Goal: Task Accomplishment & Management: Use online tool/utility

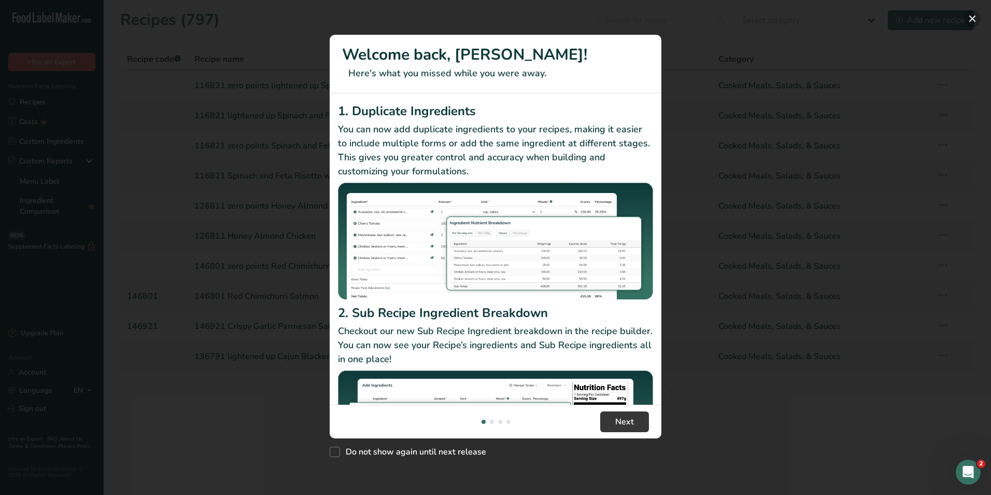
click at [973, 23] on button "New Features" at bounding box center [972, 18] width 17 height 17
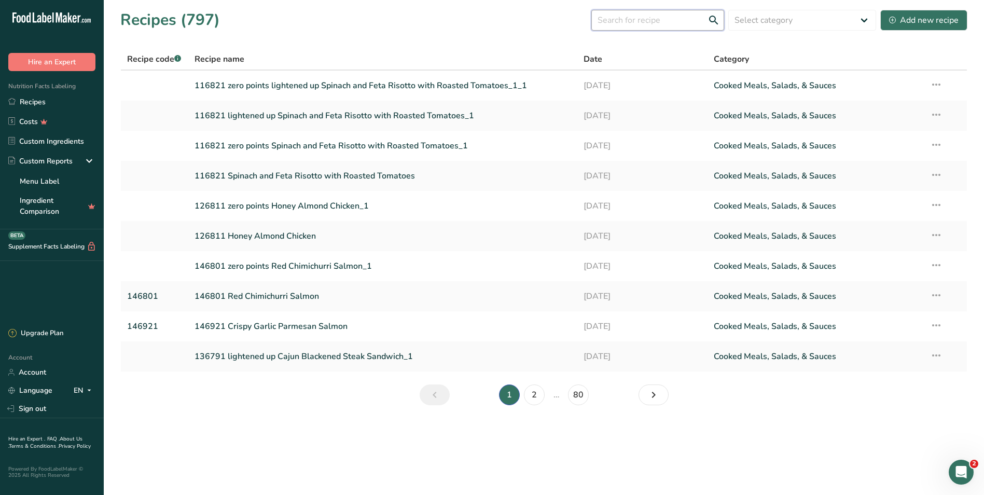
click at [651, 24] on input "text" at bounding box center [657, 20] width 133 height 21
click at [652, 18] on input "116251" at bounding box center [657, 20] width 133 height 21
type input "116251"
click at [268, 174] on link "116821 Spinach and Feta Risotto with Roasted Tomatoes" at bounding box center [382, 176] width 377 height 22
click at [634, 21] on input "text" at bounding box center [657, 20] width 133 height 21
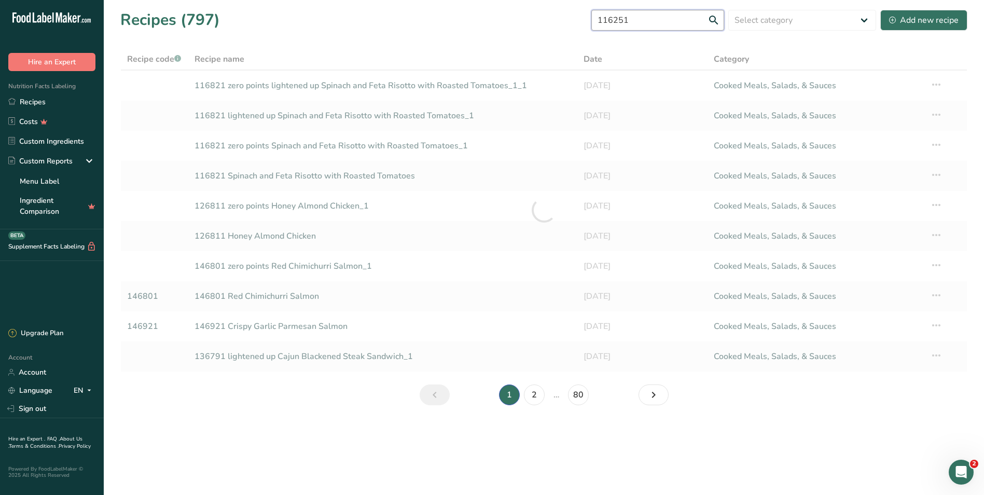
type input "116251"
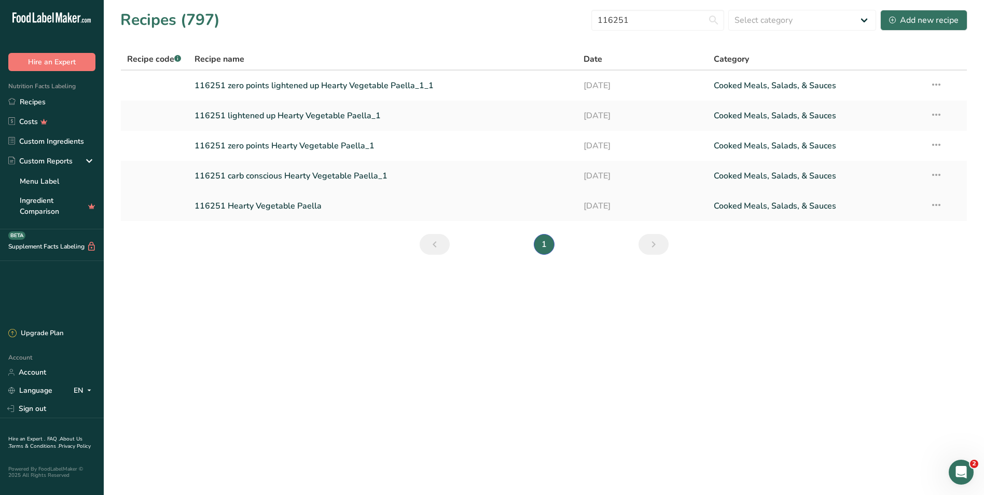
click at [239, 204] on link "116251 Hearty Vegetable Paella" at bounding box center [382, 206] width 377 height 22
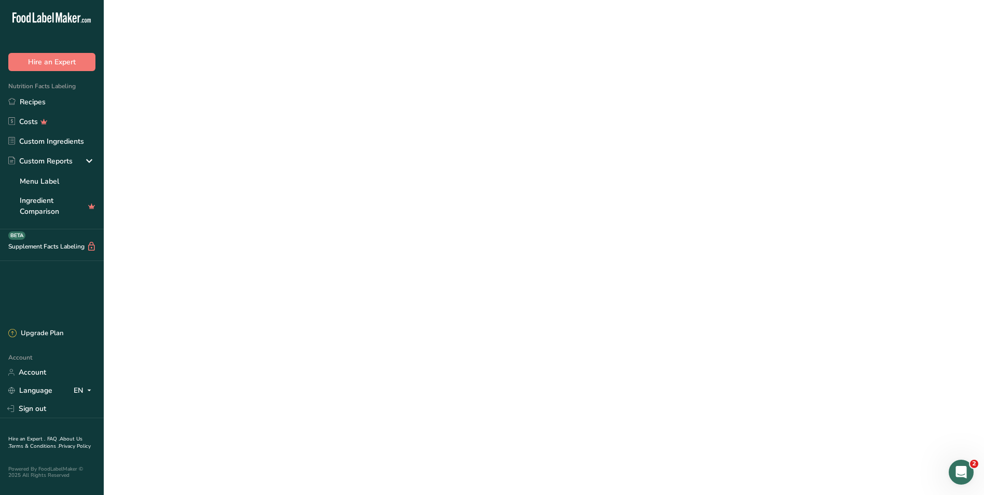
click at [239, 204] on link "116251 Hearty Vegetable Paella" at bounding box center [382, 206] width 377 height 22
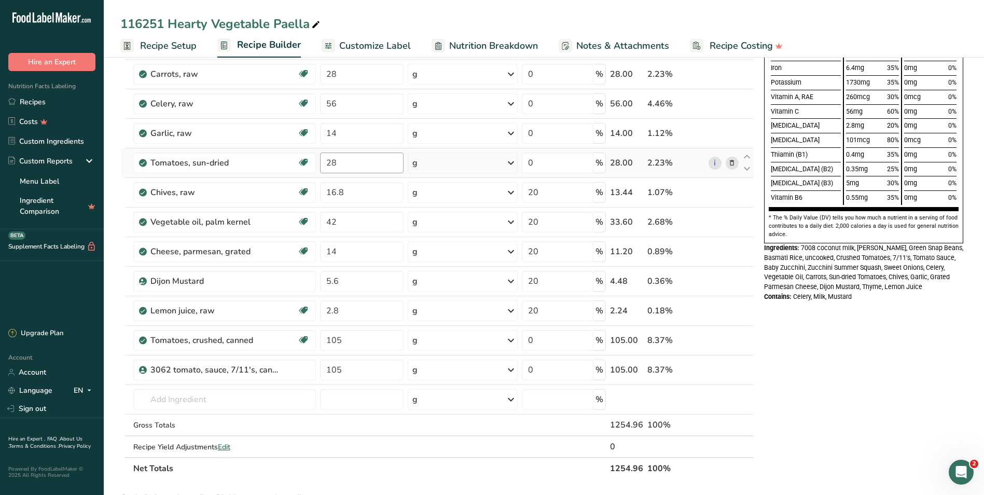
scroll to position [156, 0]
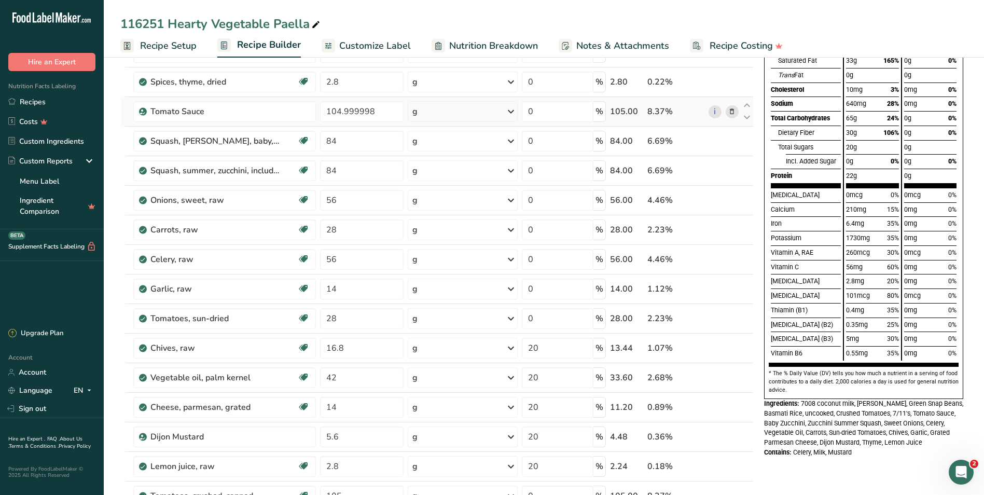
click at [733, 111] on icon at bounding box center [731, 111] width 7 height 11
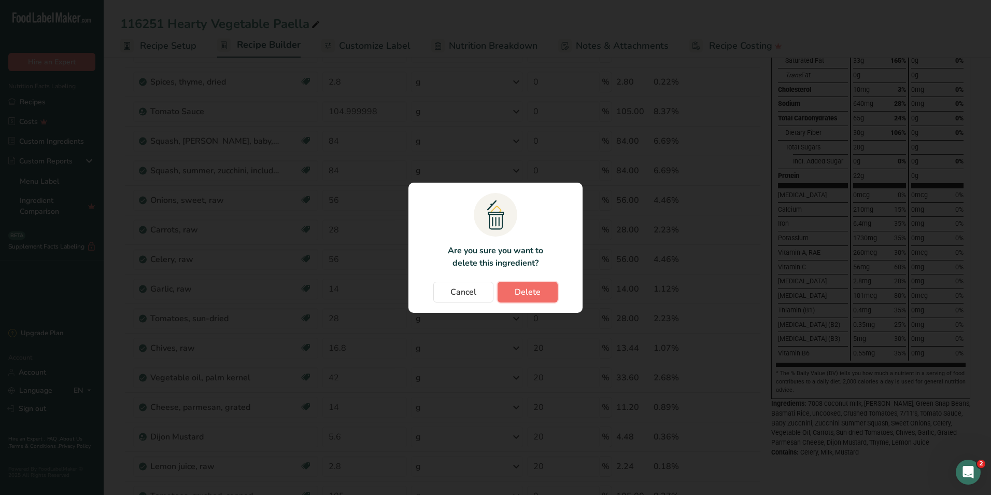
click at [528, 294] on span "Delete" at bounding box center [528, 292] width 26 height 12
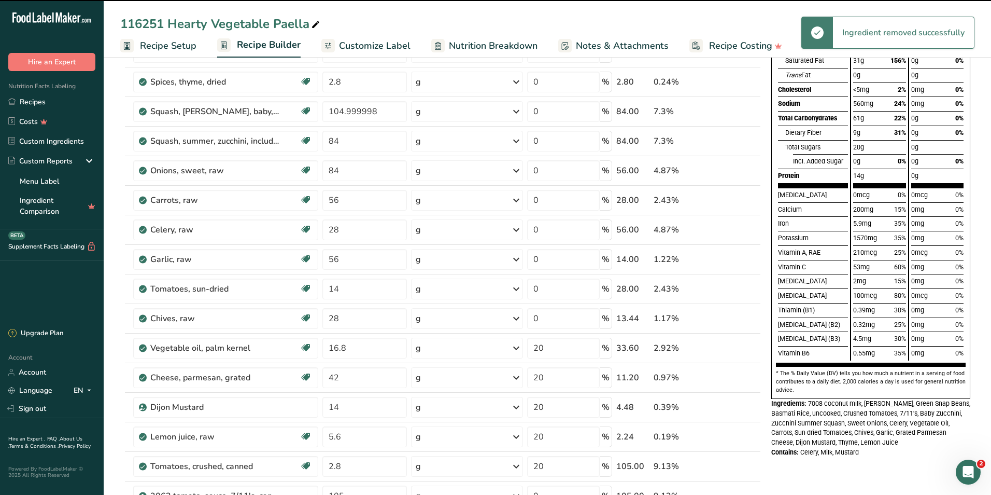
type input "84"
type input "56"
type input "28"
type input "56"
type input "14"
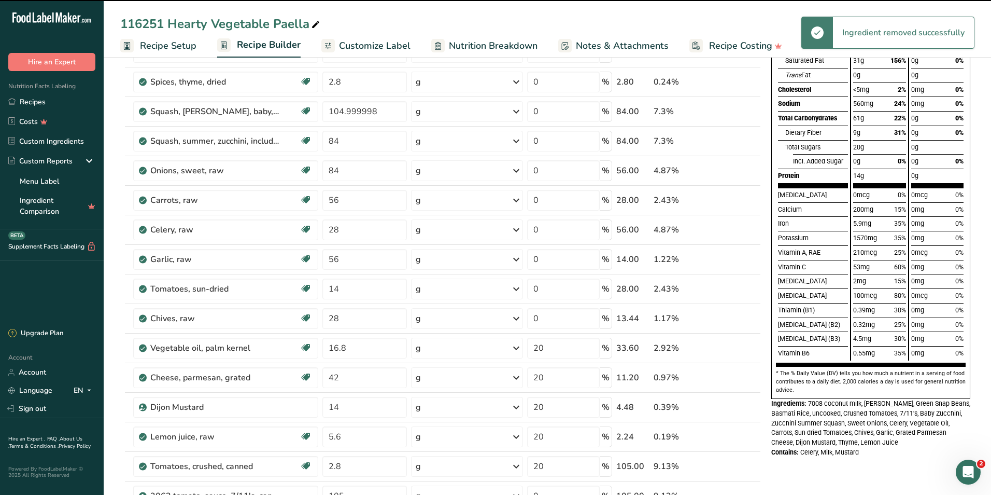
type input "28"
type input "16.8"
type input "20"
type input "42"
type input "14"
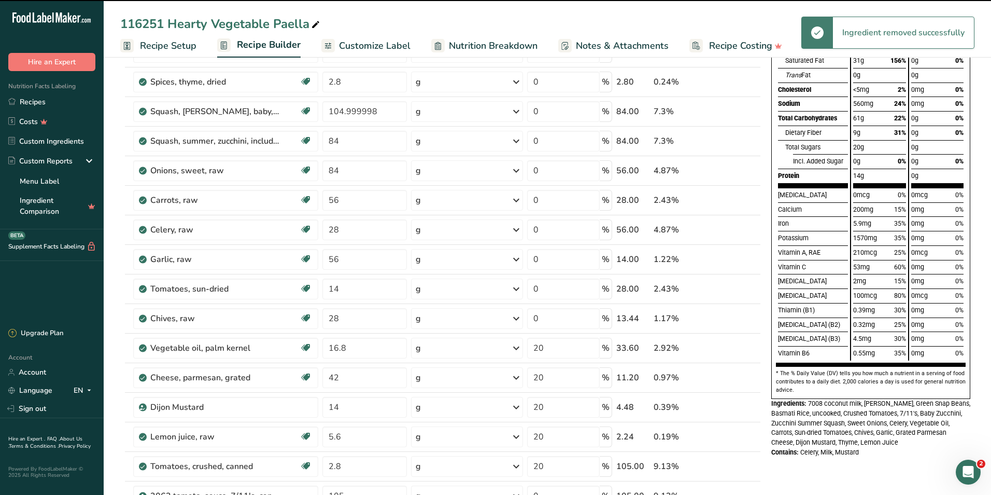
type input "5.6"
type input "2.8"
type input "105"
type input "0"
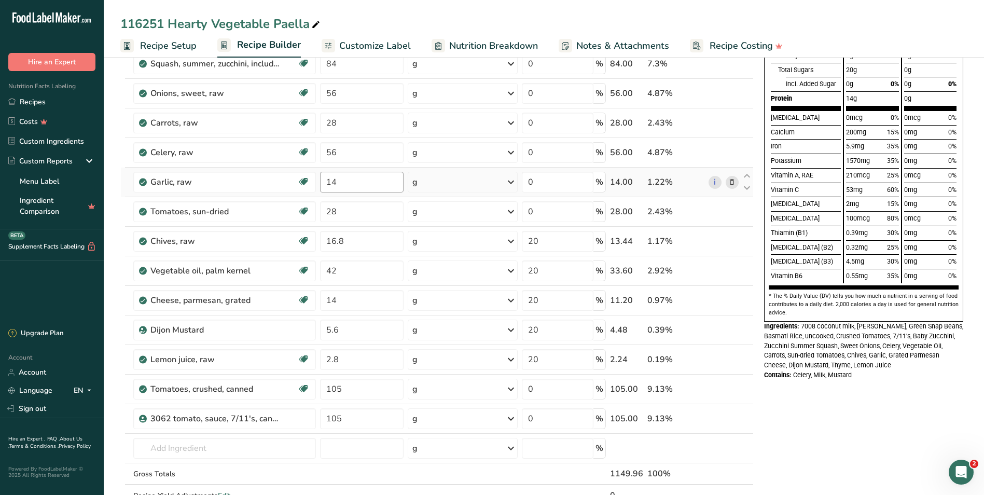
scroll to position [311, 0]
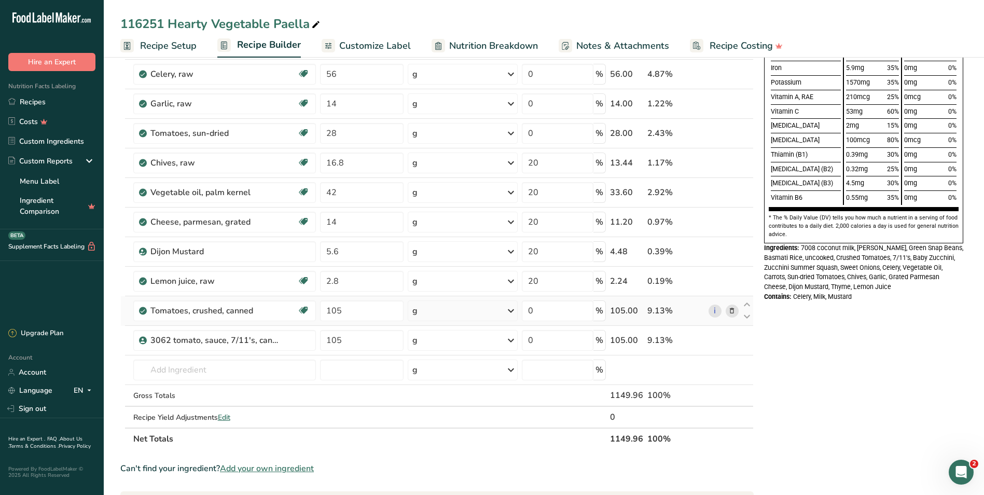
click at [735, 312] on icon at bounding box center [731, 310] width 7 height 11
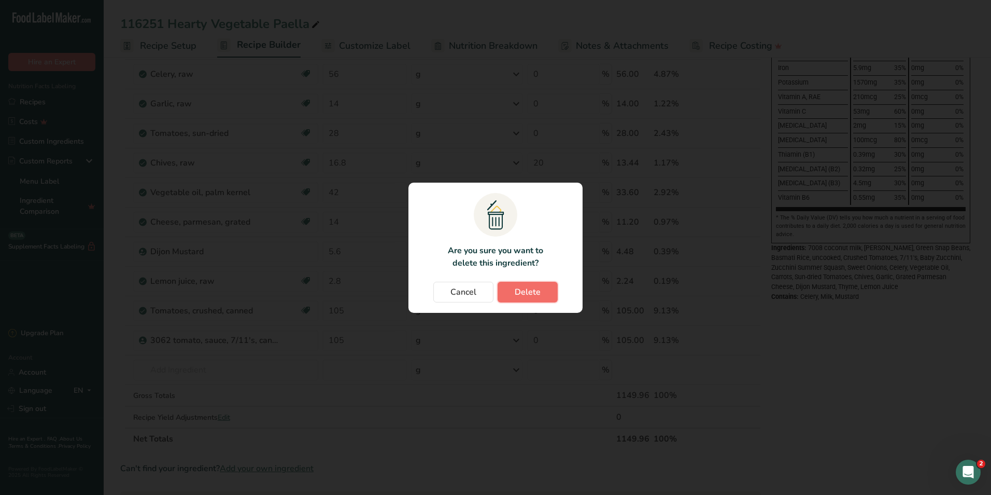
click at [523, 293] on span "Delete" at bounding box center [528, 292] width 26 height 12
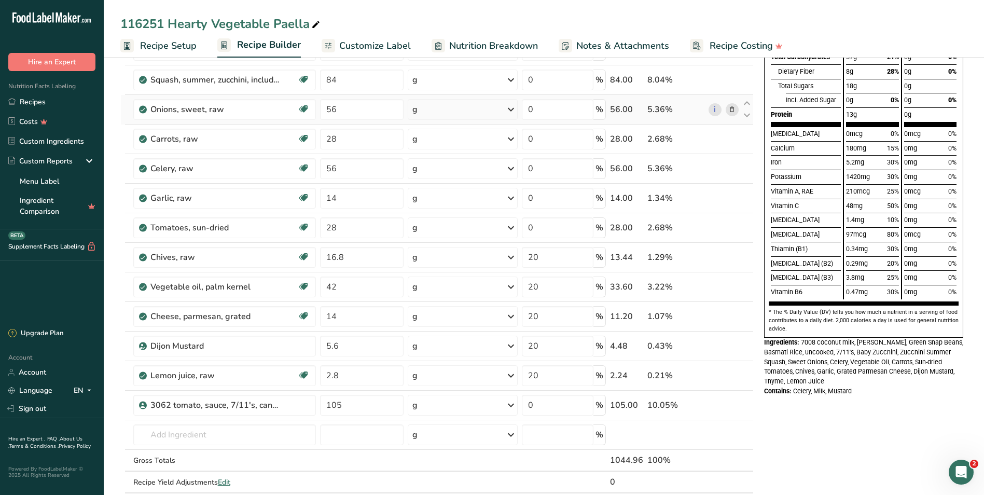
scroll to position [104, 0]
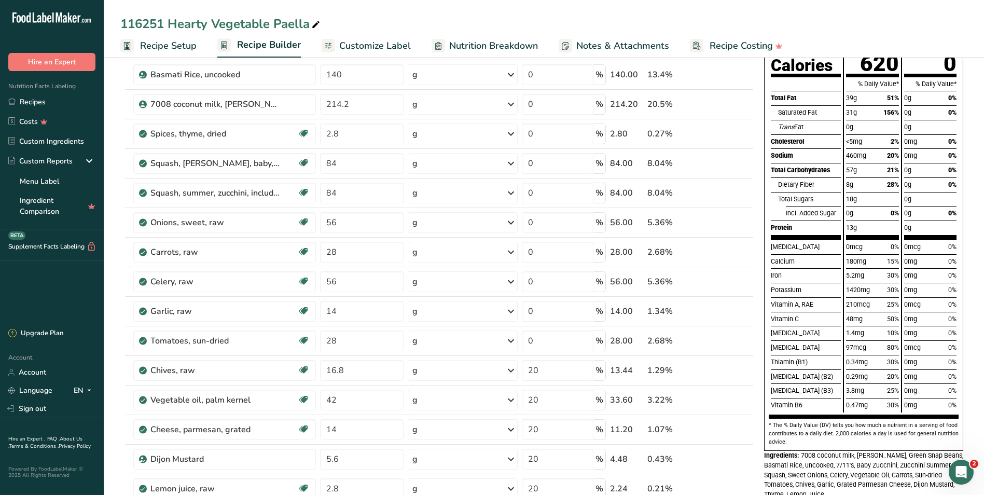
click at [864, 328] on div "1.4mg 10%" at bounding box center [872, 333] width 52 height 15
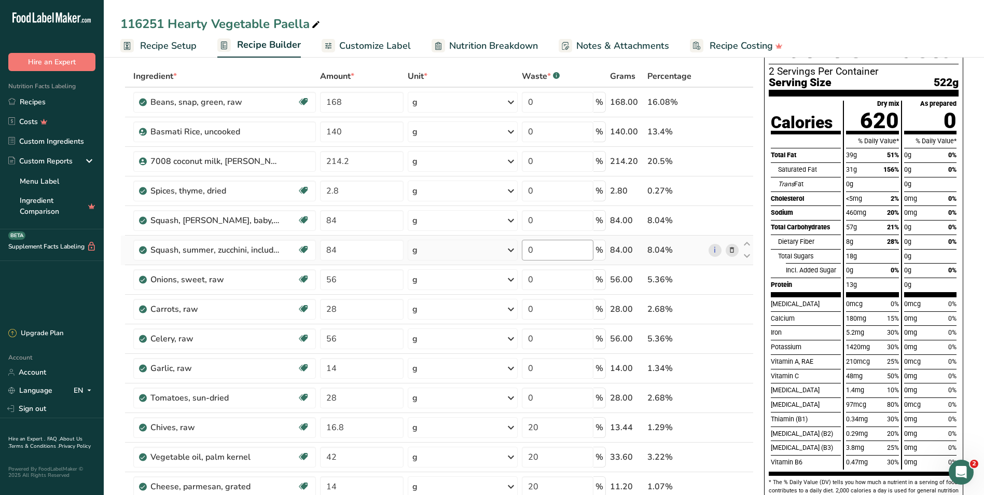
scroll to position [0, 0]
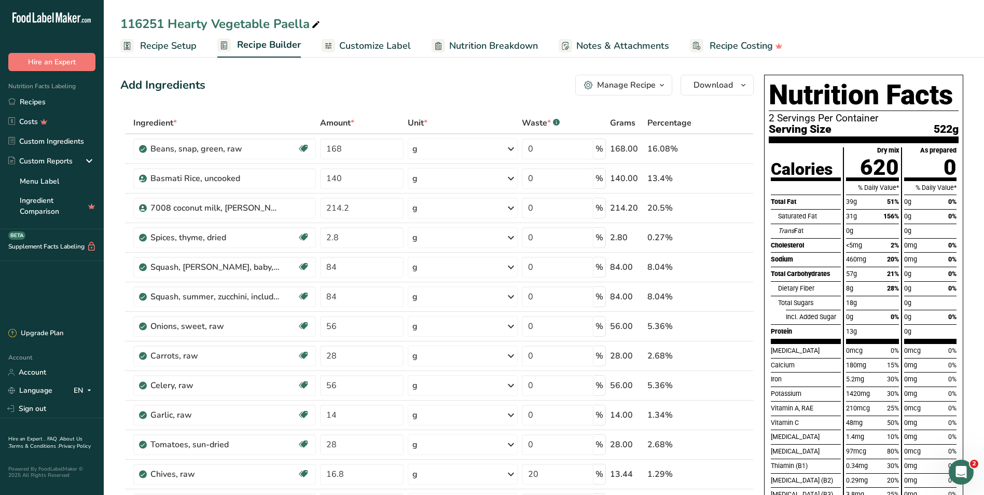
drag, startPoint x: 156, startPoint y: 46, endPoint x: 178, endPoint y: 24, distance: 31.2
click at [156, 46] on span "Recipe Setup" at bounding box center [168, 46] width 57 height 14
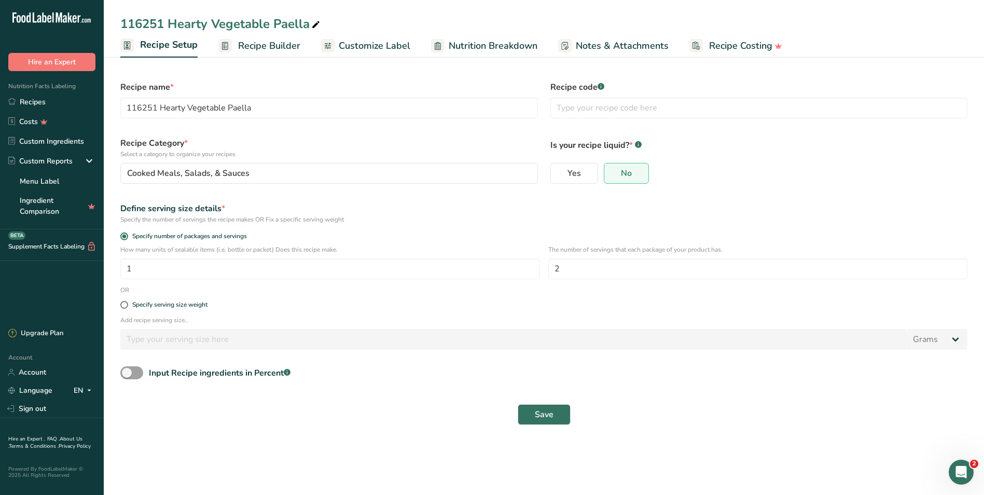
click at [172, 23] on div "116251 Hearty Vegetable Paella" at bounding box center [221, 24] width 202 height 19
click at [160, 107] on input "116251 Hearty Vegetable Paella" at bounding box center [328, 107] width 417 height 21
type input "116251 updated 8/18/25 Hearty Vegetable Paella"
click at [544, 415] on span "Save" at bounding box center [544, 414] width 19 height 12
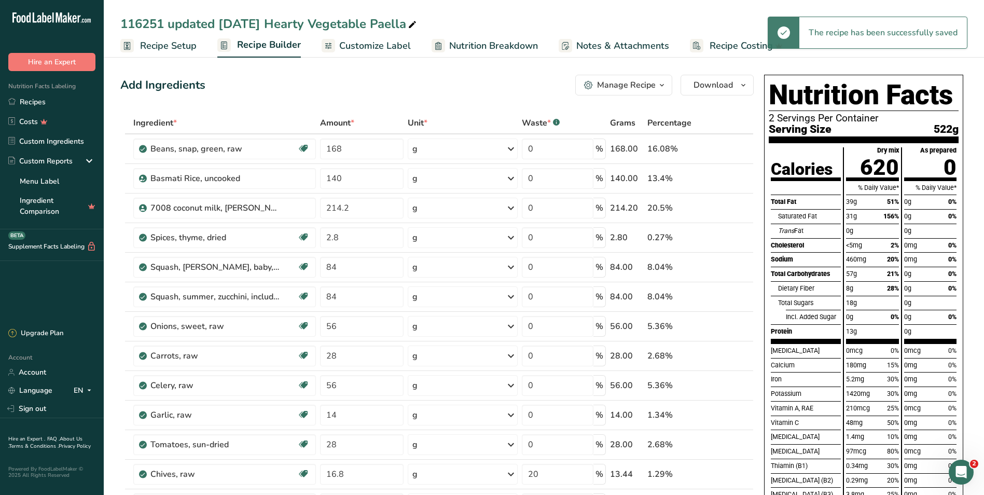
click at [373, 45] on span "Customize Label" at bounding box center [375, 46] width 72 height 14
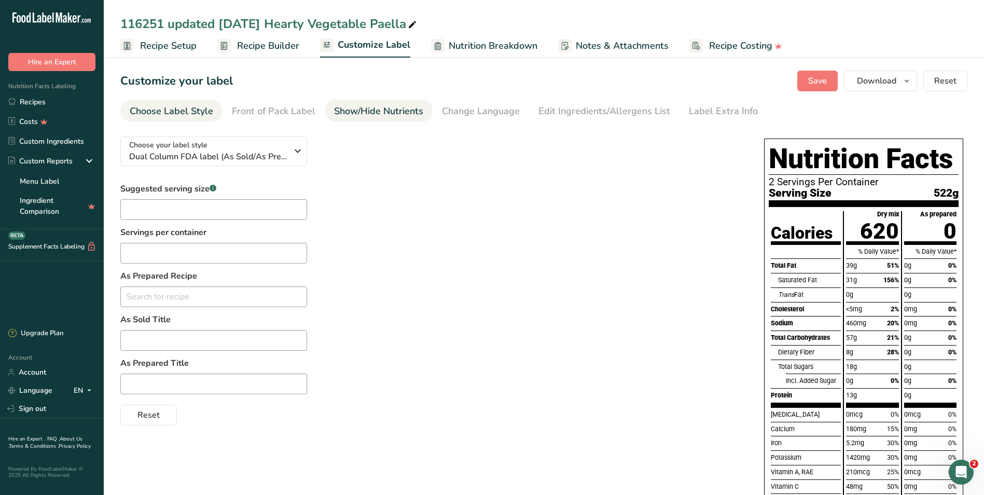
click at [365, 113] on div "Show/Hide Nutrients" at bounding box center [378, 111] width 89 height 14
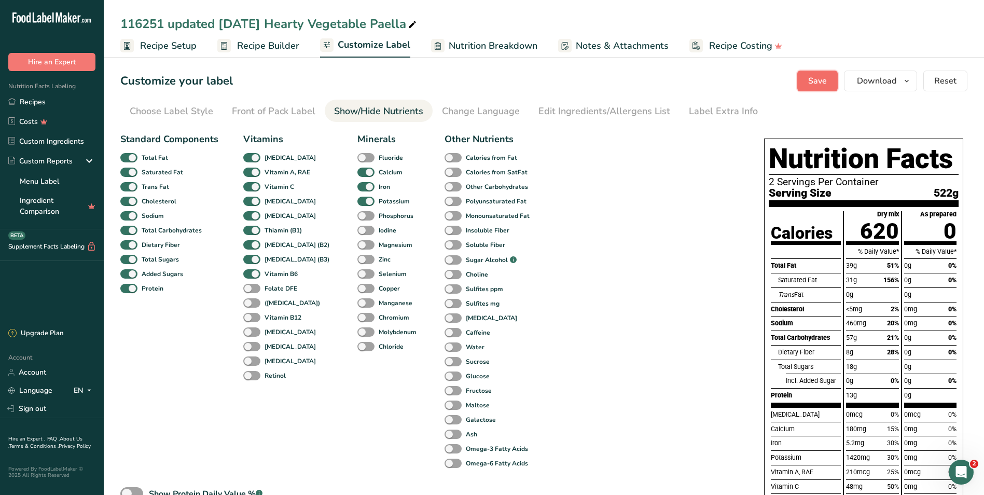
click at [820, 80] on span "Save" at bounding box center [817, 81] width 19 height 12
click at [183, 111] on div "Choose Label Style" at bounding box center [171, 111] width 83 height 14
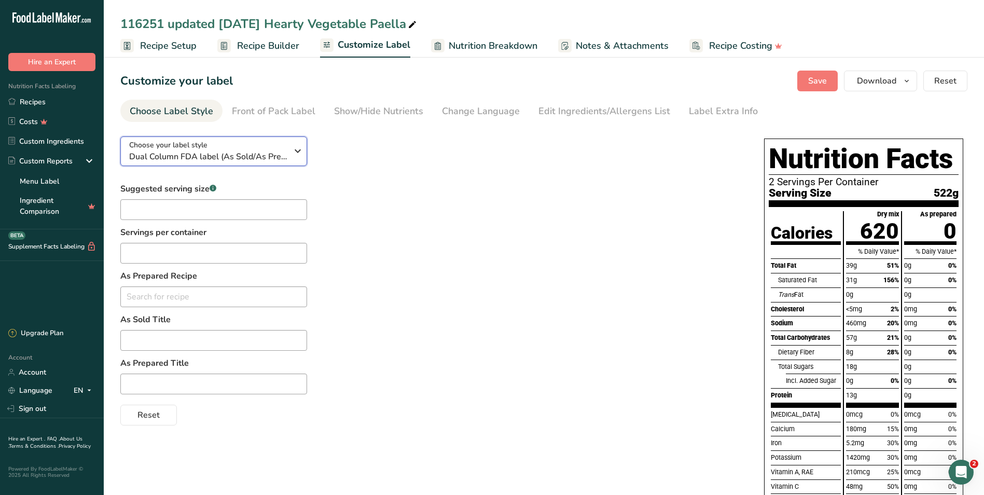
click at [300, 150] on icon "button" at bounding box center [297, 151] width 12 height 19
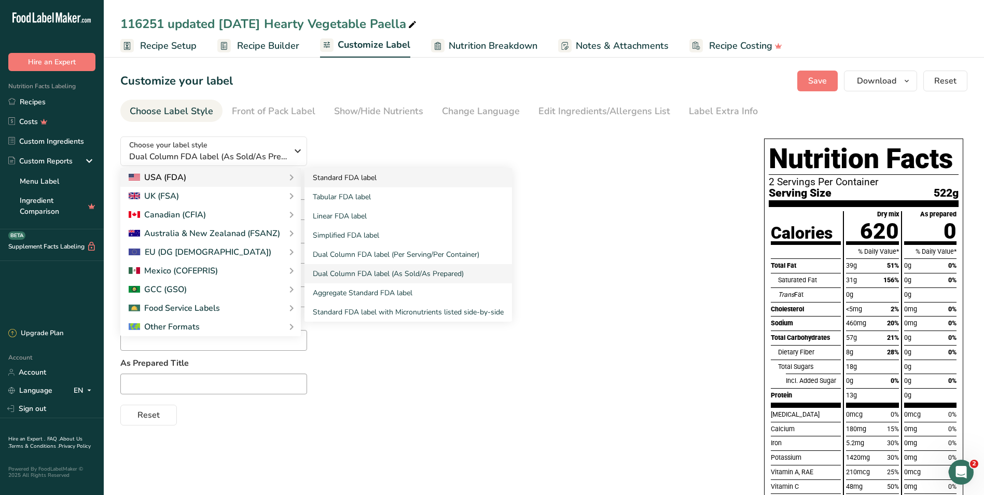
click at [333, 176] on link "Standard FDA label" at bounding box center [407, 177] width 207 height 19
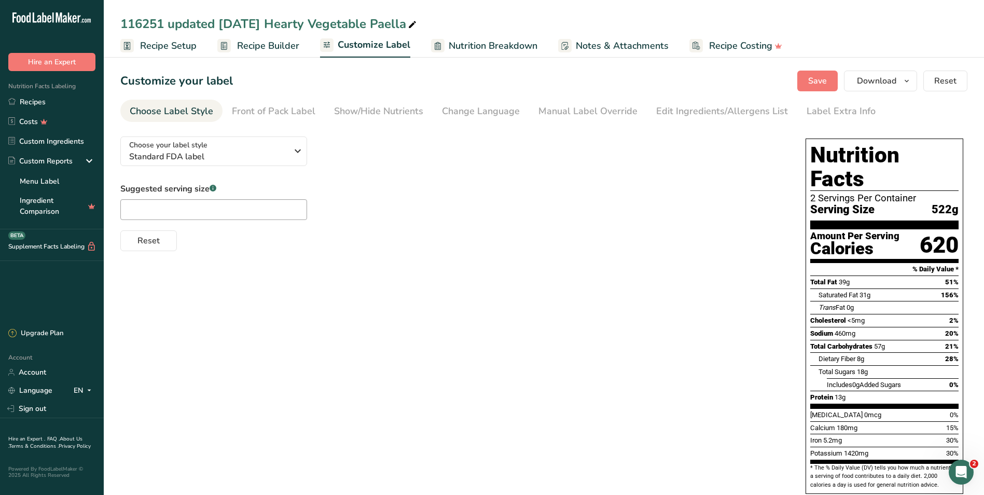
click at [658, 257] on div "Choose your label style Standard FDA label USA (FDA) Standard FDA label Tabular…" at bounding box center [543, 352] width 847 height 448
click at [866, 83] on span "Download" at bounding box center [876, 81] width 39 height 12
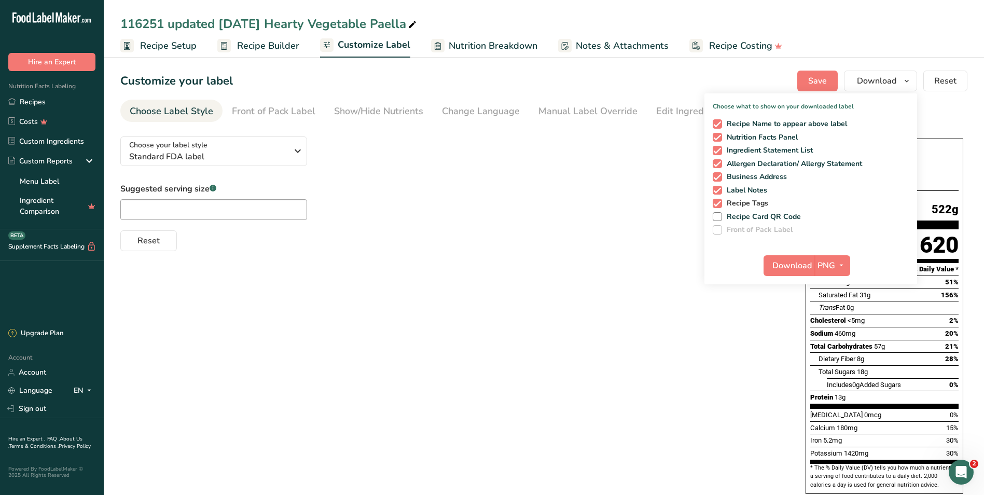
click at [719, 202] on span at bounding box center [716, 203] width 9 height 9
click at [719, 202] on input "Recipe Tags" at bounding box center [715, 203] width 7 height 7
checkbox input "false"
click at [719, 190] on span at bounding box center [716, 190] width 9 height 9
click at [719, 190] on input "Label Notes" at bounding box center [715, 190] width 7 height 7
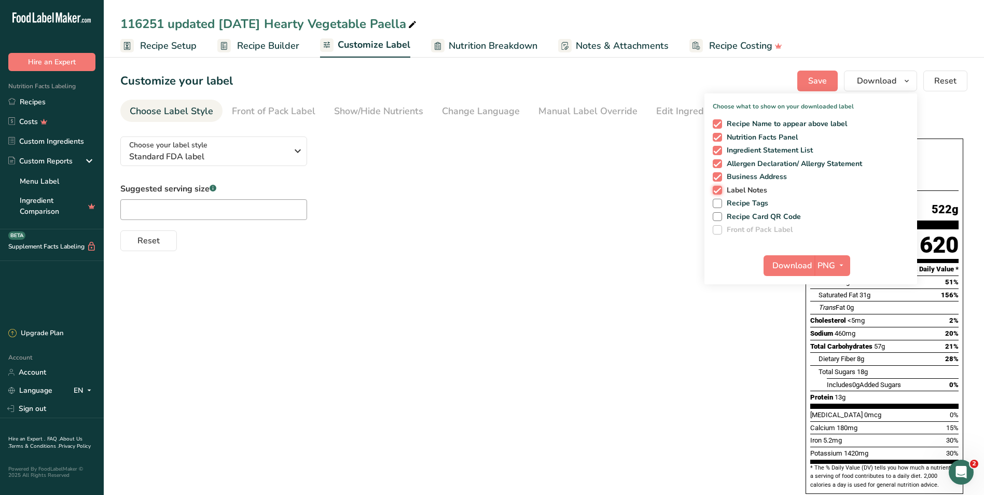
checkbox input "false"
click at [717, 175] on span at bounding box center [716, 176] width 9 height 9
click at [717, 175] on input "Business Address" at bounding box center [715, 176] width 7 height 7
checkbox input "false"
click at [719, 158] on div "Recipe Name to appear above label Nutrition Facts Panel Ingredient Statement Li…" at bounding box center [810, 174] width 213 height 119
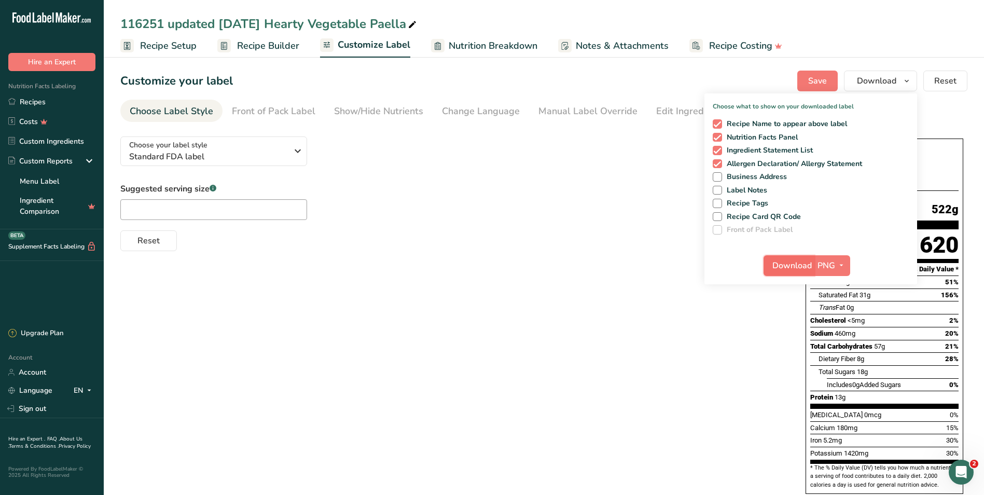
click at [801, 269] on span "Download" at bounding box center [791, 265] width 39 height 12
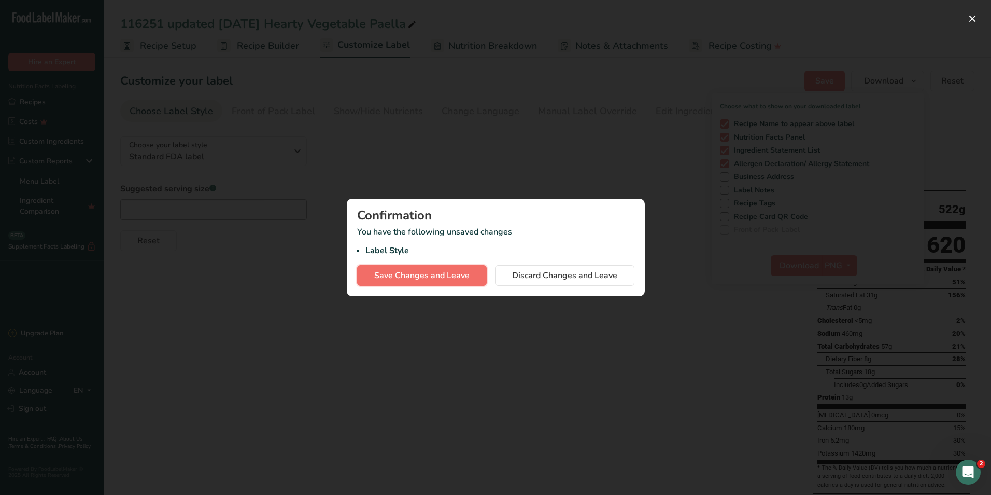
click at [448, 279] on span "Save Changes and Leave" at bounding box center [421, 275] width 95 height 12
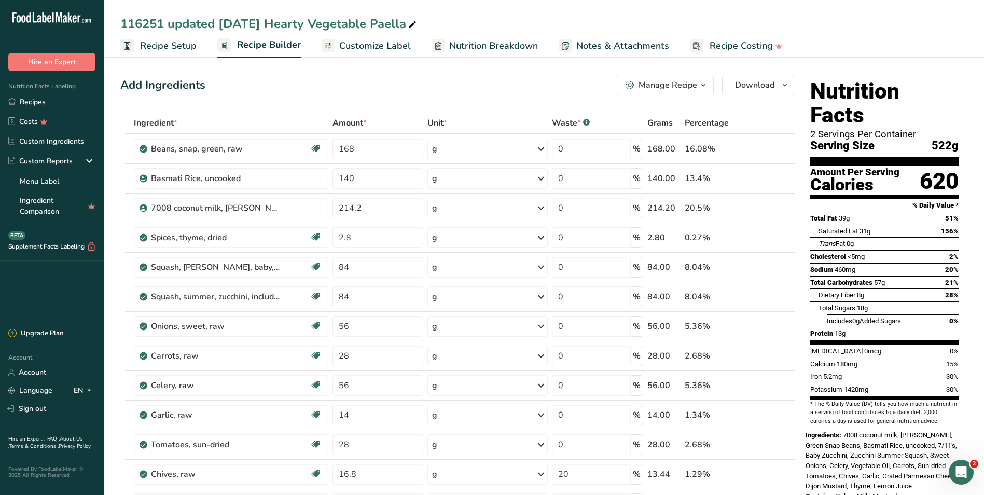
drag, startPoint x: 43, startPoint y: 97, endPoint x: 523, endPoint y: 83, distance: 480.4
click at [43, 97] on link "Recipes" at bounding box center [52, 102] width 104 height 20
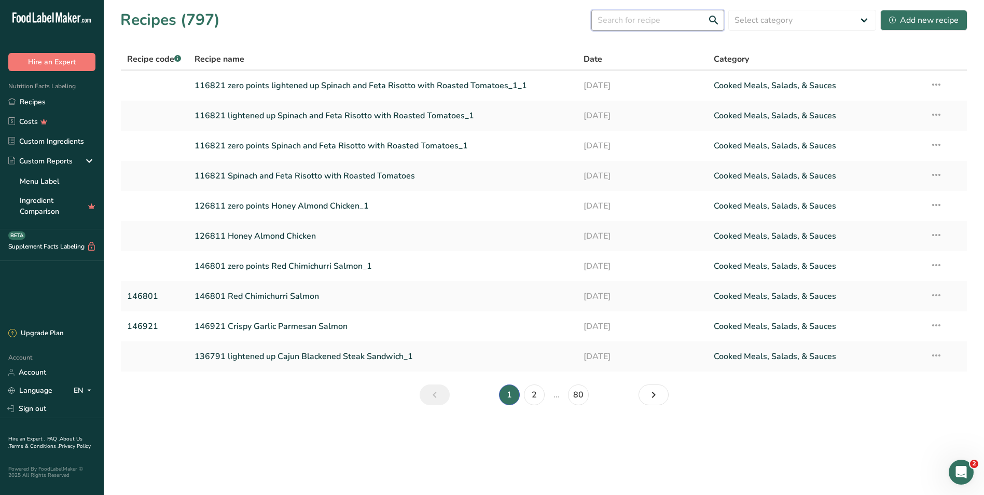
click at [630, 19] on input "text" at bounding box center [657, 20] width 133 height 21
click at [662, 23] on input "116251" at bounding box center [657, 20] width 133 height 21
type input "116251"
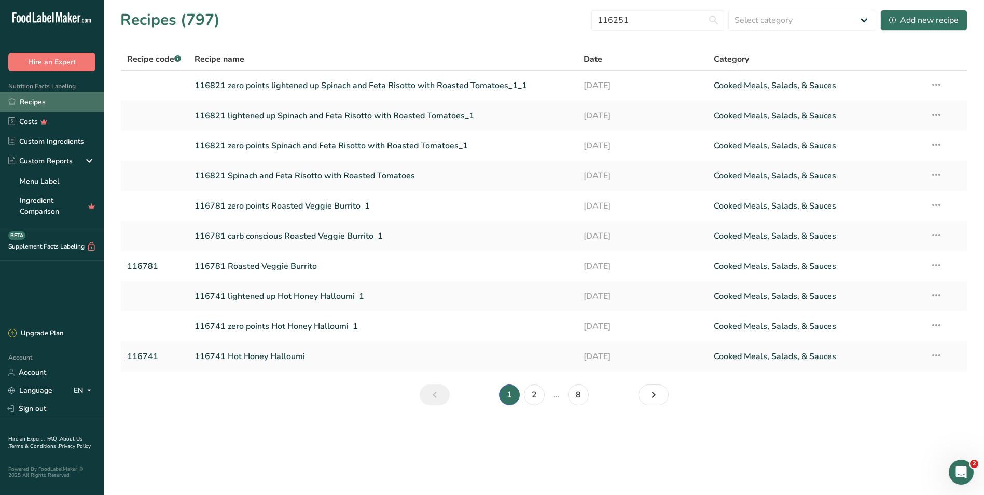
click at [27, 99] on link "Recipes" at bounding box center [52, 102] width 104 height 20
click at [31, 105] on link "Recipes" at bounding box center [52, 102] width 104 height 20
click at [537, 393] on link "2" at bounding box center [534, 394] width 21 height 21
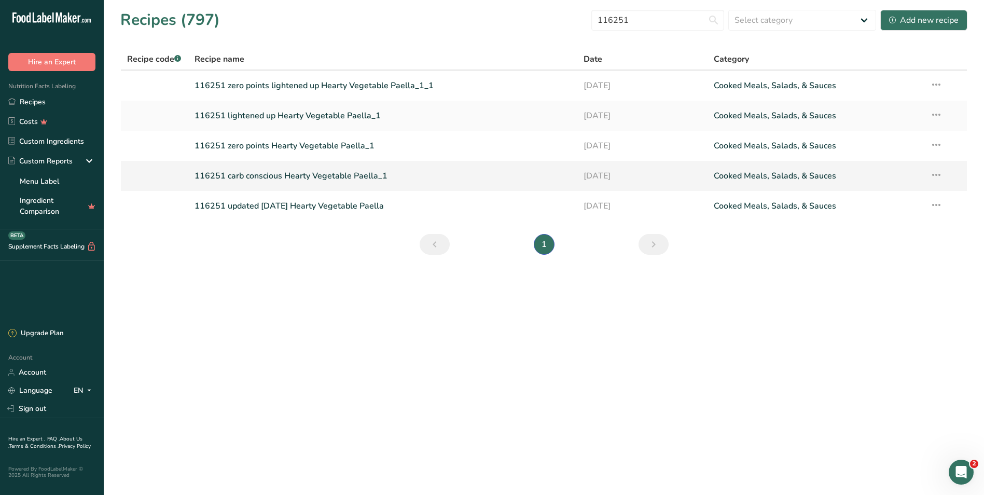
click at [250, 179] on link "116251 carb conscious Hearty Vegetable Paella_1" at bounding box center [382, 176] width 377 height 22
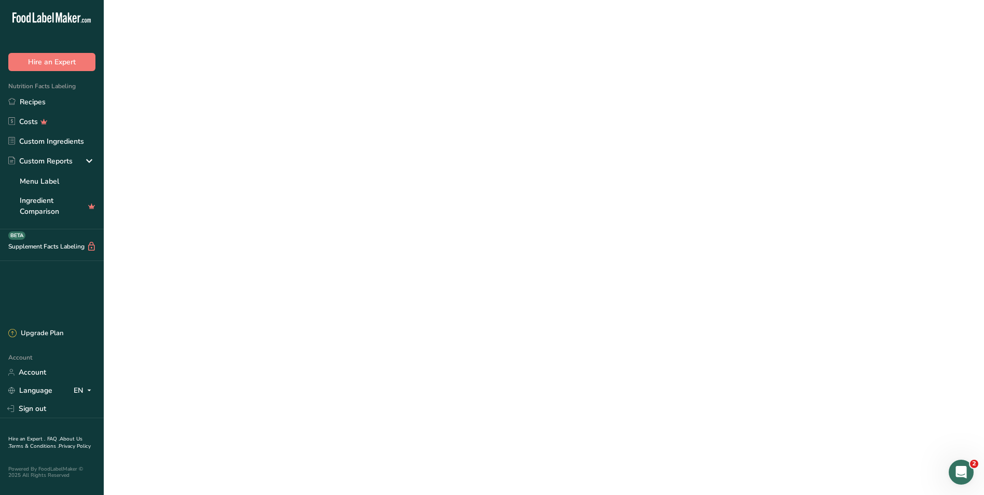
click at [250, 179] on link "116251 carb conscious Hearty Vegetable Paella_1" at bounding box center [382, 176] width 377 height 22
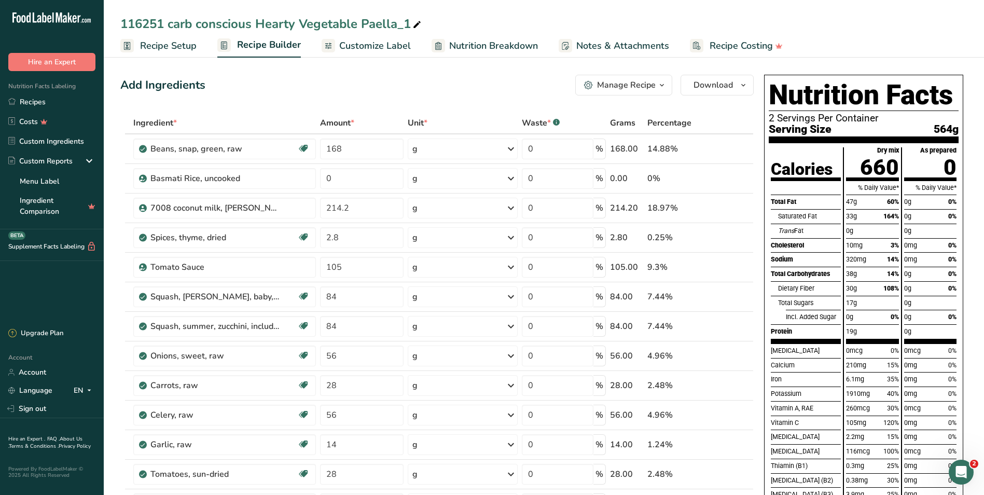
click at [169, 48] on span "Recipe Setup" at bounding box center [168, 46] width 57 height 14
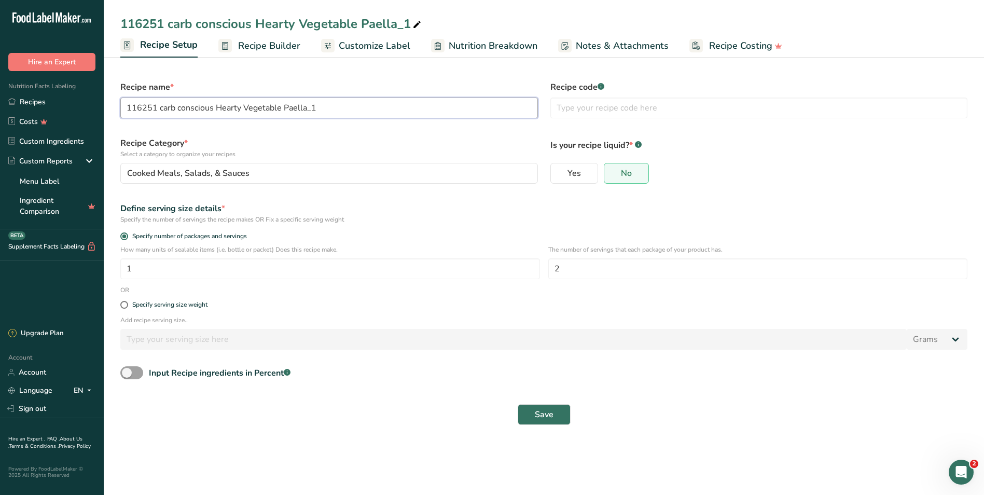
click at [161, 108] on input "116251 carb conscious Hearty Vegetable Paella_1" at bounding box center [328, 107] width 417 height 21
click at [216, 106] on input "116251 carb conscious Hearty Vegetable Paella_1" at bounding box center [328, 107] width 417 height 21
type input "116251 carb conscious updated 8/18/25 Hearty Vegetable Paella_1"
click at [543, 420] on span "Save" at bounding box center [544, 414] width 19 height 12
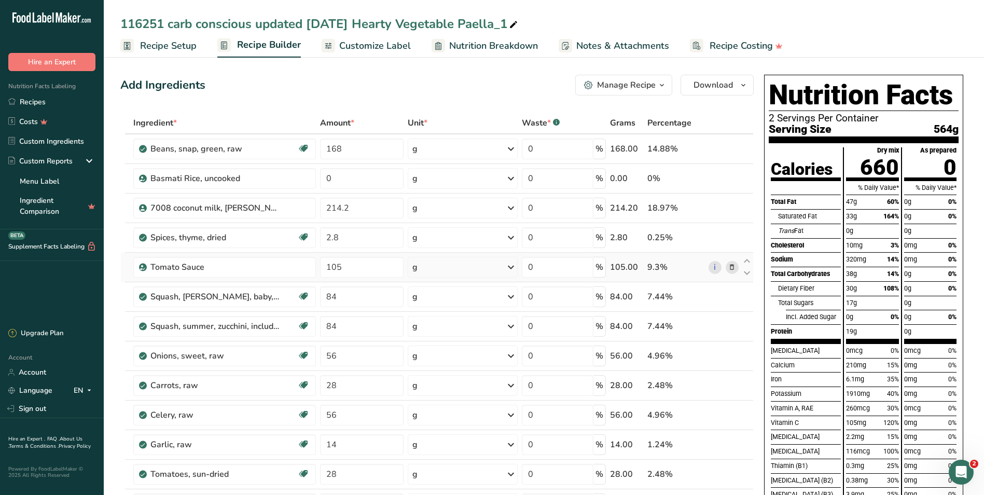
click at [732, 269] on icon at bounding box center [731, 267] width 7 height 11
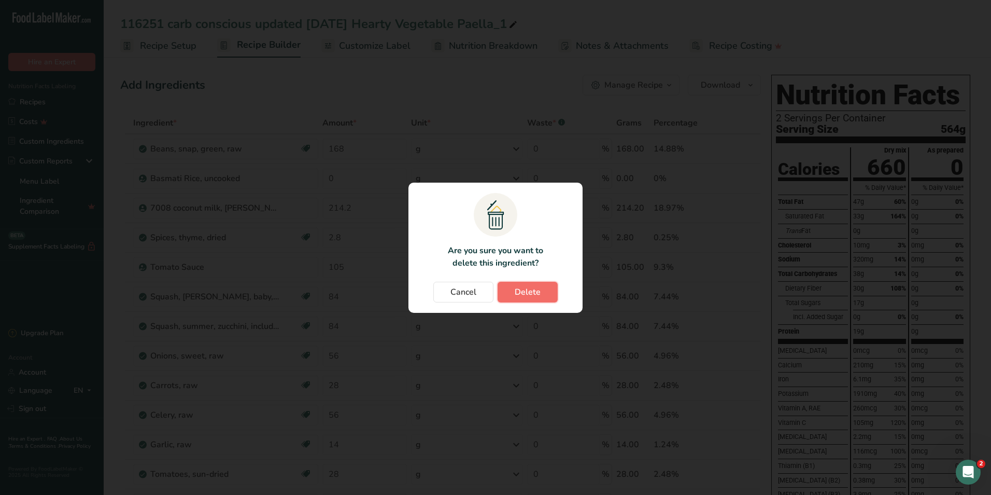
click at [514, 295] on button "Delete" at bounding box center [528, 292] width 60 height 21
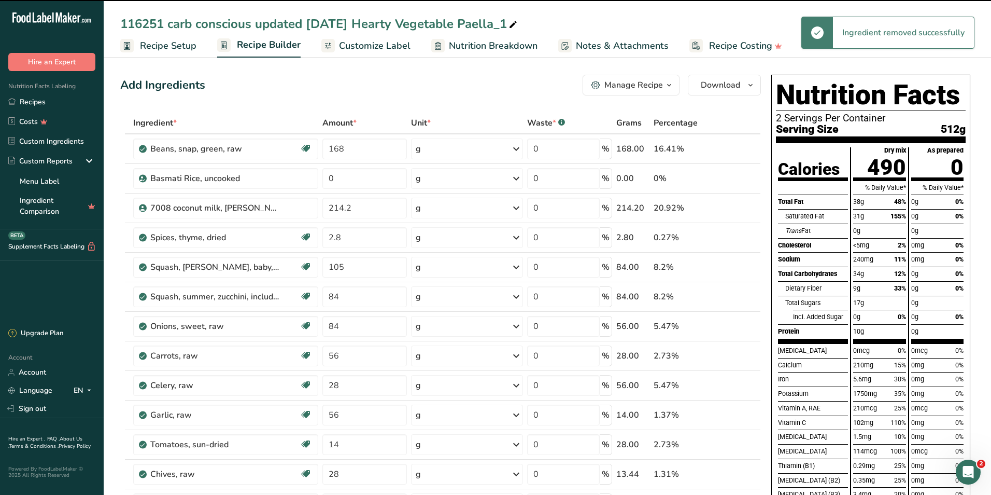
type input "84"
type input "56"
type input "28"
type input "56"
type input "14"
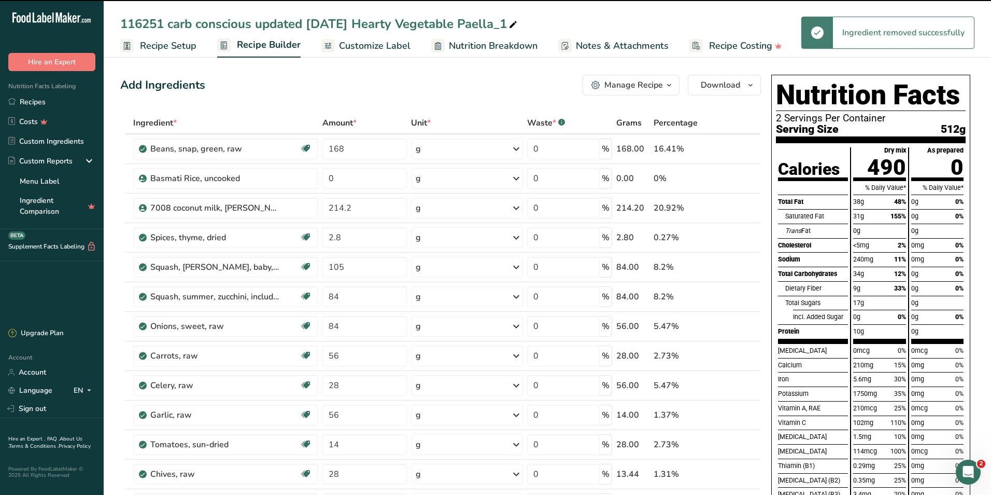
type input "28"
type input "16.8"
type input "20"
type input "42"
type input "14"
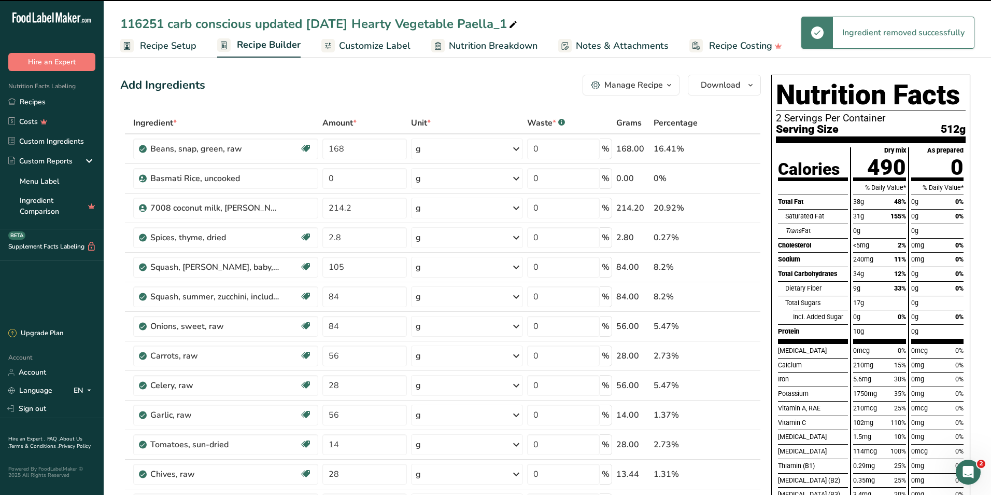
type input "5.6"
type input "2.8"
type input "224"
type input "0"
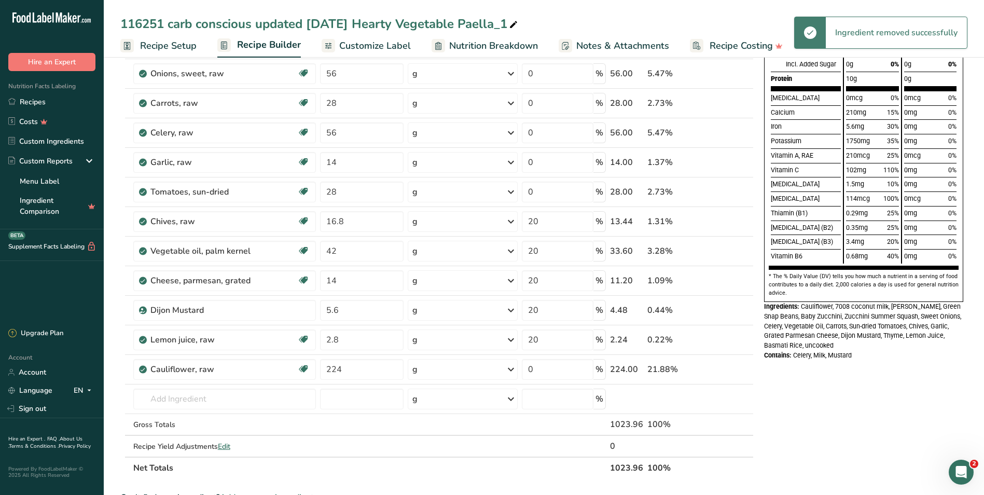
scroll to position [259, 0]
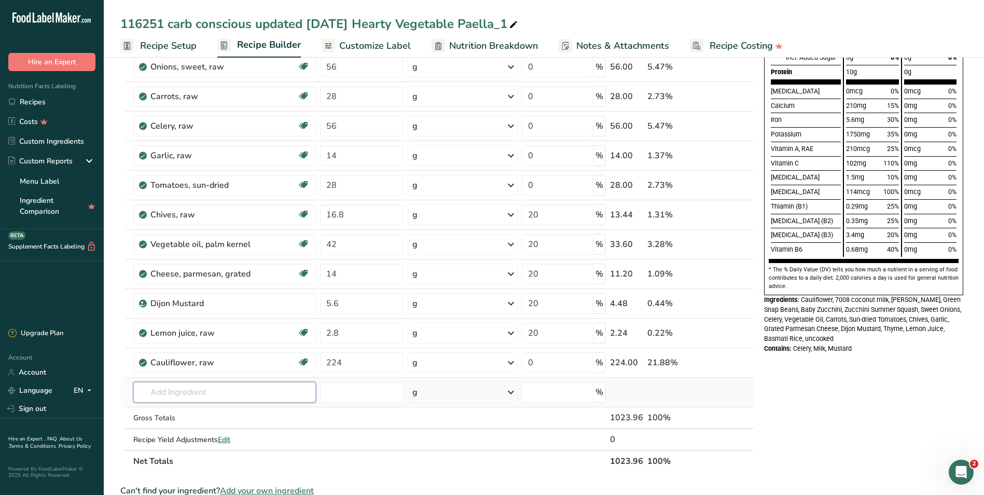
click at [166, 390] on input "text" at bounding box center [224, 392] width 183 height 21
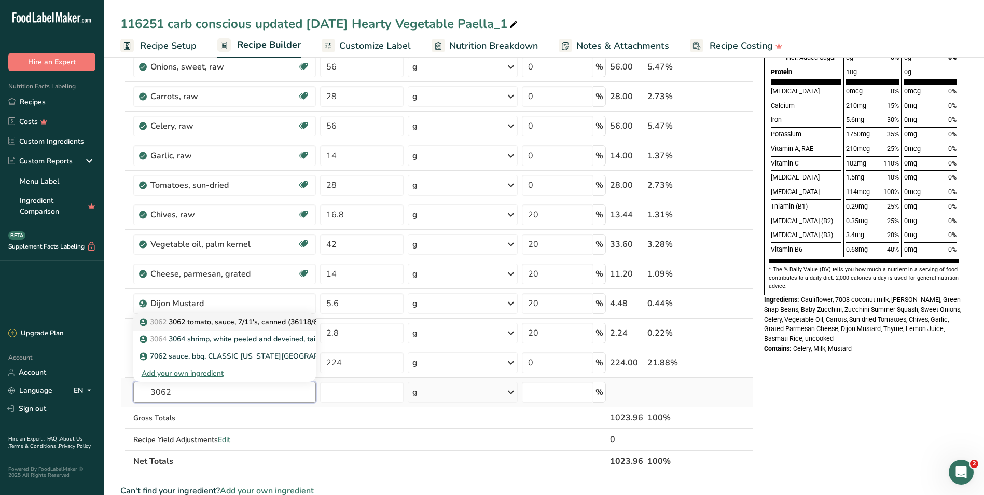
type input "3062"
click at [256, 323] on p "3062 3062 tomato, sauce, 7/11's, canned (36118/6x#10/Y=36#)" at bounding box center [251, 321] width 218 height 11
type input "3062 tomato, sauce, 7/11's, canned (36118/6x#10/Y=36#)"
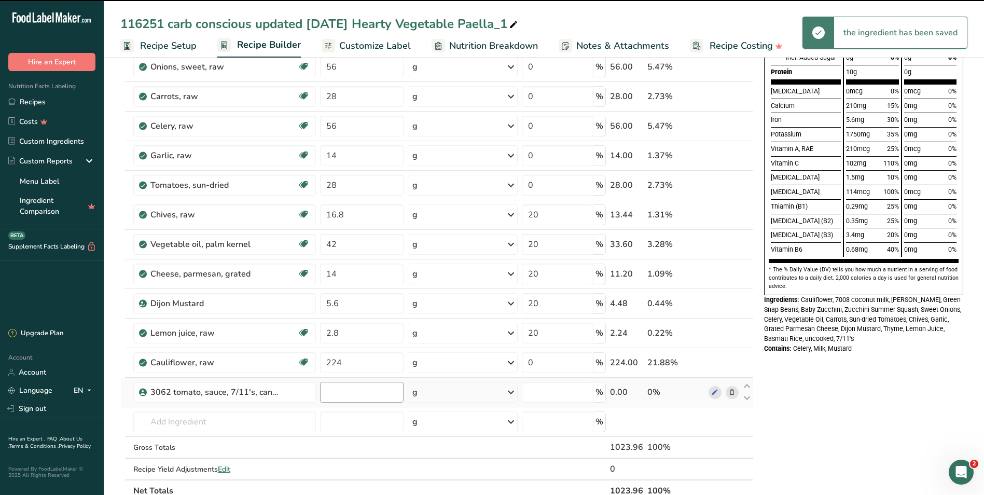
type input "0"
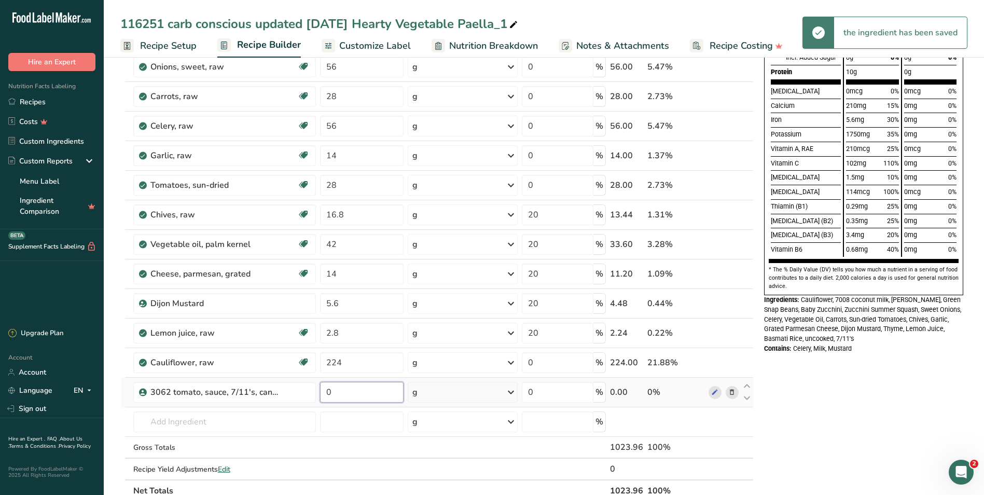
drag, startPoint x: 336, startPoint y: 395, endPoint x: 326, endPoint y: 391, distance: 10.7
click at [326, 391] on input "0" at bounding box center [361, 392] width 83 height 21
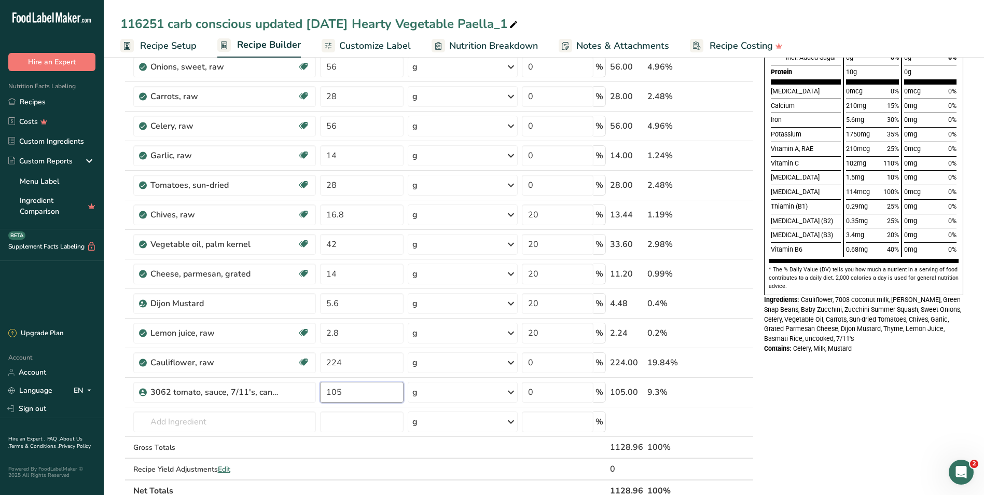
type input "105"
click at [872, 394] on div "Nutrition Facts 2 Servings Per Container Serving Size 512g Calories Total Fat S…" at bounding box center [863, 346] width 207 height 1070
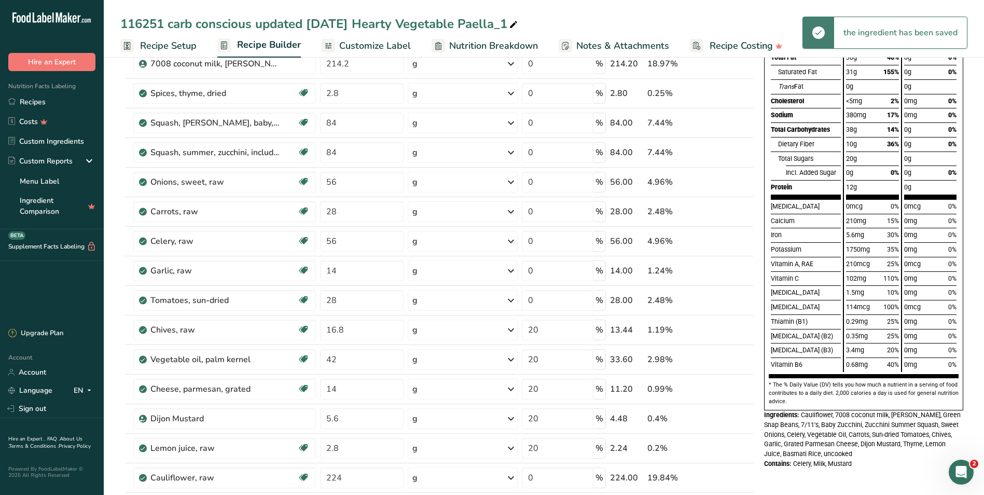
scroll to position [0, 0]
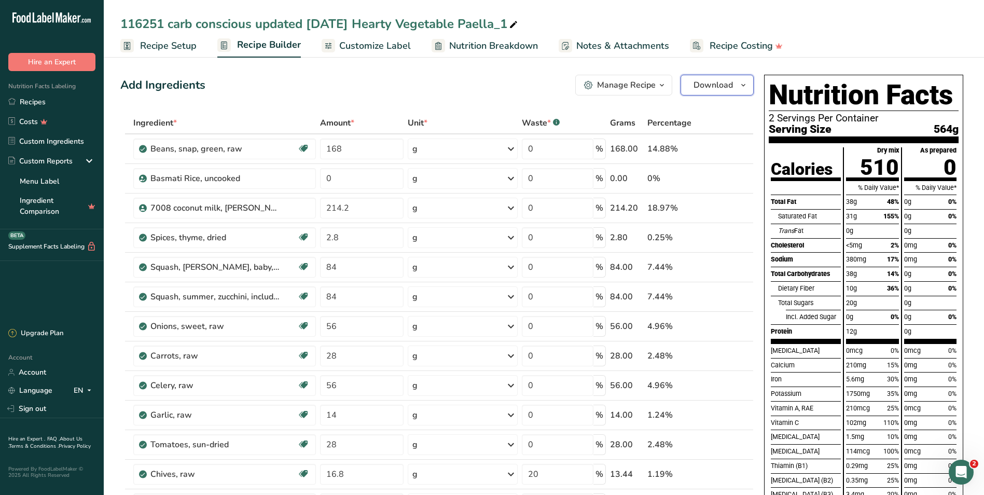
click at [705, 86] on span "Download" at bounding box center [712, 85] width 39 height 12
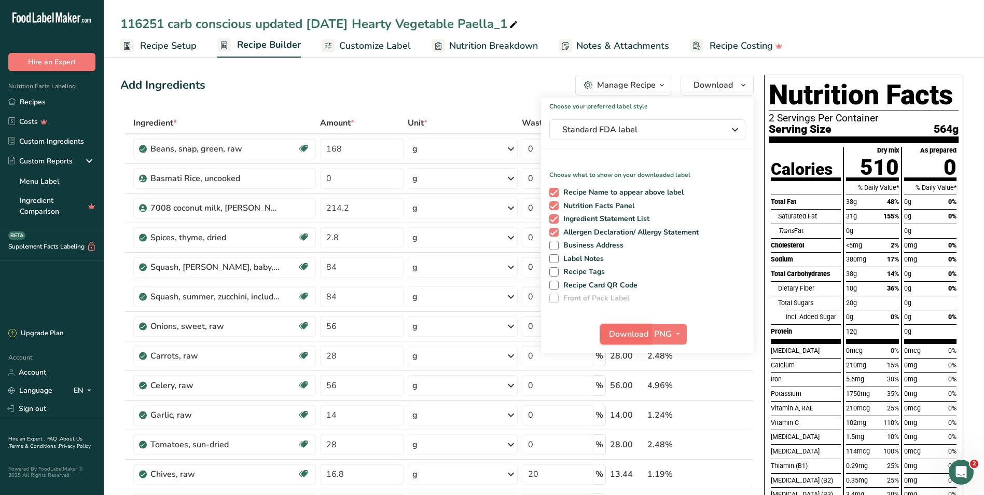
click at [624, 335] on span "Download" at bounding box center [628, 334] width 39 height 12
click at [397, 81] on div "Add Ingredients Manage Recipe Delete Recipe Duplicate Recipe Scale Recipe Save …" at bounding box center [436, 85] width 633 height 21
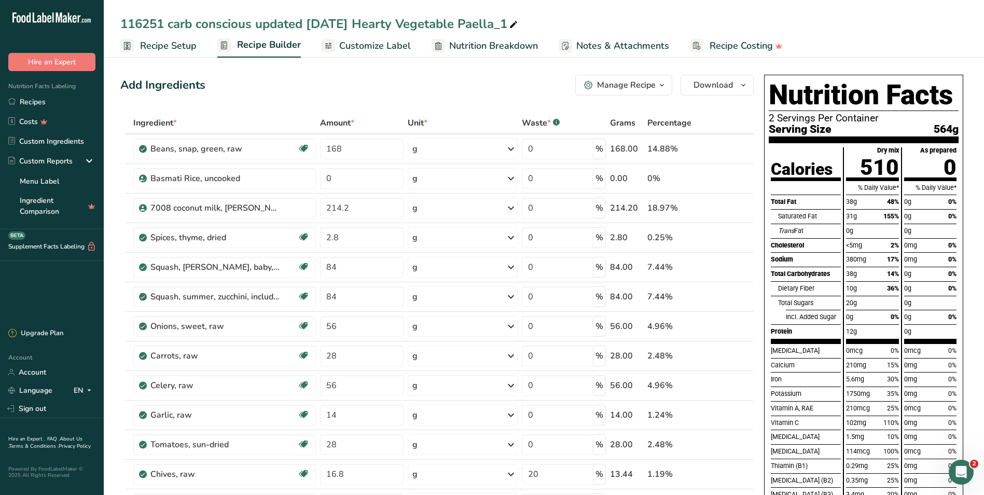
drag, startPoint x: 267, startPoint y: 99, endPoint x: 247, endPoint y: 85, distance: 24.9
click at [171, 49] on span "Recipe Setup" at bounding box center [168, 46] width 57 height 14
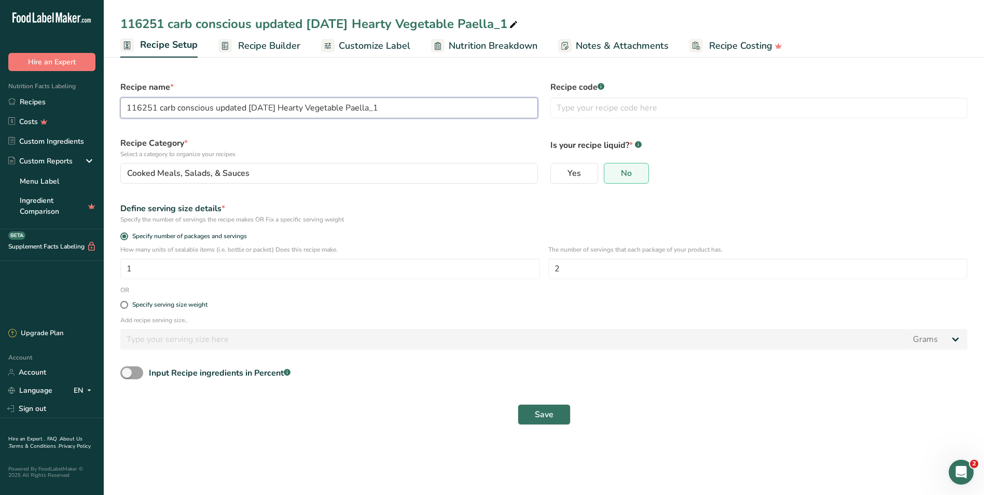
click at [216, 106] on input "116251 carb conscious updated 8/18/25 Hearty Vegetable Paella_1" at bounding box center [328, 107] width 417 height 21
drag, startPoint x: 217, startPoint y: 109, endPoint x: 276, endPoint y: 113, distance: 59.7
click at [276, 113] on input "116251 carb conscious updated 8/18/25 Hearty Vegetable Paella_1" at bounding box center [328, 107] width 417 height 21
click at [33, 101] on link "Recipes" at bounding box center [52, 102] width 104 height 20
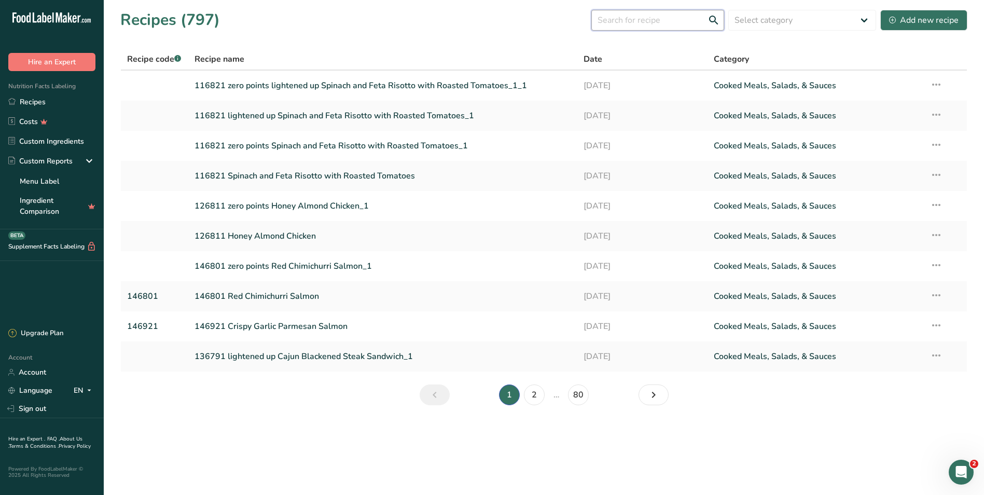
click at [629, 20] on input "text" at bounding box center [657, 20] width 133 height 21
drag, startPoint x: 532, startPoint y: 394, endPoint x: 533, endPoint y: 381, distance: 13.0
click at [532, 394] on link "2" at bounding box center [534, 394] width 21 height 21
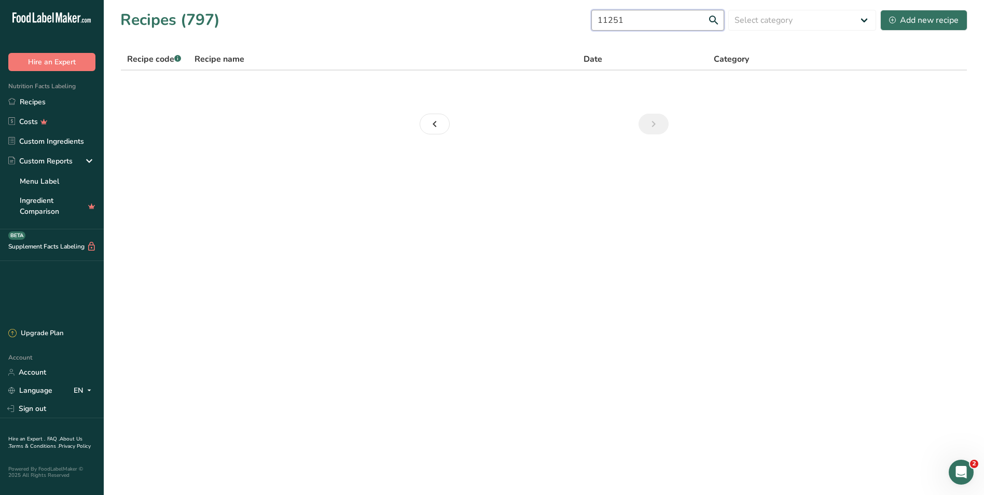
click at [621, 21] on input "11251" at bounding box center [657, 20] width 133 height 21
click at [646, 19] on input "116251" at bounding box center [657, 20] width 133 height 21
type input "116251"
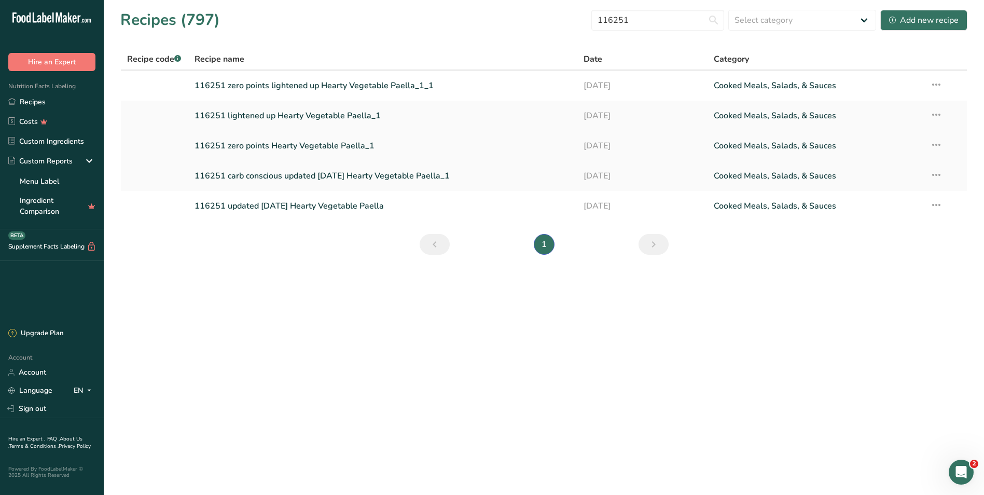
click at [272, 144] on link "116251 zero points Hearty Vegetable Paella_1" at bounding box center [382, 146] width 377 height 22
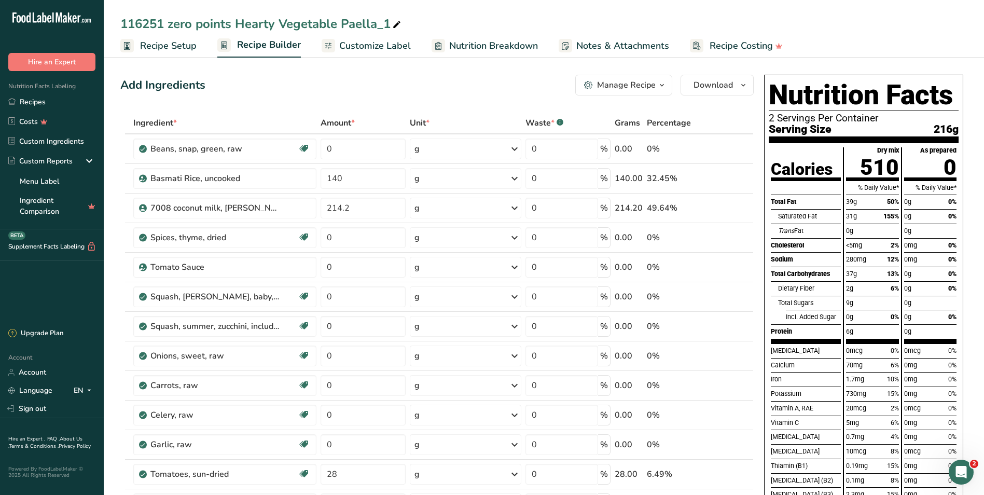
click at [160, 49] on span "Recipe Setup" at bounding box center [168, 46] width 57 height 14
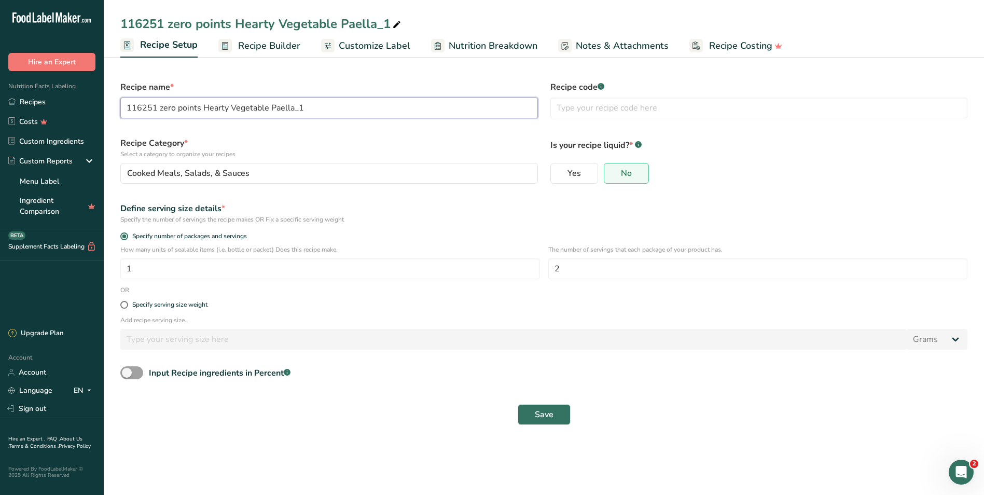
click at [203, 105] on input "116251 zero points Hearty Vegetable Paella_1" at bounding box center [328, 107] width 417 height 21
paste input "updated 8/18/25"
type input "116251 zero points updated 8/18/25 Hearty Vegetable Paella_1"
click at [549, 414] on span "Save" at bounding box center [544, 414] width 19 height 12
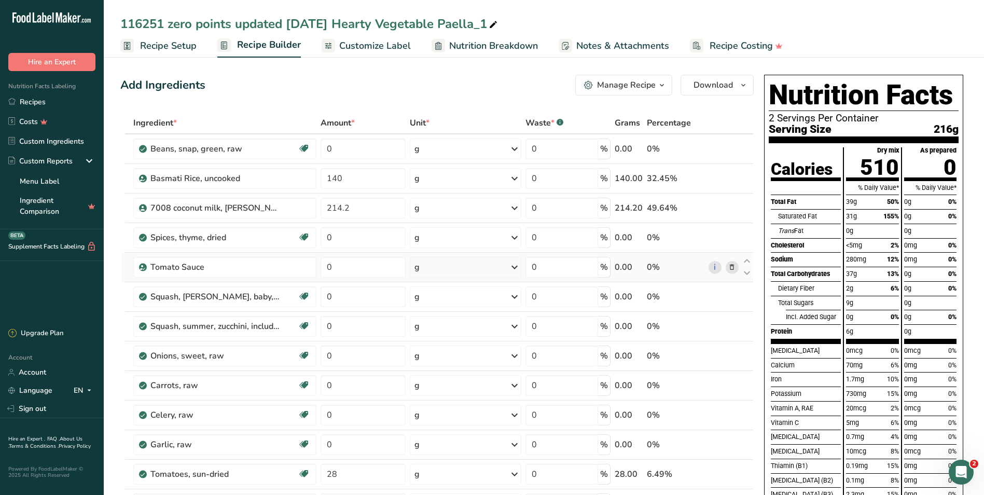
click at [732, 269] on icon at bounding box center [731, 267] width 7 height 11
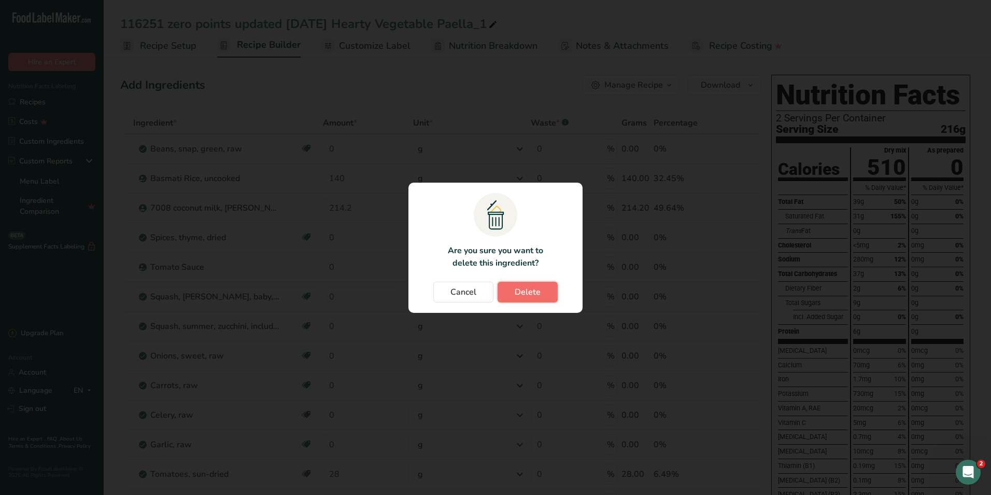
click at [529, 295] on span "Delete" at bounding box center [528, 292] width 26 height 12
type input "28"
type input "0"
type input "20"
type input "42"
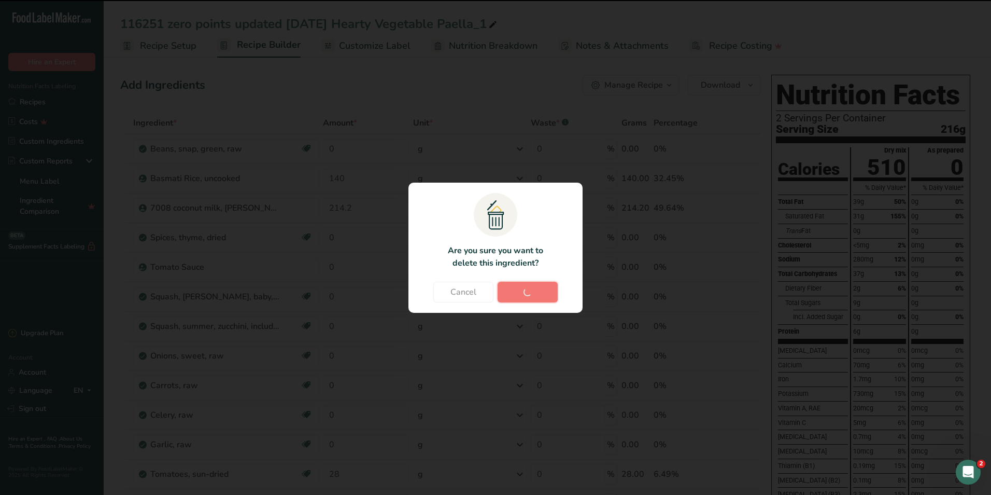
type input "14"
type input "5.6"
type input "0"
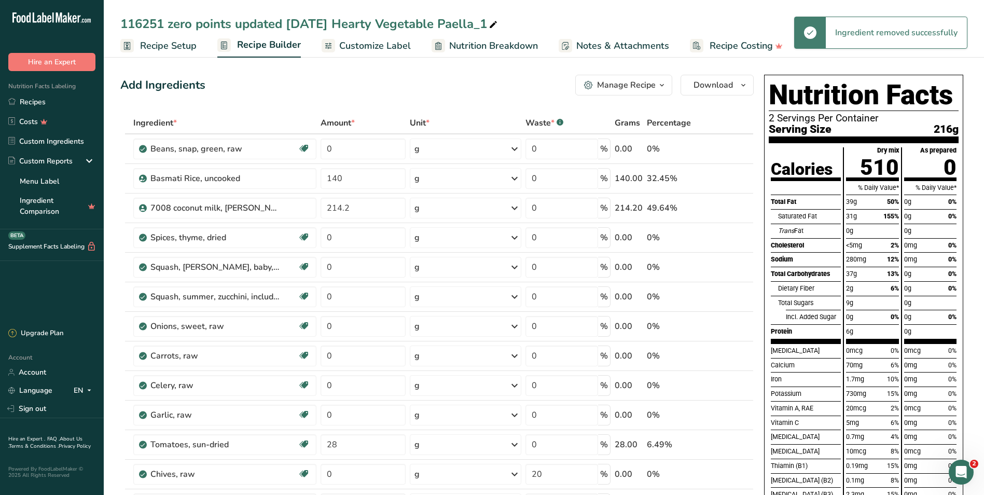
scroll to position [259, 0]
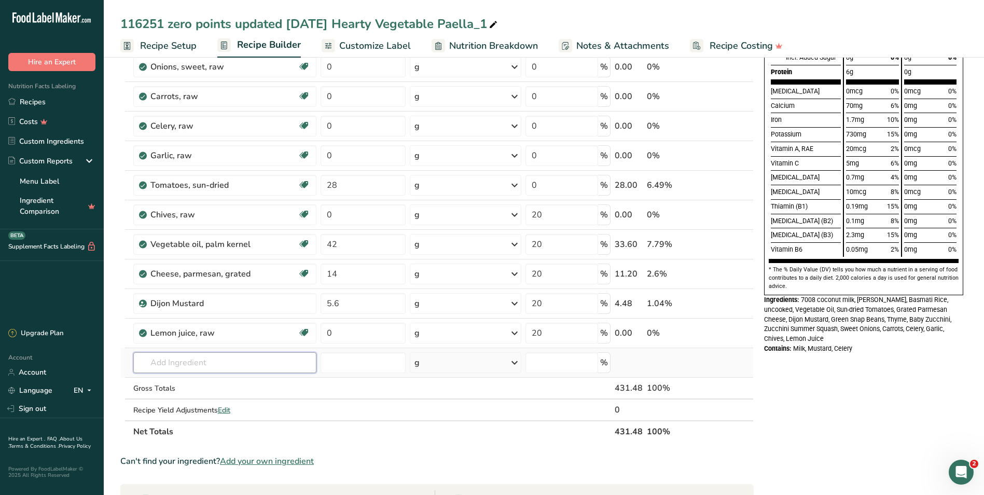
click at [175, 361] on input "text" at bounding box center [225, 362] width 184 height 21
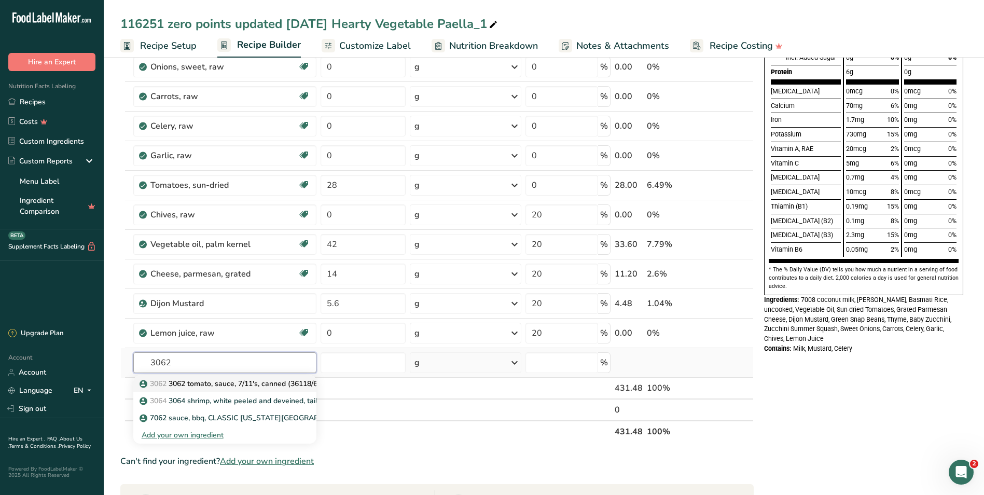
type input "3062"
click at [269, 384] on p "3062 3062 tomato, sauce, 7/11's, canned (36118/6x#10/Y=36#)" at bounding box center [251, 383] width 218 height 11
type input "3062 tomato, sauce, 7/11's, canned (36118/6x#10/Y=36#)"
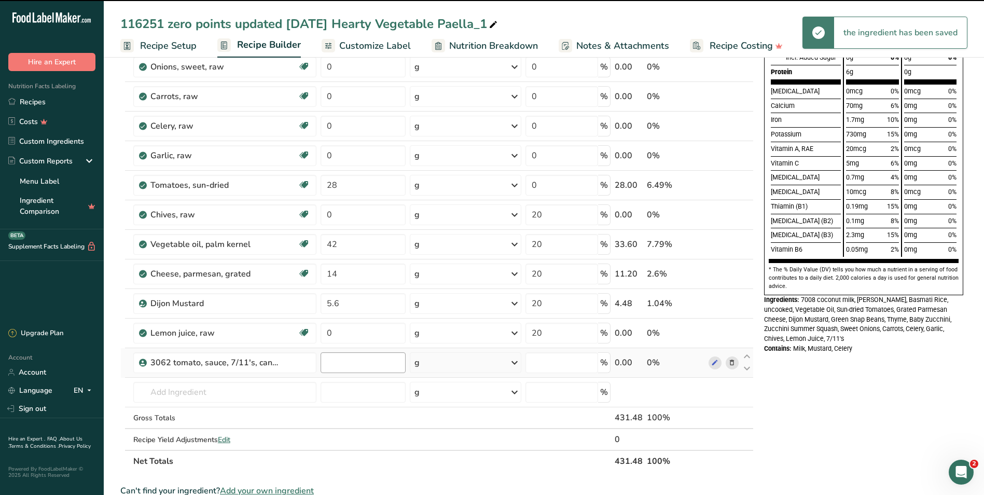
type input "0"
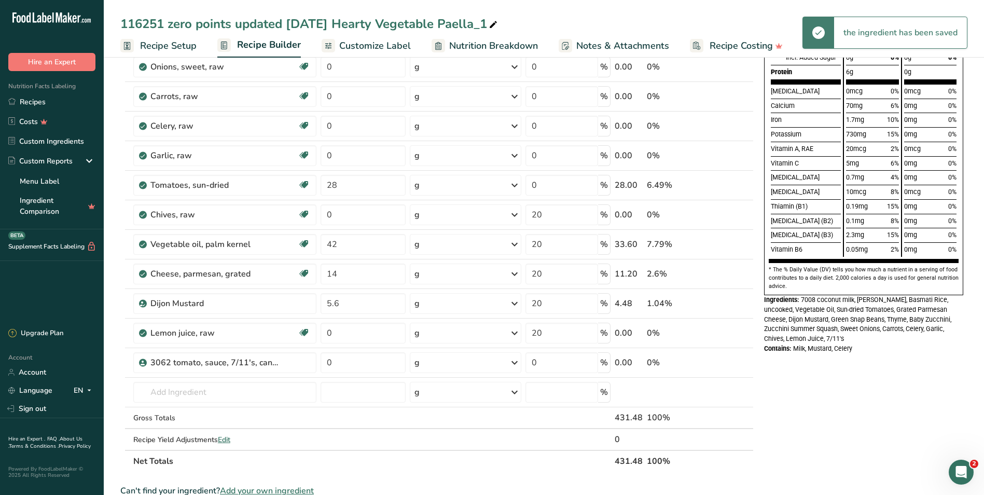
click at [864, 398] on div "Nutrition Facts 2 Servings Per Container Serving Size 216g Calories Total Fat S…" at bounding box center [863, 320] width 207 height 1018
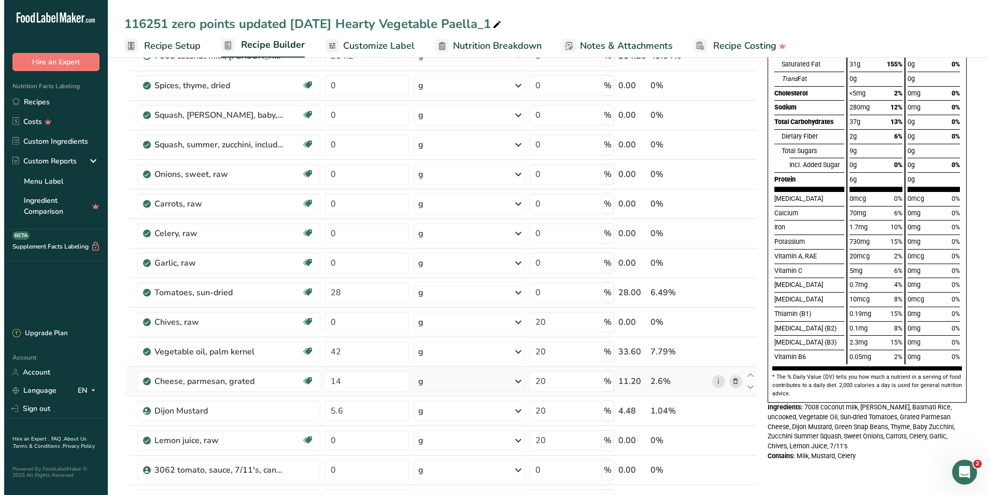
scroll to position [0, 0]
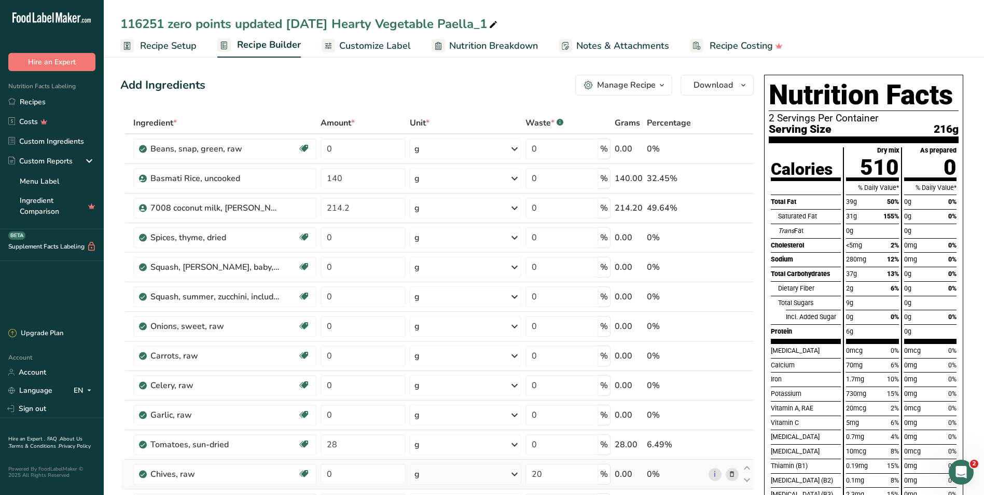
drag, startPoint x: 34, startPoint y: 99, endPoint x: 295, endPoint y: 486, distance: 467.7
click at [34, 99] on link "Recipes" at bounding box center [52, 102] width 104 height 20
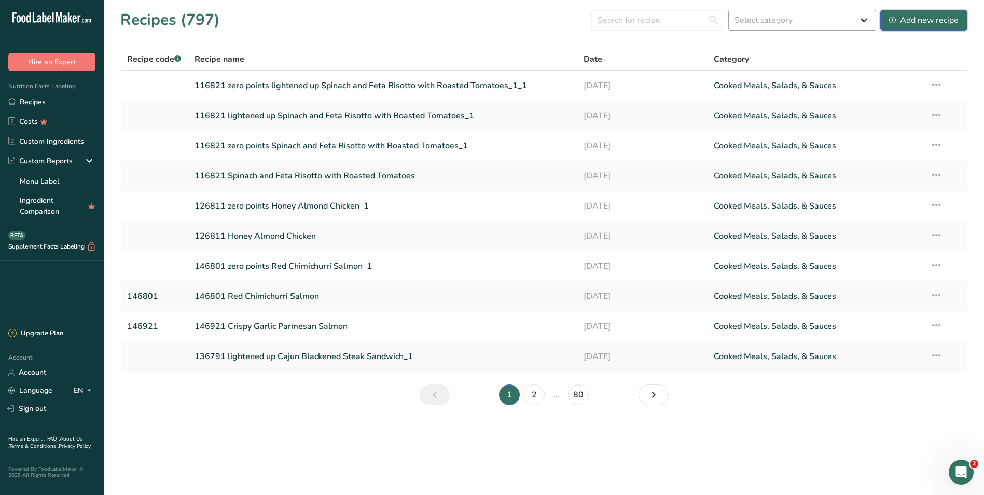
drag, startPoint x: 908, startPoint y: 21, endPoint x: 856, endPoint y: 21, distance: 51.9
click at [908, 21] on div "Add new recipe" at bounding box center [923, 20] width 69 height 12
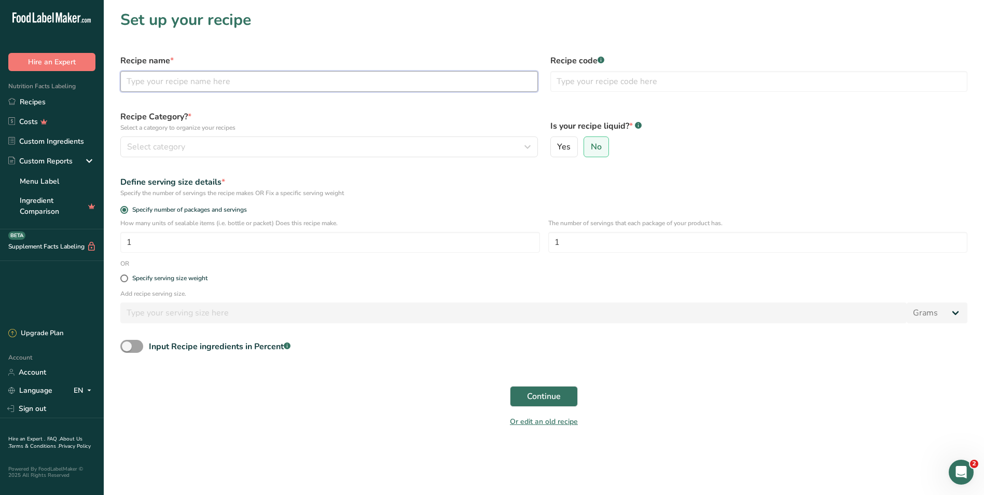
click at [152, 79] on input "text" at bounding box center [328, 81] width 417 height 21
paste input "176831 Buffalo Pulled Pork Mac-n-Cheese"
type input "176831 Buffalo Pulled Pork Mac-n-Cheese"
click at [145, 151] on span "Select category" at bounding box center [156, 147] width 58 height 12
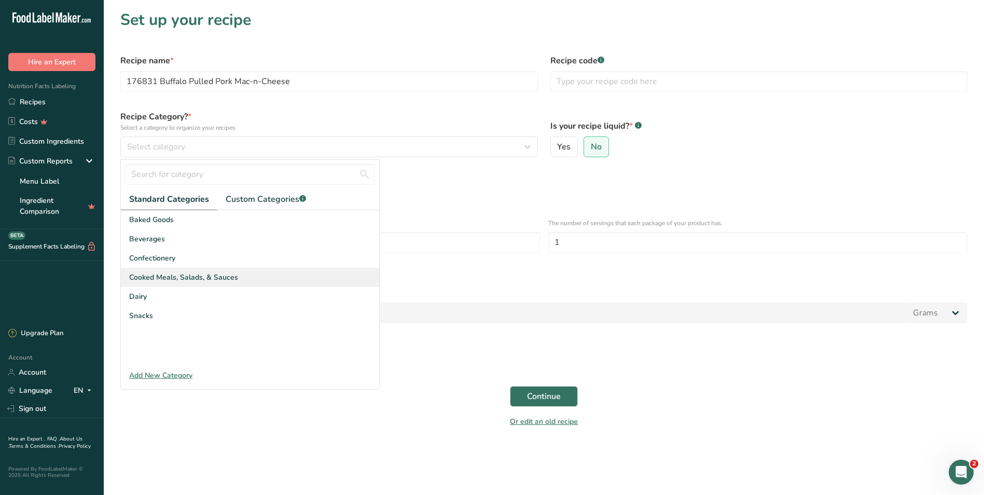
click at [143, 277] on span "Cooked Meals, Salads, & Sauces" at bounding box center [183, 277] width 109 height 11
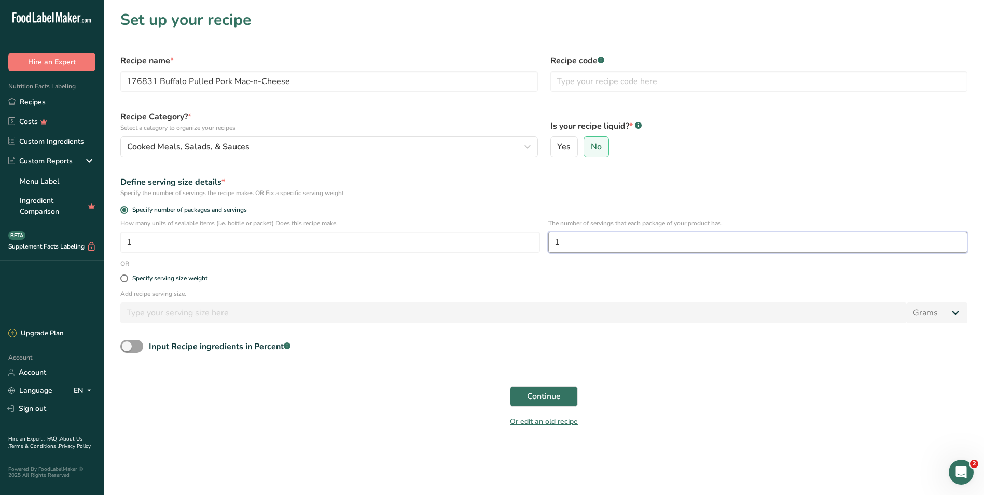
drag, startPoint x: 562, startPoint y: 240, endPoint x: 550, endPoint y: 239, distance: 12.0
click at [550, 239] on input "1" at bounding box center [758, 242] width 420 height 21
type input "2"
click at [552, 395] on span "Continue" at bounding box center [544, 396] width 34 height 12
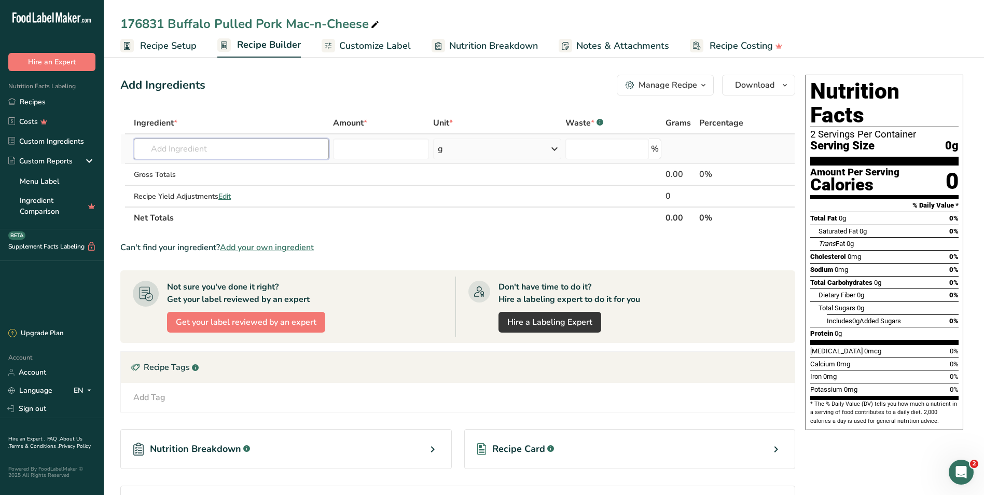
click at [158, 152] on input "text" at bounding box center [231, 148] width 195 height 21
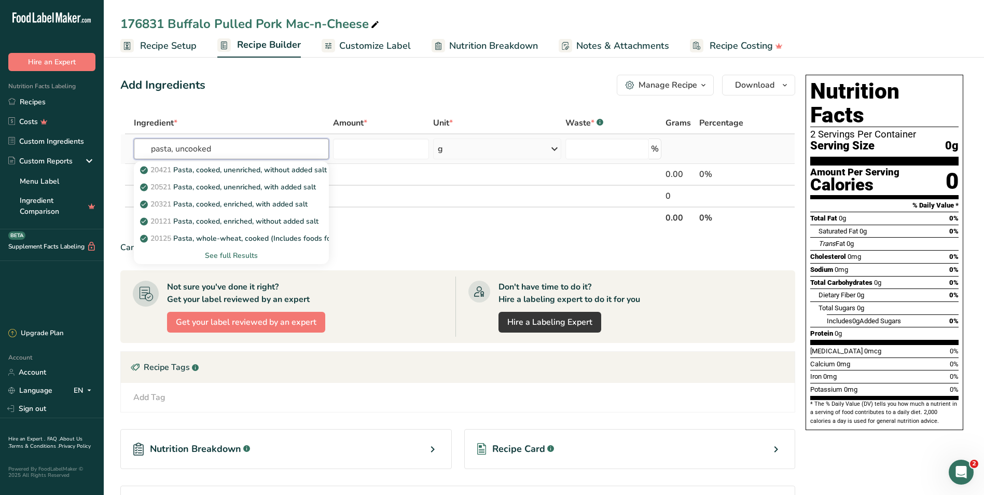
type input "pasta, uncooked"
click at [249, 255] on div "See full Results" at bounding box center [231, 255] width 178 height 11
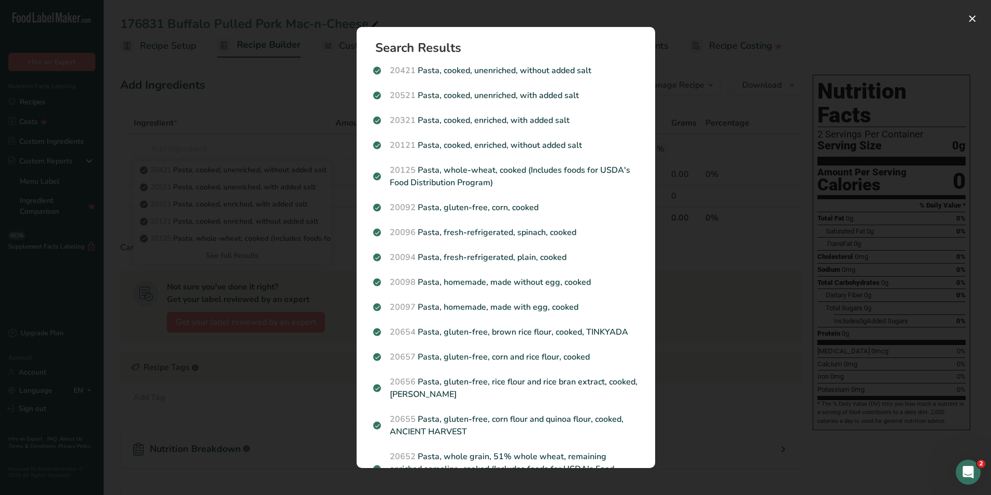
click at [260, 98] on div "Search results modal" at bounding box center [495, 247] width 991 height 495
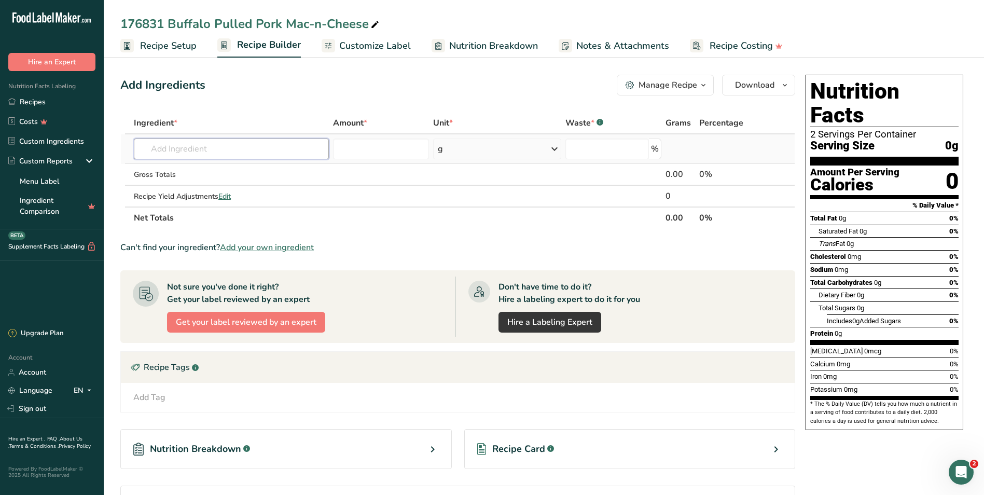
click at [150, 150] on input "text" at bounding box center [231, 148] width 195 height 21
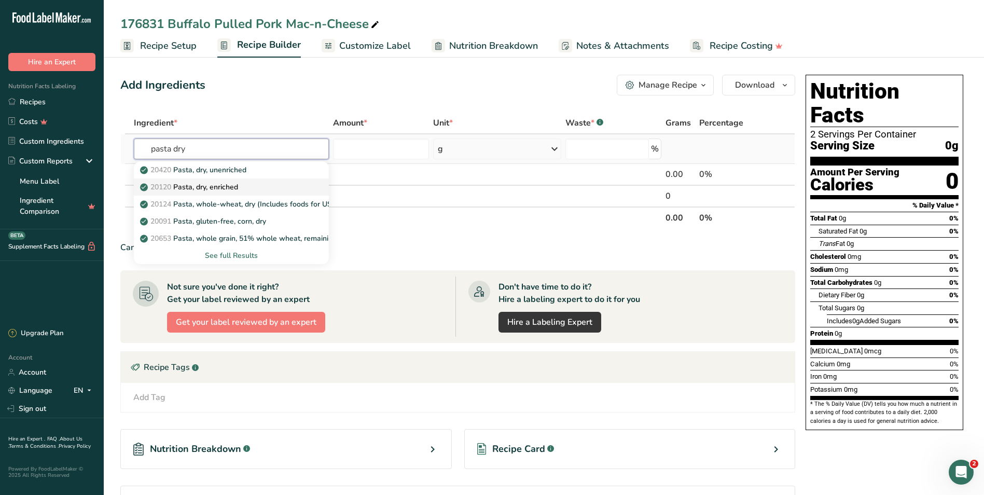
type input "pasta dry"
click at [205, 187] on p "20120 Pasta, dry, enriched" at bounding box center [190, 186] width 96 height 11
type input "Pasta, dry, enriched"
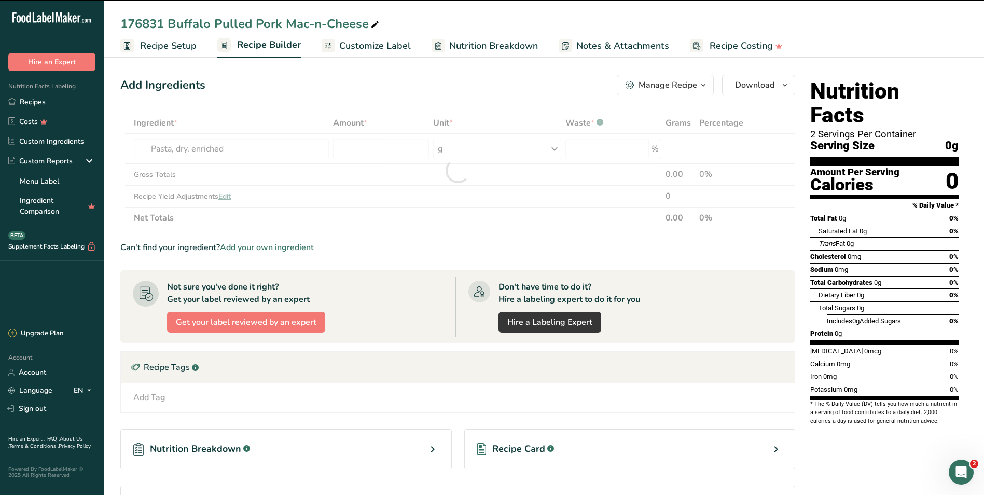
type input "0"
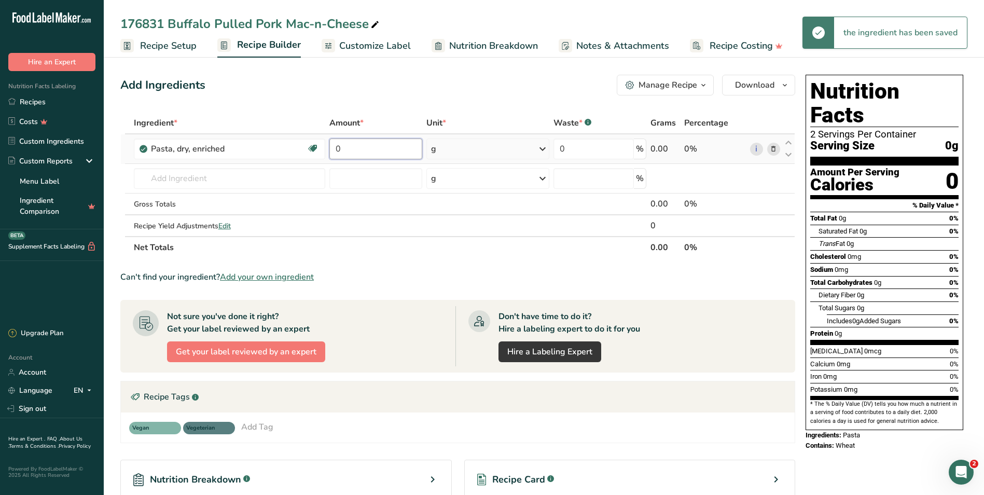
drag, startPoint x: 371, startPoint y: 148, endPoint x: 330, endPoint y: 145, distance: 41.0
click at [330, 145] on input "0" at bounding box center [375, 148] width 92 height 21
click at [348, 149] on input "0" at bounding box center [375, 148] width 92 height 21
drag, startPoint x: 348, startPoint y: 149, endPoint x: 337, endPoint y: 149, distance: 11.4
click at [337, 149] on input "0" at bounding box center [375, 148] width 92 height 21
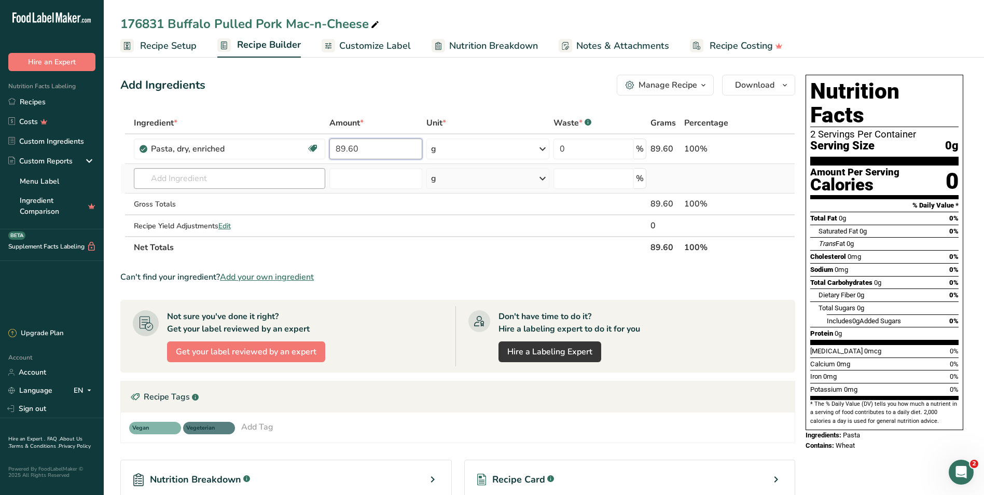
type input "89.60"
click at [208, 178] on div "Ingredient * Amount * Unit * Waste * .a-a{fill:#347362;}.b-a{fill:#fff;} Grams …" at bounding box center [457, 185] width 675 height 146
click at [24, 141] on link "Custom Ingredients" at bounding box center [52, 141] width 104 height 20
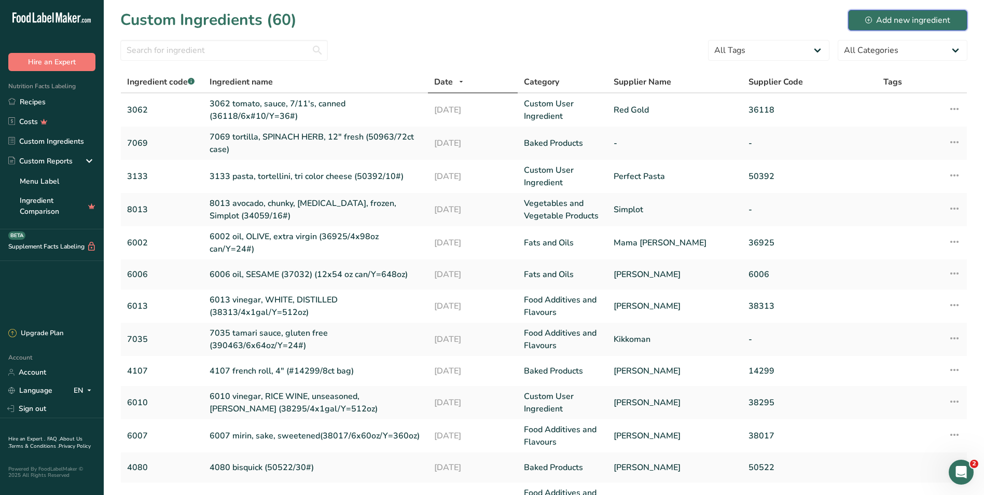
drag, startPoint x: 879, startPoint y: 22, endPoint x: 773, endPoint y: 63, distance: 113.4
click at [879, 22] on div "Add new ingredient" at bounding box center [907, 20] width 85 height 12
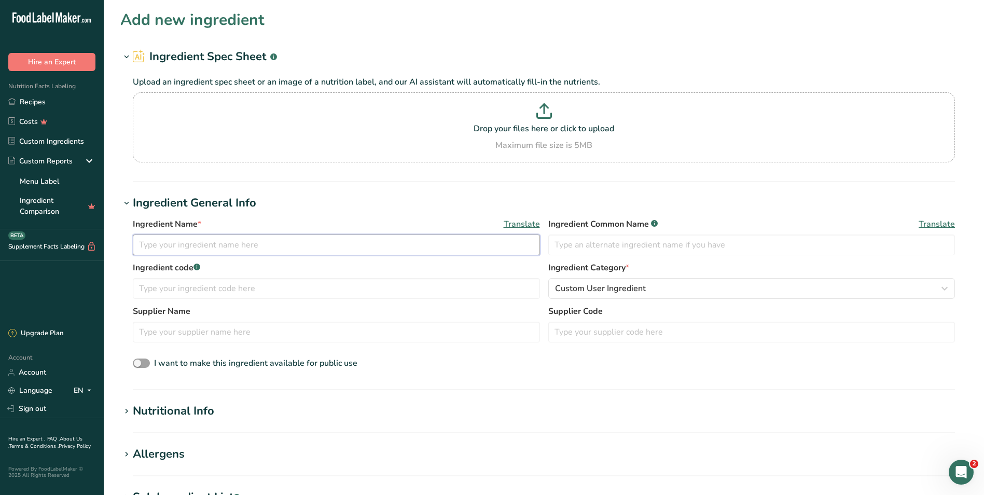
click at [167, 242] on input "text" at bounding box center [336, 244] width 407 height 21
paste input "meat, pork, pulled, shred, Smithfield ( 2/5#)"
type input "3131 meat, pork, pulled, shred, Smithfield ( 2/5#)"
click at [575, 248] on input "text" at bounding box center [751, 244] width 407 height 21
type input "pulled pork"
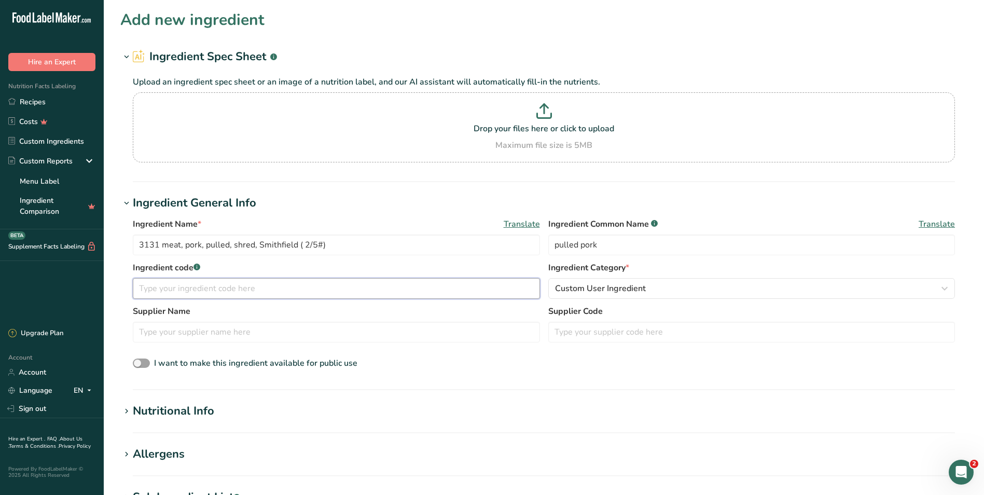
click at [282, 285] on input "text" at bounding box center [336, 288] width 407 height 21
type input "3131"
click at [219, 327] on input "text" at bounding box center [336, 331] width 407 height 21
type input "smithfield"
click at [600, 404] on h1 "Nutritional Info" at bounding box center [543, 410] width 847 height 17
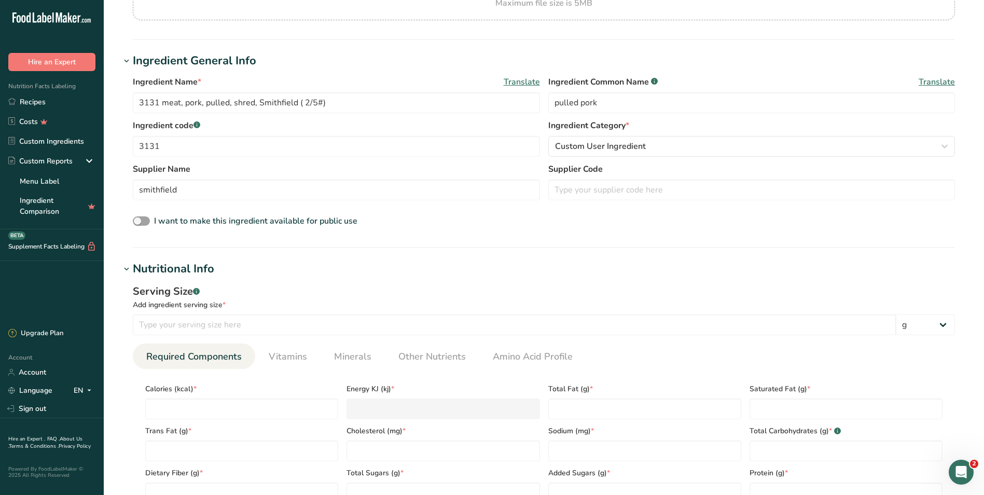
scroll to position [156, 0]
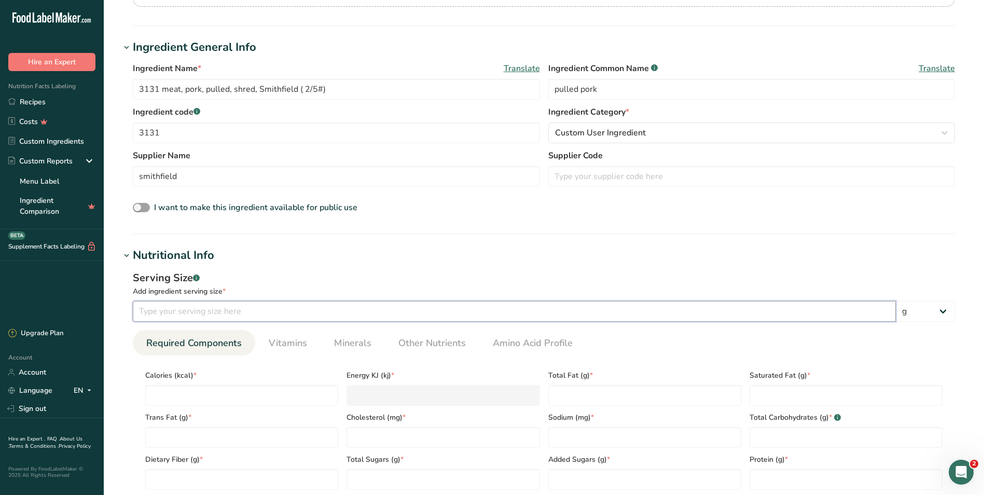
click at [175, 313] on input "number" at bounding box center [514, 311] width 763 height 21
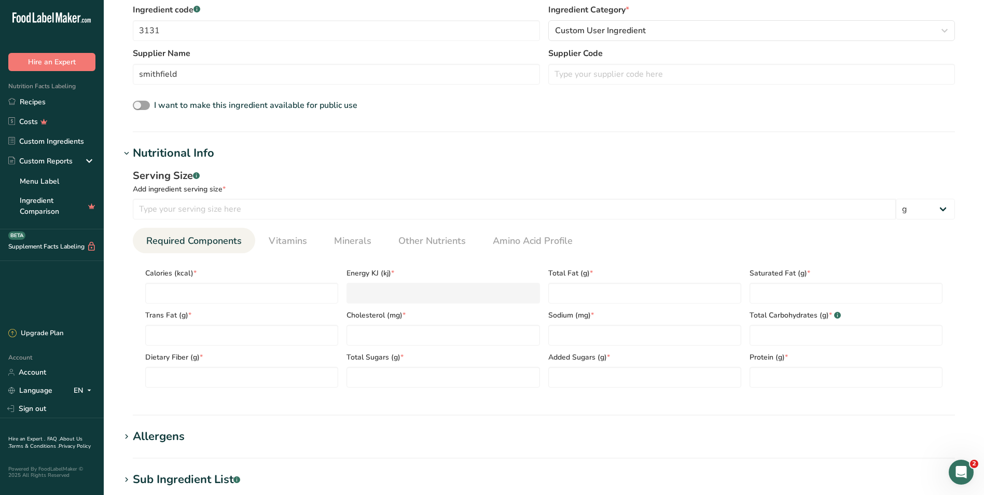
scroll to position [311, 0]
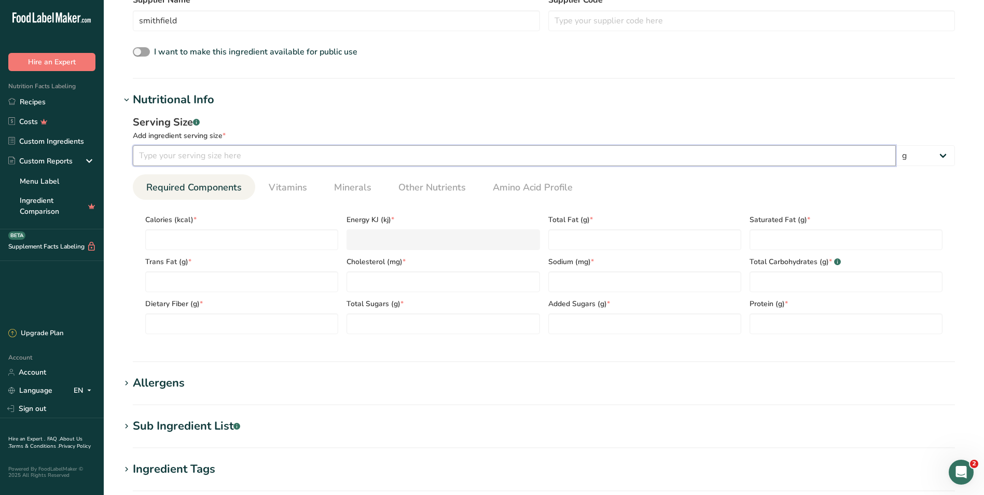
click at [160, 157] on input "number" at bounding box center [514, 155] width 763 height 21
type input "84"
click at [162, 236] on input "number" at bounding box center [241, 239] width 193 height 21
type input "1"
type KJ "4.2"
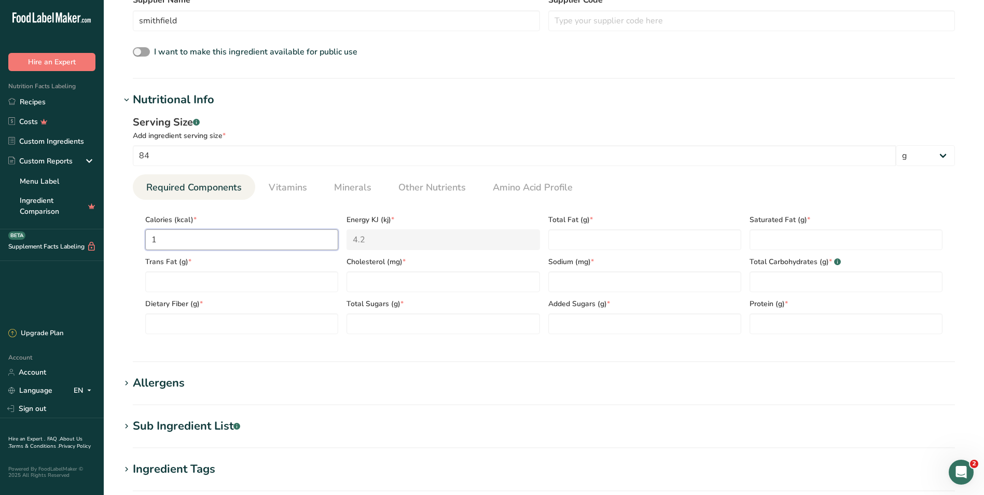
type input "12"
type KJ "50.2"
type input "120"
type KJ "502.1"
type input "120"
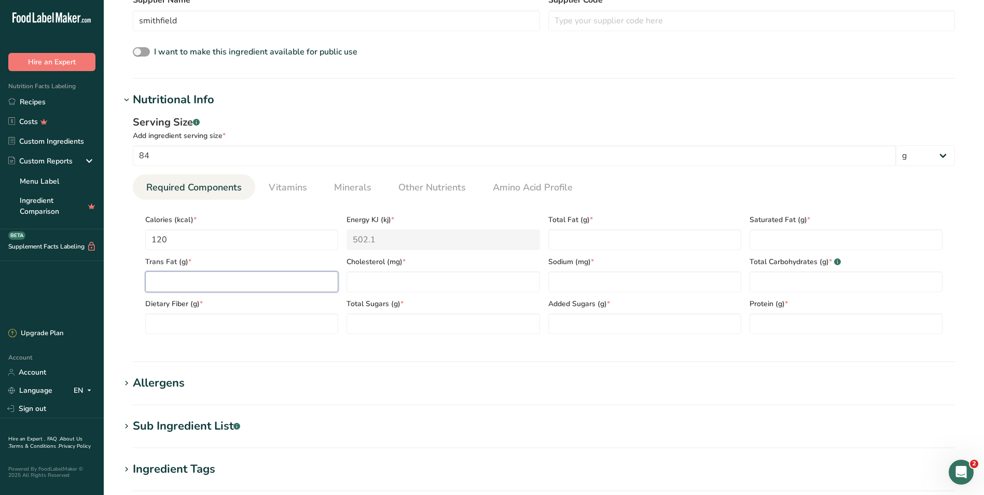
click at [154, 283] on Fat "number" at bounding box center [241, 281] width 193 height 21
click at [163, 321] on Fiber "number" at bounding box center [241, 323] width 193 height 21
type Fiber "0"
click at [164, 278] on Fat "number" at bounding box center [241, 281] width 193 height 21
type Fat "0"
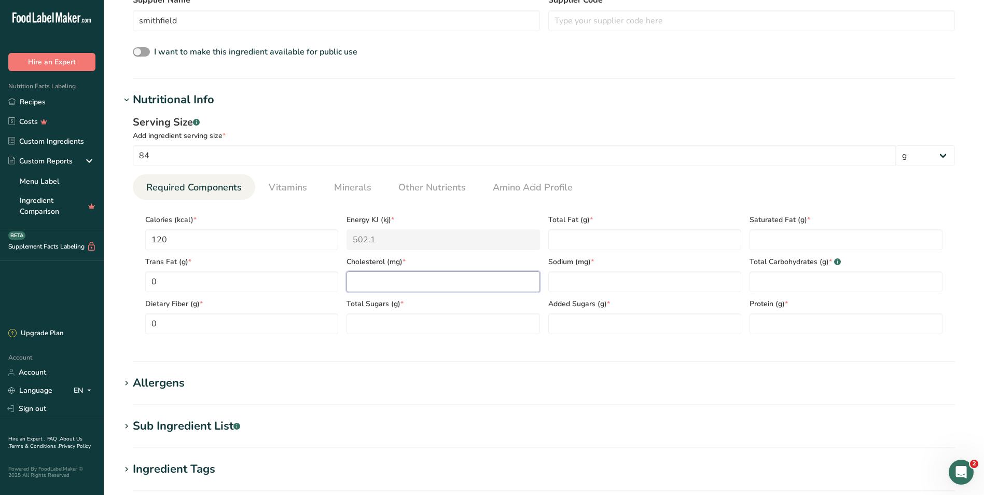
click at [380, 277] on input "number" at bounding box center [442, 281] width 193 height 21
type input "55"
click at [392, 327] on Sugars "number" at bounding box center [442, 323] width 193 height 21
type Sugars "0"
click at [575, 239] on Fat "number" at bounding box center [644, 239] width 193 height 21
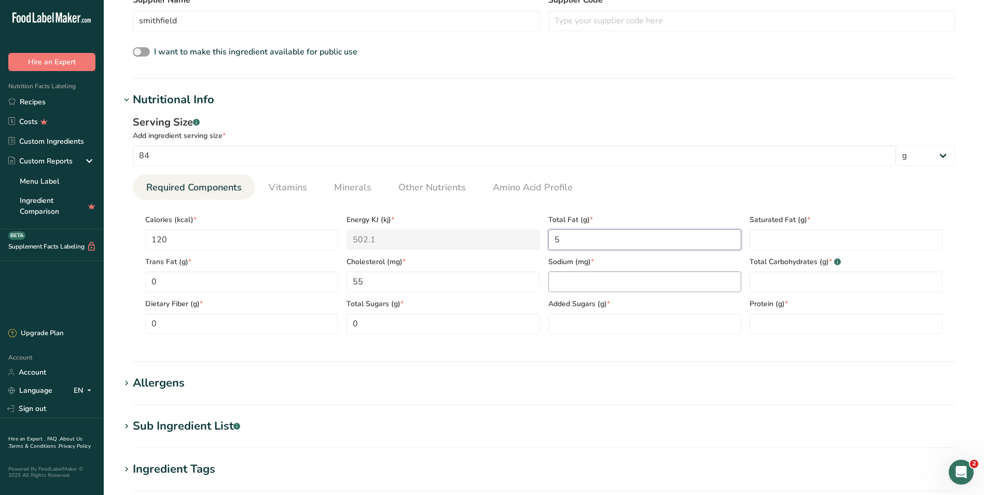
type Fat "5"
click at [566, 281] on input "number" at bounding box center [644, 281] width 193 height 21
type input "420"
click at [564, 323] on Sugars "number" at bounding box center [644, 323] width 193 height 21
type Sugars "0"
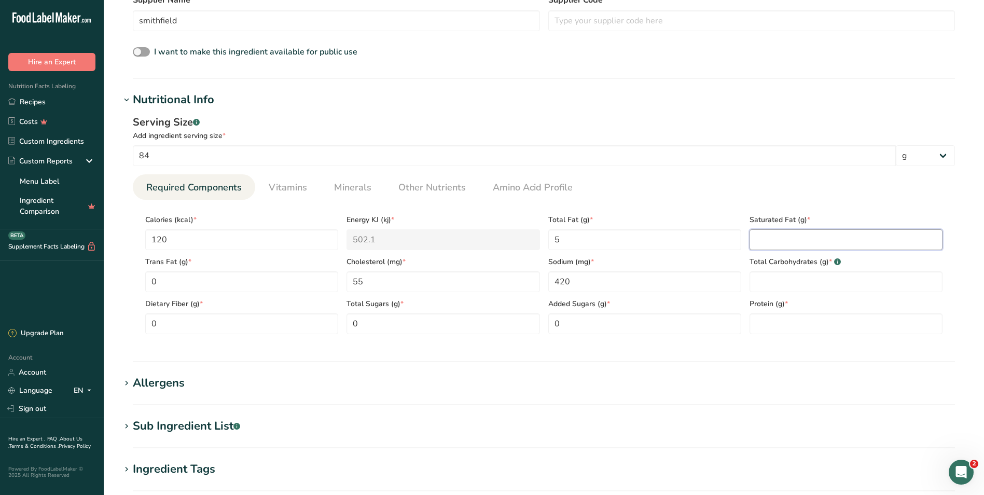
click at [785, 234] on Fat "number" at bounding box center [845, 239] width 193 height 21
type Fat "2"
click at [776, 285] on Carbohydrates "number" at bounding box center [845, 281] width 193 height 21
type Carbohydrates "0"
click at [768, 319] on input "number" at bounding box center [845, 323] width 193 height 21
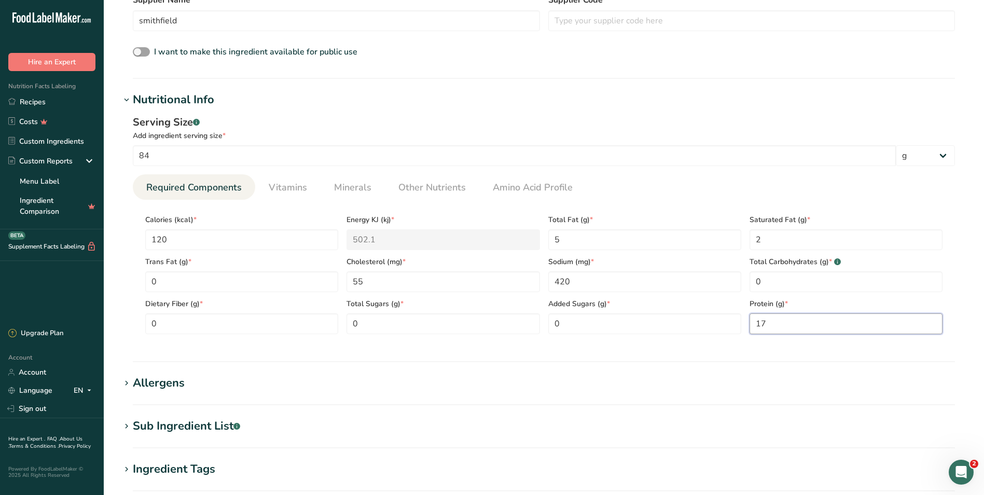
scroll to position [519, 0]
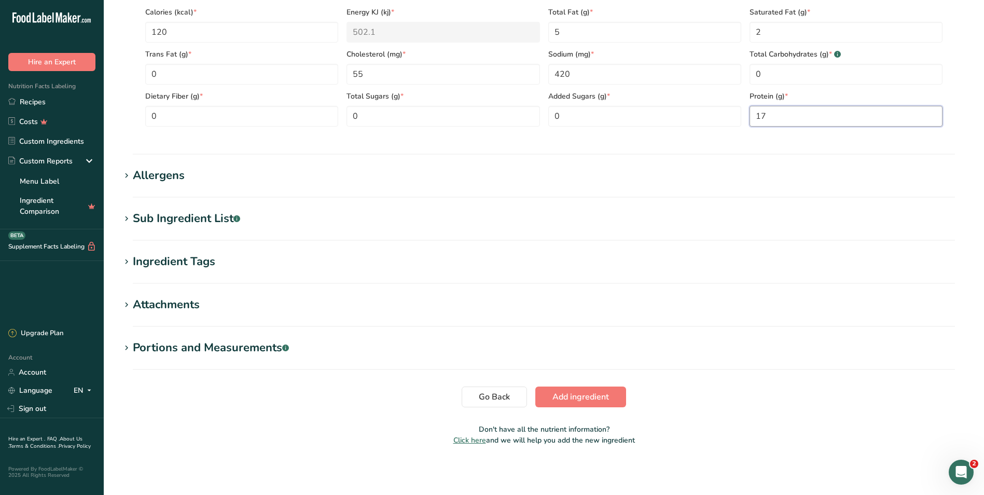
type input "17"
click at [904, 369] on hr at bounding box center [544, 369] width 822 height 1
click at [562, 396] on span "Add ingredient" at bounding box center [580, 396] width 57 height 12
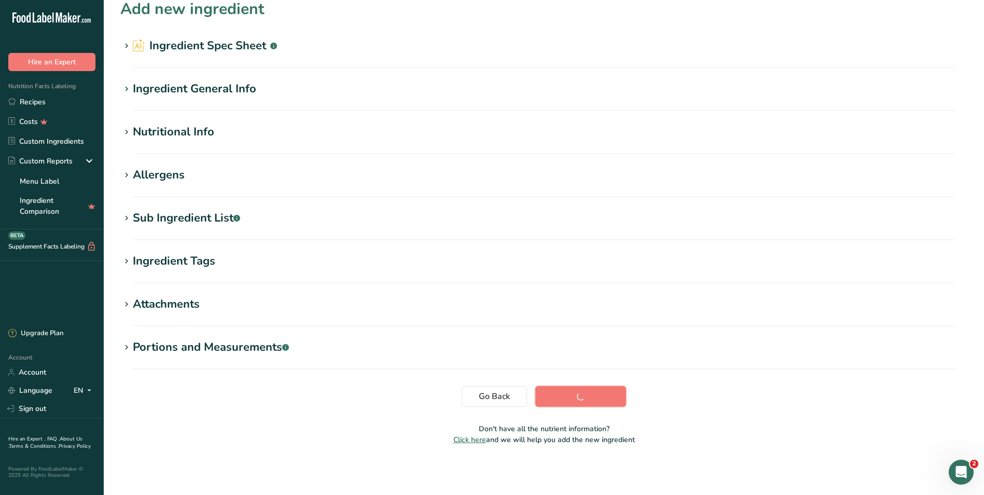
scroll to position [11, 0]
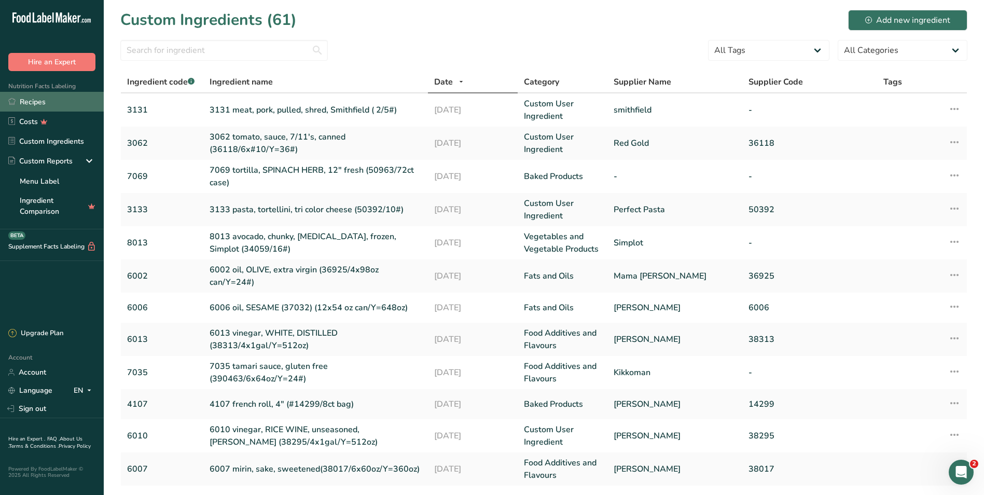
click at [26, 99] on link "Recipes" at bounding box center [52, 102] width 104 height 20
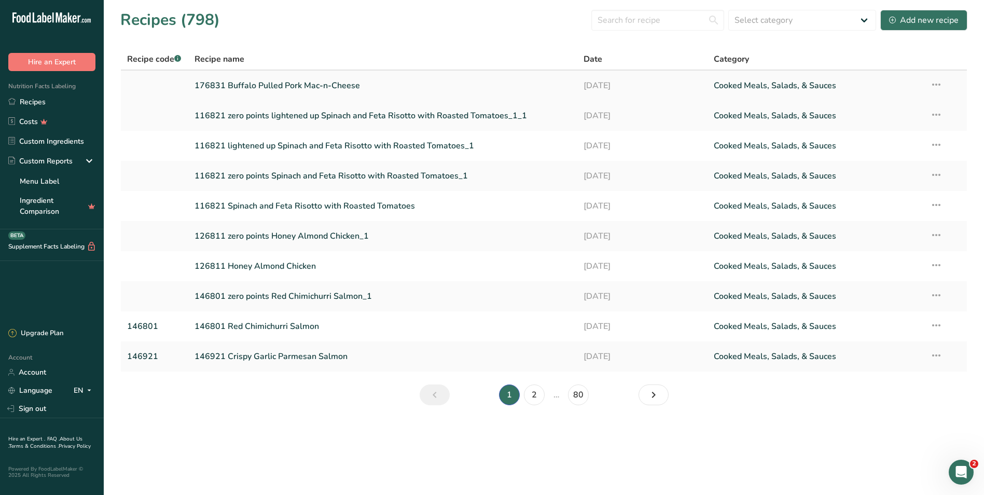
click at [297, 86] on link "176831 Buffalo Pulled Pork Mac-n-Cheese" at bounding box center [382, 86] width 377 height 22
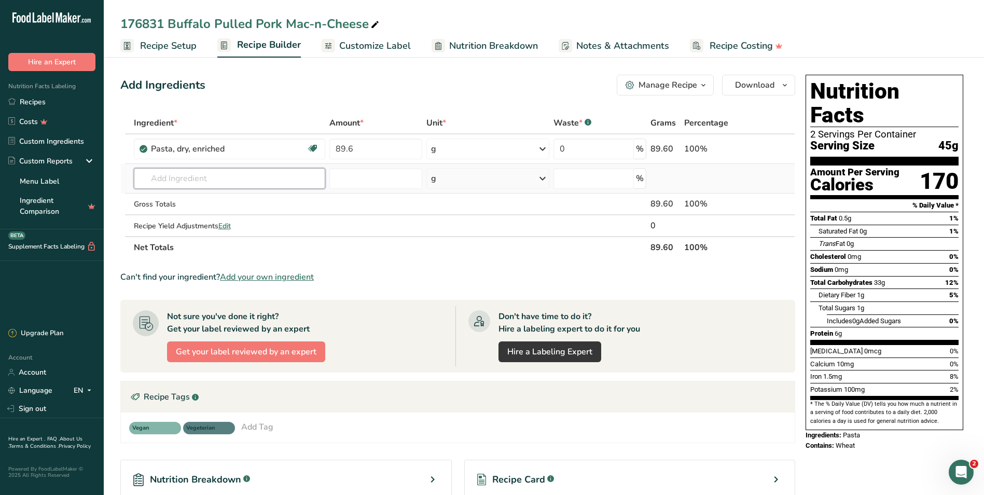
click at [168, 180] on input "text" at bounding box center [230, 178] width 192 height 21
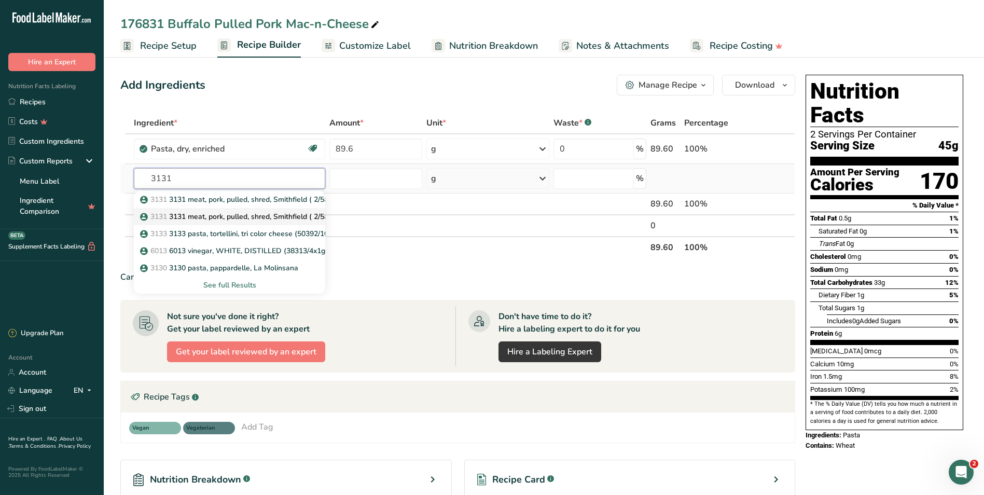
type input "3131"
click at [216, 205] on p "3131 3131 meat, pork, pulled, shred, Smithfield ( 2/5#)" at bounding box center [236, 199] width 189 height 11
type input "3131 meat, pork, pulled, shred, Smithfield ( 2/5#)"
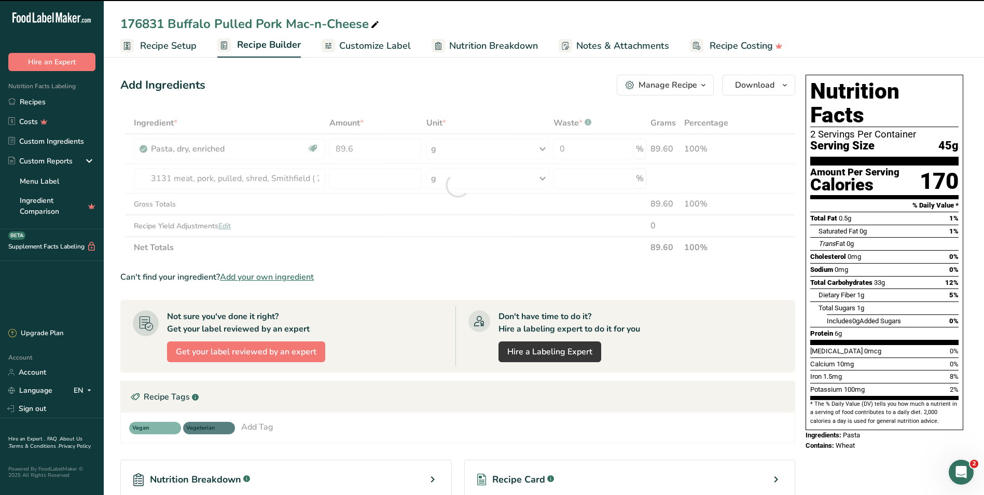
type input "0"
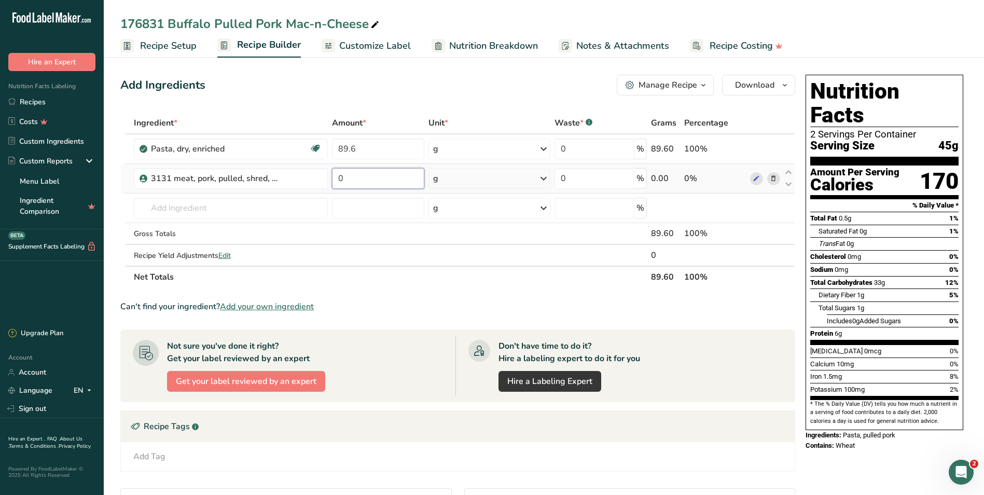
drag, startPoint x: 348, startPoint y: 179, endPoint x: 337, endPoint y: 178, distance: 11.9
click at [337, 178] on input "0" at bounding box center [378, 178] width 92 height 21
type input "1"
click at [242, 207] on div "Ingredient * Amount * Unit * Waste * .a-a{fill:#347362;}.b-a{fill:#fff;} Grams …" at bounding box center [457, 200] width 675 height 176
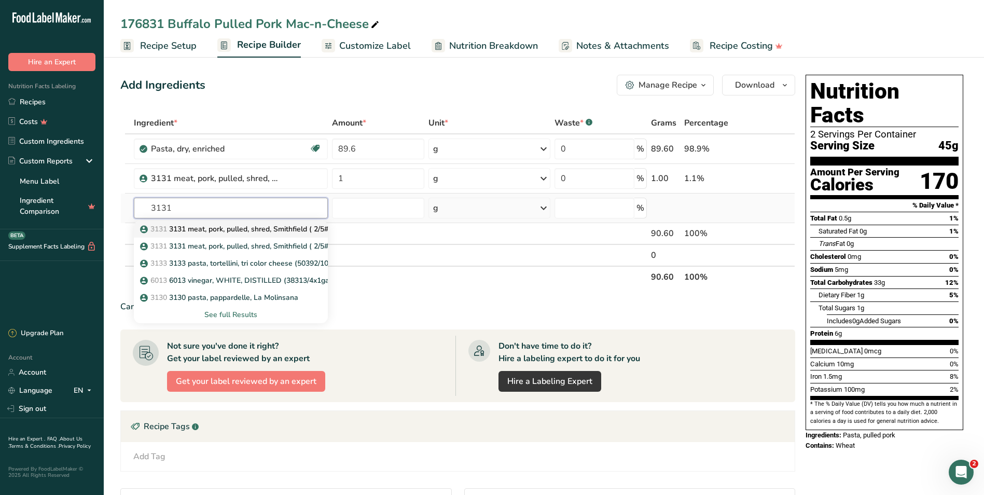
type input "3131"
click at [225, 229] on p "3131 3131 meat, pork, pulled, shred, Smithfield ( 2/5#)" at bounding box center [236, 228] width 189 height 11
type input "3131 meat, pork, pulled, shred, Smithfield ( 2/5#)"
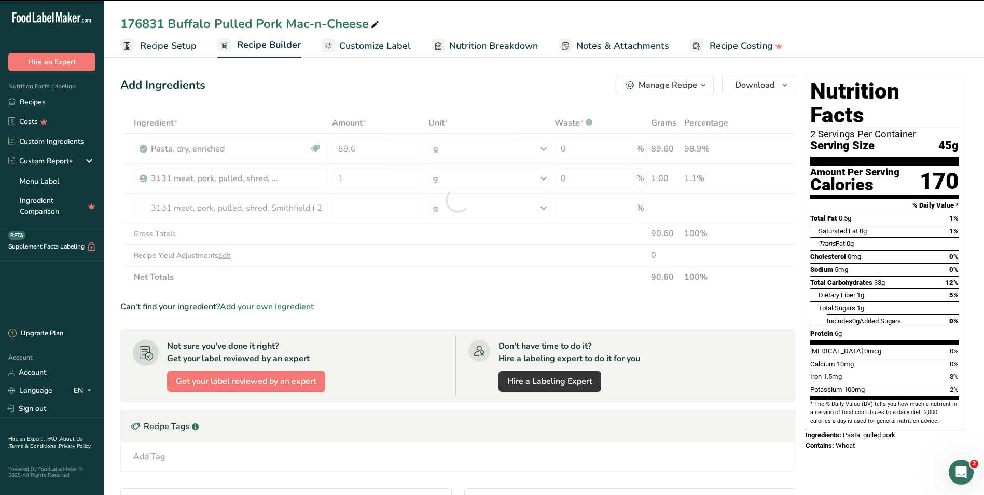
type input "0"
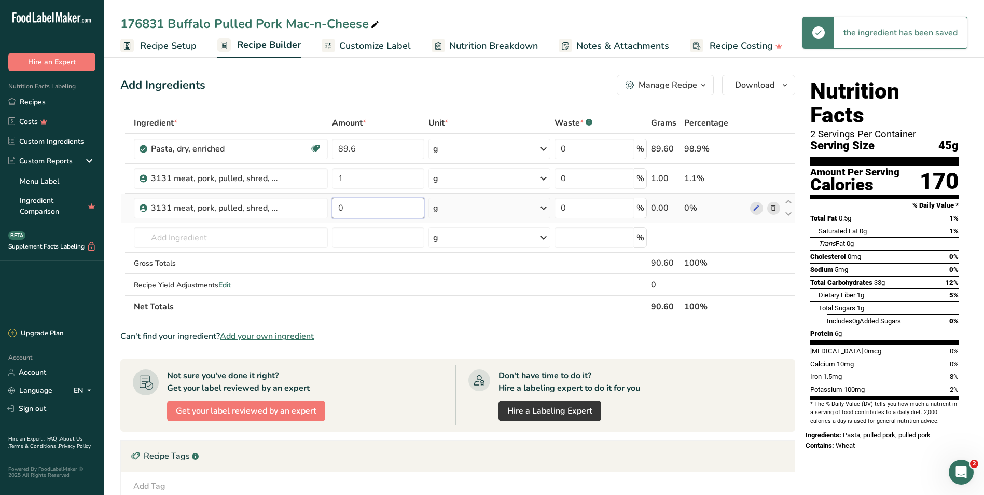
drag, startPoint x: 350, startPoint y: 206, endPoint x: 340, endPoint y: 207, distance: 9.9
click at [340, 207] on input "0" at bounding box center [378, 208] width 92 height 21
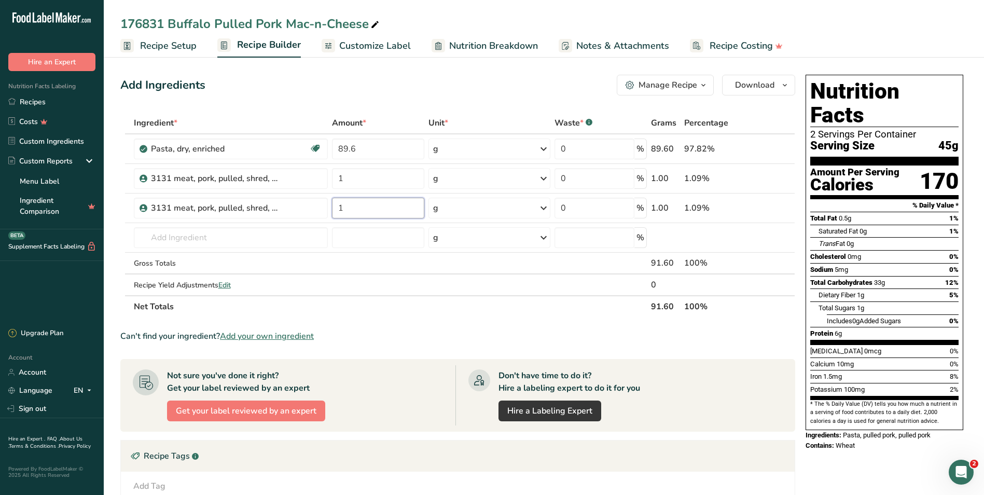
type input "1"
click at [759, 332] on div "Can't find your ingredient? Add your own ingredient" at bounding box center [457, 336] width 675 height 12
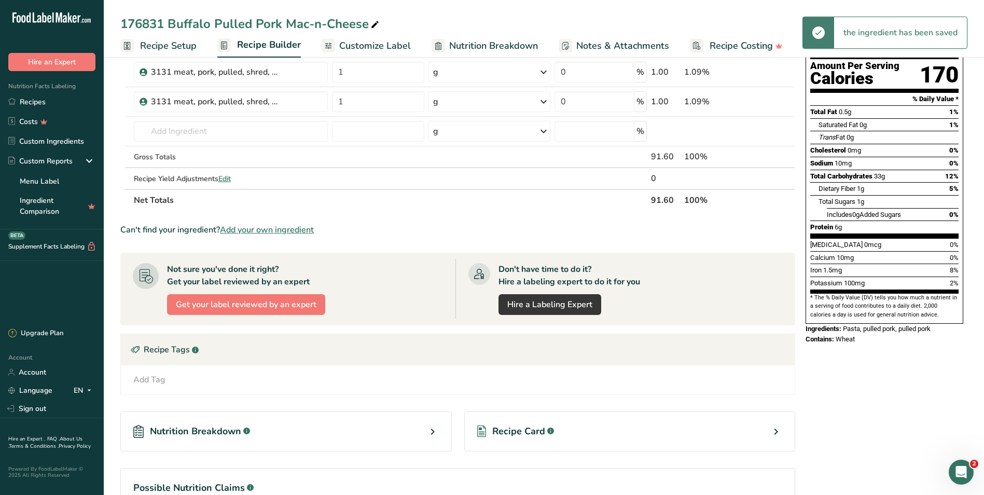
scroll to position [197, 0]
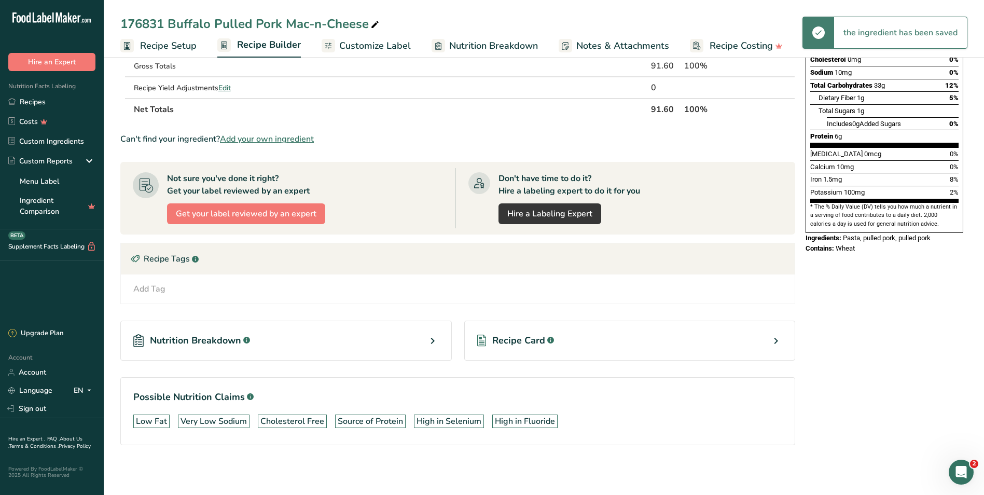
click at [207, 342] on span "Nutrition Breakdown" at bounding box center [195, 340] width 91 height 14
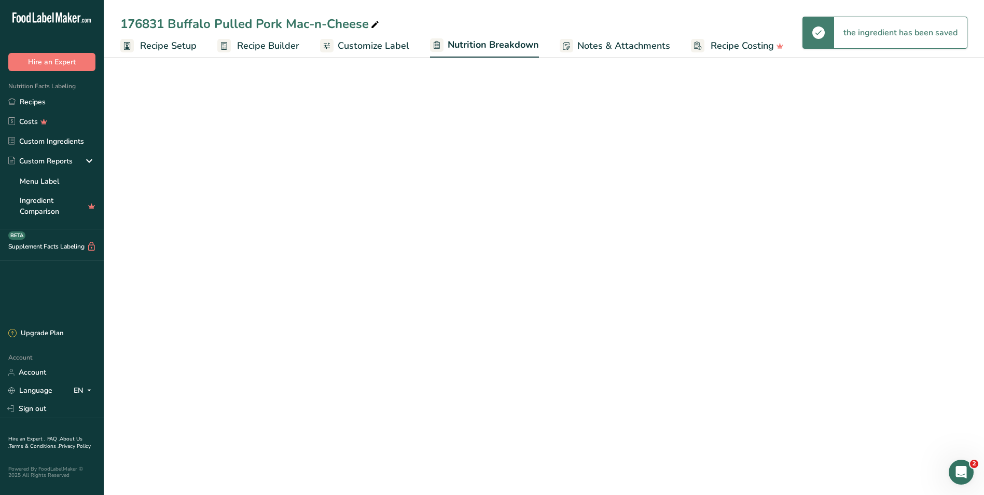
select select "Calories"
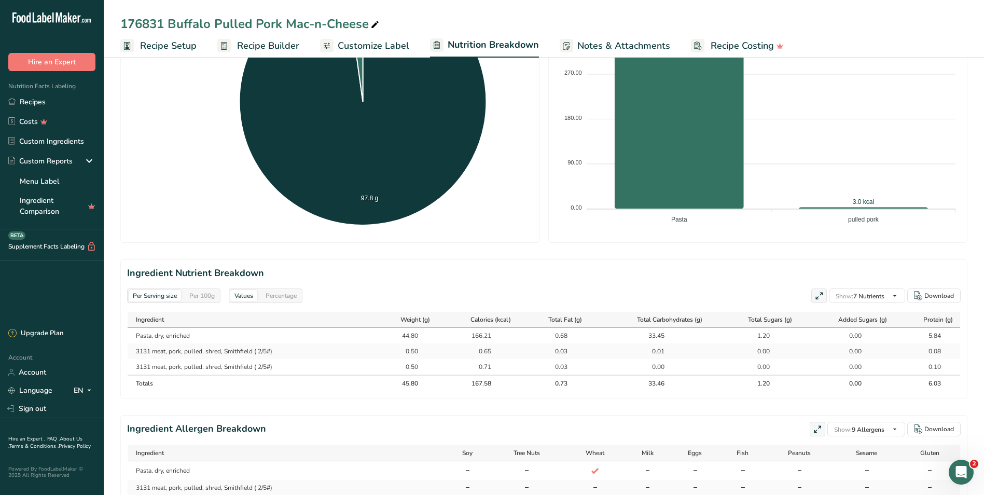
scroll to position [334, 0]
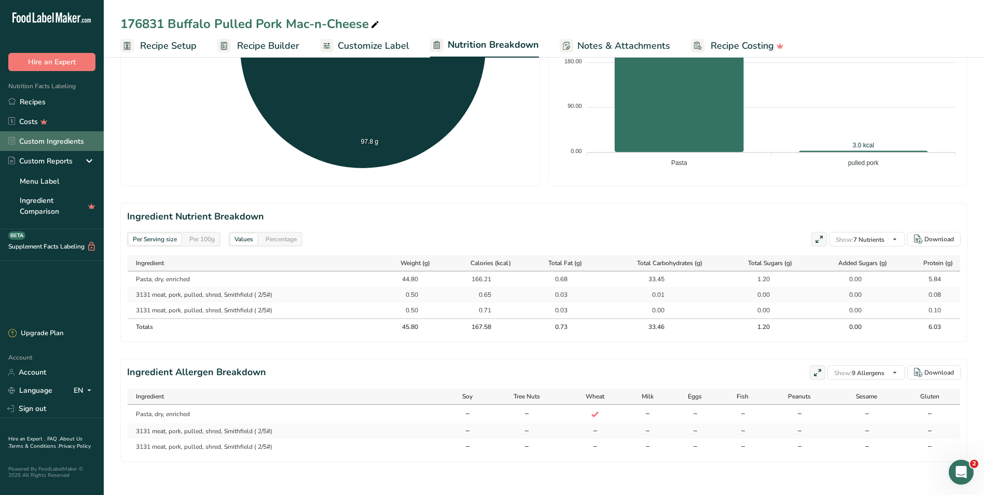
drag, startPoint x: 37, startPoint y: 141, endPoint x: 47, endPoint y: 136, distance: 11.1
click at [37, 141] on link "Custom Ingredients" at bounding box center [52, 141] width 104 height 20
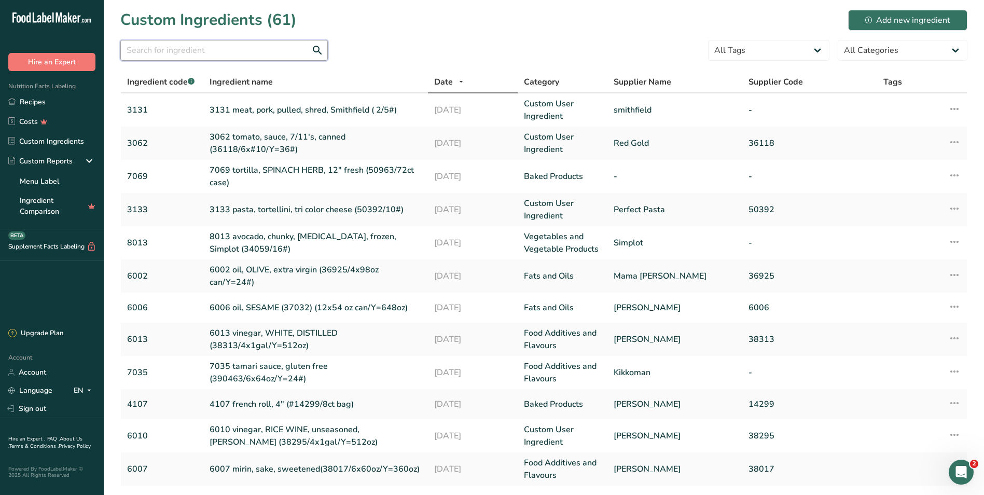
click at [180, 51] on input "text" at bounding box center [223, 50] width 207 height 21
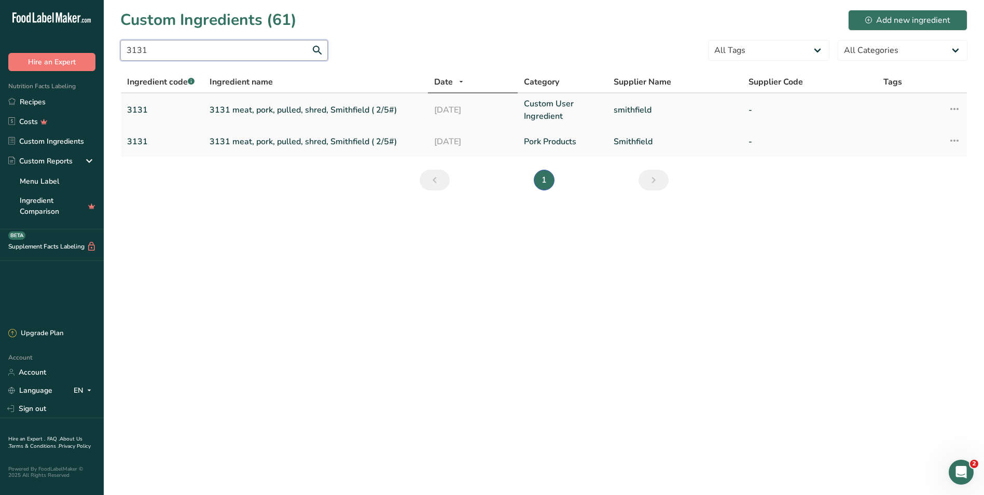
type input "3131"
click at [953, 108] on icon at bounding box center [954, 109] width 12 height 19
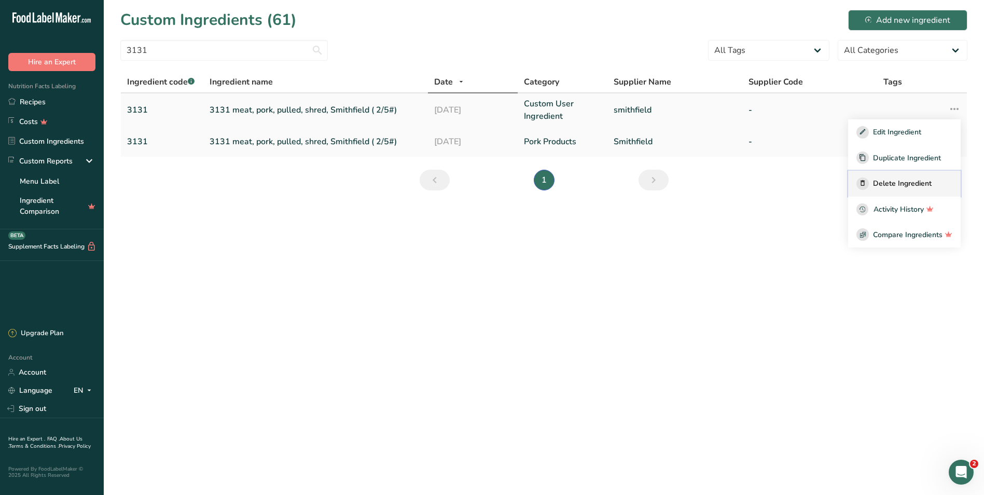
click at [913, 180] on span "Delete Ingredient" at bounding box center [902, 183] width 59 height 11
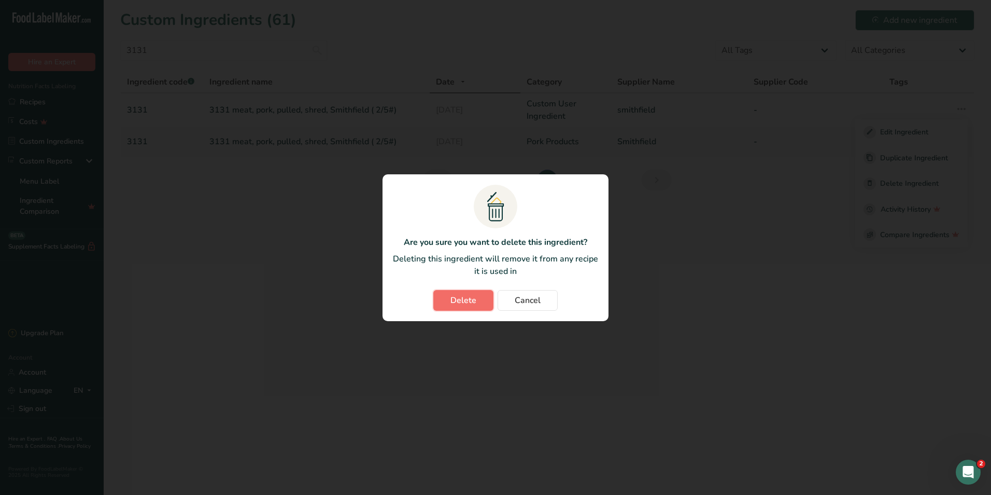
click at [455, 303] on span "Delete" at bounding box center [464, 300] width 26 height 12
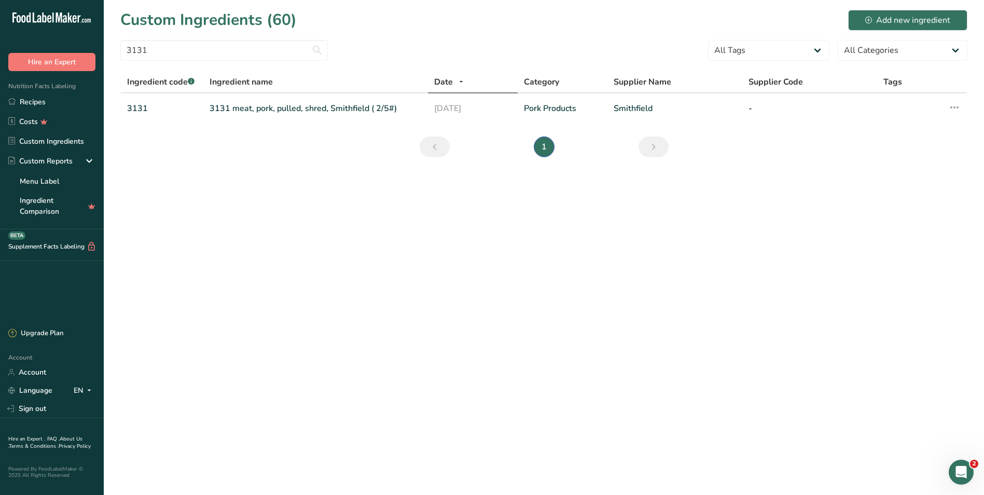
drag, startPoint x: 25, startPoint y: 100, endPoint x: 120, endPoint y: 140, distance: 102.5
click at [25, 100] on link "Recipes" at bounding box center [52, 102] width 104 height 20
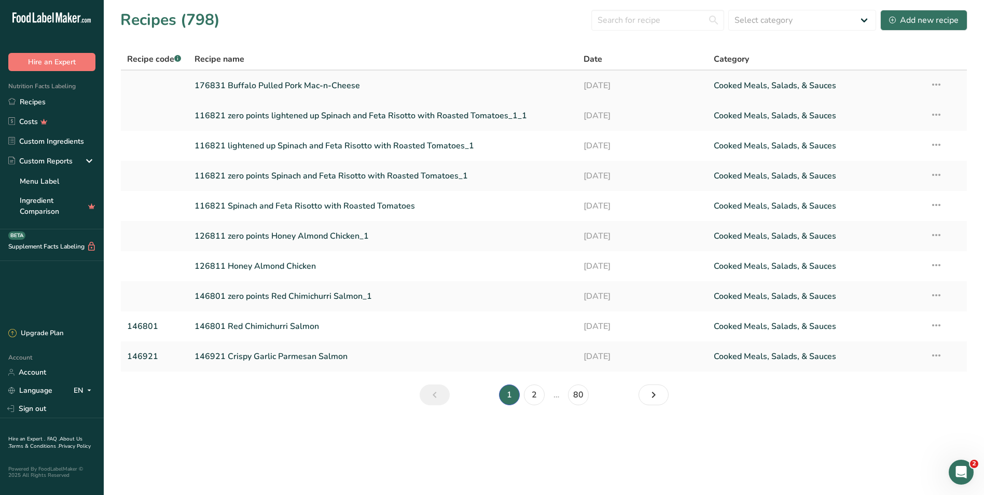
click at [264, 86] on link "176831 Buffalo Pulled Pork Mac-n-Cheese" at bounding box center [382, 86] width 377 height 22
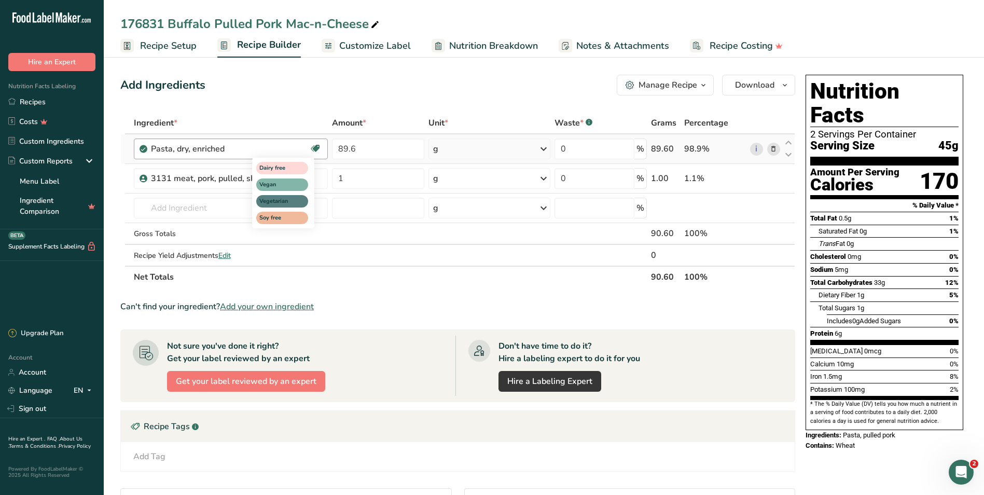
click at [345, 177] on div "Dairy free Vegan Vegetarian Soy free" at bounding box center [302, 192] width 100 height 73
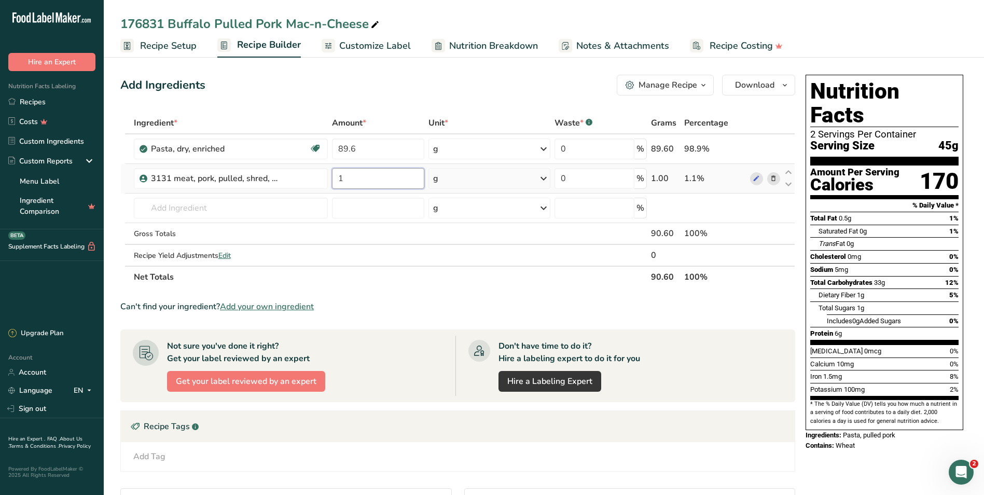
drag, startPoint x: 361, startPoint y: 177, endPoint x: 337, endPoint y: 177, distance: 24.4
click at [337, 177] on input "1" at bounding box center [378, 178] width 92 height 21
type input "224"
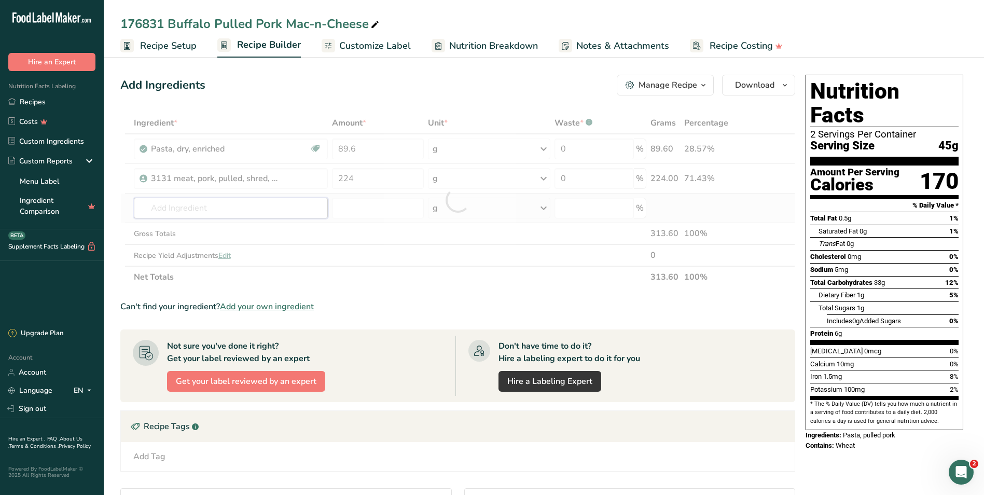
click at [194, 206] on div "Ingredient * Amount * Unit * Waste * .a-a{fill:#347362;}.b-a{fill:#fff;} Grams …" at bounding box center [457, 200] width 675 height 176
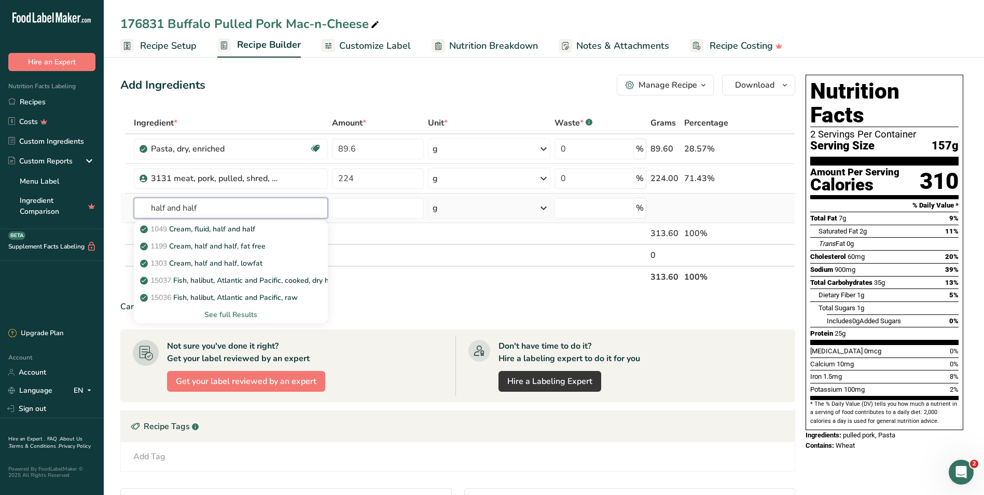
type input "half and half"
click at [243, 314] on div "See full Results" at bounding box center [231, 314] width 178 height 11
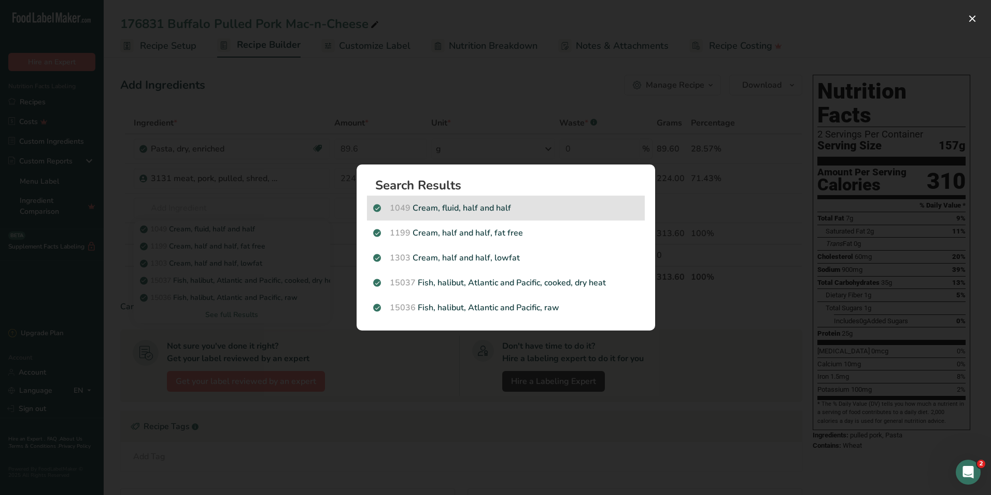
click at [440, 210] on p "1049 Cream, fluid, half and half" at bounding box center [505, 208] width 265 height 12
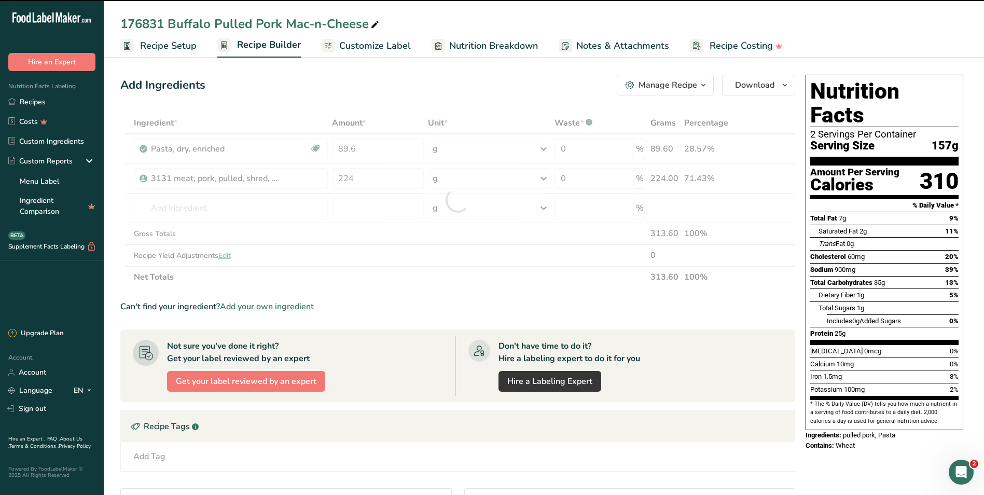
type input "0"
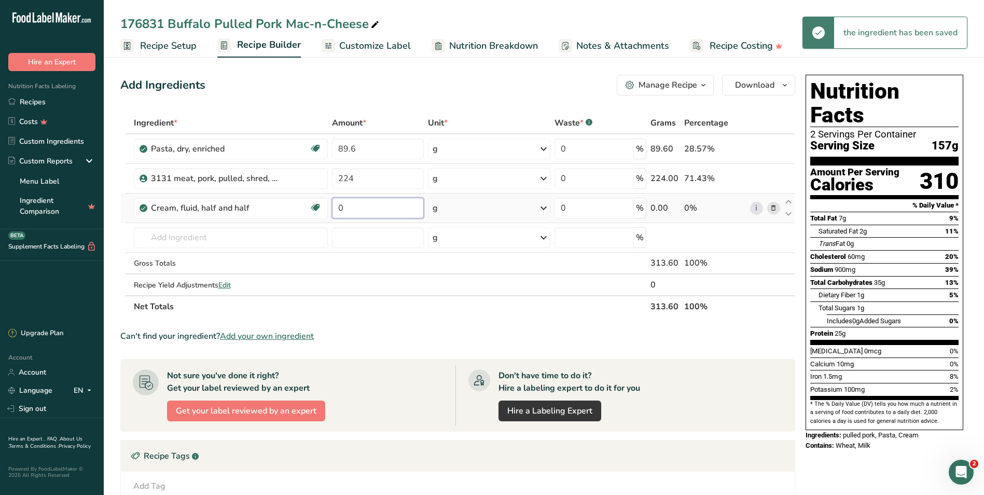
drag, startPoint x: 352, startPoint y: 209, endPoint x: 334, endPoint y: 208, distance: 18.2
click at [334, 208] on input "0" at bounding box center [378, 208] width 92 height 21
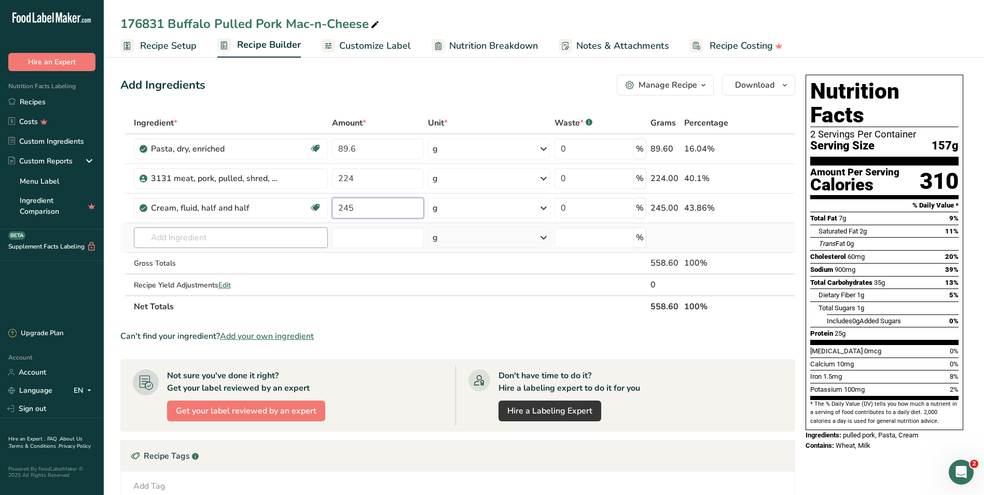
type input "245"
click at [174, 237] on div "Ingredient * Amount * Unit * Waste * .a-a{fill:#347362;}.b-a{fill:#fff;} Grams …" at bounding box center [457, 214] width 675 height 205
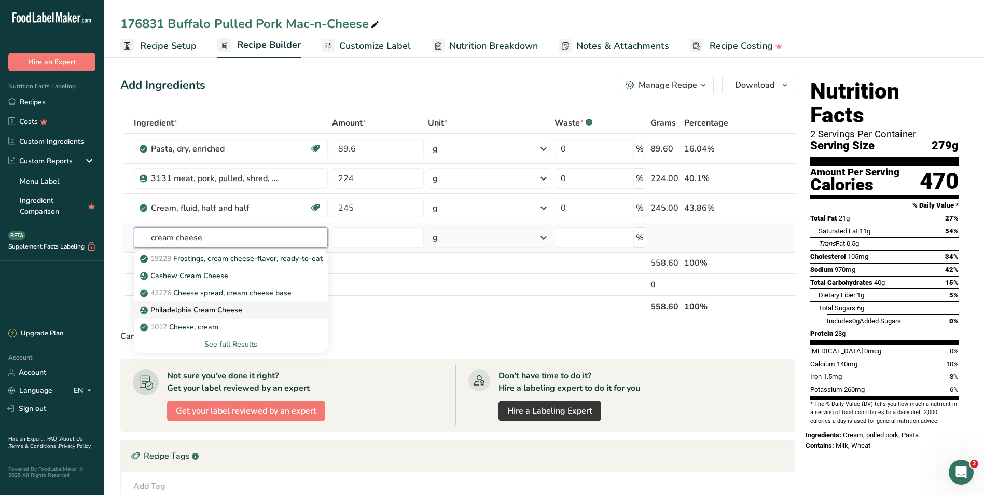
type input "cream cheese"
click at [174, 309] on p "Philadelphia Cream Cheese" at bounding box center [192, 309] width 100 height 11
type input "Philadelphia Cream Cheese"
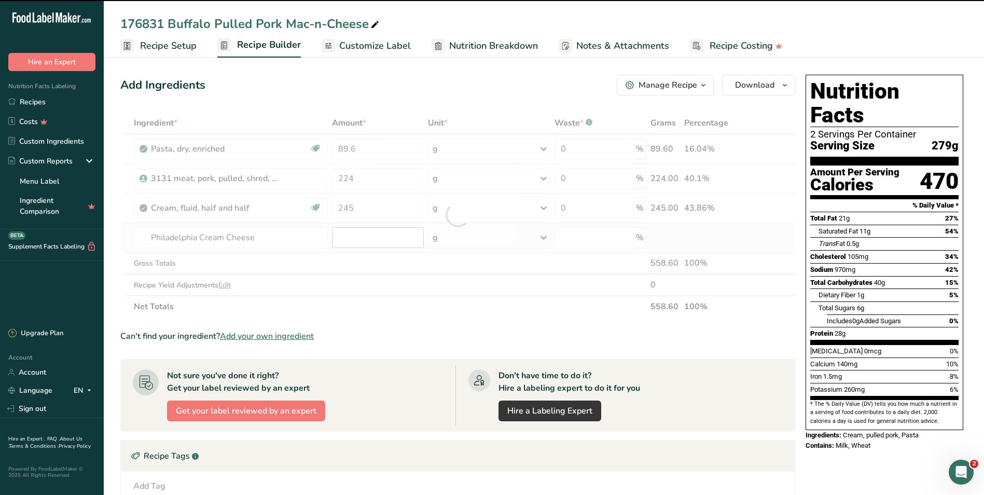
type input "0"
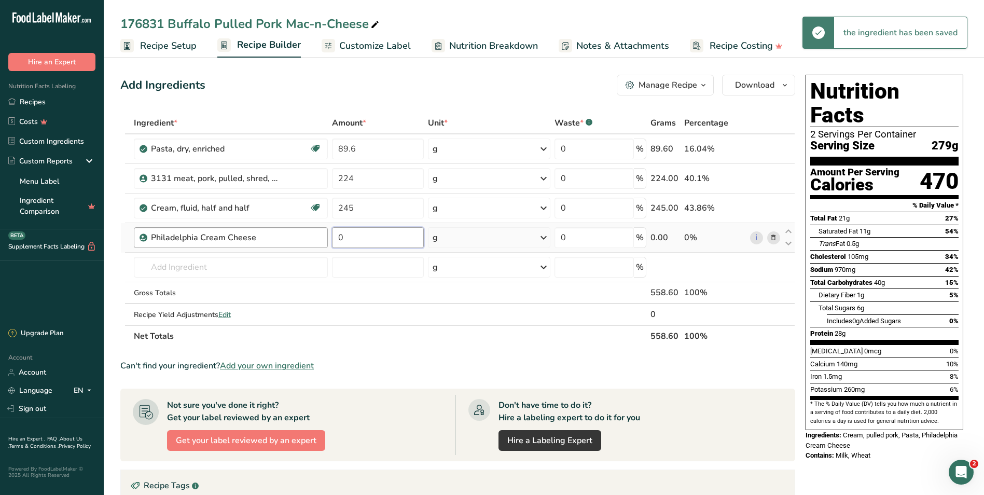
drag, startPoint x: 356, startPoint y: 237, endPoint x: 319, endPoint y: 235, distance: 37.4
click at [319, 235] on tr "Philadelphia Cream Cheese 0 g Weight Units g kg mg See more Volume Units l Volu…" at bounding box center [458, 238] width 674 height 30
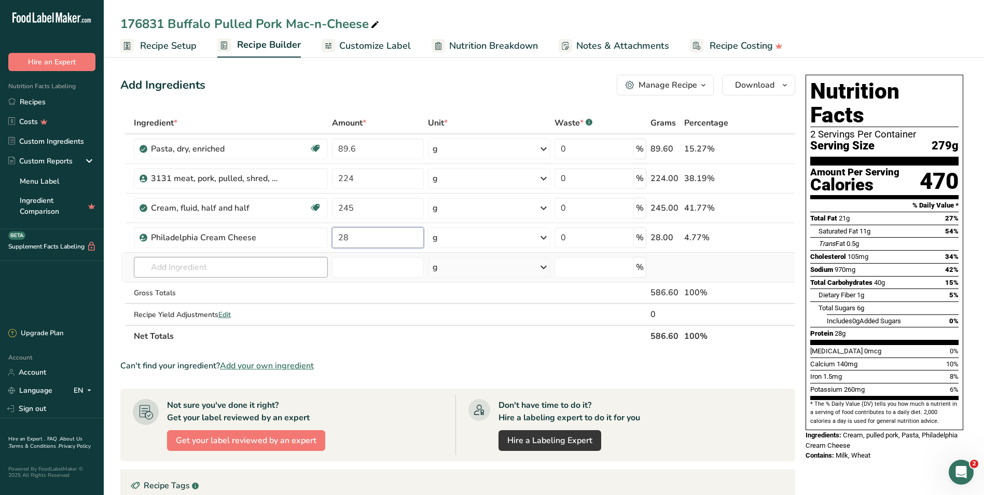
type input "28"
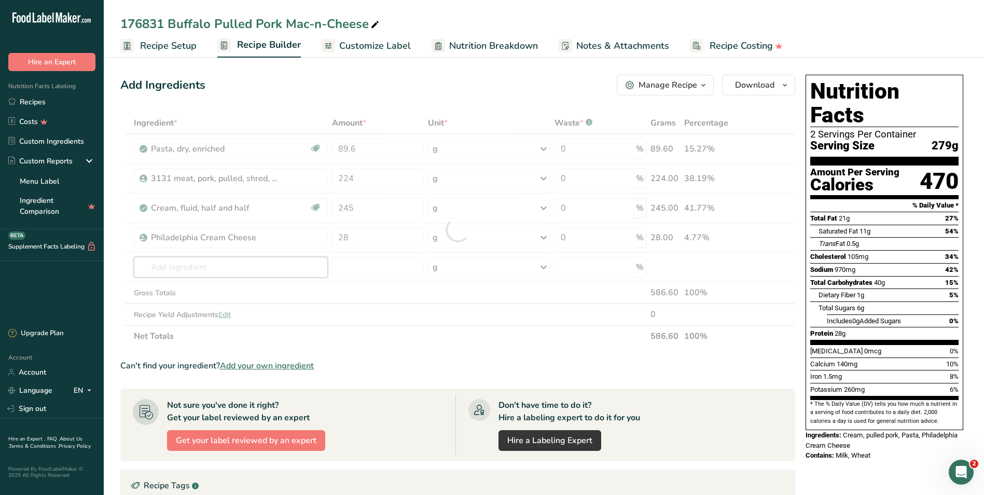
click at [206, 266] on div "Ingredient * Amount * Unit * Waste * .a-a{fill:#347362;}.b-a{fill:#fff;} Grams …" at bounding box center [457, 229] width 675 height 235
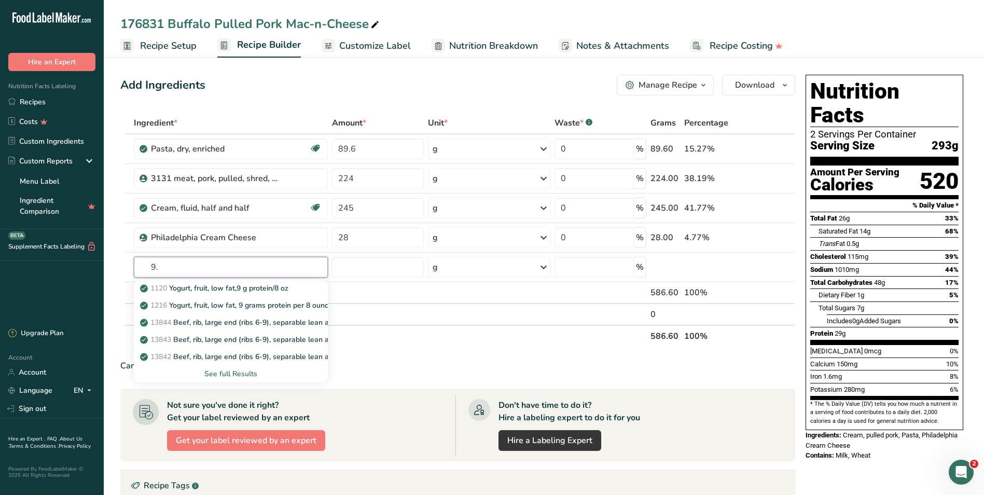
type input "9"
type input "7042"
click at [206, 287] on p "7042 7042 base, CHICKEN, Minors GF" at bounding box center [209, 288] width 134 height 11
type input "7042 base, CHICKEN, Minors GF"
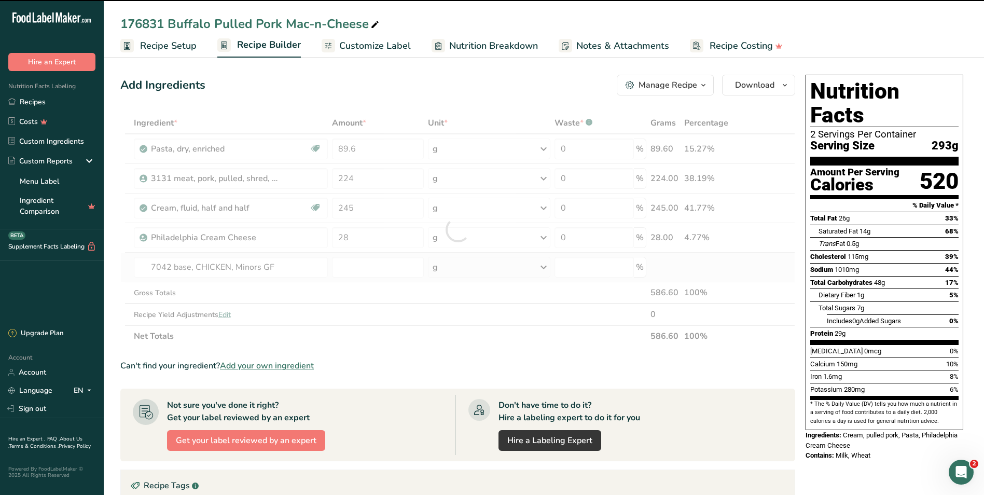
type input "0"
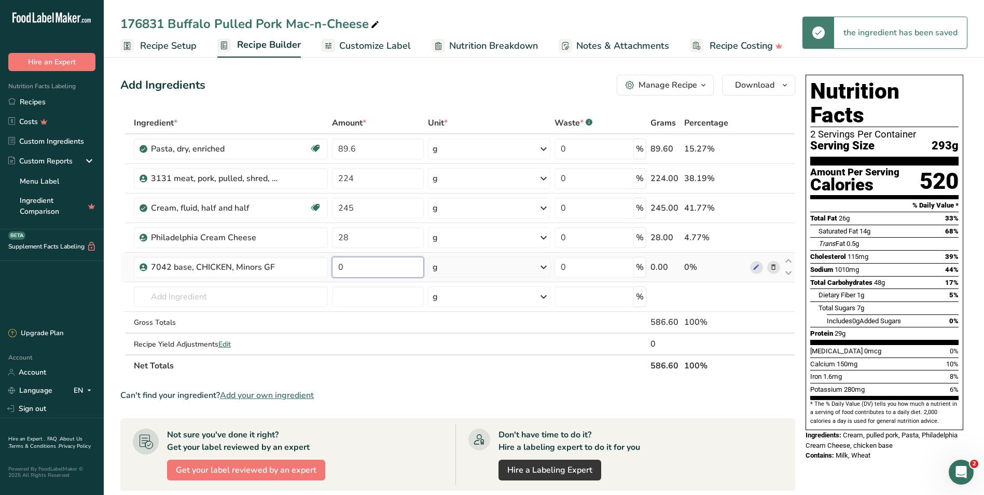
drag, startPoint x: 356, startPoint y: 269, endPoint x: 332, endPoint y: 262, distance: 24.7
click at [332, 262] on input "0" at bounding box center [378, 267] width 92 height 21
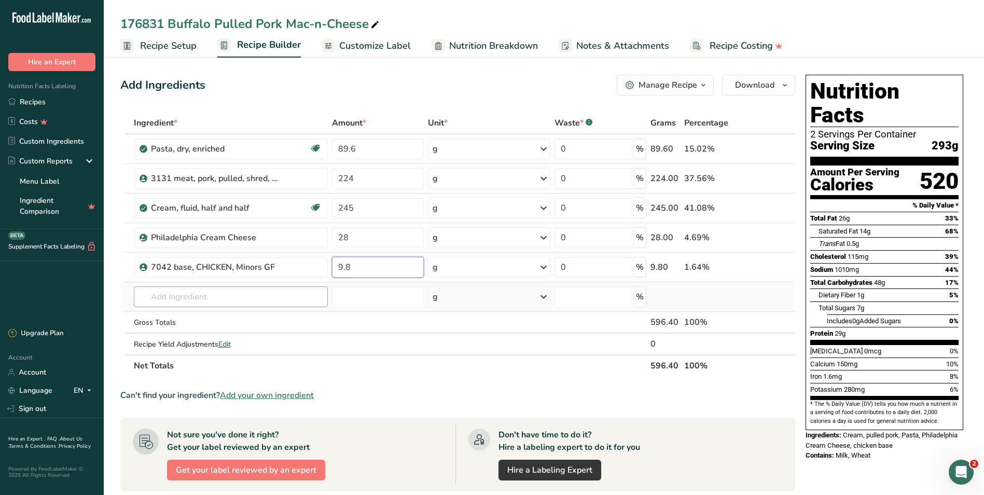
type input "9.8"
click at [203, 295] on div "Ingredient * Amount * Unit * Waste * .a-a{fill:#347362;}.b-a{fill:#fff;} Grams …" at bounding box center [457, 244] width 675 height 264
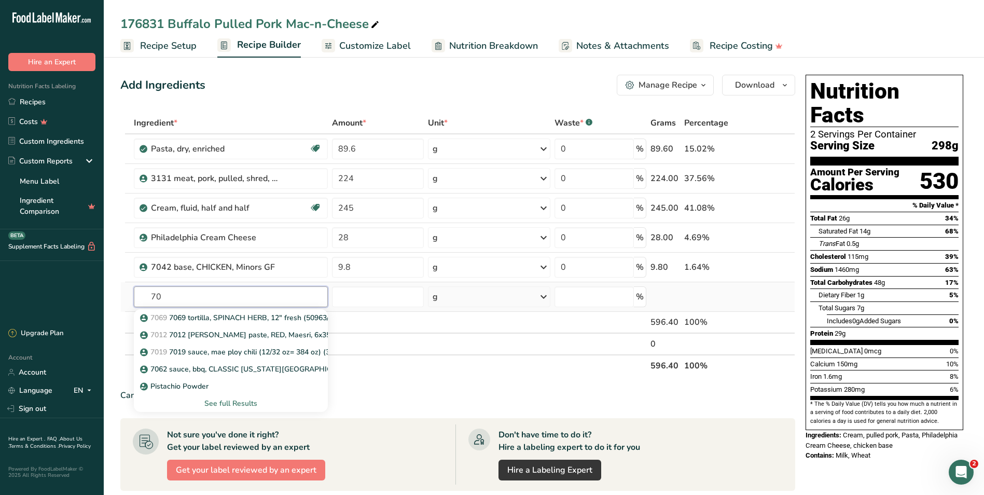
type input "7"
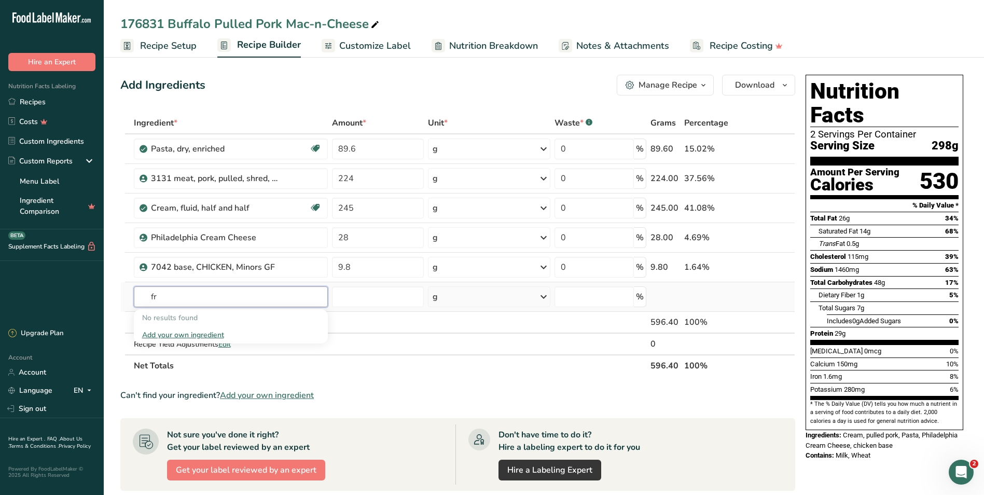
type input "f"
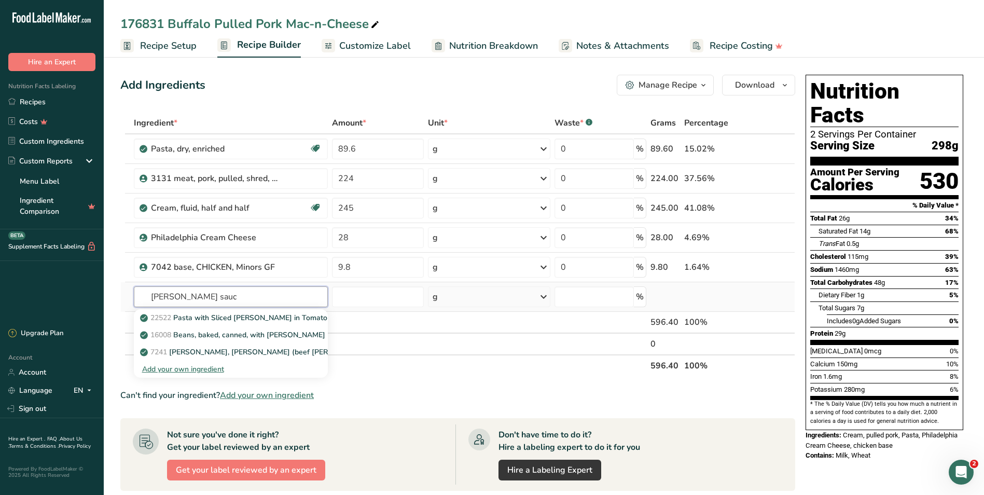
type input "franks sauce"
drag, startPoint x: 204, startPoint y: 297, endPoint x: 130, endPoint y: 295, distance: 73.7
click at [130, 295] on tr "franks sauce 22522 Pasta with Sliced Franks in Tomato Sauce, canned entree Add …" at bounding box center [458, 297] width 674 height 30
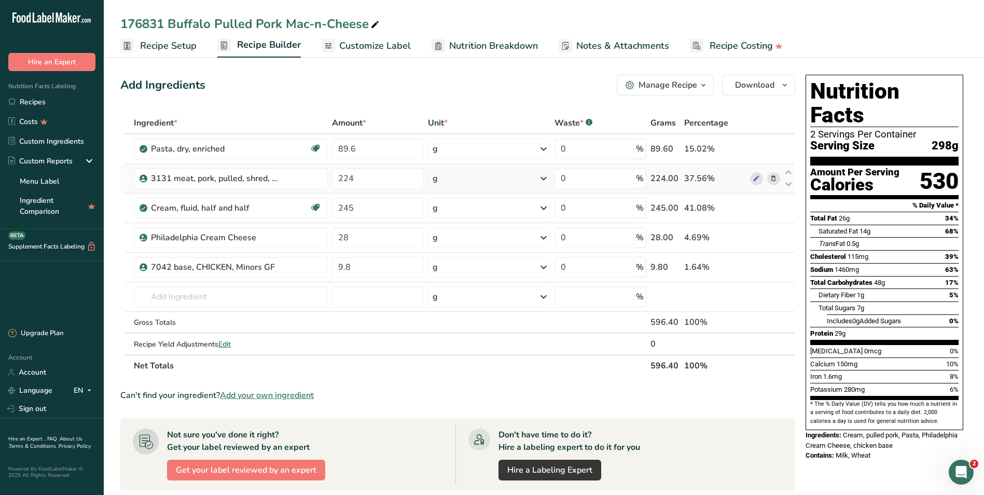
drag, startPoint x: 47, startPoint y: 138, endPoint x: 478, endPoint y: 192, distance: 434.3
click at [47, 138] on link "Custom Ingredients" at bounding box center [52, 141] width 104 height 20
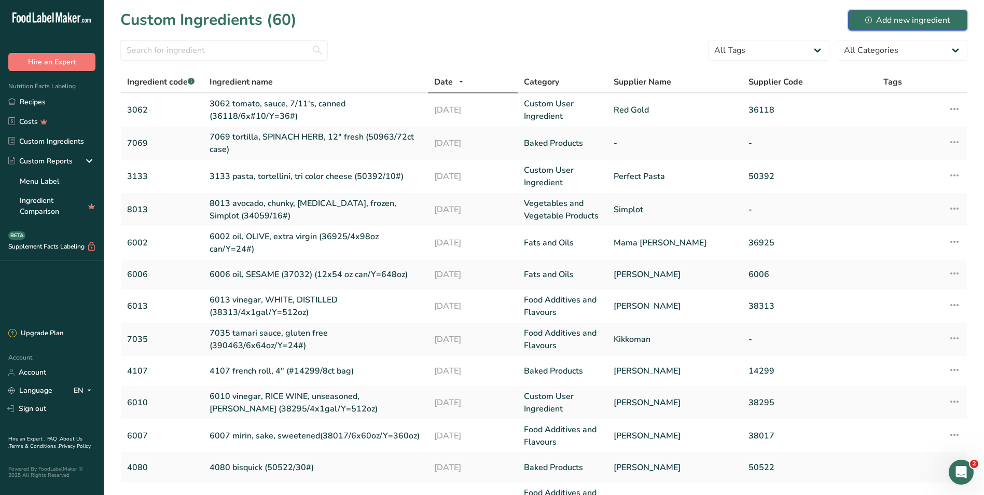
click at [905, 21] on div "Add new ingredient" at bounding box center [907, 20] width 85 height 12
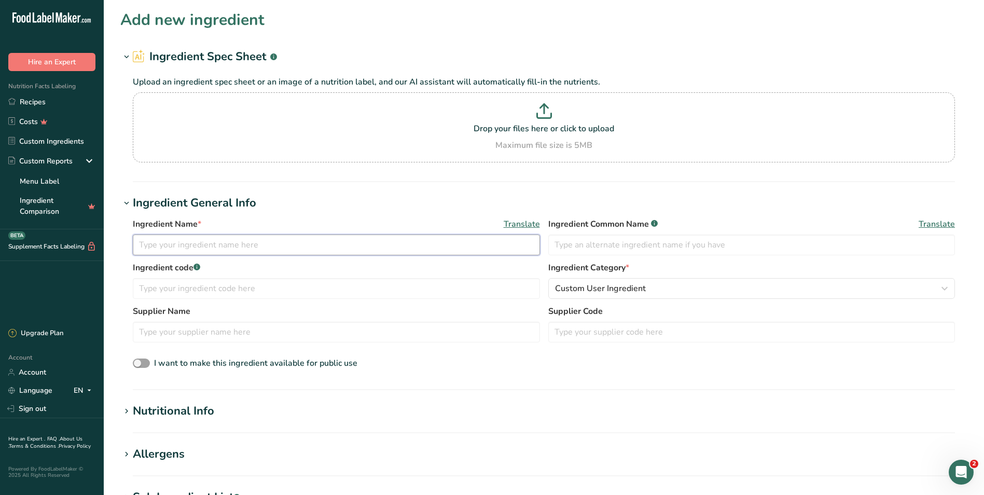
click at [146, 244] on input "text" at bounding box center [336, 244] width 407 height 21
paste input "sauce, franks, original (60372/4x1gal/Y=512oz)"
type input "7061 sauce, franks, original (60372/4x1gal/Y=512oz)"
click at [608, 245] on input "text" at bounding box center [751, 244] width 407 height 21
type input "franks"
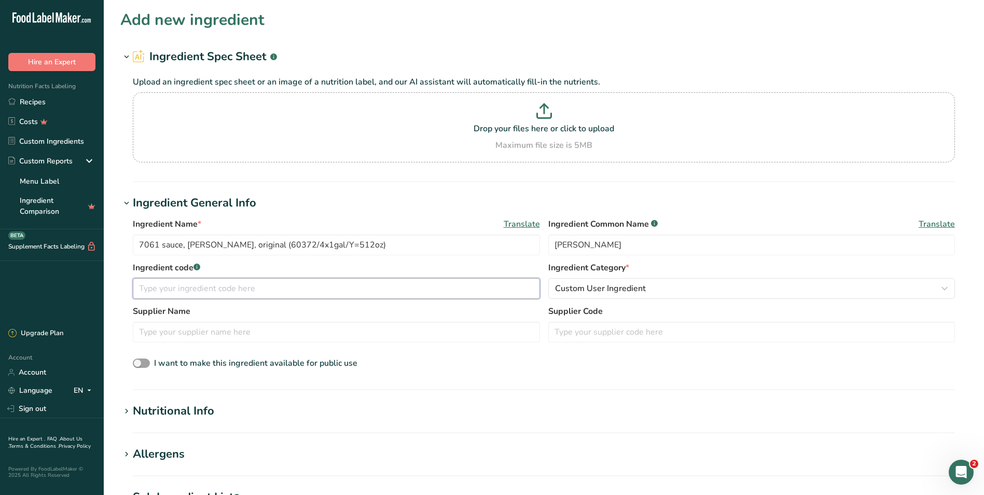
click at [241, 288] on input "text" at bounding box center [336, 288] width 407 height 21
type input "7061"
click at [186, 329] on input "text" at bounding box center [336, 331] width 407 height 21
click at [127, 411] on icon at bounding box center [126, 411] width 9 height 15
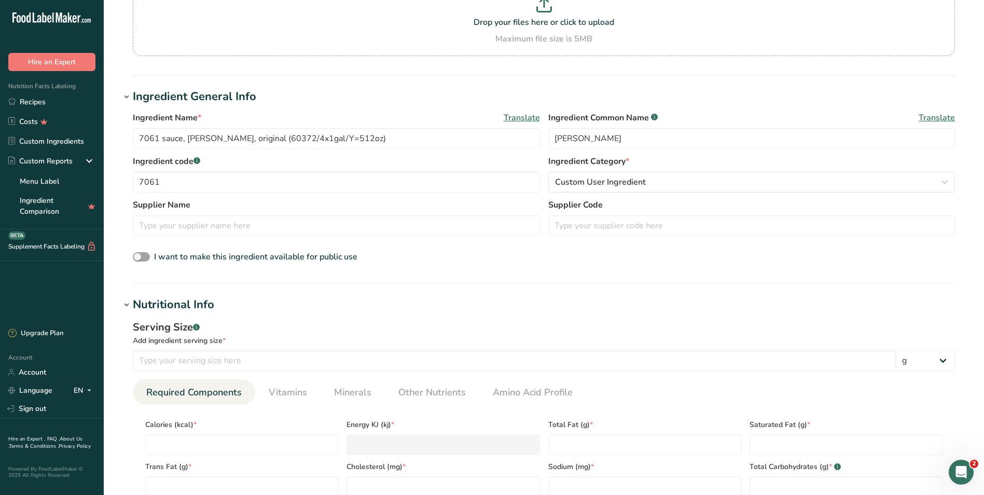
scroll to position [156, 0]
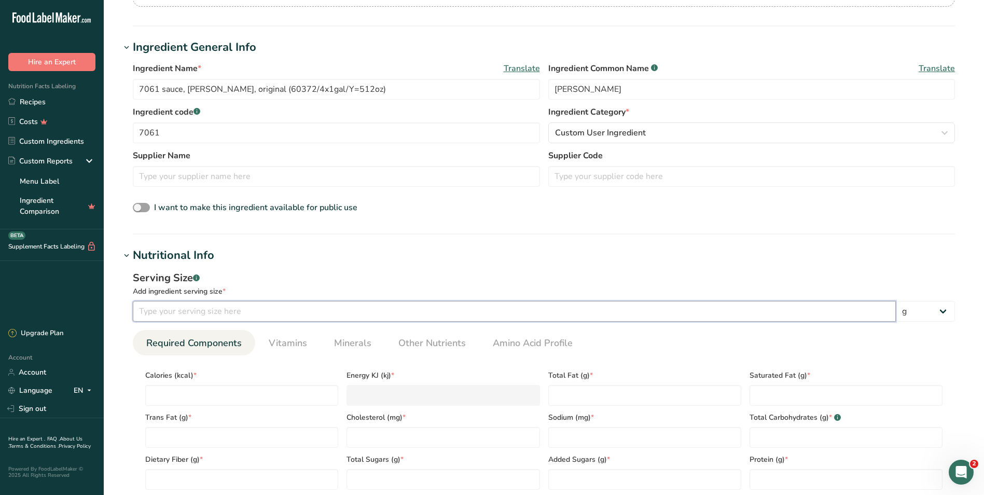
drag, startPoint x: 186, startPoint y: 312, endPoint x: 204, endPoint y: 309, distance: 19.0
click at [186, 312] on input "number" at bounding box center [514, 311] width 763 height 21
type input "5"
click at [232, 393] on input "number" at bounding box center [241, 395] width 193 height 21
type input "0"
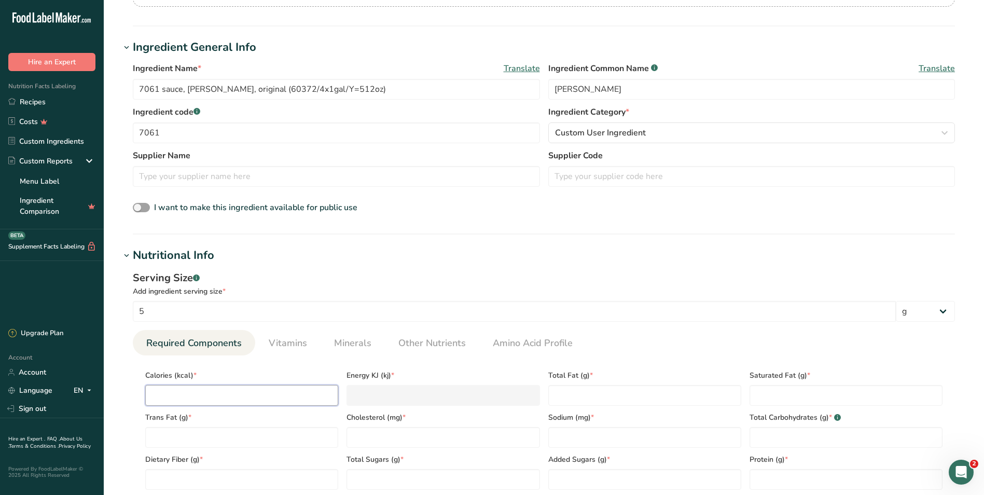
type KJ "0"
type input "0"
click at [207, 439] on Fat "number" at bounding box center [241, 437] width 193 height 21
type Fat "0"
click at [184, 477] on Fiber "number" at bounding box center [241, 479] width 193 height 21
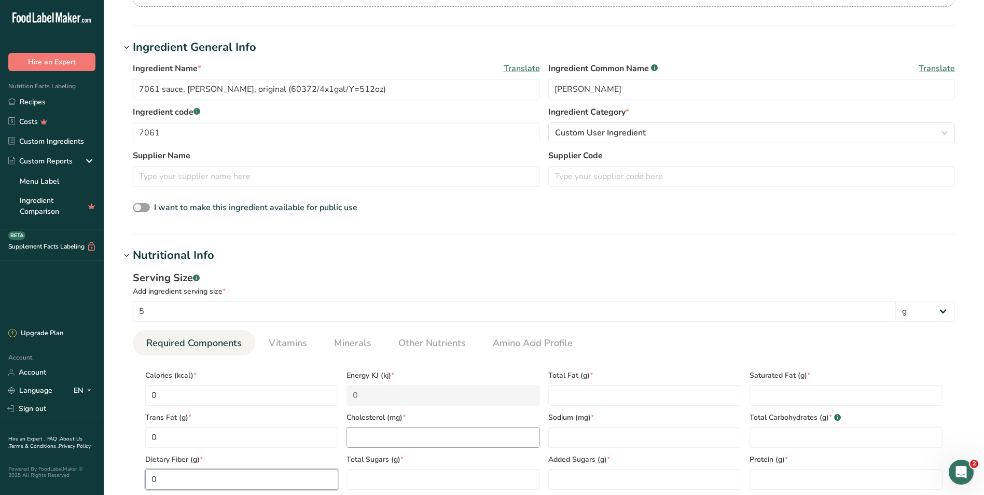
type Fiber "0"
click at [365, 439] on input "number" at bounding box center [442, 437] width 193 height 21
click at [372, 436] on input "number" at bounding box center [442, 437] width 193 height 21
type input "0"
click at [376, 480] on Sugars "number" at bounding box center [442, 479] width 193 height 21
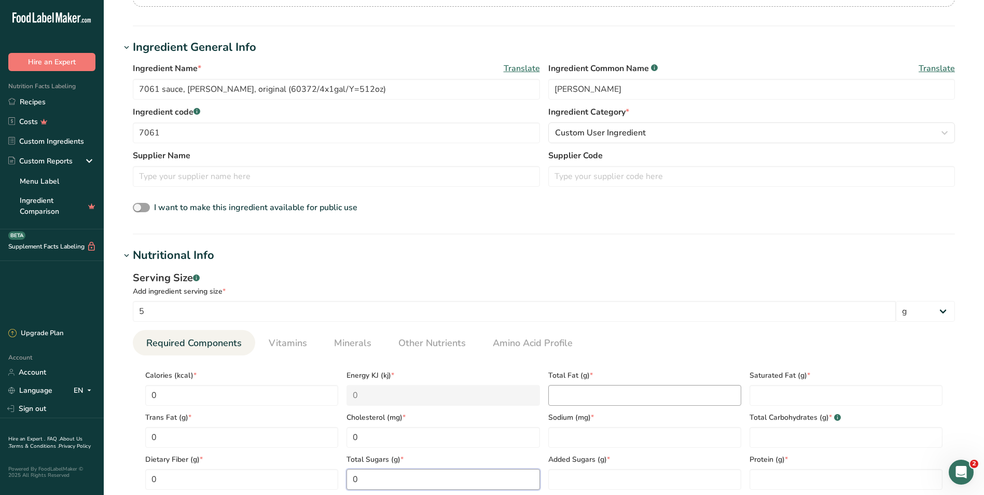
type Sugars "0"
click at [569, 397] on Fat "number" at bounding box center [644, 395] width 193 height 21
type Fat "0"
click at [571, 436] on input "number" at bounding box center [644, 437] width 193 height 21
type input "190"
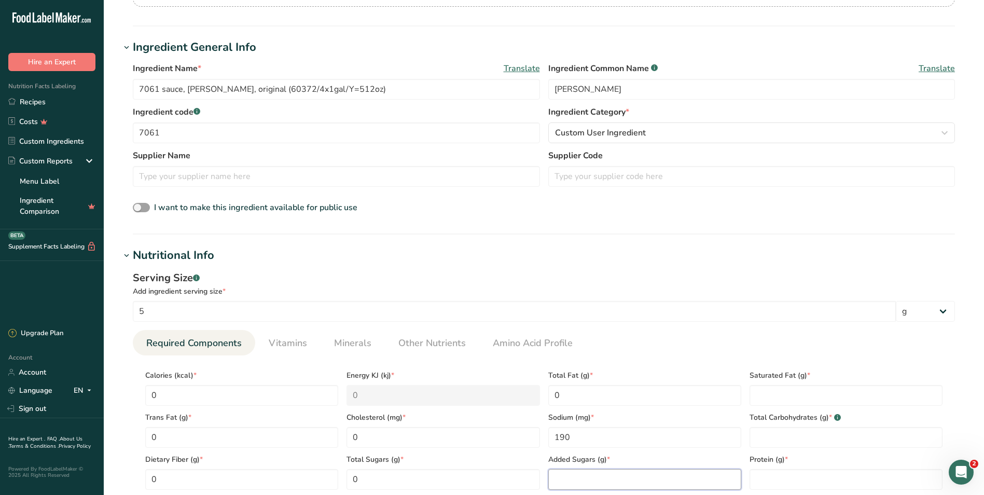
click at [578, 476] on Sugars "number" at bounding box center [644, 479] width 193 height 21
type Sugars "0"
click at [756, 389] on Fat "number" at bounding box center [845, 395] width 193 height 21
type Fat "0"
click at [763, 435] on Carbohydrates "number" at bounding box center [845, 437] width 193 height 21
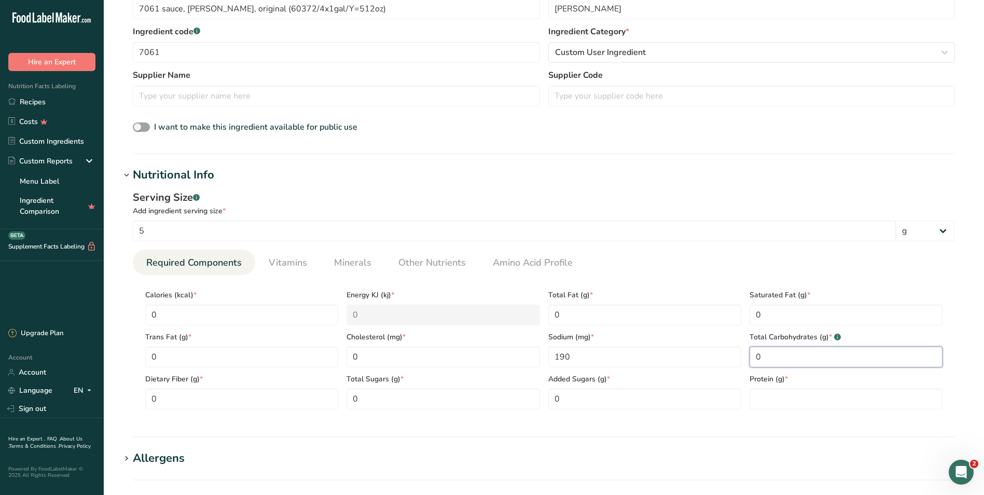
scroll to position [259, 0]
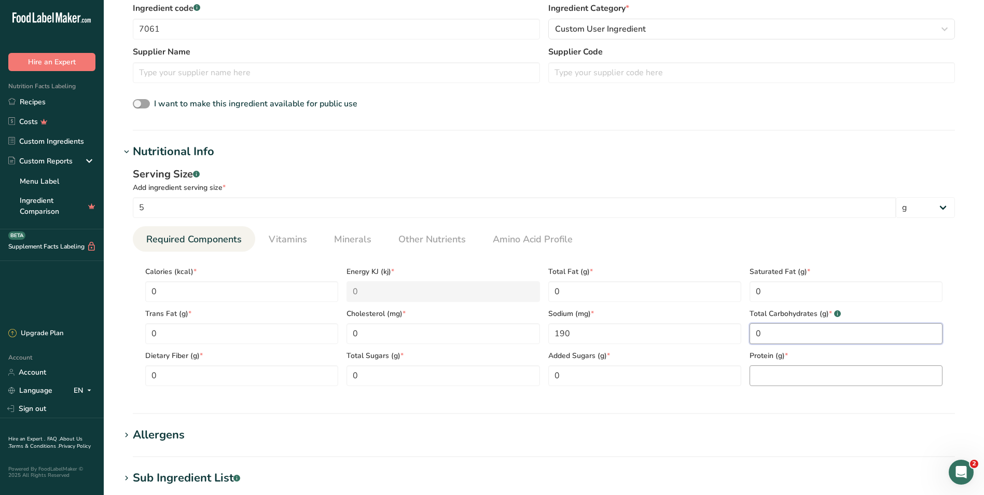
type Carbohydrates "0"
click at [760, 369] on input "number" at bounding box center [845, 375] width 193 height 21
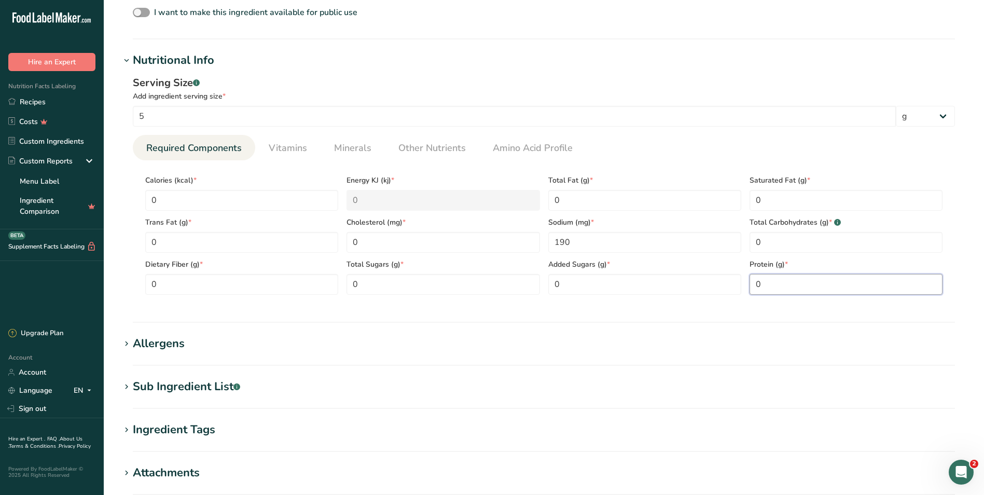
scroll to position [519, 0]
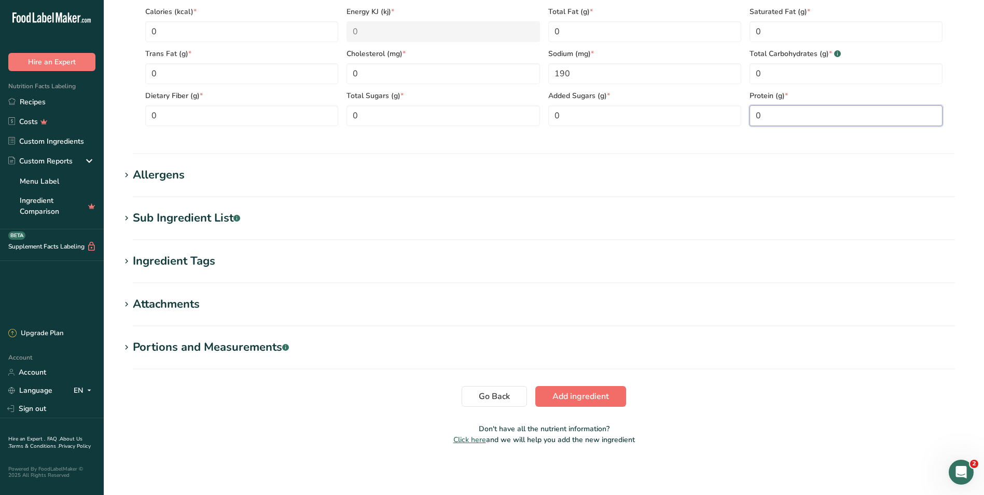
type input "0"
click at [577, 401] on span "Add ingredient" at bounding box center [580, 396] width 57 height 12
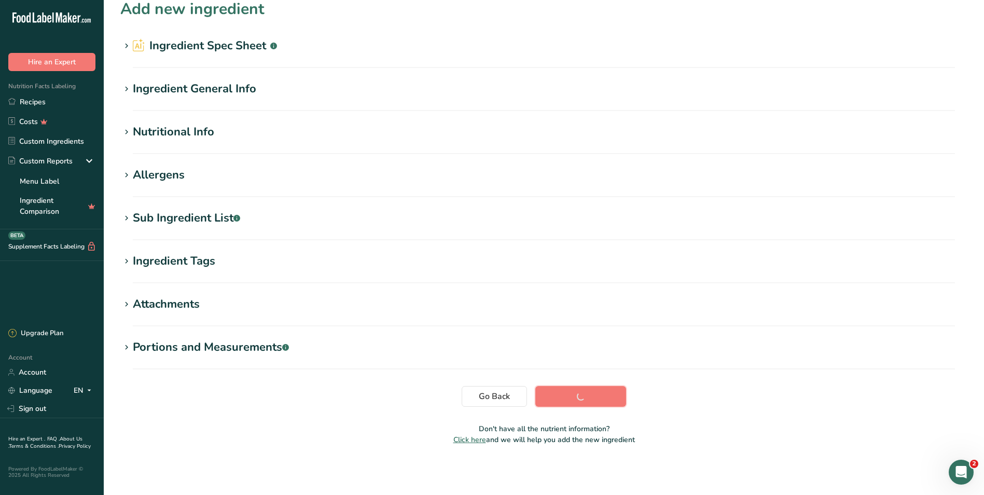
scroll to position [11, 0]
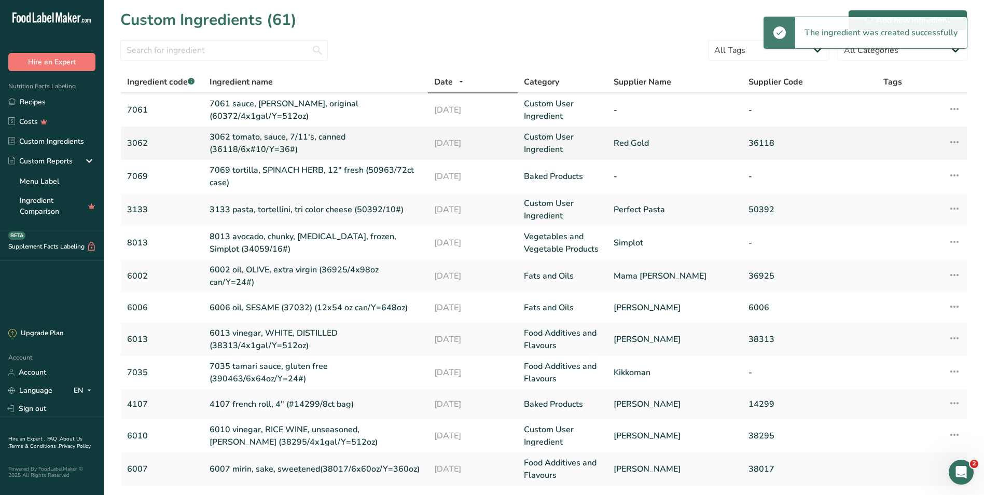
drag, startPoint x: 29, startPoint y: 100, endPoint x: 289, endPoint y: 147, distance: 264.0
click at [29, 100] on link "Recipes" at bounding box center [52, 102] width 104 height 20
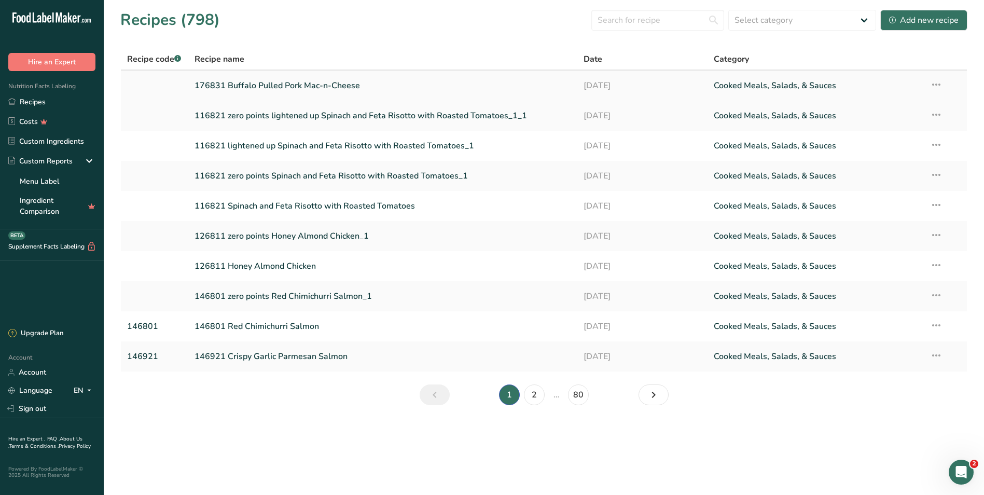
click at [256, 87] on link "176831 Buffalo Pulled Pork Mac-n-Cheese" at bounding box center [382, 86] width 377 height 22
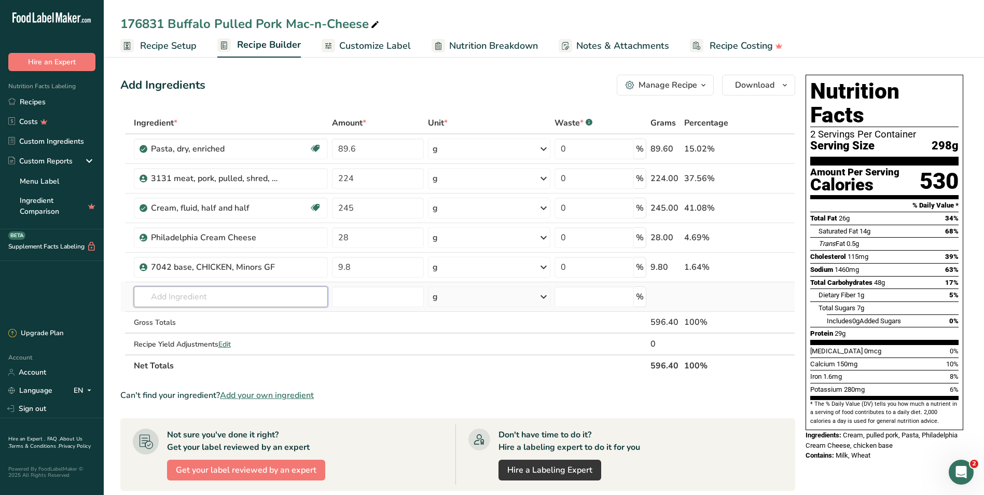
click at [174, 296] on input "text" at bounding box center [231, 296] width 194 height 21
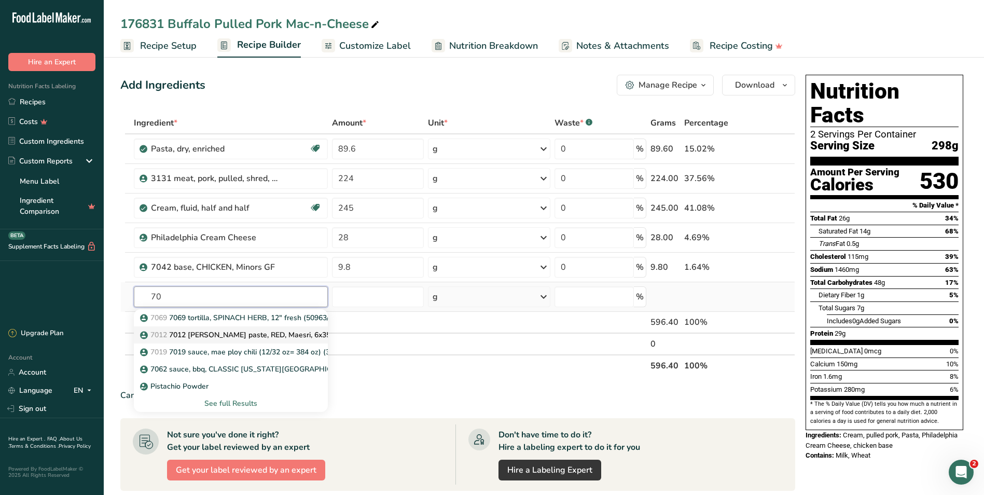
type input "7"
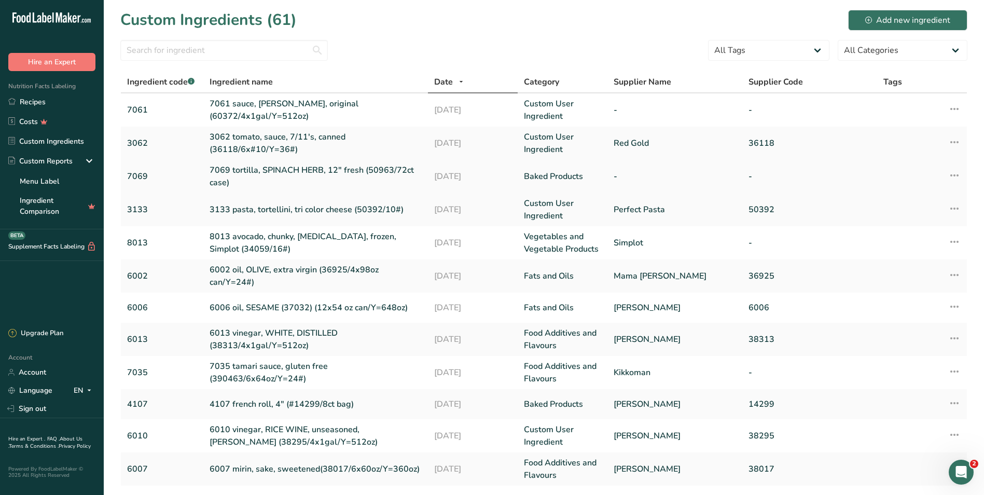
drag, startPoint x: 31, startPoint y: 103, endPoint x: 180, endPoint y: 164, distance: 161.6
click at [31, 103] on link "Recipes" at bounding box center [52, 102] width 104 height 20
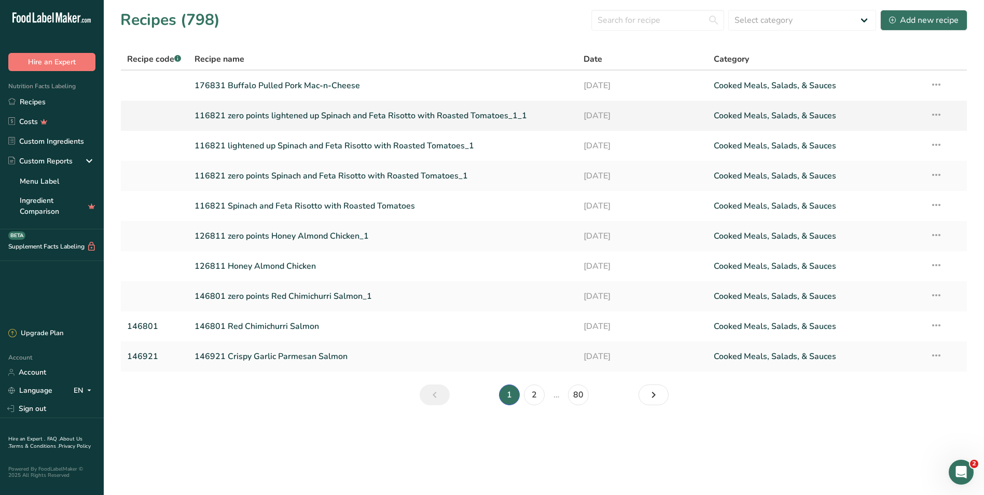
drag, startPoint x: 241, startPoint y: 82, endPoint x: 321, endPoint y: 109, distance: 84.6
click at [241, 82] on link "176831 Buffalo Pulled Pork Mac-n-Cheese" at bounding box center [382, 86] width 377 height 22
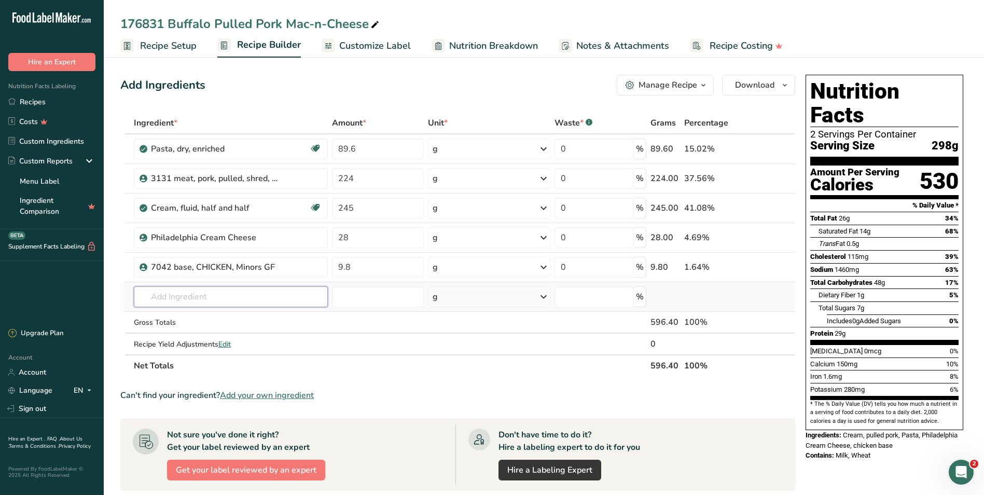
click at [163, 299] on input "text" at bounding box center [231, 296] width 194 height 21
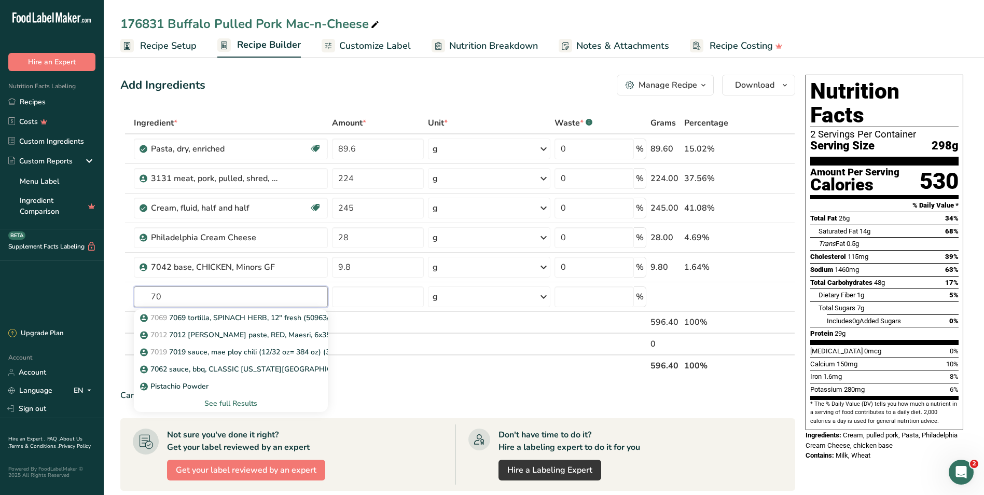
type input "7"
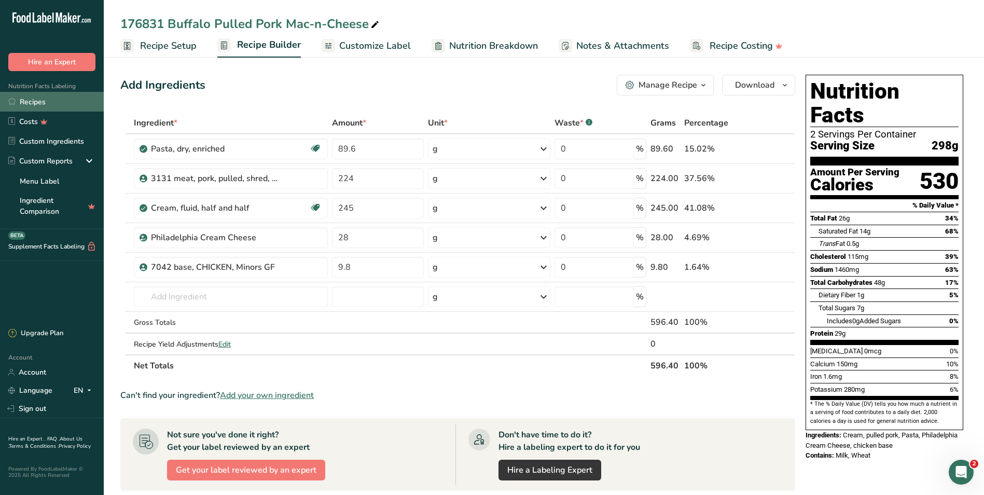
drag, startPoint x: 30, startPoint y: 100, endPoint x: 37, endPoint y: 96, distance: 8.4
click at [30, 100] on link "Recipes" at bounding box center [52, 102] width 104 height 20
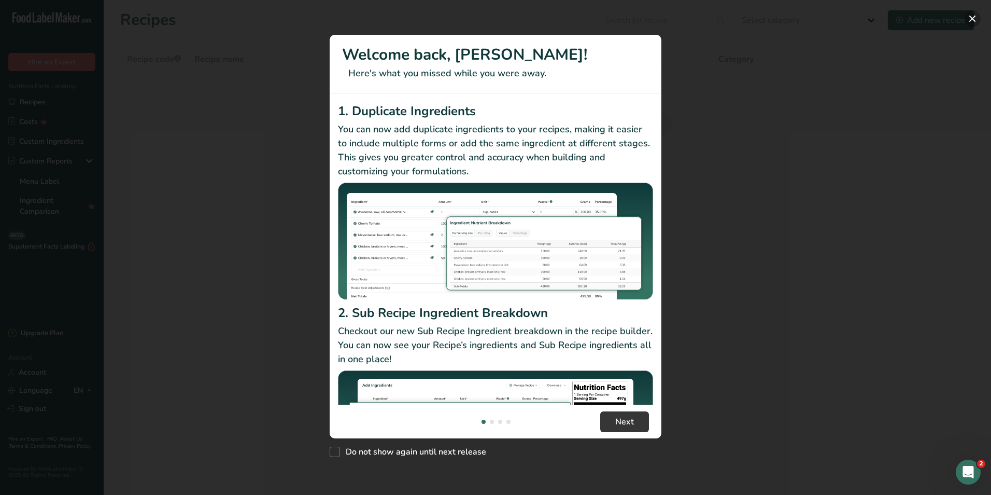
click at [974, 17] on button "New Features" at bounding box center [972, 18] width 17 height 17
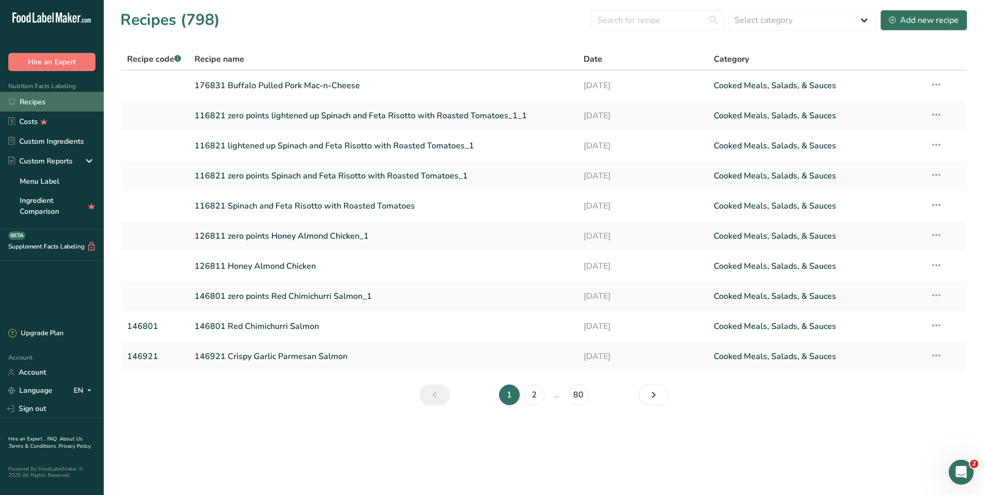
click at [31, 102] on link "Recipes" at bounding box center [52, 102] width 104 height 20
click at [256, 86] on link "176831 Buffalo Pulled Pork Mac-n-Cheese" at bounding box center [382, 86] width 377 height 22
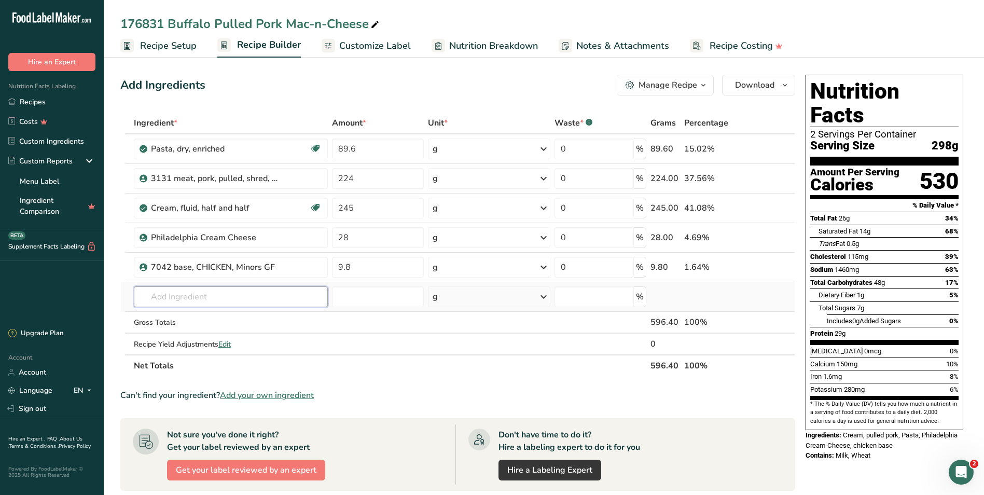
drag, startPoint x: 161, startPoint y: 303, endPoint x: 186, endPoint y: 289, distance: 27.9
click at [161, 303] on input "text" at bounding box center [231, 296] width 194 height 21
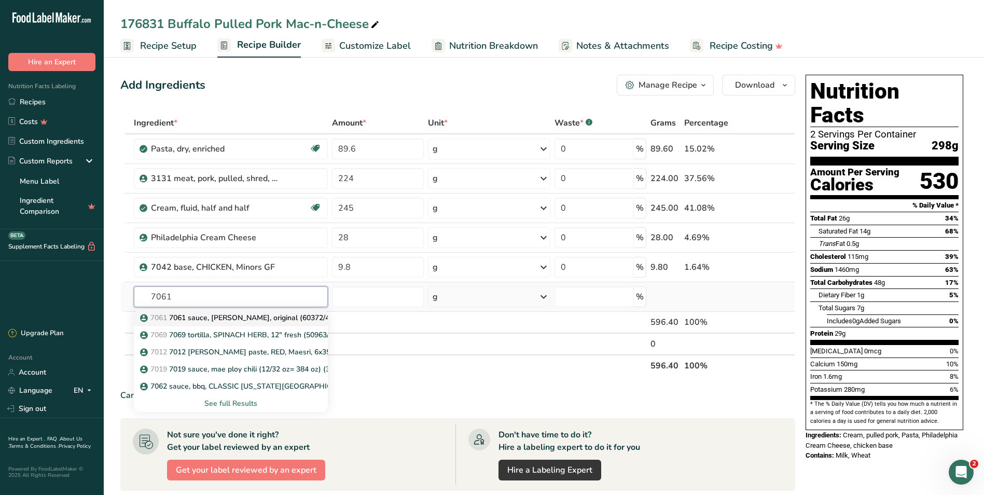
type input "7061"
click at [197, 315] on p "7061 7061 sauce, franks, original (60372/4x1gal/Y=512oz)" at bounding box center [261, 317] width 239 height 11
type input "7061 sauce, franks, original (60372/4x1gal/Y=512oz)"
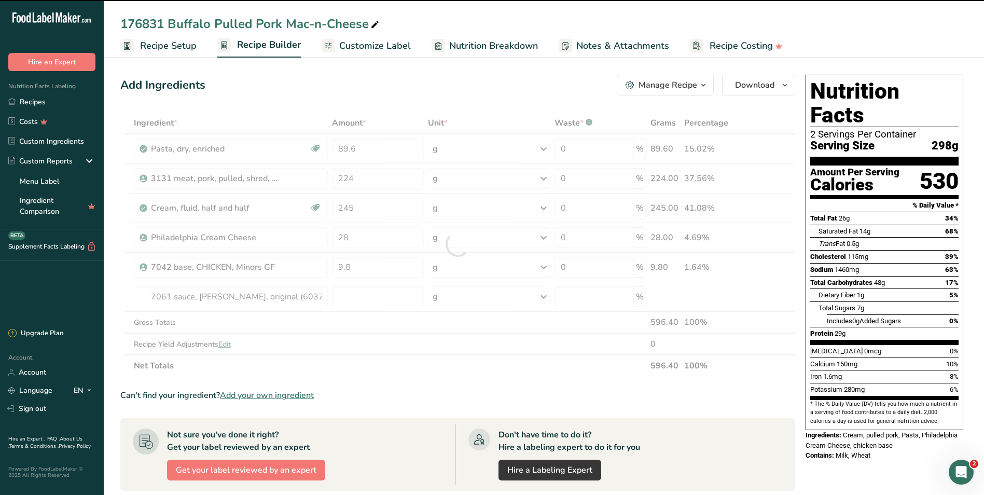
type input "0"
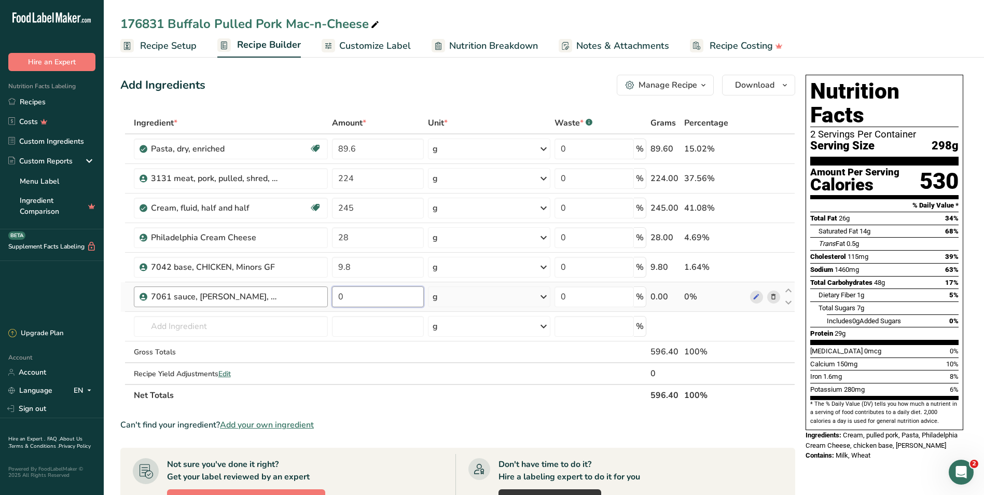
drag, startPoint x: 353, startPoint y: 299, endPoint x: 325, endPoint y: 291, distance: 29.1
click at [325, 291] on tr "7061 sauce, franks, original (60372/4x1gal/Y=512oz) 0 g Weight Units g kg mg Se…" at bounding box center [458, 297] width 674 height 30
type input "112"
click at [262, 327] on div "Ingredient * Amount * Unit * Waste * .a-a{fill:#347362;}.b-a{fill:#fff;} Grams …" at bounding box center [457, 259] width 675 height 294
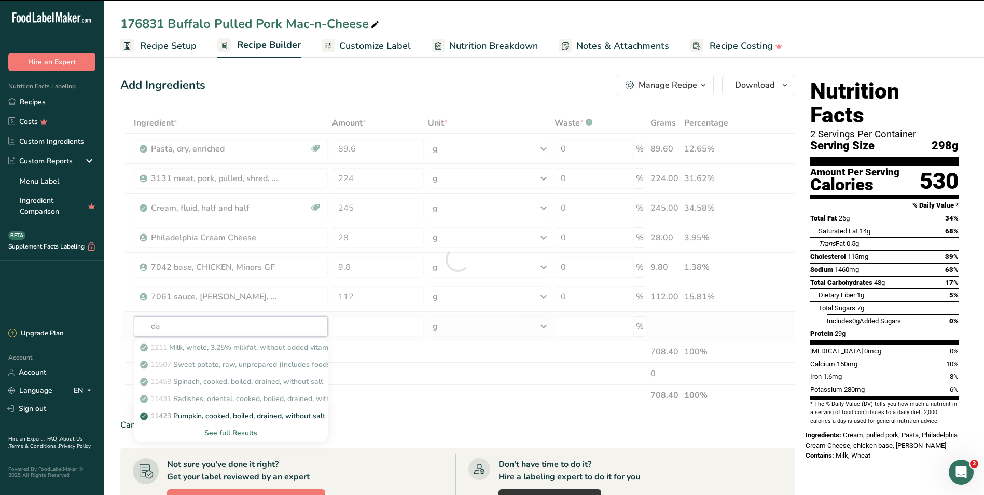
type input "dar"
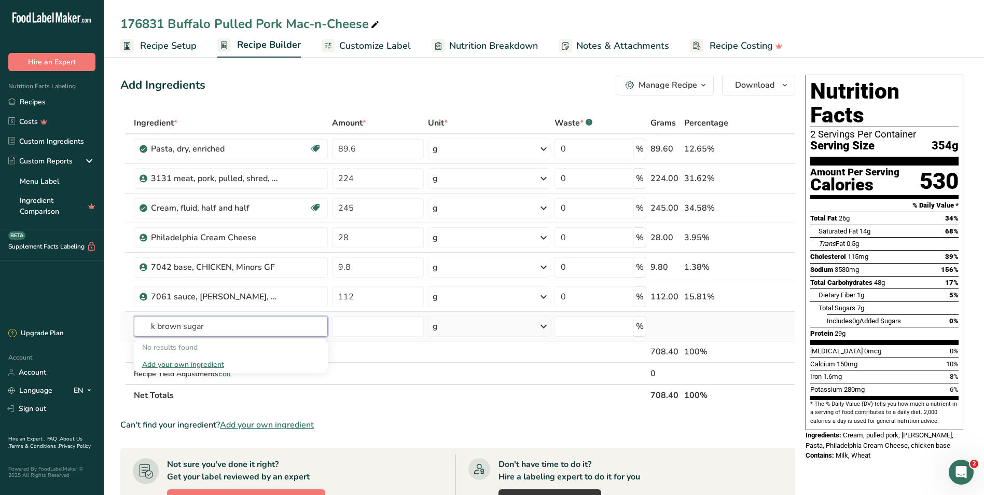
click at [150, 328] on input "k brown sugar" at bounding box center [231, 326] width 194 height 21
type input "dark brown sugar"
click at [198, 346] on p "Dark Brown Sugar" at bounding box center [177, 347] width 71 height 11
type input "Dark Brown Sugar"
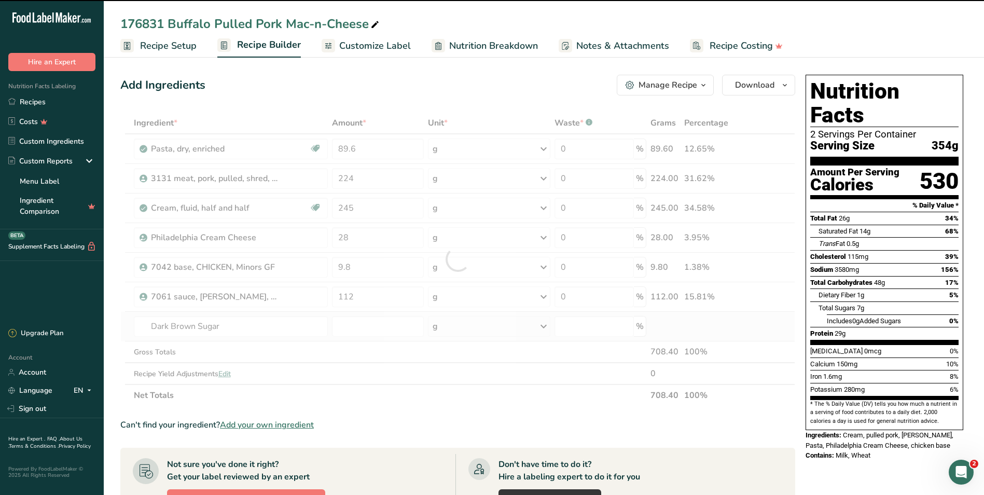
type input "0"
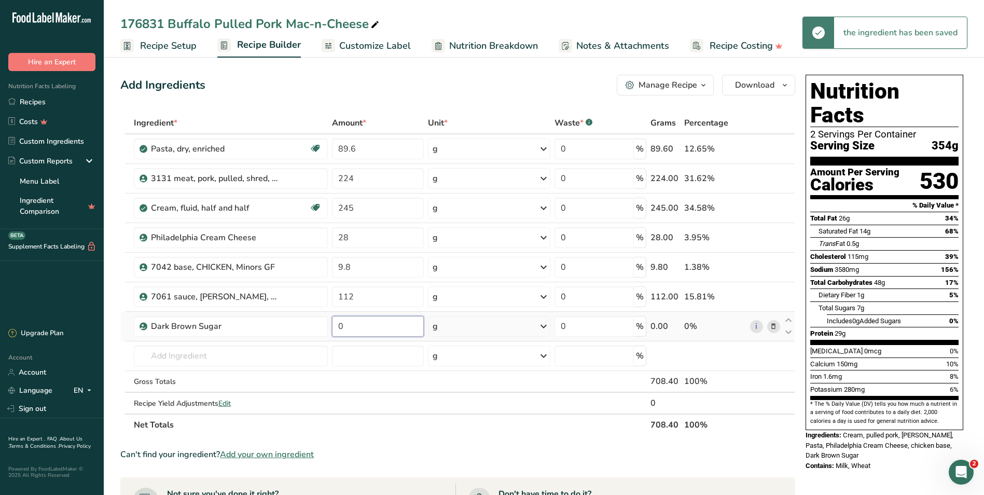
drag, startPoint x: 346, startPoint y: 330, endPoint x: 334, endPoint y: 327, distance: 12.5
click at [334, 327] on input "0" at bounding box center [378, 326] width 92 height 21
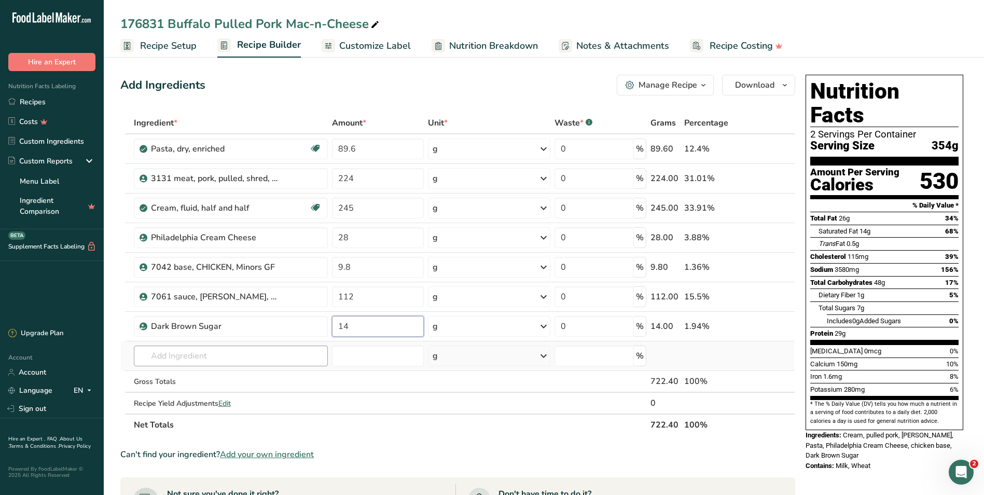
type input "14"
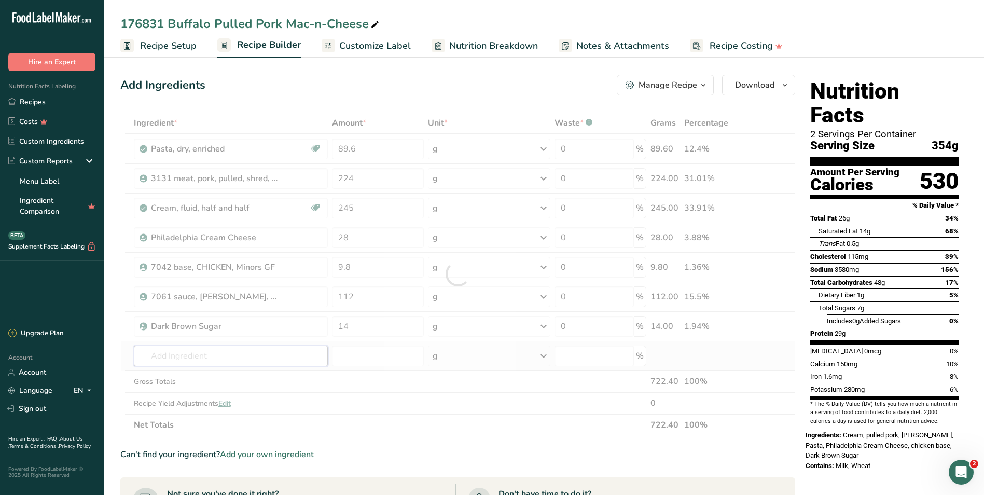
click at [188, 353] on div "Ingredient * Amount * Unit * Waste * .a-a{fill:#347362;}.b-a{fill:#fff;} Grams …" at bounding box center [457, 274] width 675 height 324
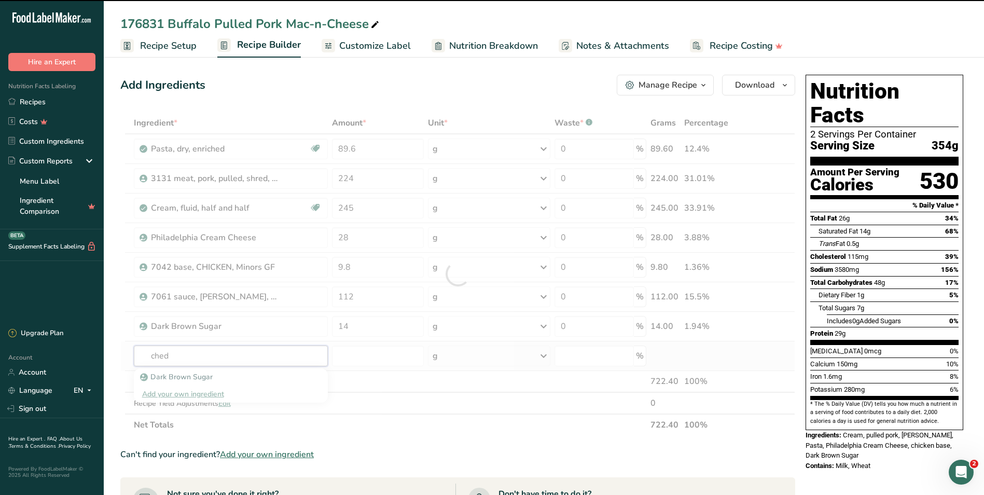
type input "chedd"
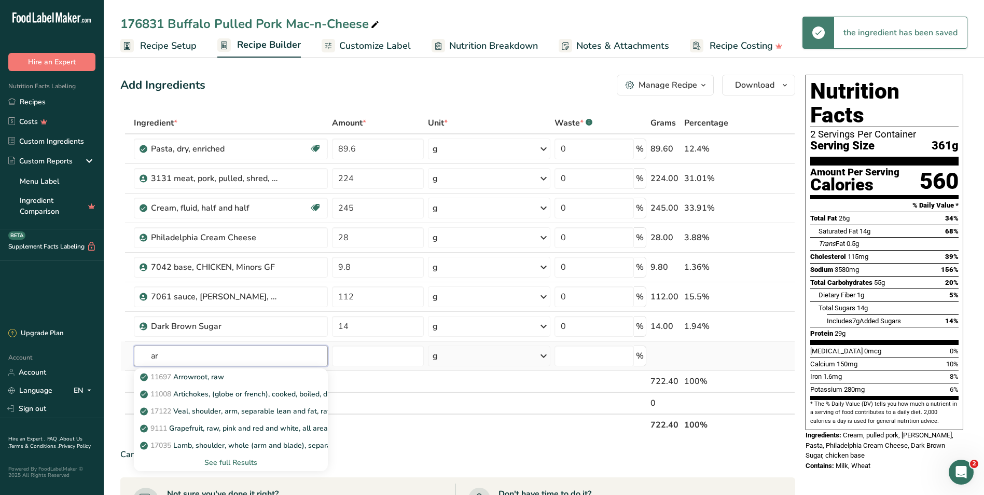
type input "a"
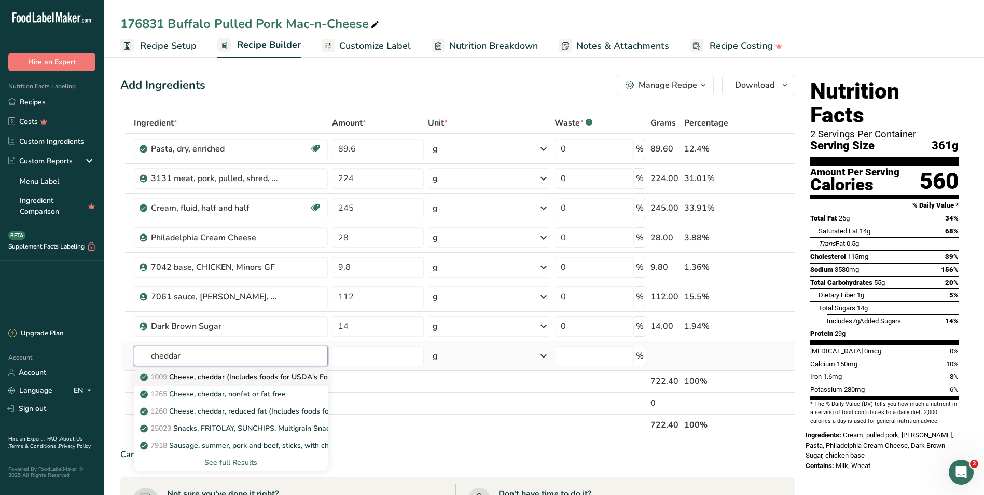
type input "cheddar"
click at [197, 376] on p "1009 Cheese, cheddar (Includes foods for USDA's Food Distribution Program)" at bounding box center [276, 376] width 268 height 11
type input "Cheese, cheddar (Includes foods for USDA's Food Distribution Program)"
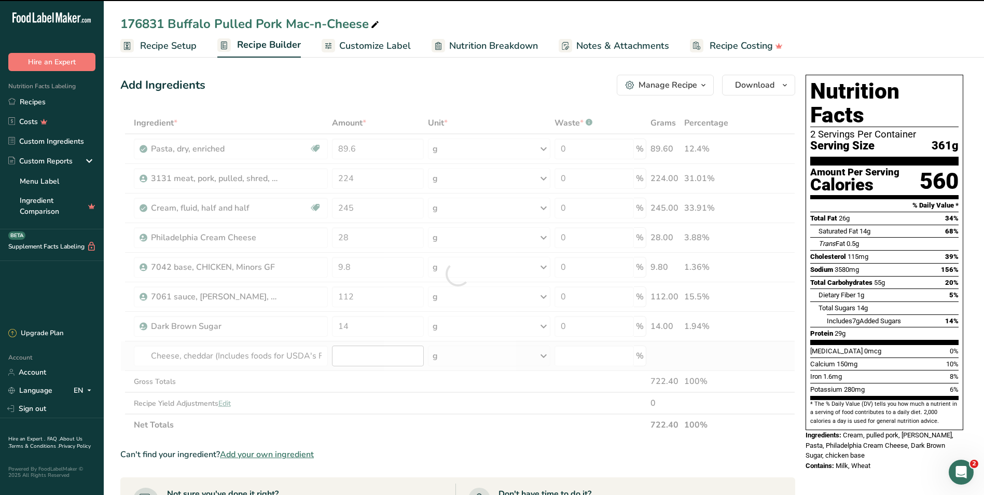
type input "0"
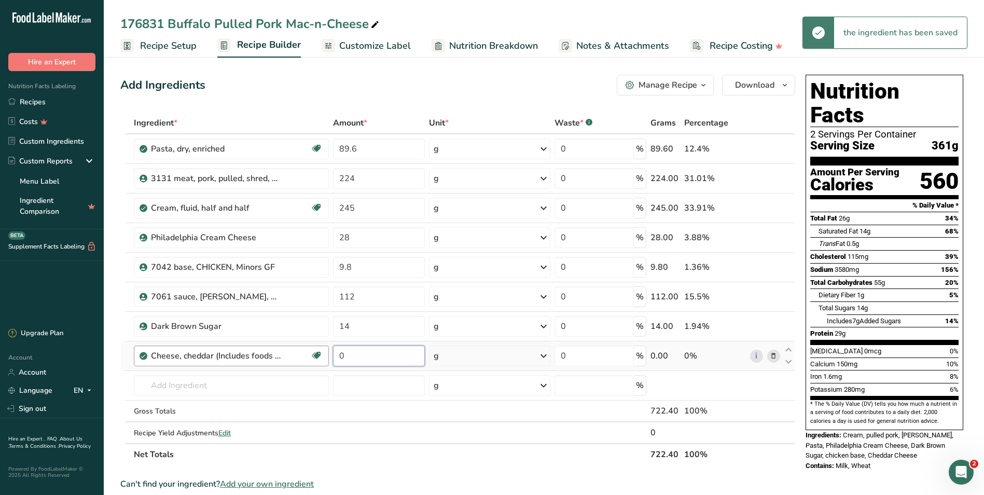
drag, startPoint x: 347, startPoint y: 356, endPoint x: 327, endPoint y: 353, distance: 20.5
click at [327, 353] on tr "Cheese, cheddar (Includes foods for USDA's Food Distribution Program) Gluten fr…" at bounding box center [458, 356] width 674 height 30
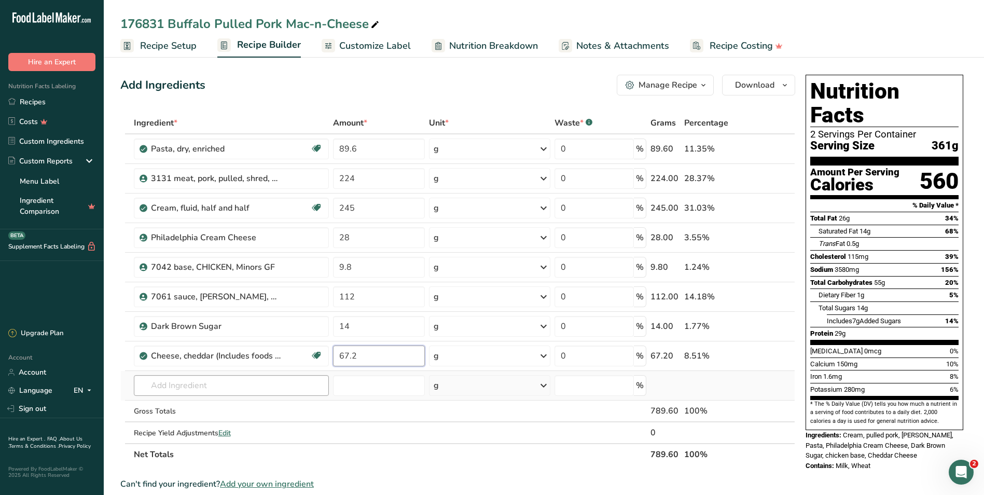
type input "67.2"
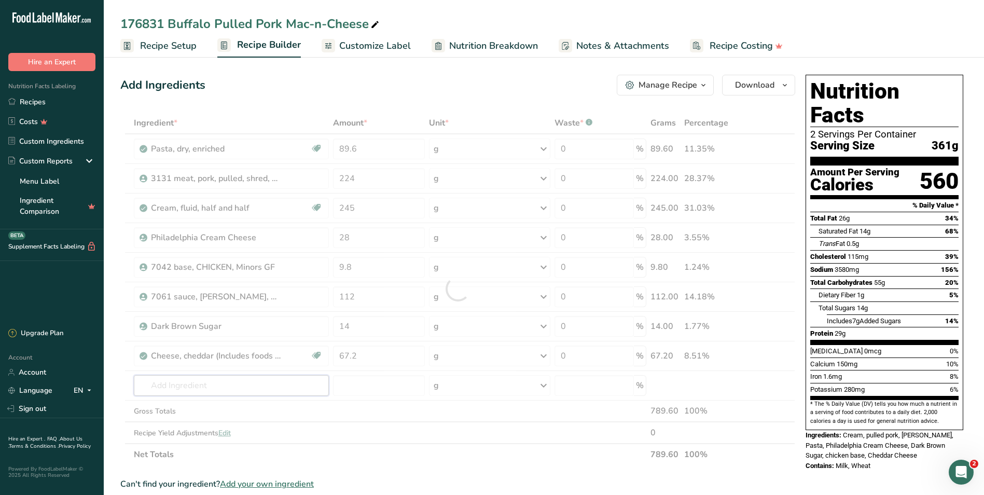
click at [225, 386] on div "Ingredient * Amount * Unit * Waste * .a-a{fill:#347362;}.b-a{fill:#fff;} Grams …" at bounding box center [457, 288] width 675 height 353
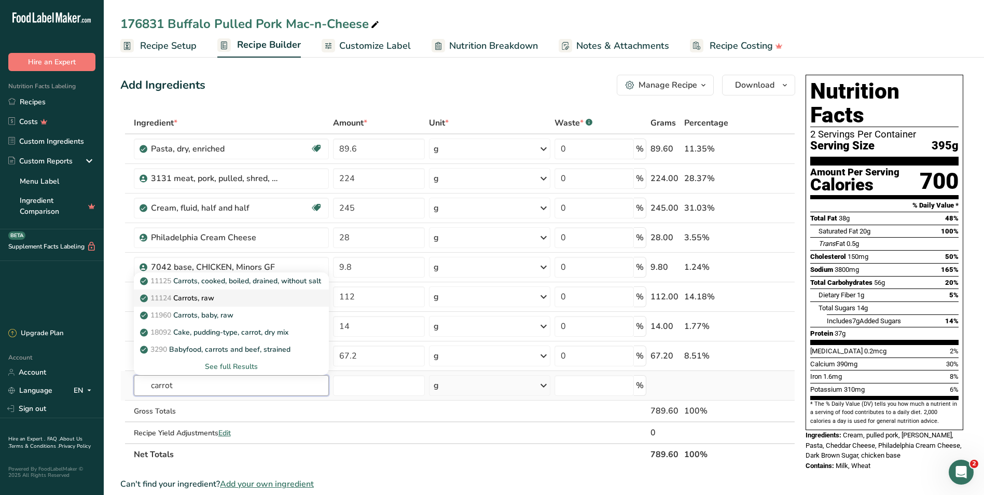
type input "carrot"
click at [196, 298] on p "11124 Carrots, raw" at bounding box center [178, 297] width 72 height 11
type input "Carrots, raw"
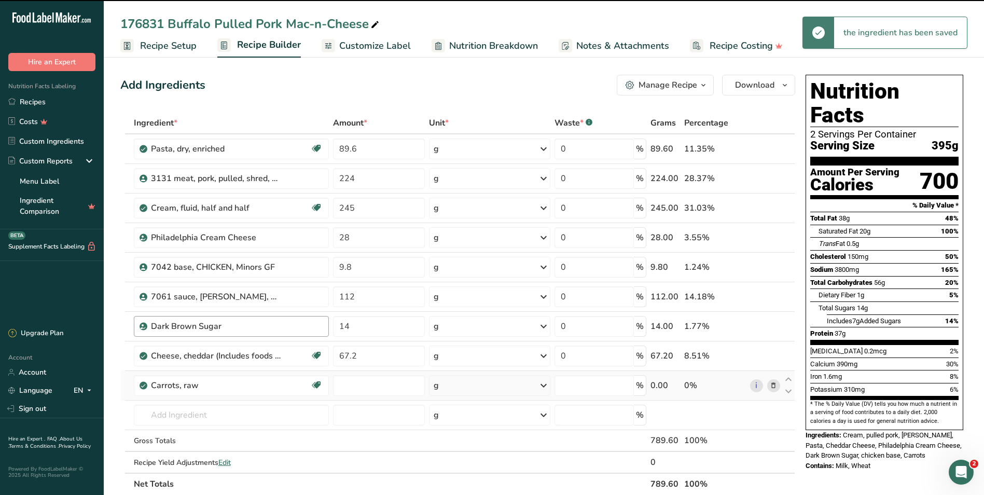
type input "0"
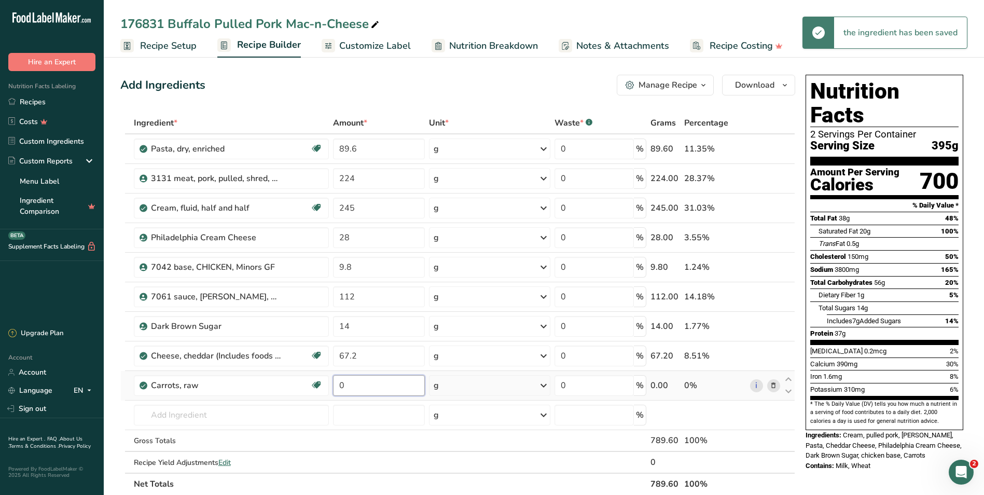
drag, startPoint x: 340, startPoint y: 385, endPoint x: 334, endPoint y: 385, distance: 5.7
click at [334, 385] on input "0" at bounding box center [379, 385] width 92 height 21
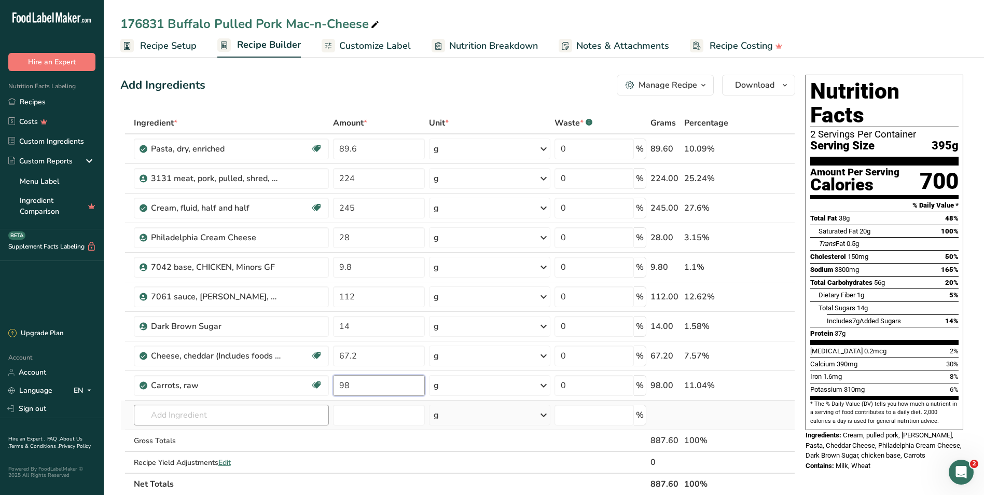
type input "98"
click at [179, 410] on div "Ingredient * Amount * Unit * Waste * .a-a{fill:#347362;}.b-a{fill:#fff;} Grams …" at bounding box center [457, 303] width 675 height 383
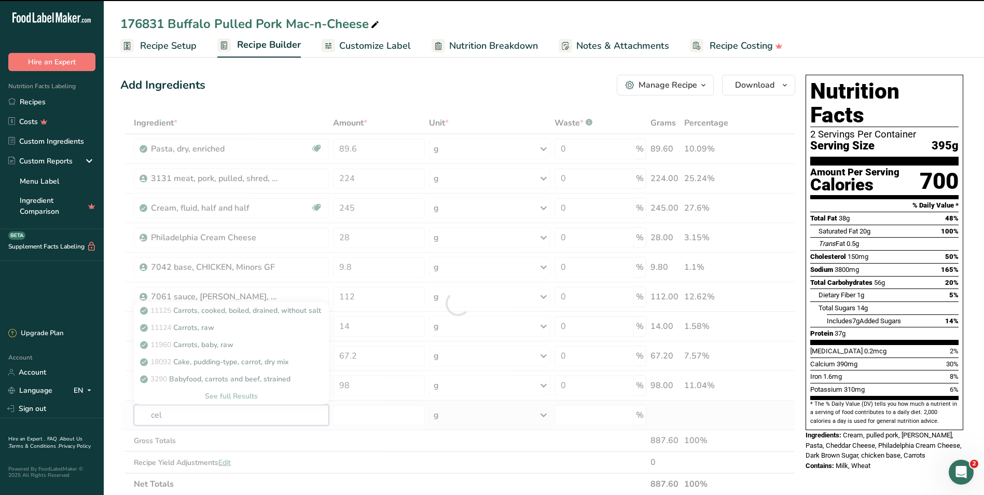
type input "cele"
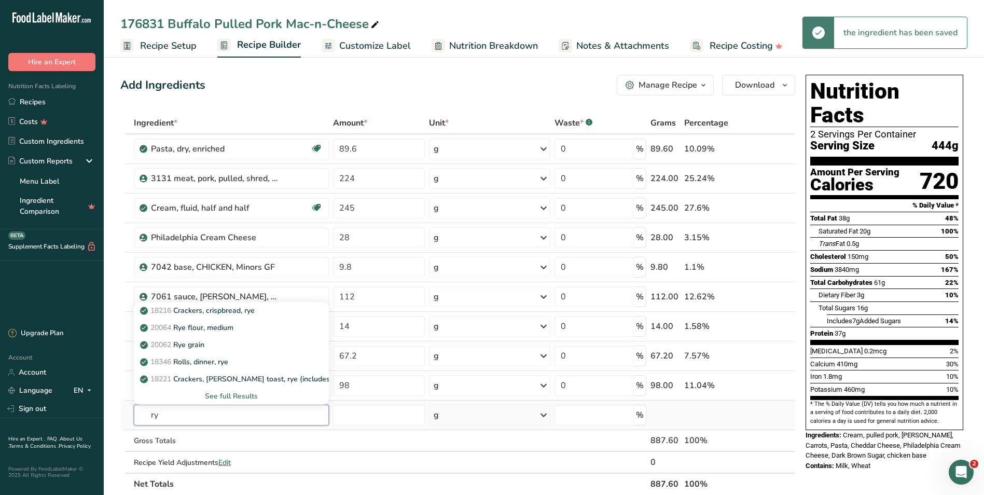
type input "r"
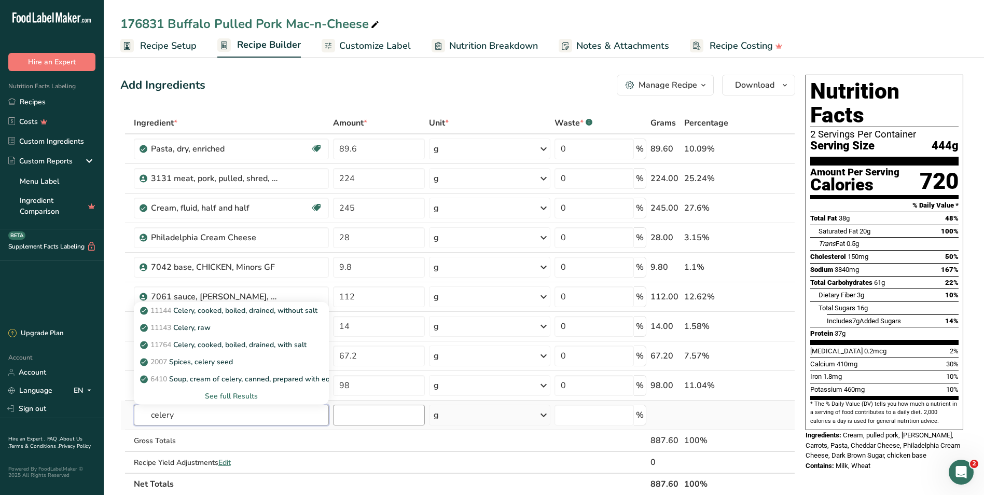
type input "celery"
click at [368, 416] on input "number" at bounding box center [379, 414] width 92 height 21
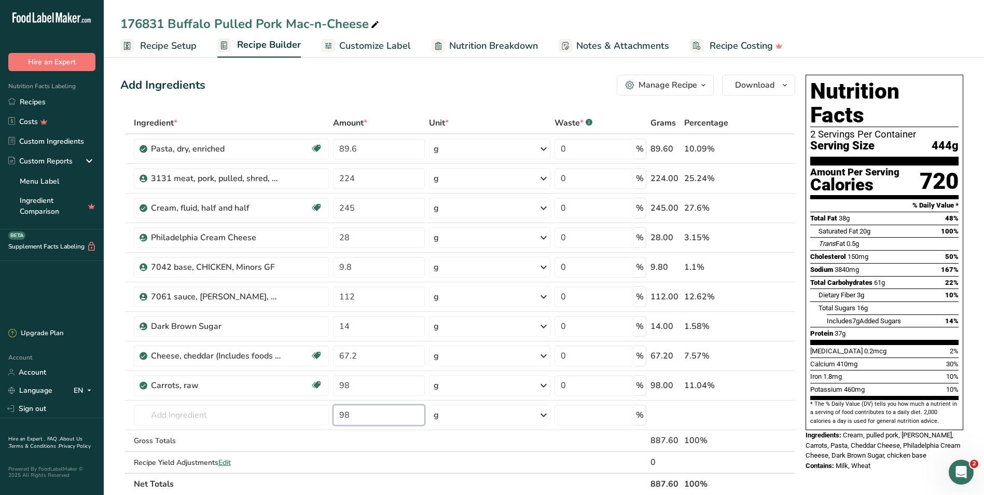
type input "98"
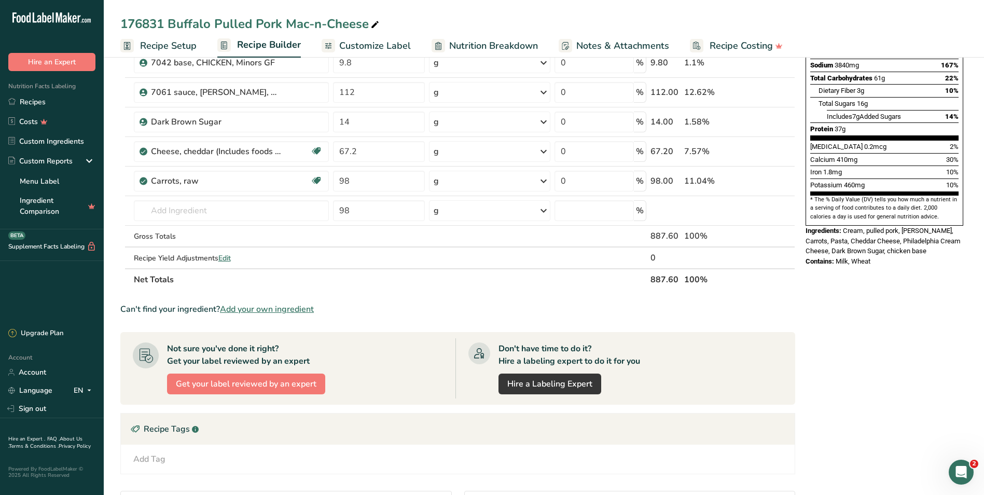
scroll to position [207, 0]
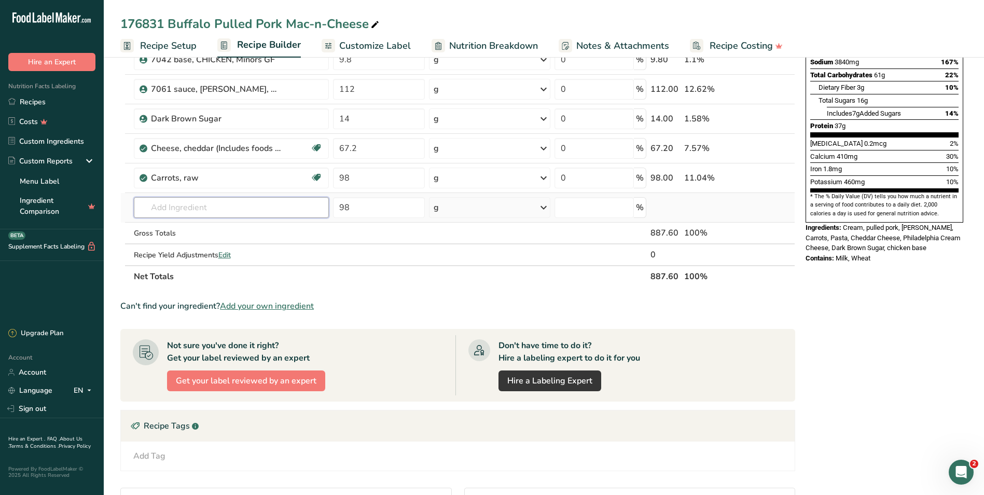
click at [195, 213] on input "text" at bounding box center [231, 207] width 195 height 21
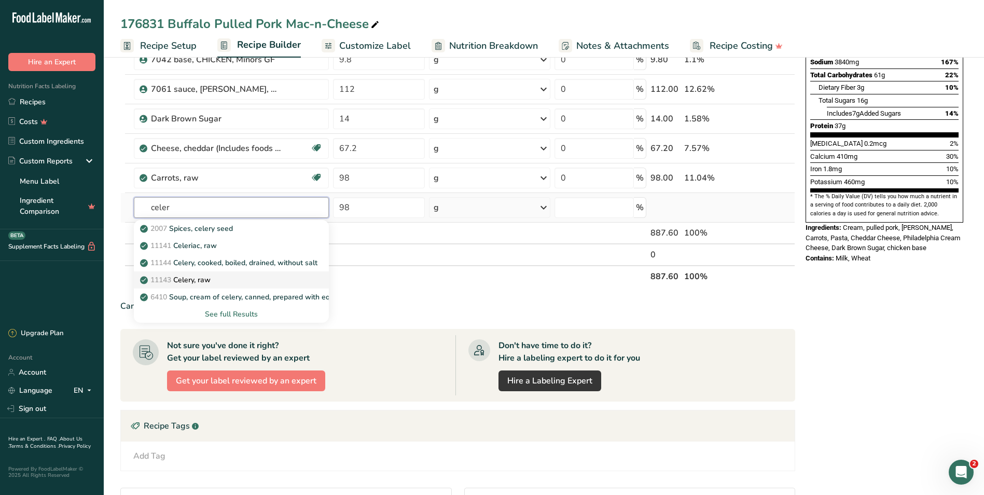
type input "celer"
click at [199, 279] on p "11143 Celery, raw" at bounding box center [176, 279] width 68 height 11
type input "Celery, raw"
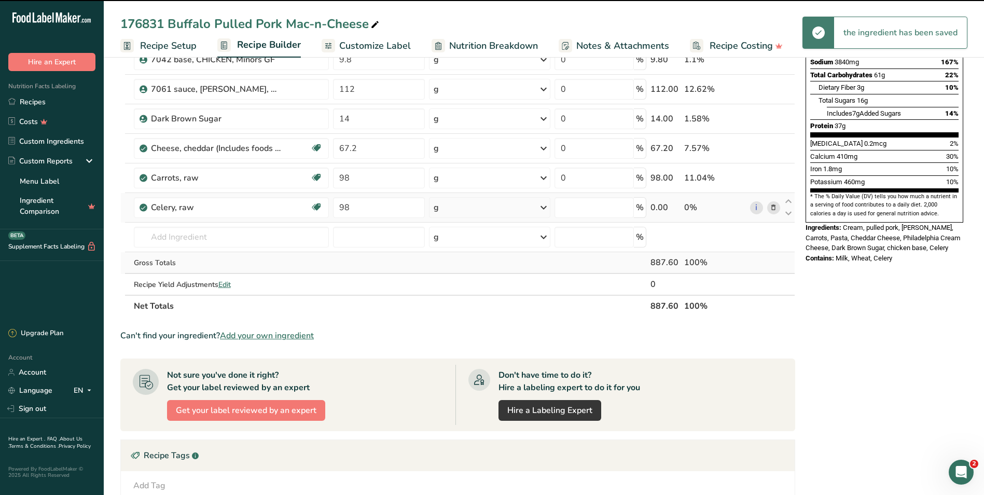
type input "0"
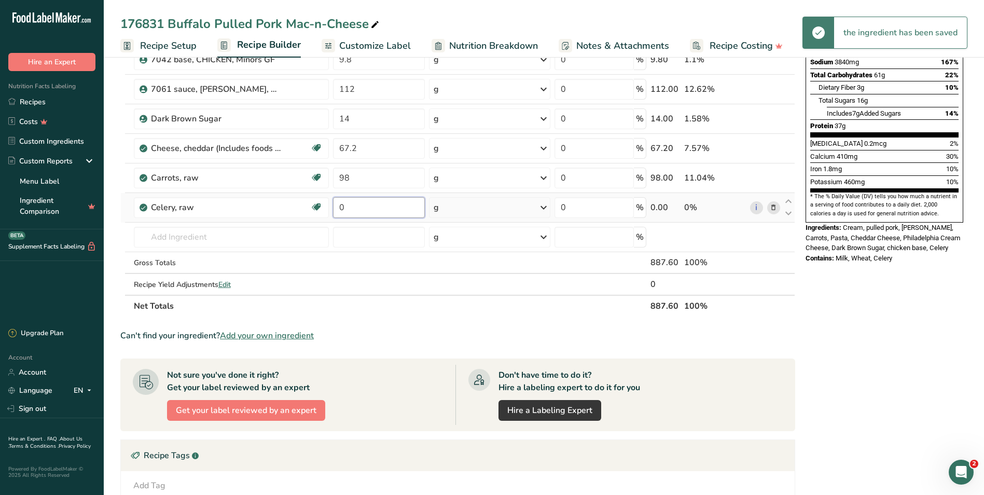
click at [339, 207] on input "0" at bounding box center [379, 207] width 92 height 21
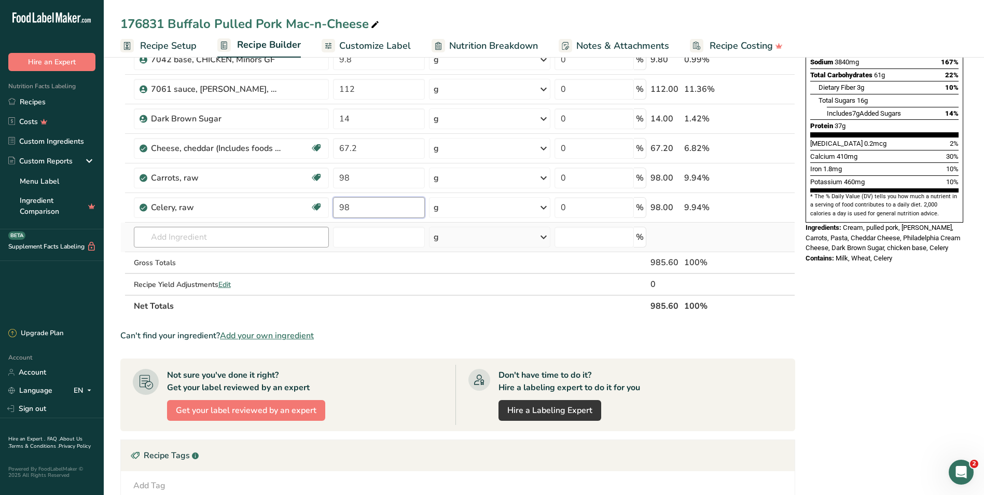
type input "98"
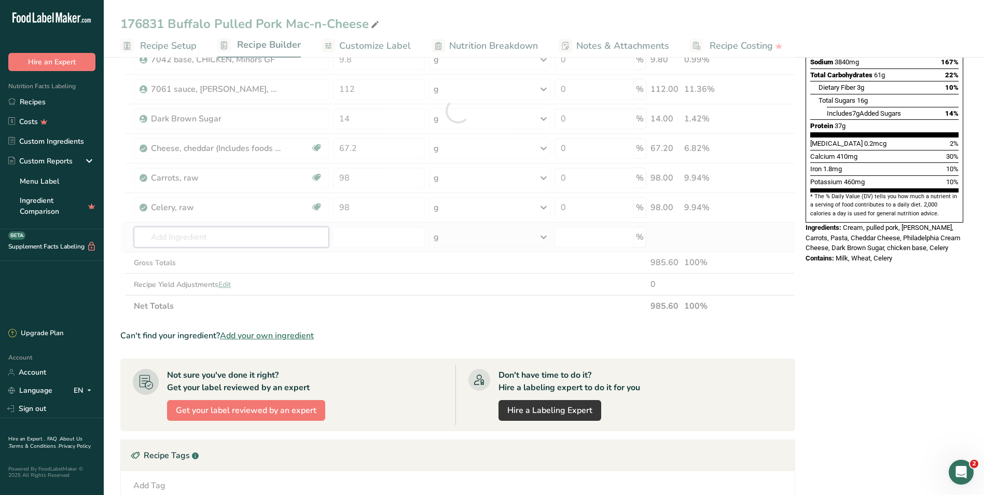
click at [172, 234] on div "Ingredient * Amount * Unit * Waste * .a-a{fill:#347362;}.b-a{fill:#fff;} Grams …" at bounding box center [457, 111] width 675 height 412
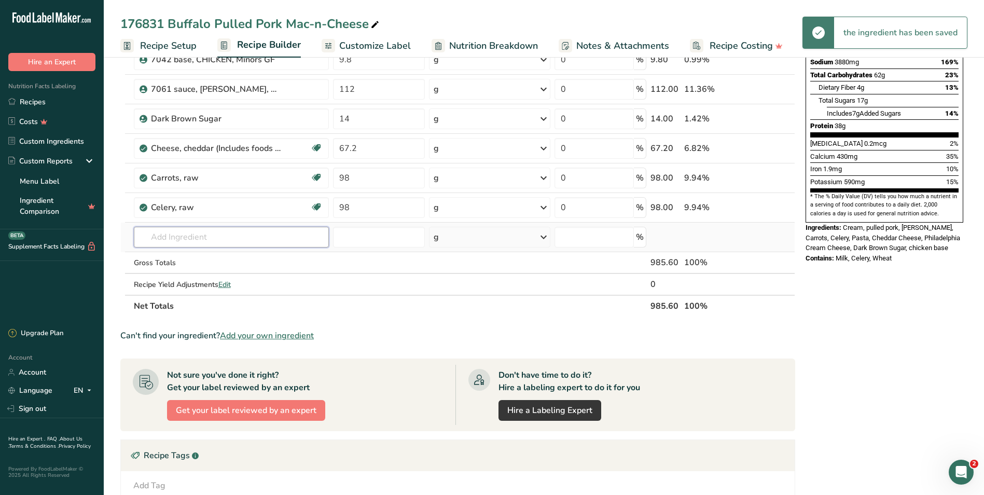
click at [148, 240] on input "text" at bounding box center [231, 237] width 195 height 21
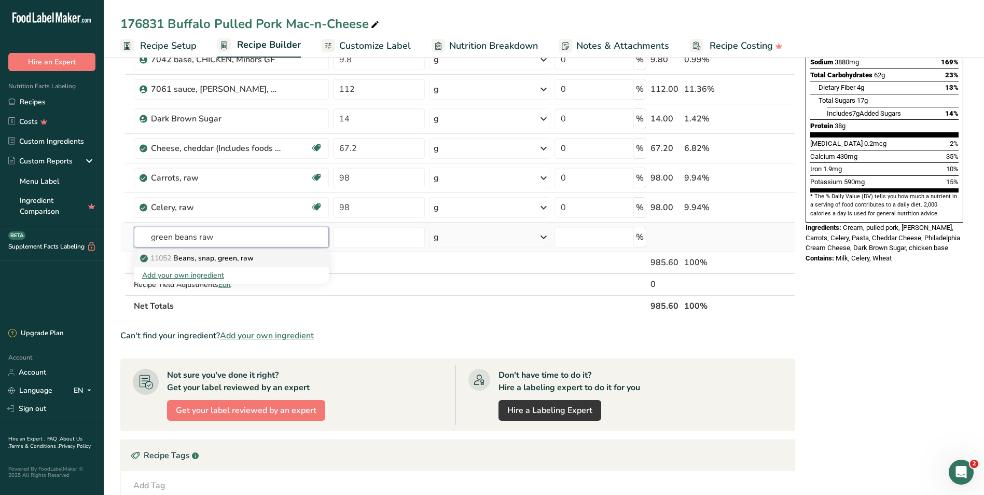
type input "green beans raw"
click at [217, 260] on p "11052 Beans, snap, green, raw" at bounding box center [197, 258] width 111 height 11
type input "Beans, snap, green, raw"
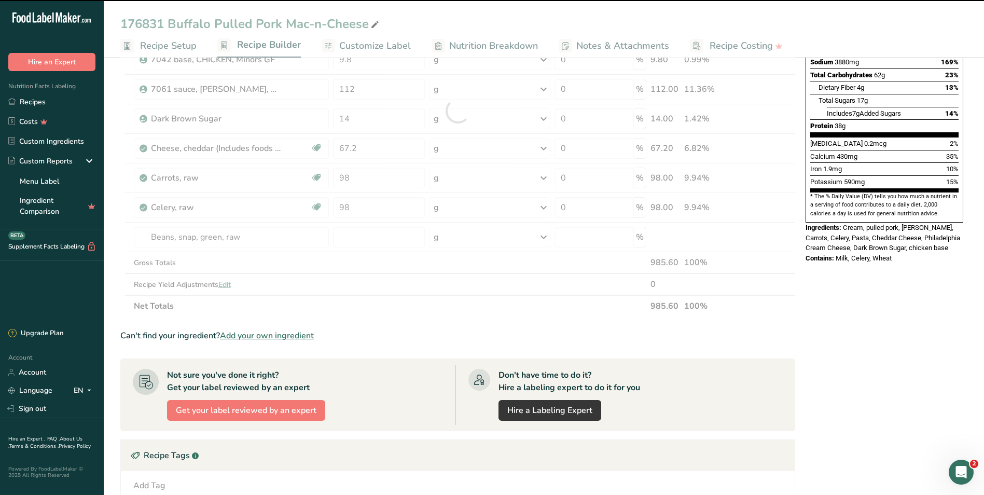
type input "0"
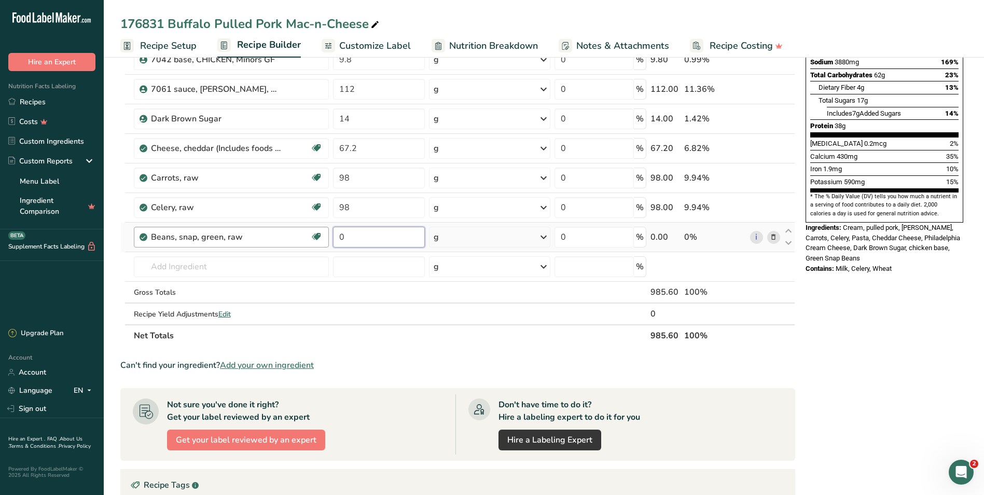
drag, startPoint x: 358, startPoint y: 238, endPoint x: 324, endPoint y: 234, distance: 34.4
click at [324, 234] on tr "Beans, snap, green, raw Plant-based Protein Dairy free Gluten free Vegan Vegeta…" at bounding box center [458, 237] width 674 height 30
type input "112"
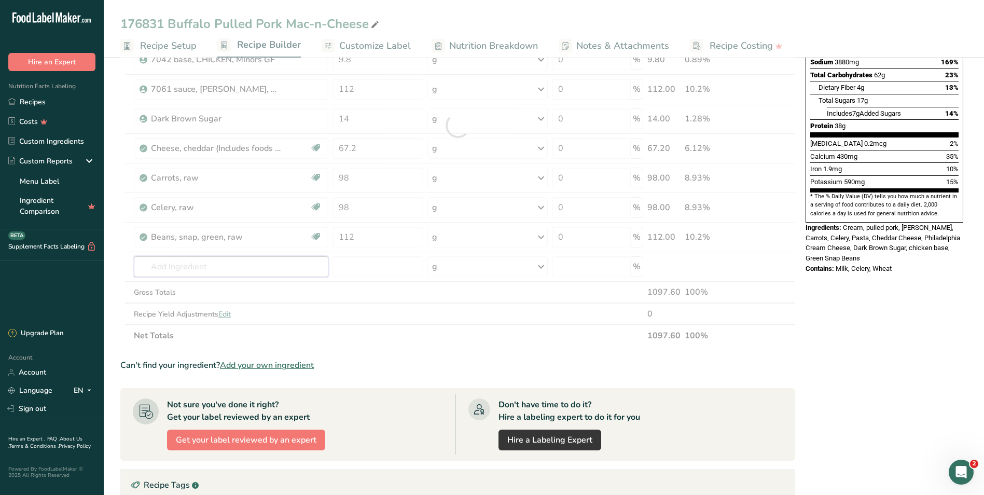
click at [180, 269] on div "Ingredient * Amount * Unit * Waste * .a-a{fill:#347362;}.b-a{fill:#fff;} Grams …" at bounding box center [457, 126] width 675 height 442
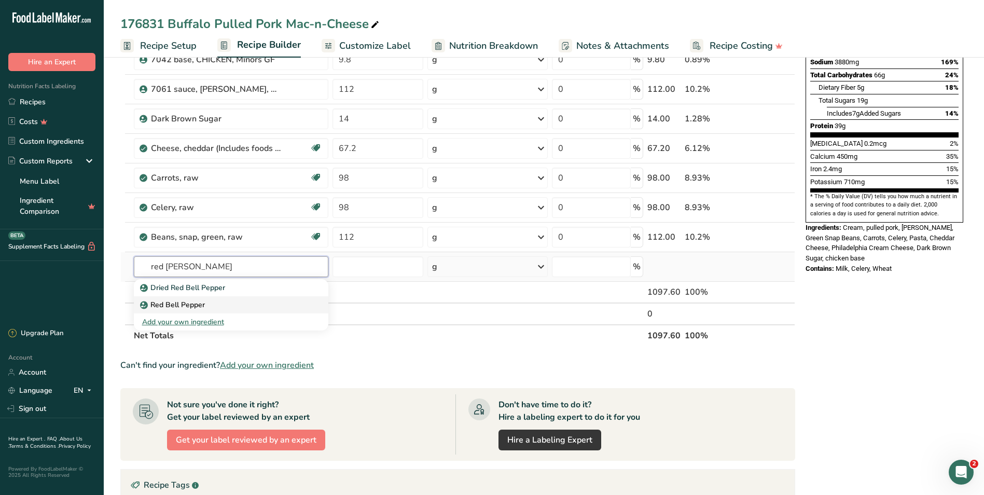
type input "red bell peppe"
click at [166, 302] on p "Red Bell Pepper" at bounding box center [173, 304] width 63 height 11
type input "Red Bell Pepper"
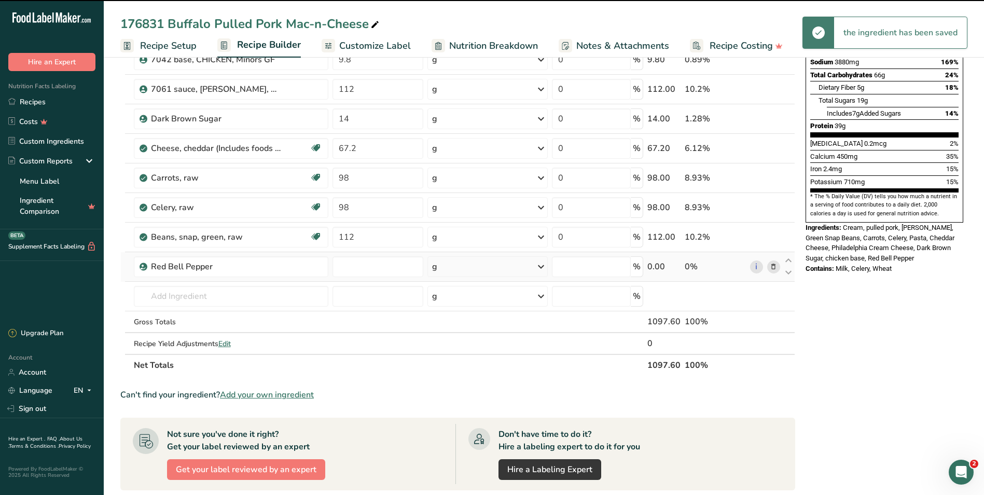
type input "0"
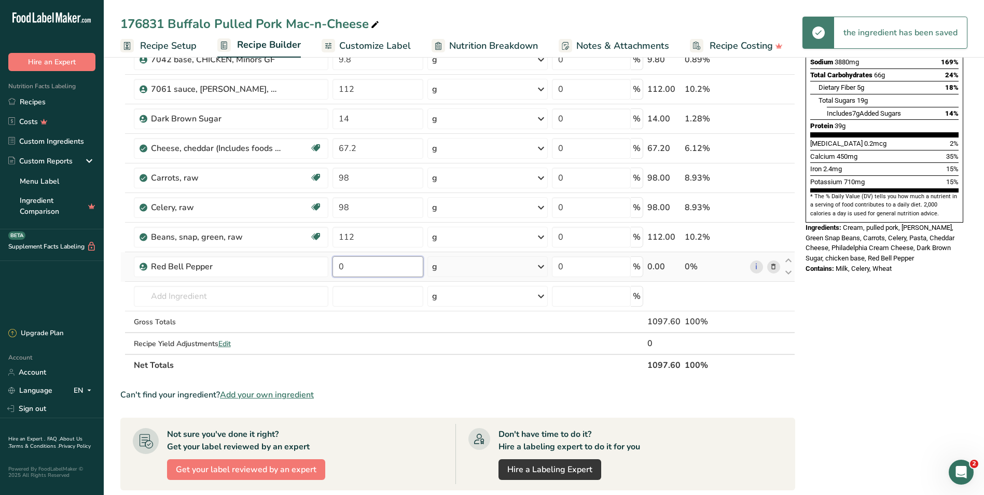
click at [338, 267] on input "0" at bounding box center [377, 266] width 91 height 21
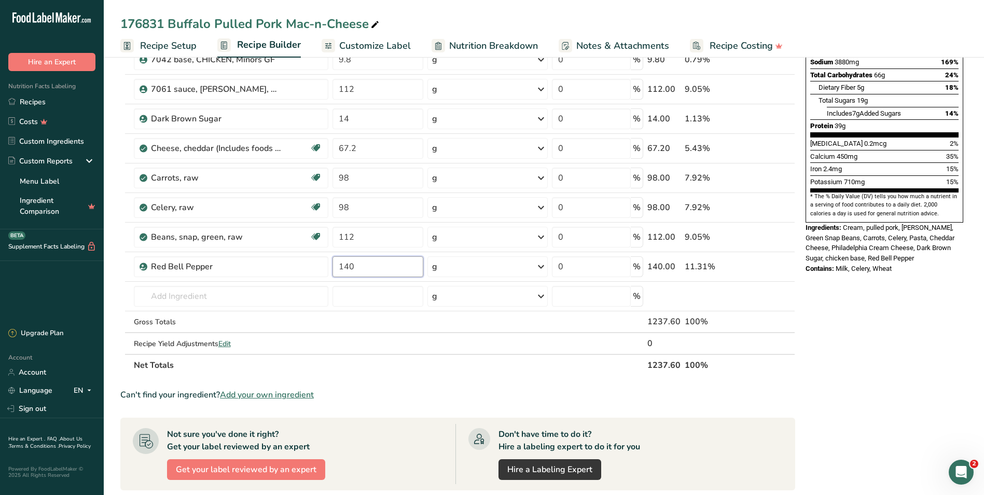
type input "140"
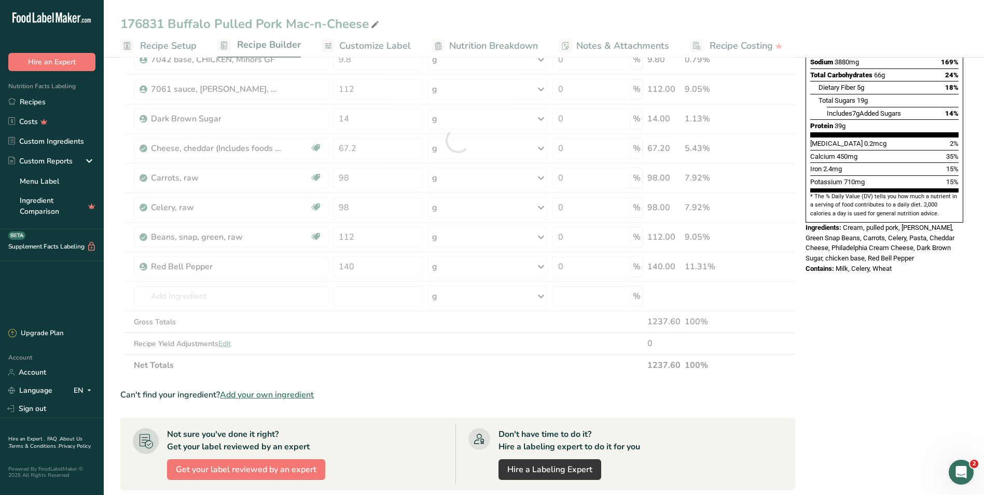
click at [853, 334] on div "Nutrition Facts 2 Servings Per Container Serving Size 549g Amount Per Serving C…" at bounding box center [884, 309] width 166 height 892
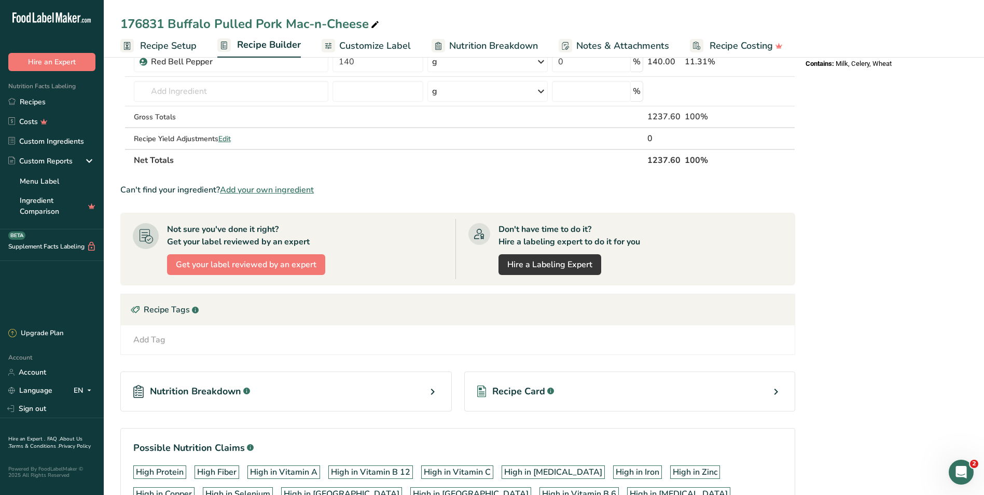
scroll to position [415, 0]
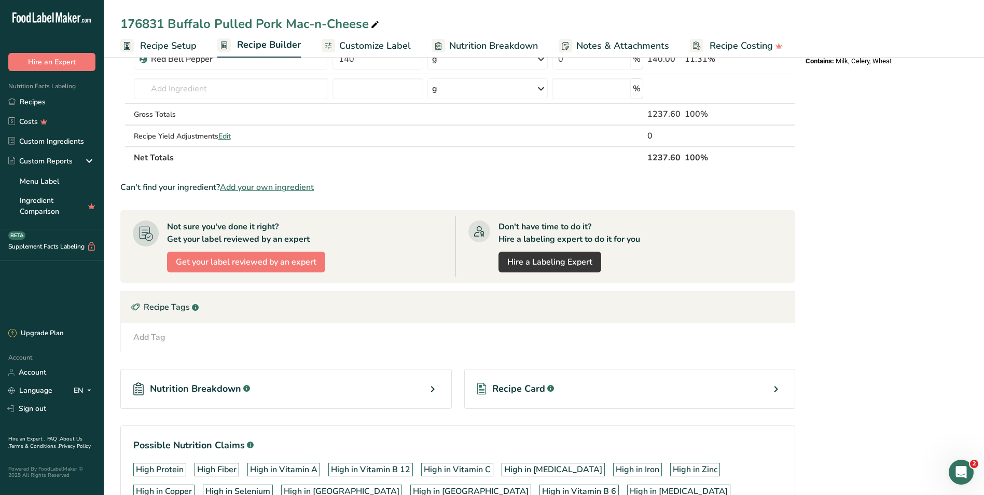
click at [192, 389] on span "Nutrition Breakdown" at bounding box center [195, 389] width 91 height 14
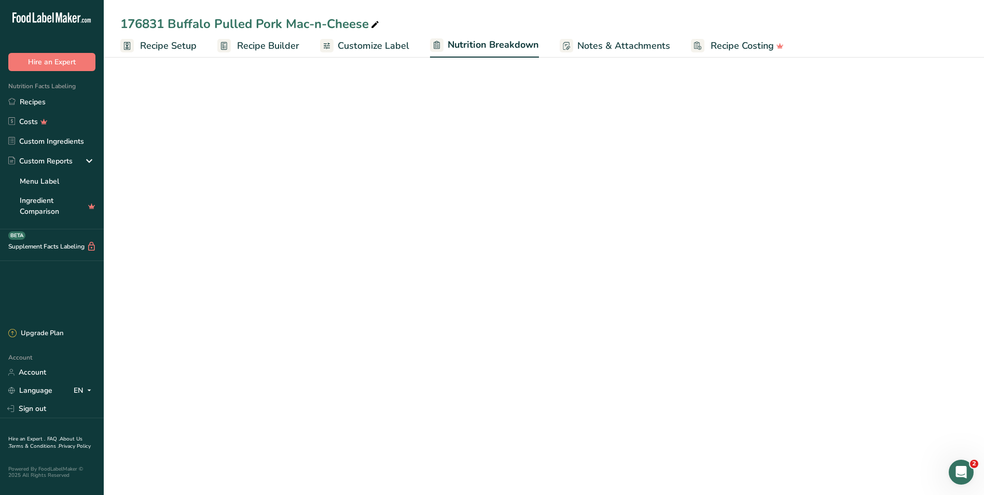
select select "Calories"
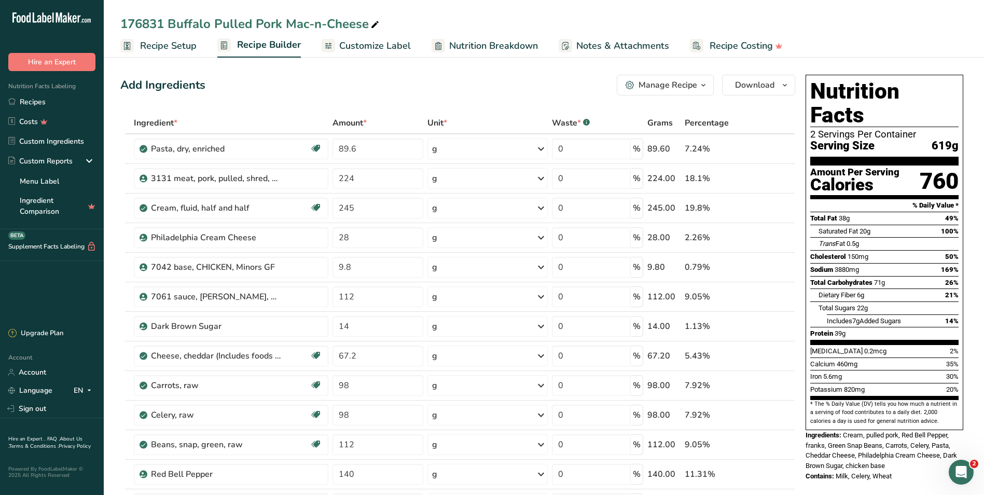
click at [665, 87] on div "Manage Recipe" at bounding box center [667, 85] width 59 height 12
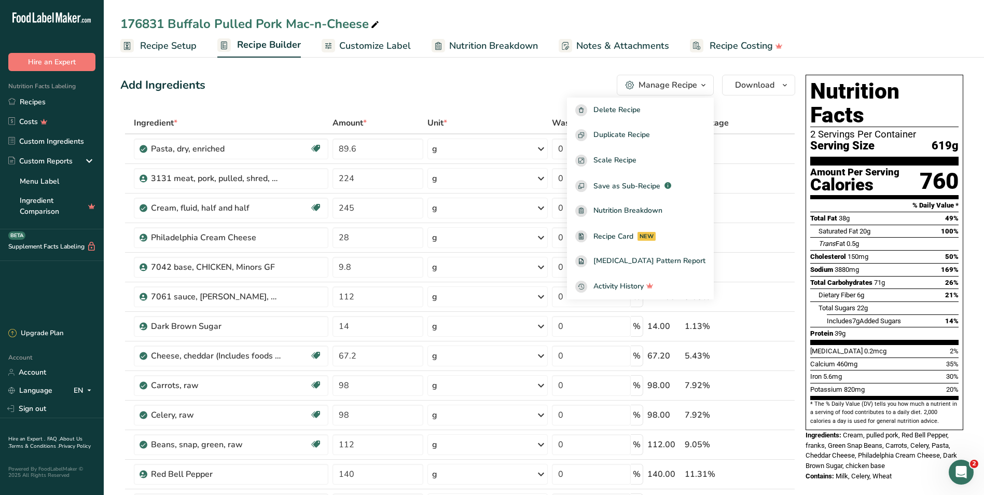
click at [665, 87] on div "Manage Recipe" at bounding box center [667, 85] width 59 height 12
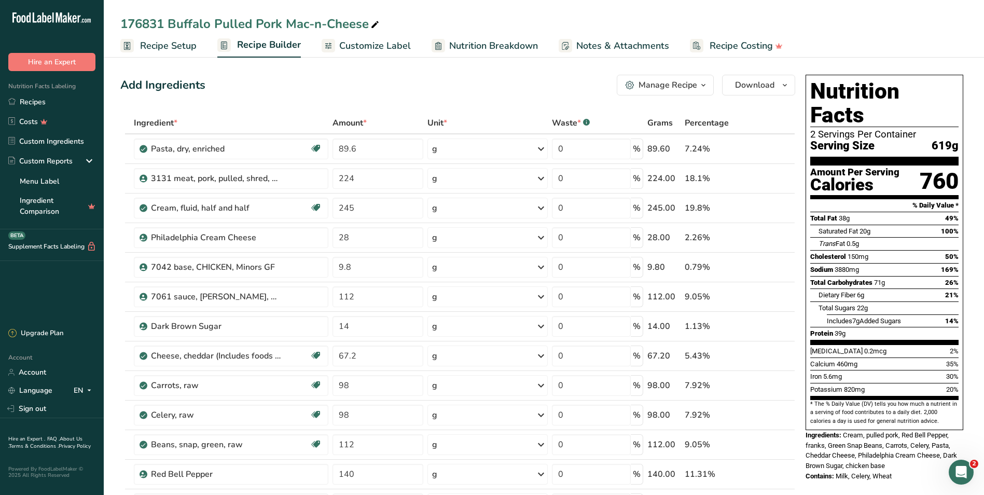
click at [346, 43] on span "Customize Label" at bounding box center [375, 46] width 72 height 14
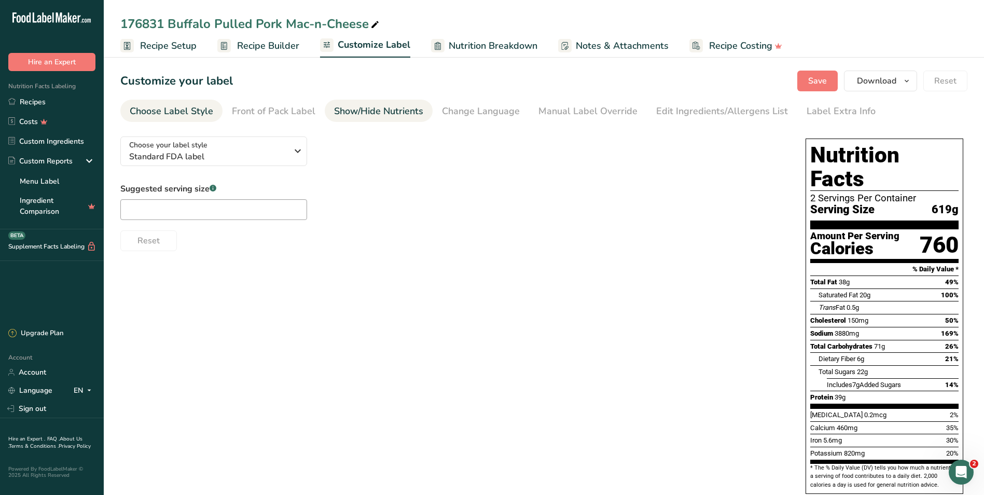
click at [367, 114] on div "Show/Hide Nutrients" at bounding box center [378, 111] width 89 height 14
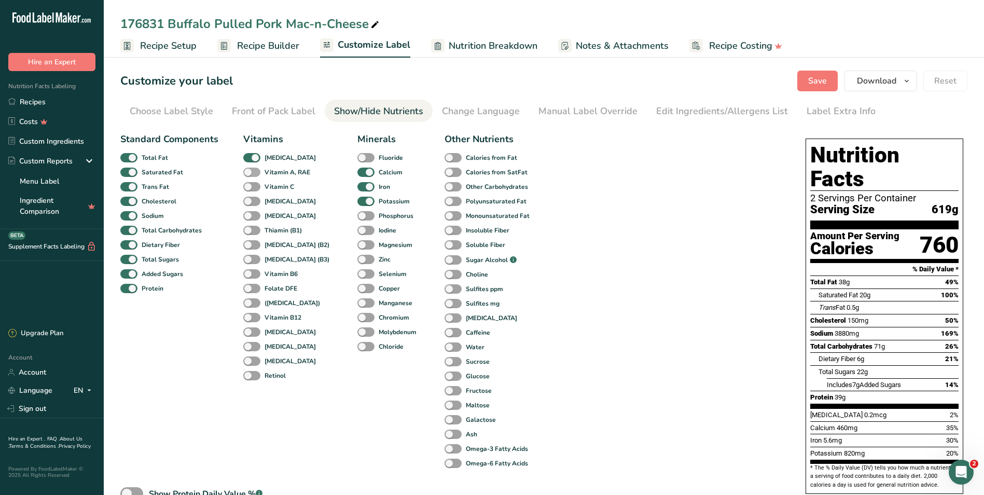
click at [255, 171] on span at bounding box center [251, 172] width 17 height 10
click at [250, 171] on input "Vitamin A, RAE" at bounding box center [246, 172] width 7 height 7
checkbox input "true"
click at [249, 183] on span at bounding box center [251, 187] width 17 height 10
click at [249, 183] on input "Vitamin C" at bounding box center [246, 186] width 7 height 7
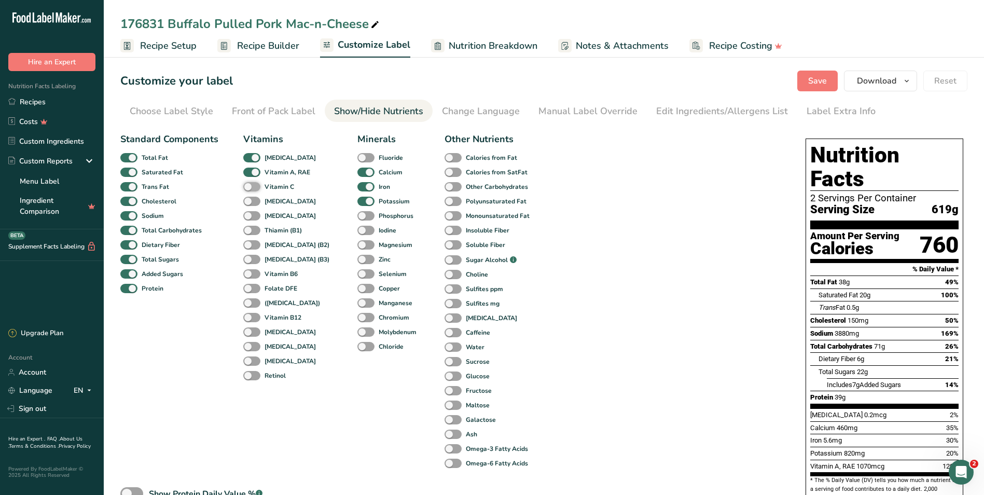
checkbox input "true"
click at [249, 202] on span at bounding box center [251, 202] width 17 height 10
click at [249, 202] on input "Vitamin E" at bounding box center [246, 201] width 7 height 7
checkbox input "true"
click at [251, 213] on span at bounding box center [251, 216] width 17 height 10
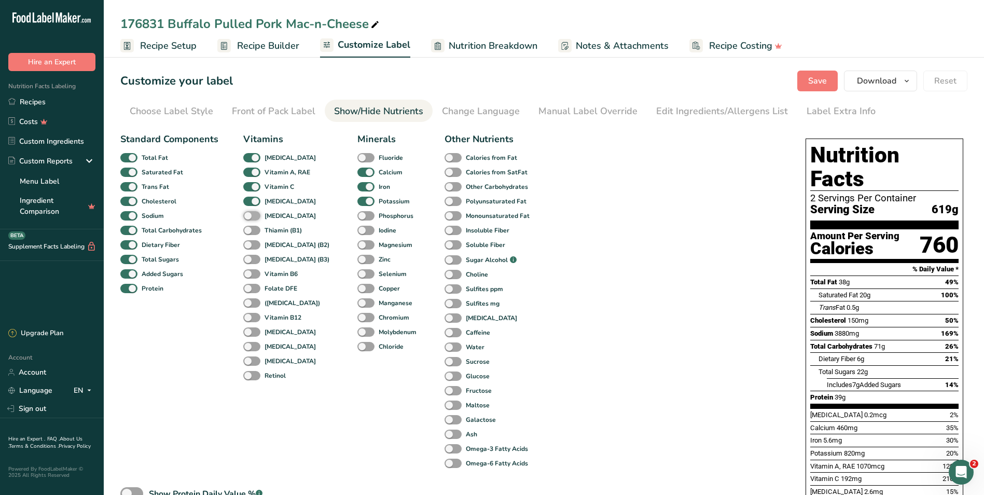
click at [250, 213] on input "Vitamin K" at bounding box center [246, 215] width 7 height 7
checkbox input "true"
click at [250, 230] on span at bounding box center [251, 231] width 17 height 10
click at [250, 230] on input "Thiamin (B1)" at bounding box center [246, 230] width 7 height 7
checkbox input "true"
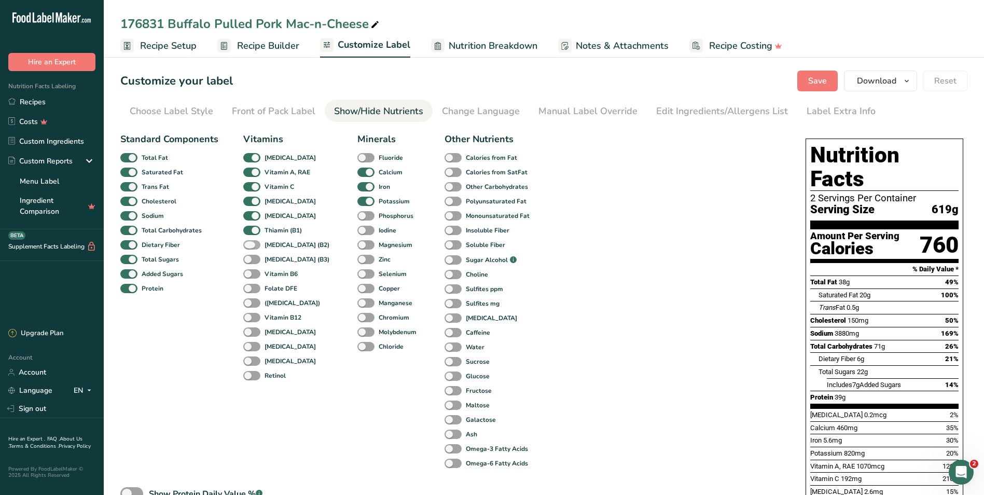
click at [252, 241] on span at bounding box center [251, 245] width 17 height 10
click at [250, 241] on input "Riboflavin (B2)" at bounding box center [246, 244] width 7 height 7
checkbox input "true"
click at [253, 256] on span at bounding box center [251, 260] width 17 height 10
click at [250, 256] on input "Niacin (B3)" at bounding box center [246, 259] width 7 height 7
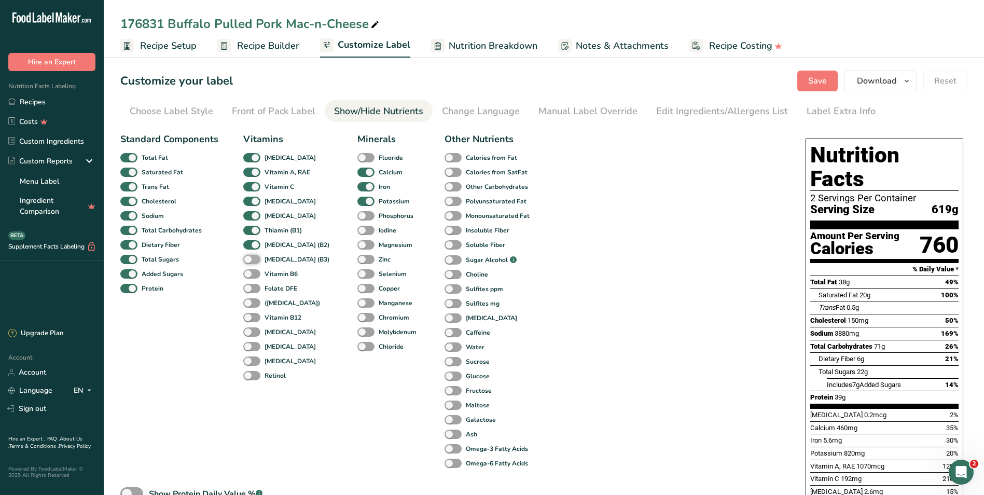
checkbox input "true"
click at [827, 76] on span "Save" at bounding box center [817, 81] width 19 height 12
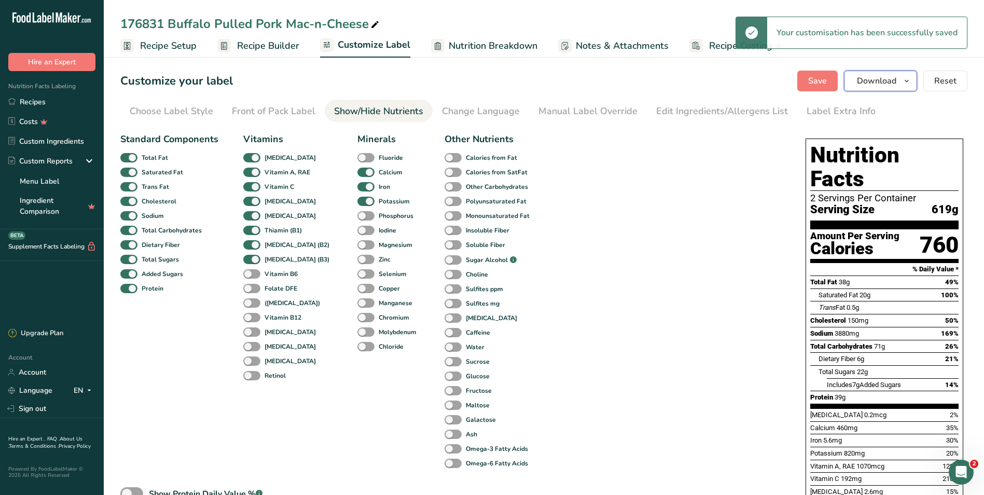
click at [872, 86] on span "Download" at bounding box center [876, 81] width 39 height 12
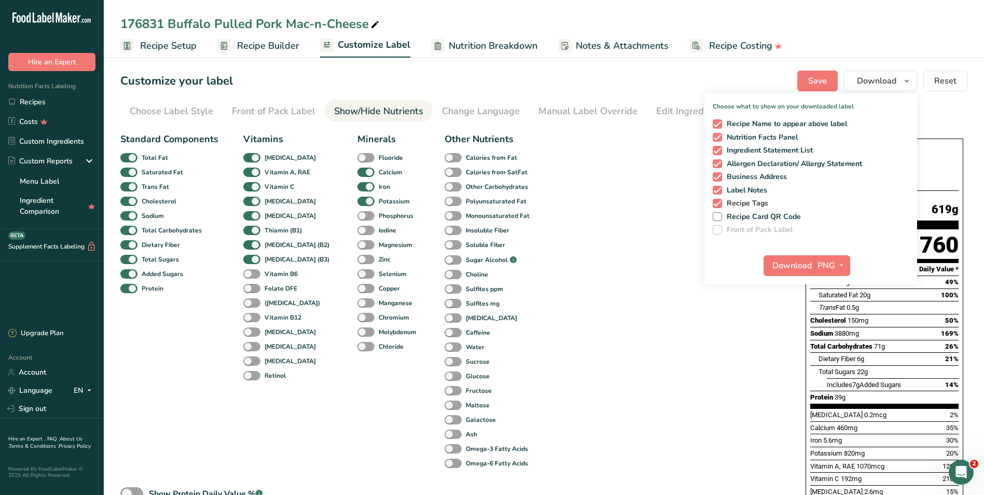
click at [719, 201] on span at bounding box center [716, 203] width 9 height 9
click at [719, 201] on input "Recipe Tags" at bounding box center [715, 203] width 7 height 7
checkbox input "false"
click at [718, 190] on span at bounding box center [716, 190] width 9 height 9
click at [718, 190] on input "Label Notes" at bounding box center [715, 190] width 7 height 7
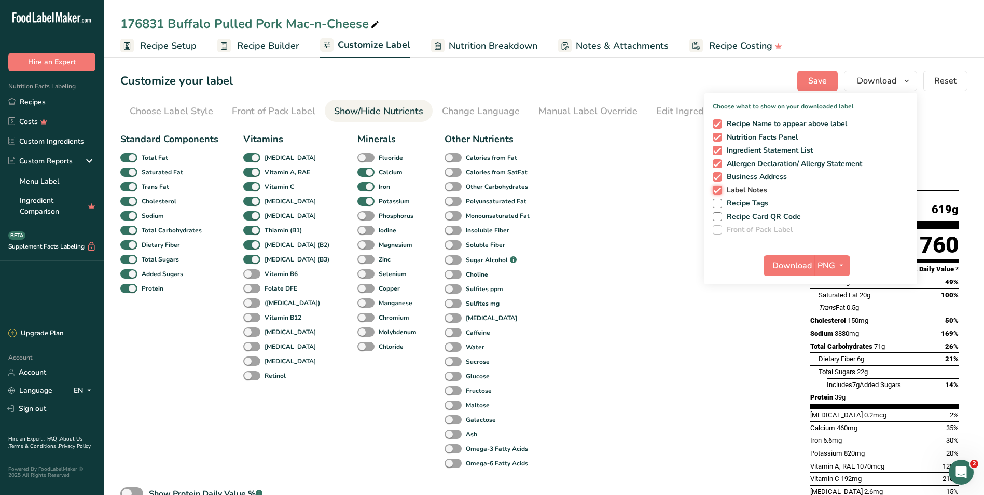
checkbox input "false"
click at [719, 174] on span at bounding box center [716, 176] width 9 height 9
click at [719, 174] on input "Business Address" at bounding box center [715, 176] width 7 height 7
checkbox input "false"
drag, startPoint x: 720, startPoint y: 161, endPoint x: 741, endPoint y: 215, distance: 57.5
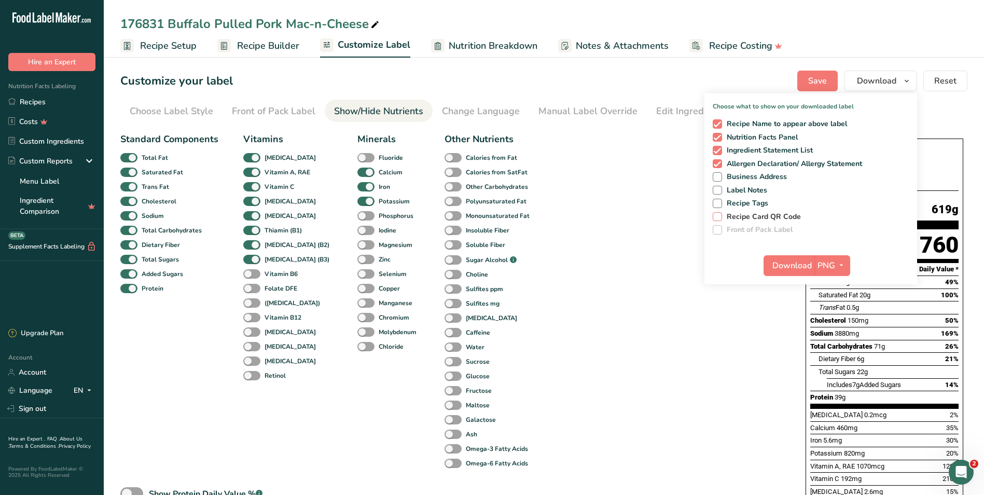
click at [720, 162] on span at bounding box center [716, 163] width 9 height 9
click at [719, 162] on input "Allergen Declaration/ Allergy Statement" at bounding box center [715, 163] width 7 height 7
checkbox input "false"
click at [802, 265] on span "Download" at bounding box center [791, 265] width 39 height 12
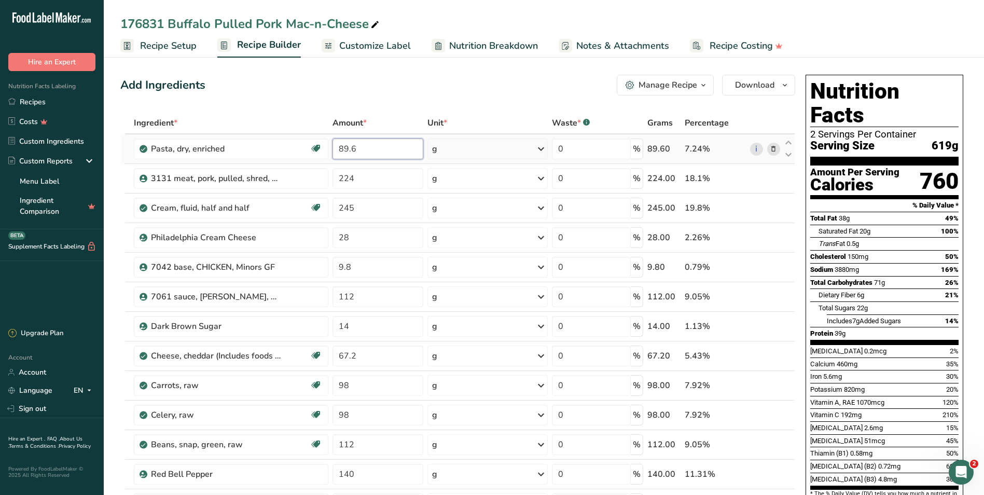
drag, startPoint x: 360, startPoint y: 148, endPoint x: 339, endPoint y: 147, distance: 20.7
click at [339, 147] on input "89.6" at bounding box center [377, 148] width 91 height 21
click at [284, 78] on div "Add Ingredients Manage Recipe Delete Recipe Duplicate Recipe Scale Recipe Save …" at bounding box center [457, 85] width 675 height 21
drag, startPoint x: 349, startPoint y: 146, endPoint x: 338, endPoint y: 146, distance: 10.9
click at [338, 146] on input "0" at bounding box center [377, 148] width 91 height 21
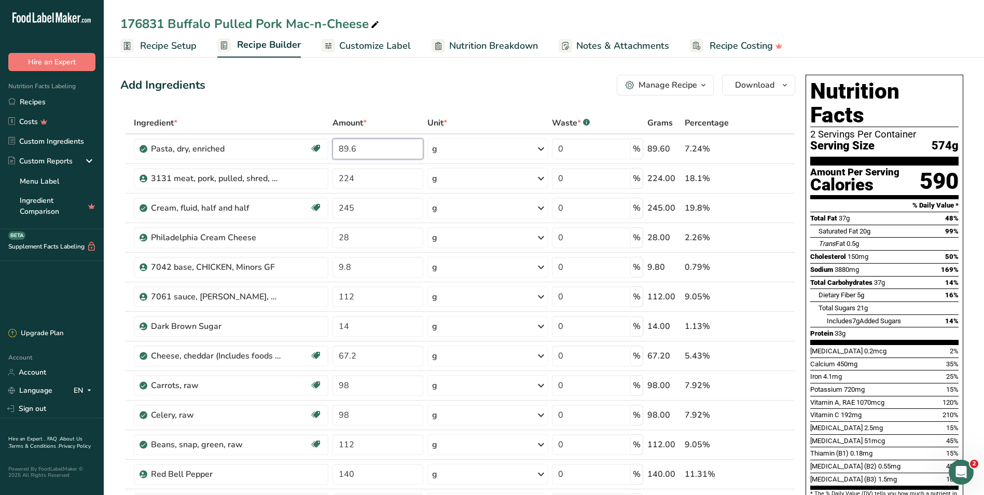
type input "89.6"
click at [352, 91] on div "Add Ingredients Manage Recipe Delete Recipe Duplicate Recipe Scale Recipe Save …" at bounding box center [457, 85] width 675 height 21
click at [656, 88] on div "Manage Recipe" at bounding box center [667, 85] width 59 height 12
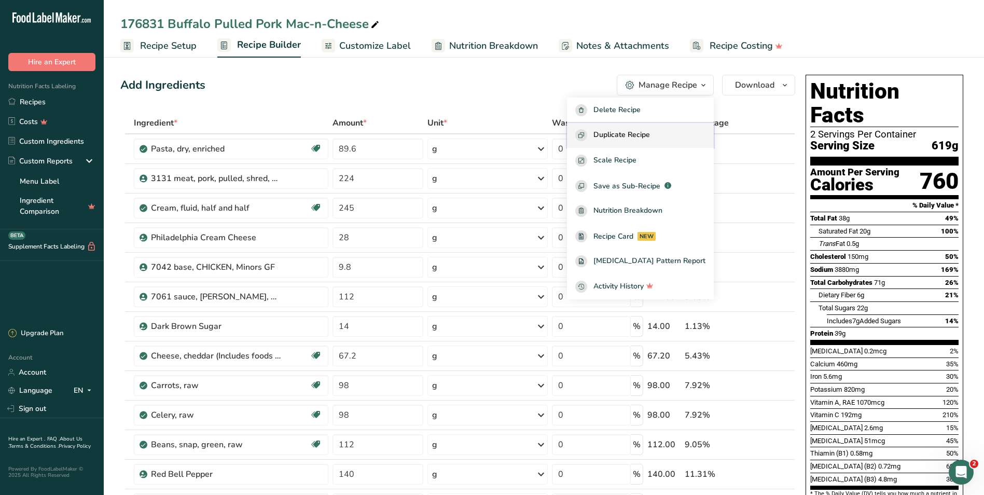
click at [628, 134] on span "Duplicate Recipe" at bounding box center [621, 135] width 57 height 12
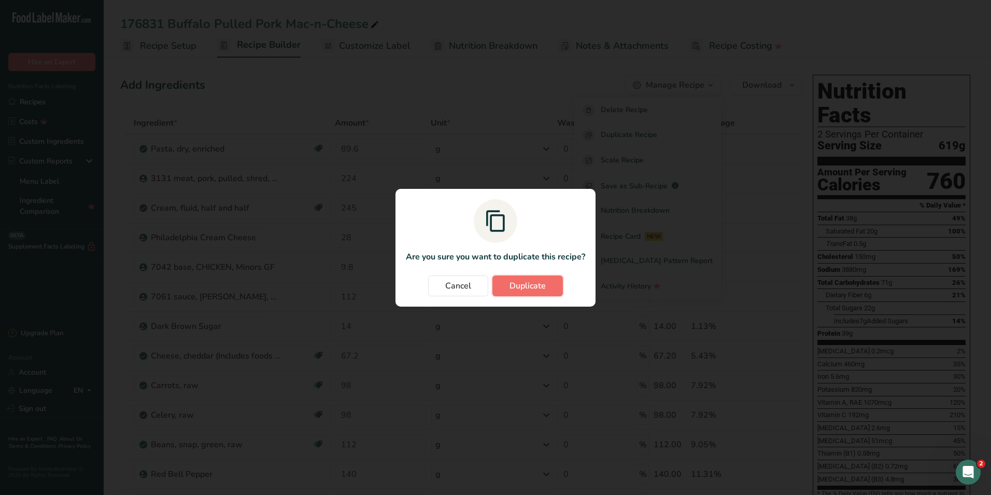
click at [526, 290] on span "Duplicate" at bounding box center [528, 285] width 36 height 12
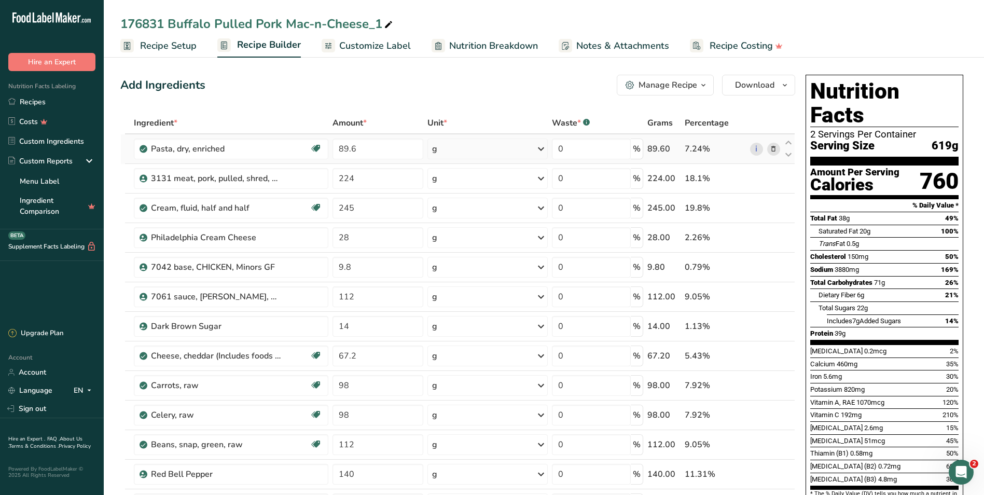
drag, startPoint x: 36, startPoint y: 101, endPoint x: 335, endPoint y: 161, distance: 304.7
click at [36, 101] on link "Recipes" at bounding box center [52, 102] width 104 height 20
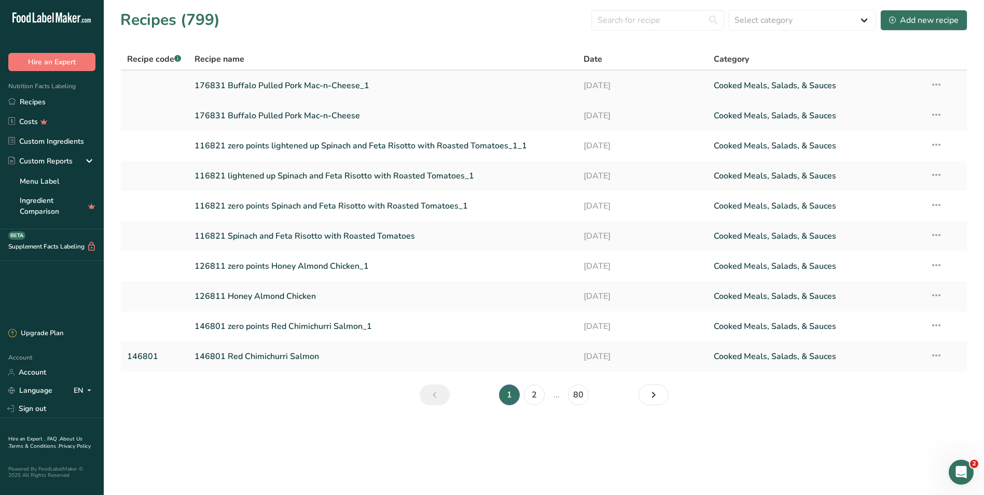
click at [243, 84] on link "176831 Buffalo Pulled Pork Mac-n-Cheese_1" at bounding box center [382, 86] width 377 height 22
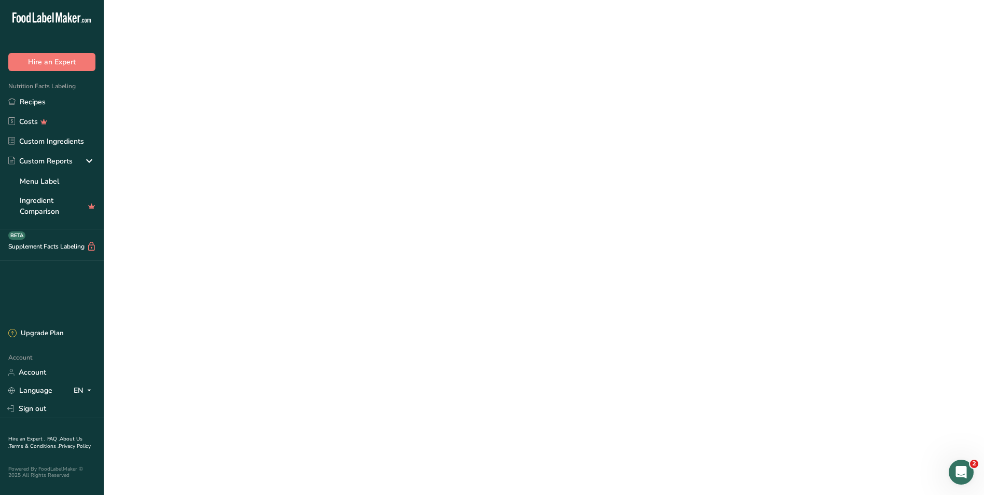
click at [243, 84] on link "176831 Buffalo Pulled Pork Mac-n-Cheese_1" at bounding box center [382, 86] width 377 height 22
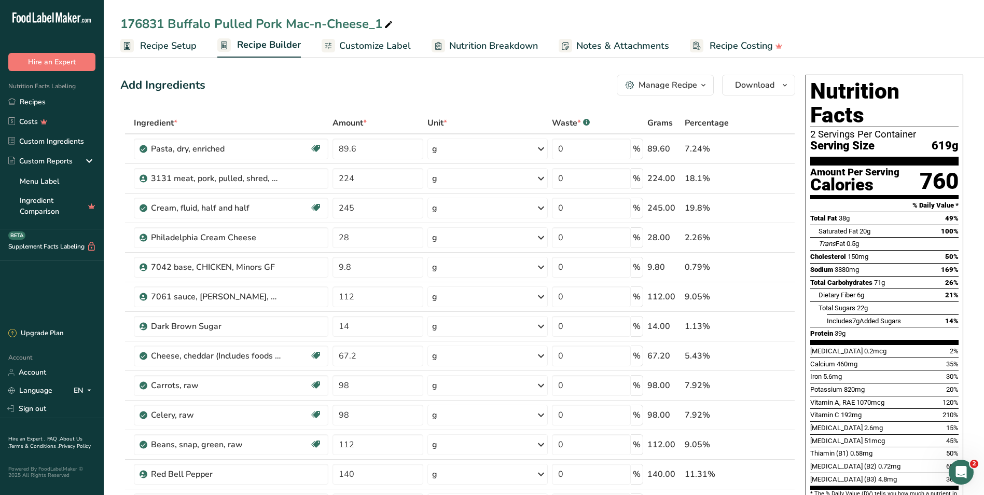
click at [163, 45] on span "Recipe Setup" at bounding box center [168, 46] width 57 height 14
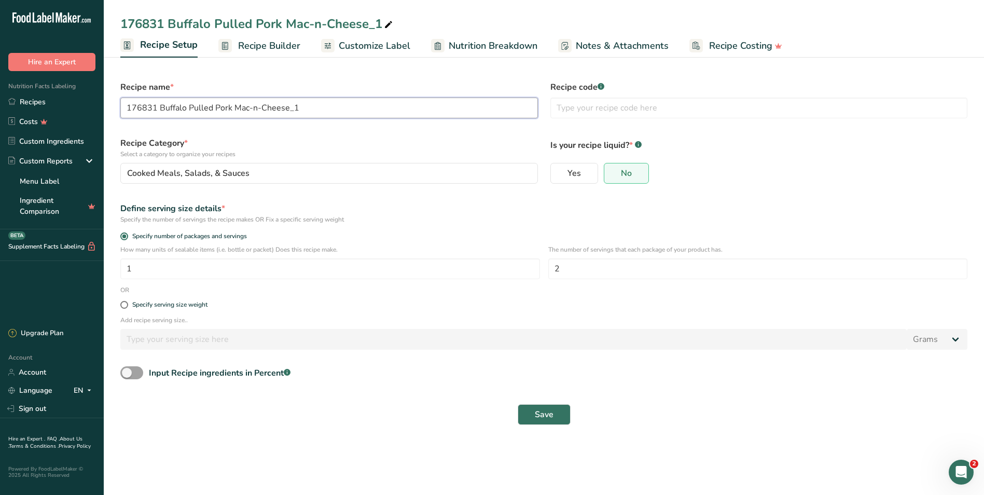
click at [160, 106] on input "176831 Buffalo Pulled Pork Mac-n-Cheese_1" at bounding box center [328, 107] width 417 height 21
type input "176831 carb conscious Buffalo Pulled Pork Mac-n-Cheese_1"
click at [538, 415] on span "Save" at bounding box center [544, 414] width 19 height 12
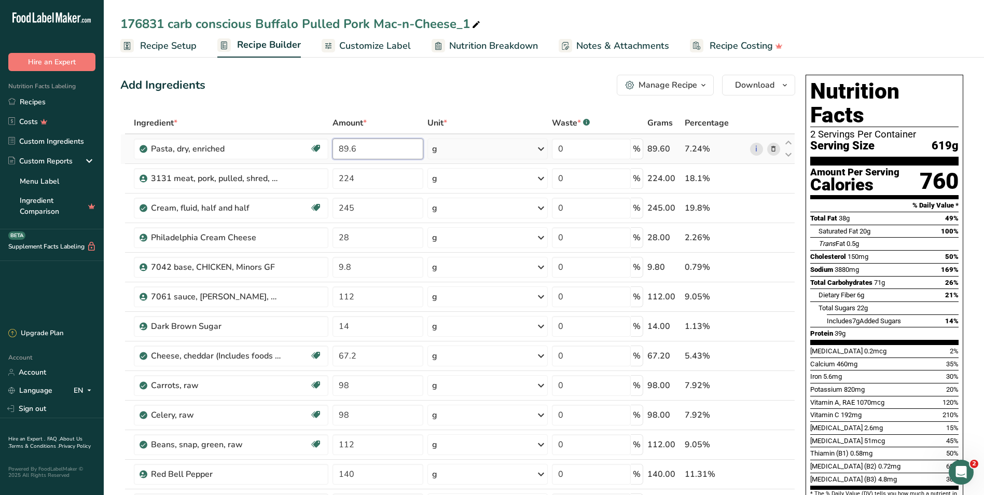
drag, startPoint x: 361, startPoint y: 148, endPoint x: 331, endPoint y: 144, distance: 30.9
click at [331, 144] on td "89.6" at bounding box center [377, 149] width 95 height 30
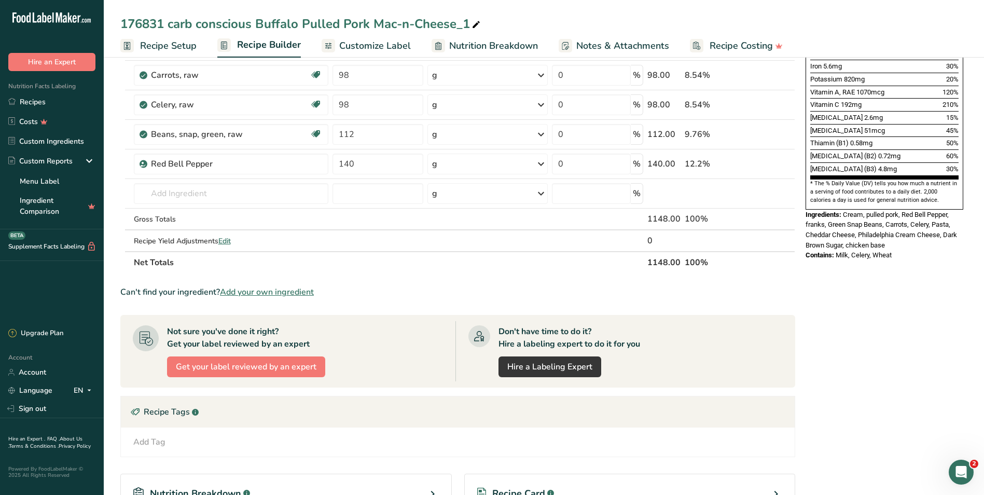
scroll to position [311, 0]
type input "0"
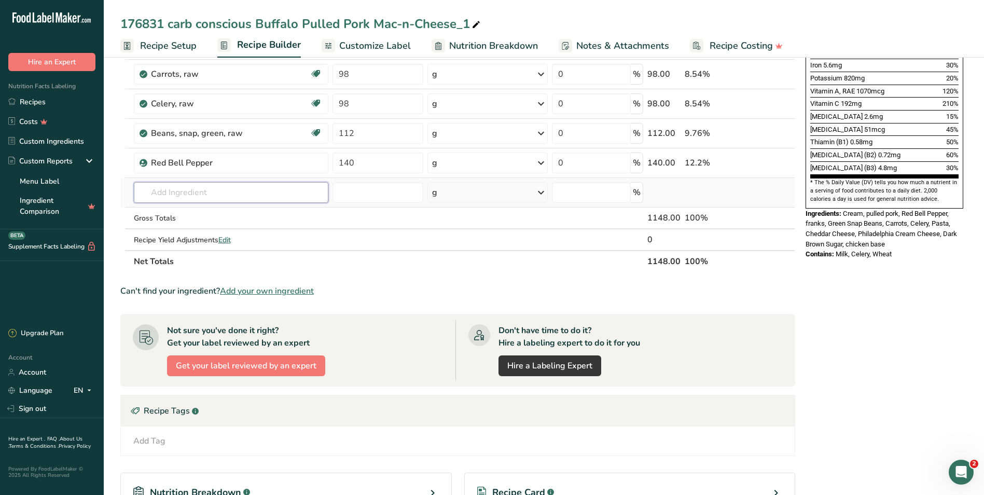
click at [172, 190] on div "Ingredient * Amount * Unit * Waste * .a-a{fill:#347362;}.b-a{fill:#fff;} Grams …" at bounding box center [457, 36] width 675 height 471
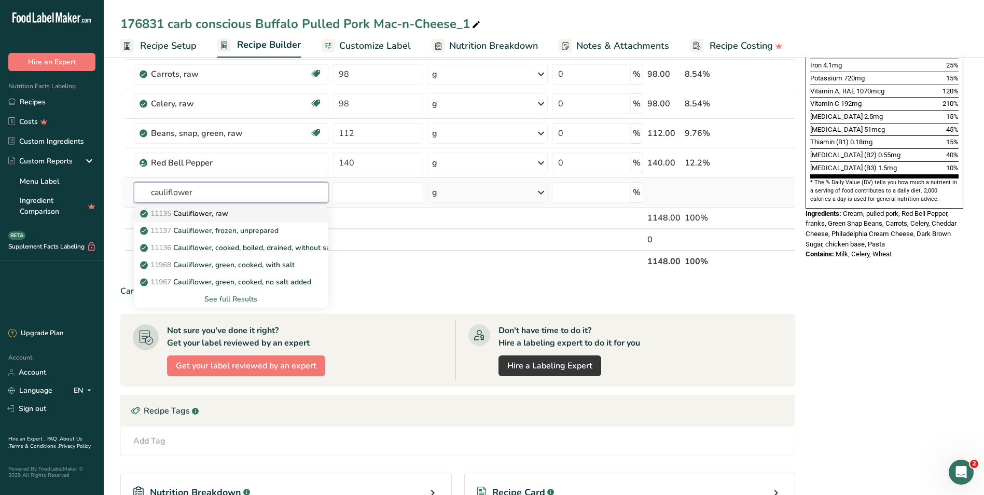
type input "cauliflower"
click at [205, 212] on p "11135 Cauliflower, raw" at bounding box center [185, 213] width 86 height 11
type input "Cauliflower, raw"
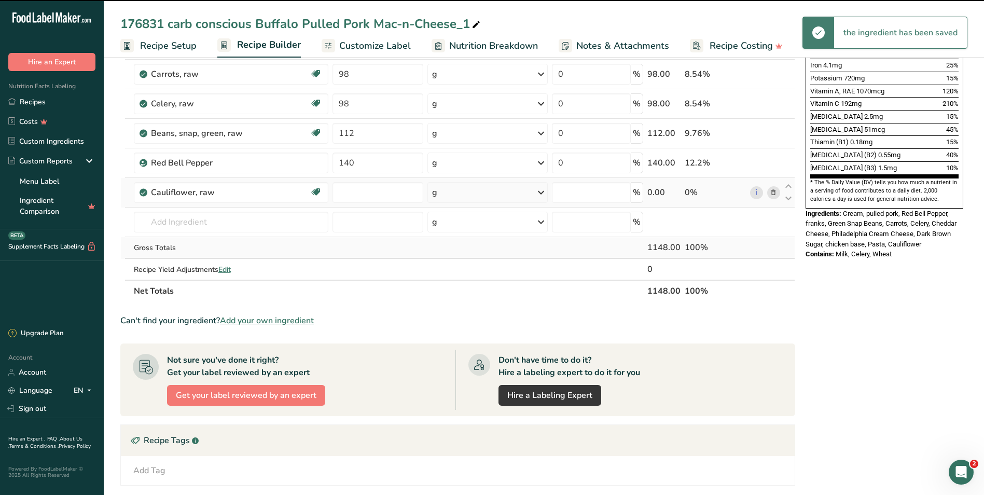
type input "0"
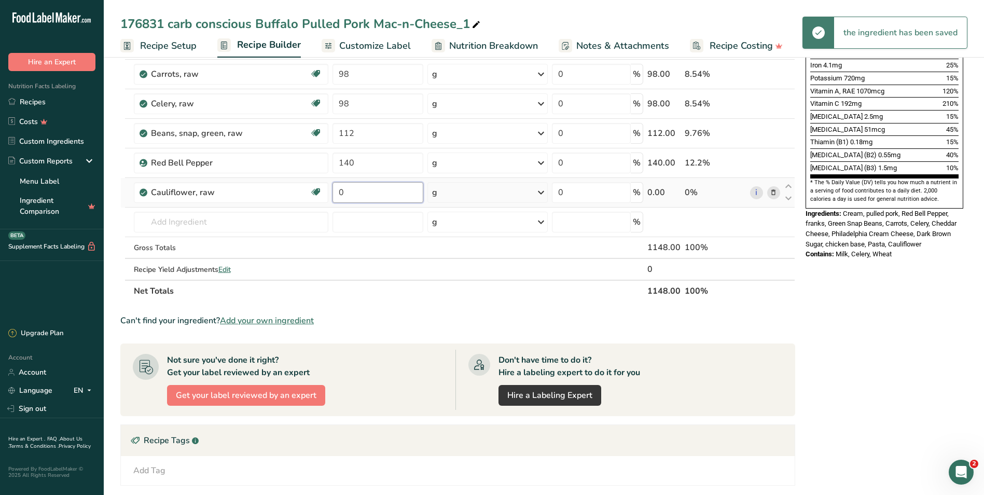
drag, startPoint x: 345, startPoint y: 193, endPoint x: 339, endPoint y: 200, distance: 9.9
click at [337, 192] on input "0" at bounding box center [377, 192] width 91 height 21
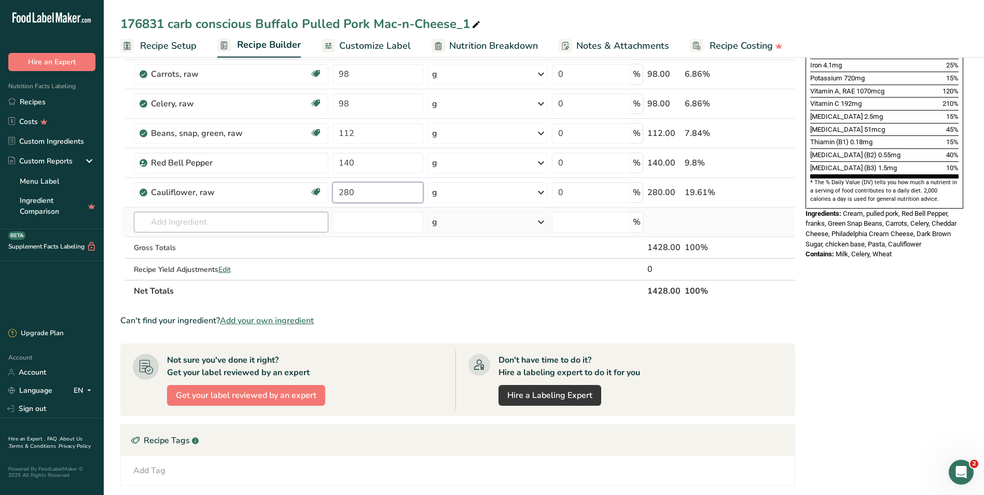
type input "280"
click at [251, 220] on div "Ingredient * Amount * Unit * Waste * .a-a{fill:#347362;}.b-a{fill:#fff;} Grams …" at bounding box center [457, 51] width 675 height 501
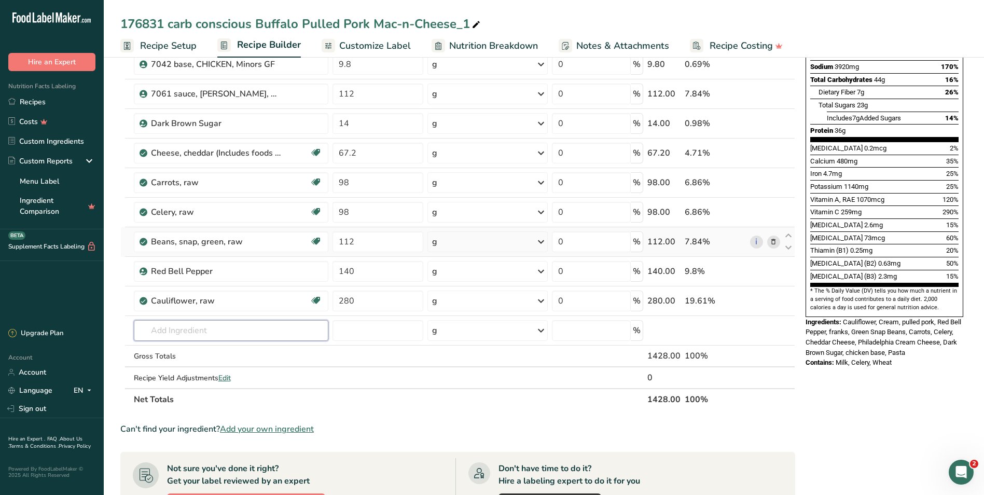
scroll to position [207, 0]
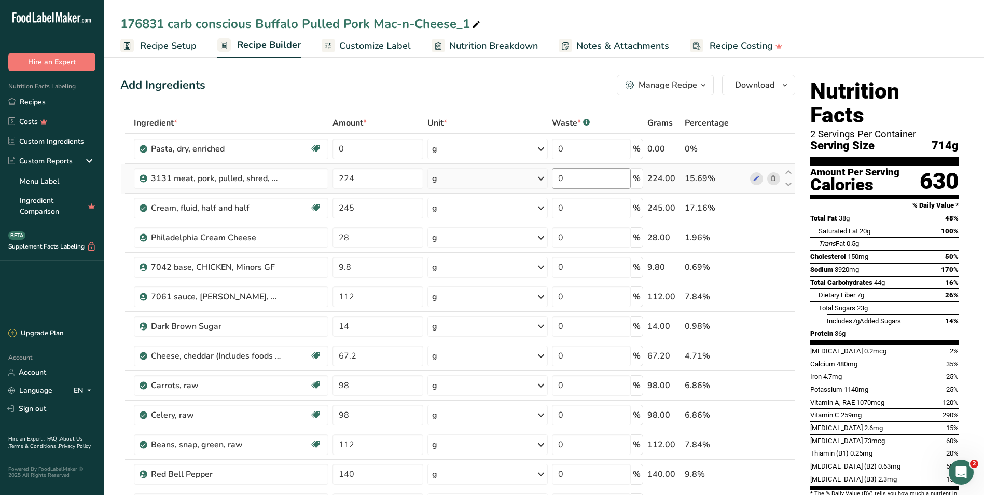
drag, startPoint x: 29, startPoint y: 99, endPoint x: 614, endPoint y: 185, distance: 591.2
click at [29, 100] on link "Recipes" at bounding box center [52, 102] width 104 height 20
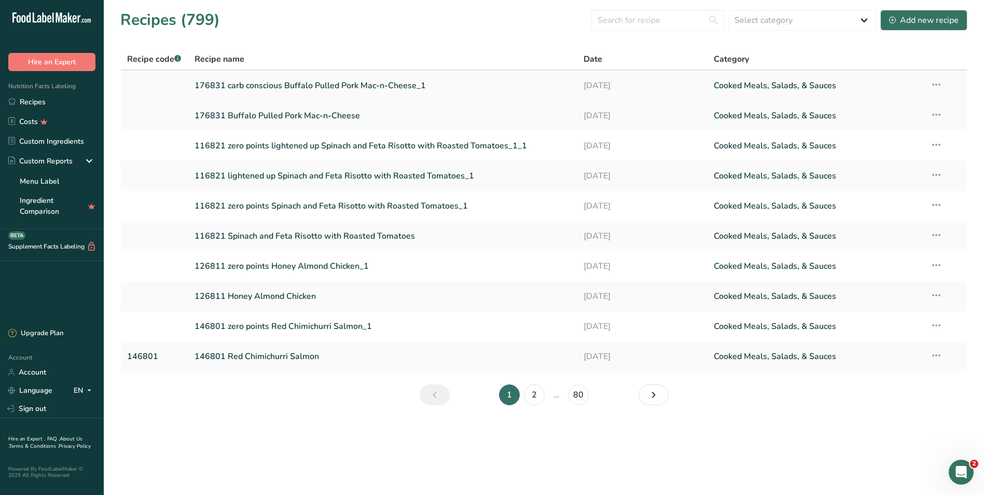
click at [935, 84] on icon at bounding box center [936, 84] width 12 height 19
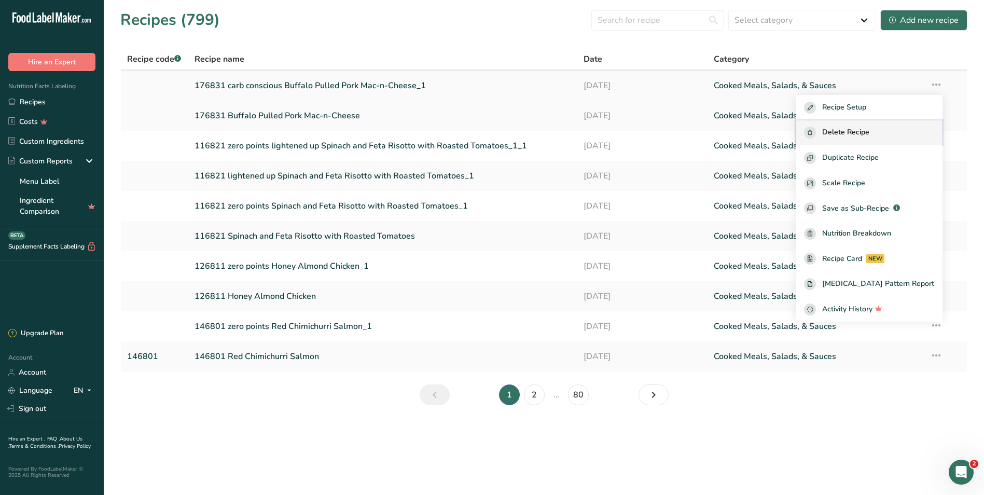
click at [869, 132] on span "Delete Recipe" at bounding box center [845, 133] width 47 height 12
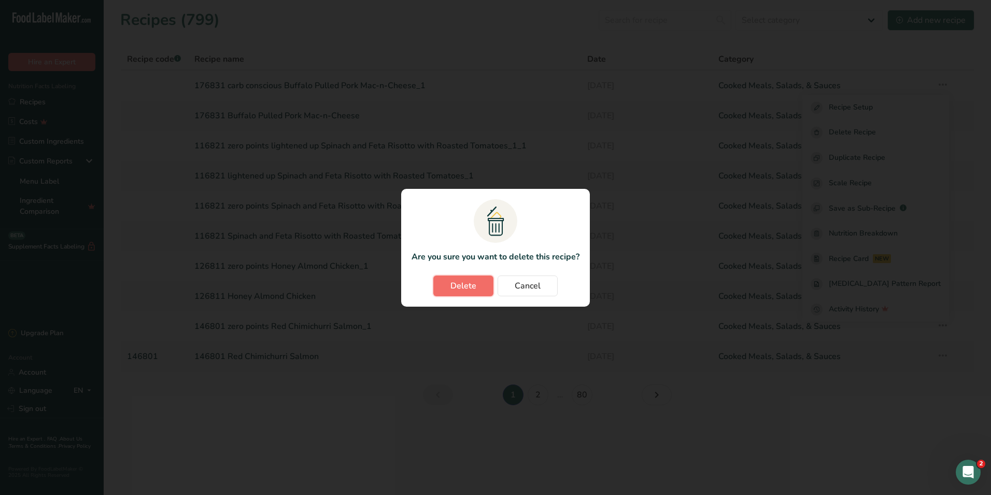
click at [474, 287] on span "Delete" at bounding box center [464, 285] width 26 height 12
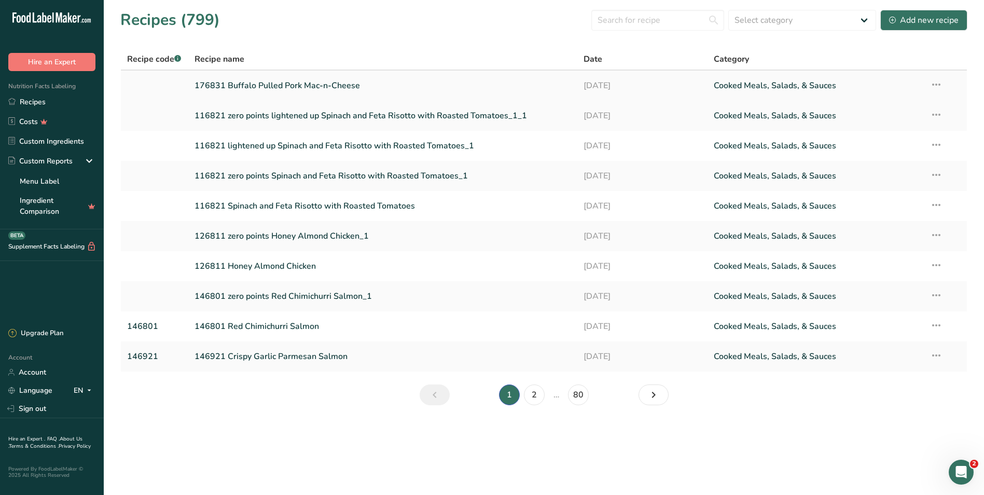
click at [247, 83] on link "176831 Buffalo Pulled Pork Mac-n-Cheese" at bounding box center [382, 86] width 377 height 22
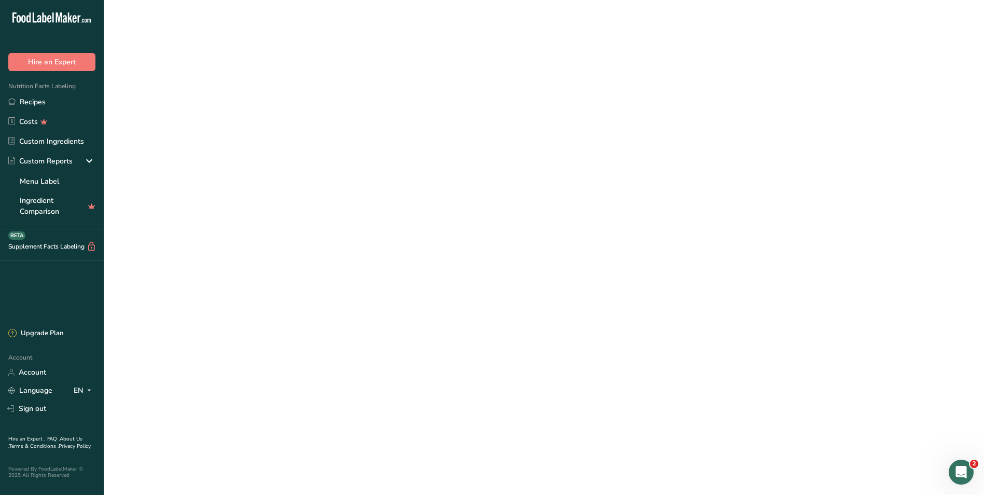
click at [247, 83] on link "176831 Buffalo Pulled Pork Mac-n-Cheese" at bounding box center [382, 86] width 377 height 22
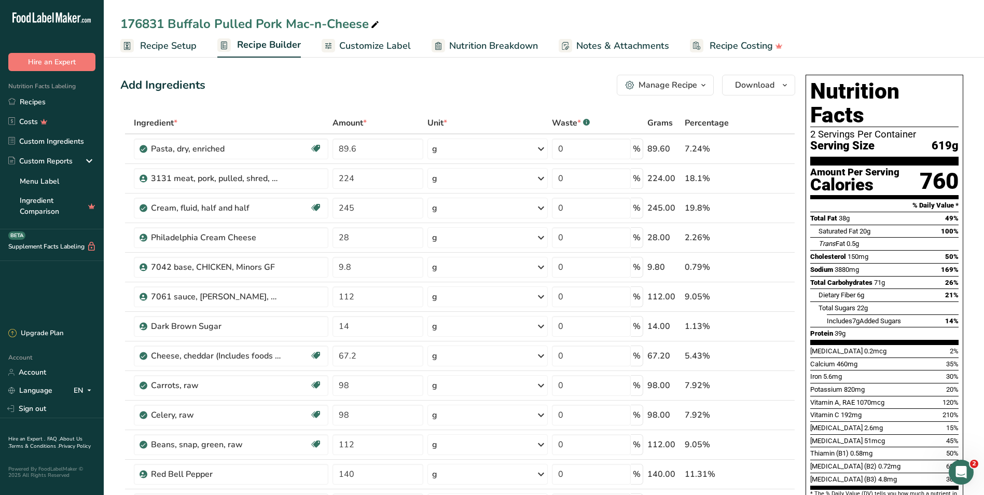
click at [665, 83] on div "Manage Recipe" at bounding box center [667, 85] width 59 height 12
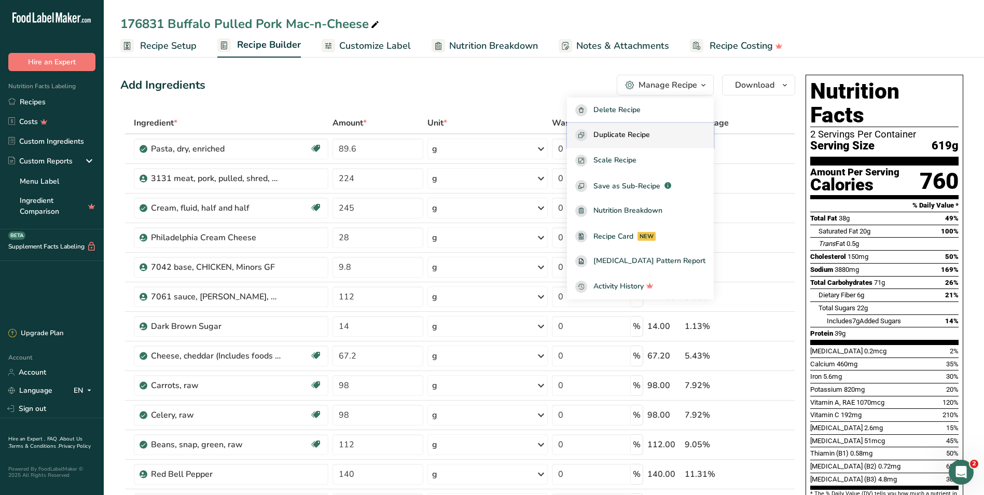
click at [638, 135] on span "Duplicate Recipe" at bounding box center [621, 135] width 57 height 12
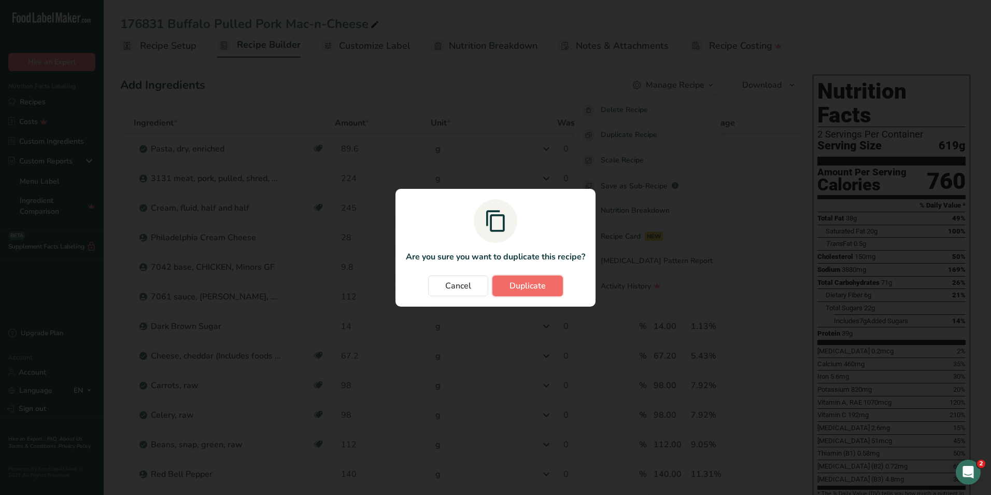
click at [528, 287] on span "Duplicate" at bounding box center [528, 285] width 36 height 12
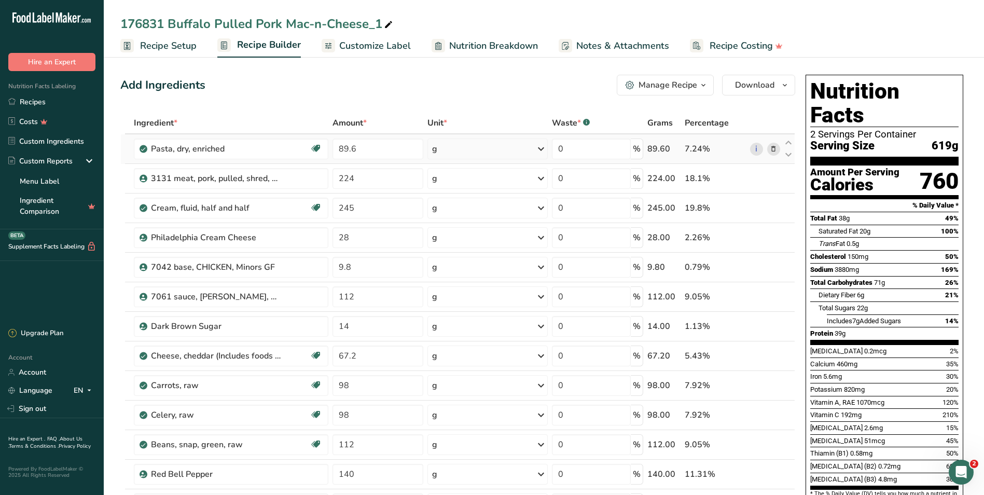
drag, startPoint x: 172, startPoint y: 44, endPoint x: 313, endPoint y: 136, distance: 168.8
click at [172, 44] on span "Recipe Setup" at bounding box center [168, 46] width 57 height 14
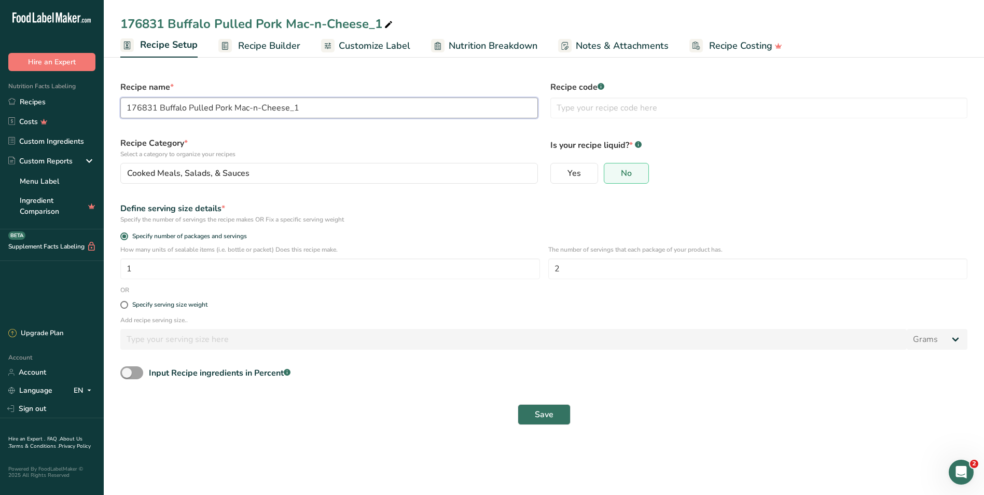
click at [160, 106] on input "176831 Buffalo Pulled Pork Mac-n-Cheese_1" at bounding box center [328, 107] width 417 height 21
type input "176831 zero points Buffalo Pulled Pork Mac-n-Cheese_1"
click at [540, 416] on span "Save" at bounding box center [544, 414] width 19 height 12
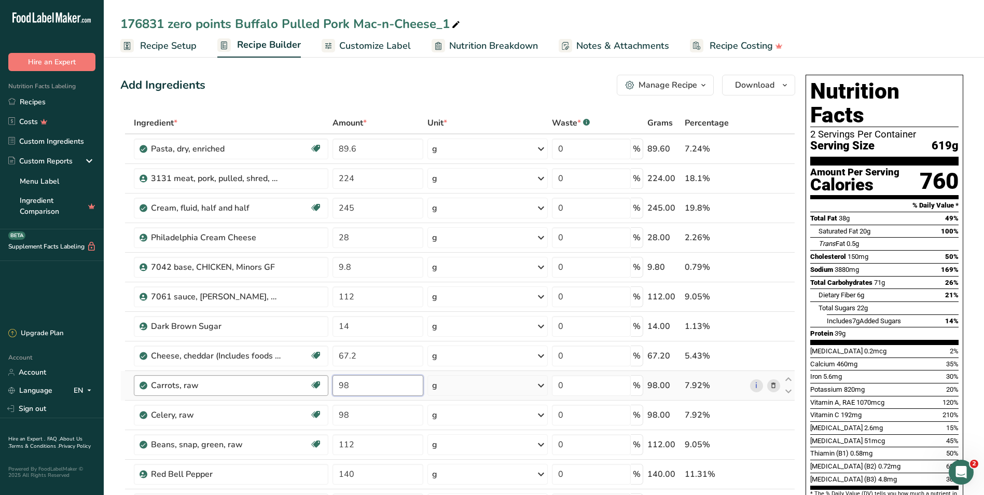
drag, startPoint x: 361, startPoint y: 382, endPoint x: 325, endPoint y: 382, distance: 36.3
click at [325, 382] on tr "Carrots, raw Dairy free Gluten free Vegan Vegetarian Soy free 98 g Portions 1 c…" at bounding box center [458, 386] width 674 height 30
type input "0"
click at [362, 416] on div "Ingredient * Amount * Unit * Waste * .a-a{fill:#347362;}.b-a{fill:#fff;} Grams …" at bounding box center [457, 347] width 675 height 471
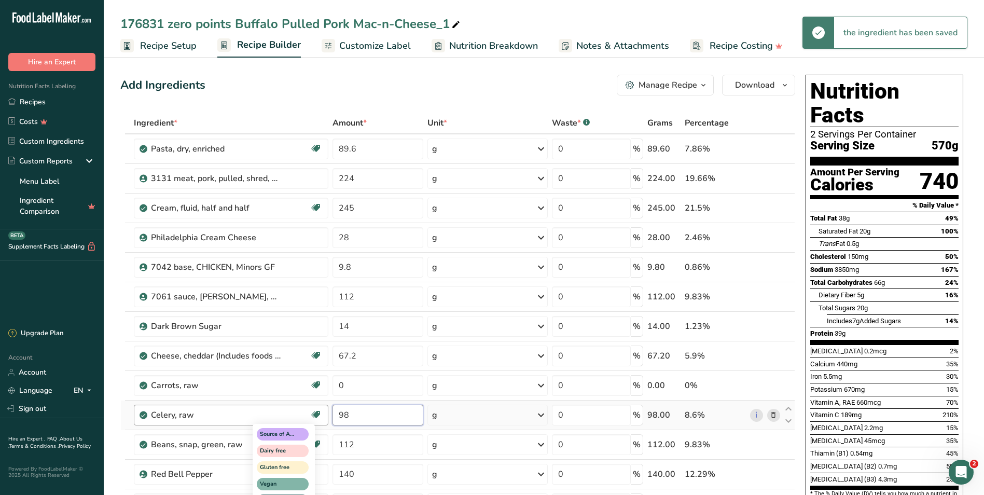
drag, startPoint x: 359, startPoint y: 414, endPoint x: 312, endPoint y: 414, distance: 46.7
click at [321, 412] on tr "Celery, raw Source of Antioxidants Dairy free Gluten free Vegan Vegetarian Soy …" at bounding box center [458, 415] width 674 height 30
type input "0"
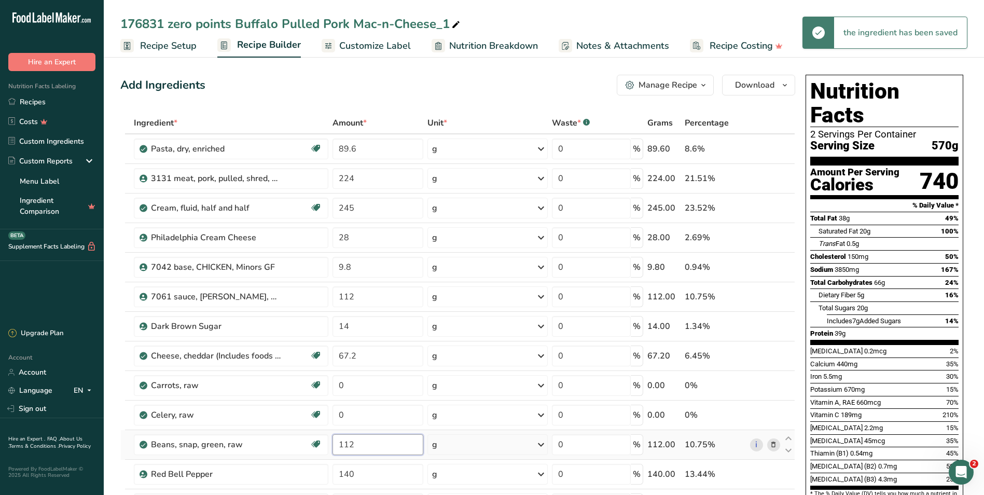
click at [364, 445] on div "Ingredient * Amount * Unit * Waste * .a-a{fill:#347362;}.b-a{fill:#fff;} Grams …" at bounding box center [457, 347] width 675 height 471
drag, startPoint x: 351, startPoint y: 445, endPoint x: 334, endPoint y: 444, distance: 17.1
click at [334, 444] on input "112" at bounding box center [377, 444] width 91 height 21
type input "0"
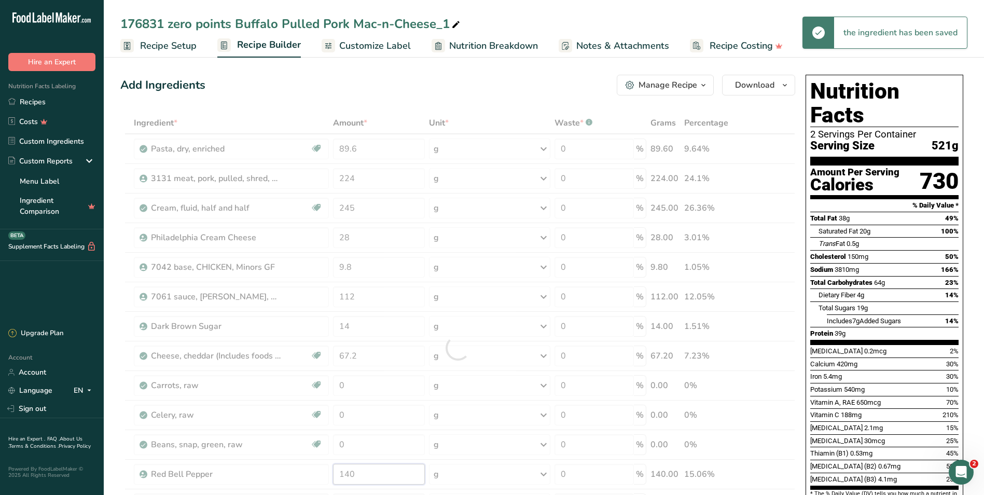
click at [358, 473] on div "Ingredient * Amount * Unit * Waste * .a-a{fill:#347362;}.b-a{fill:#fff;} Grams …" at bounding box center [457, 347] width 675 height 471
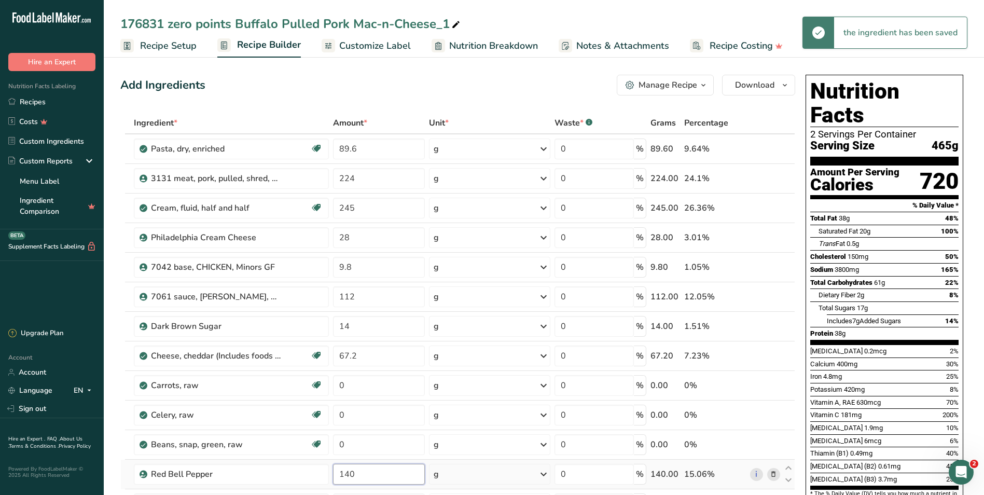
drag, startPoint x: 373, startPoint y: 473, endPoint x: 339, endPoint y: 473, distance: 34.2
click at [339, 473] on input "140" at bounding box center [379, 474] width 92 height 21
type input "0"
click at [392, 446] on div "Ingredient * Amount * Unit * Waste * .a-a{fill:#347362;}.b-a{fill:#fff;} Grams …" at bounding box center [457, 347] width 675 height 471
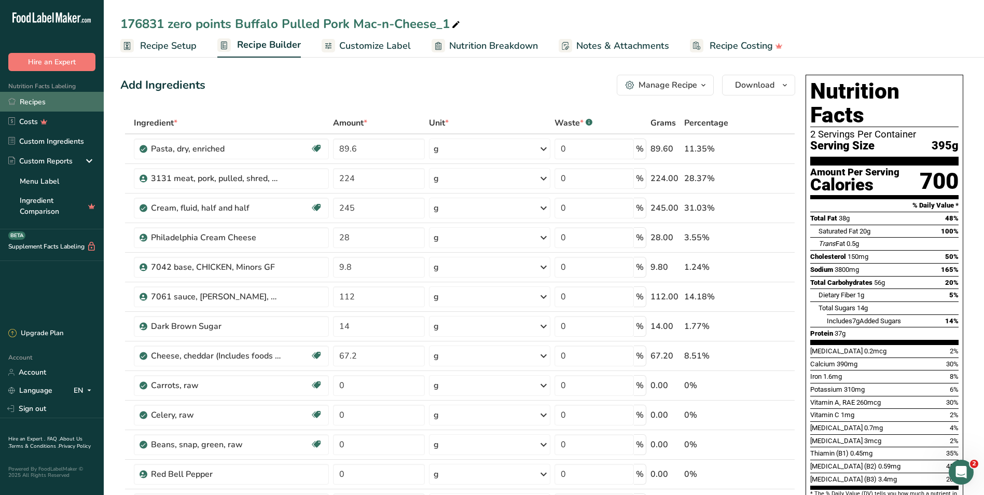
click at [31, 103] on link "Recipes" at bounding box center [52, 102] width 104 height 20
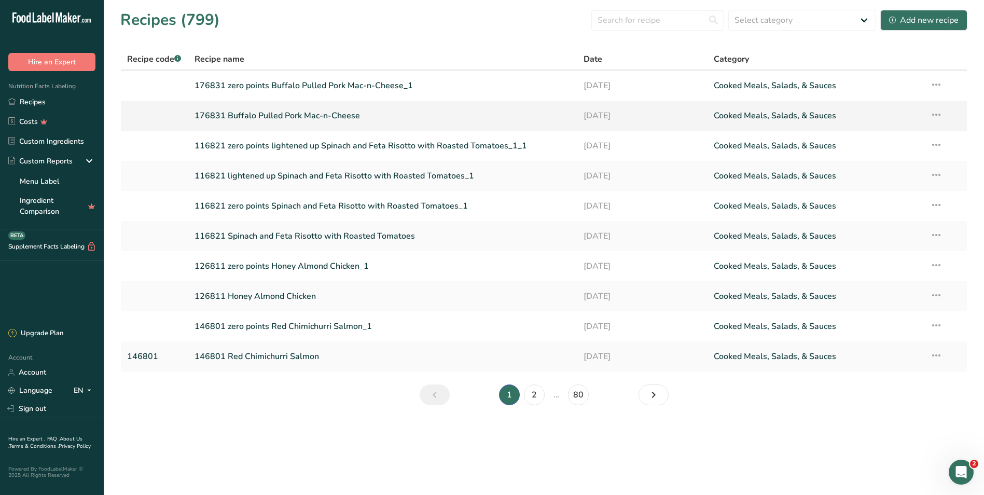
click at [261, 118] on link "176831 Buffalo Pulled Pork Mac-n-Cheese" at bounding box center [382, 116] width 377 height 22
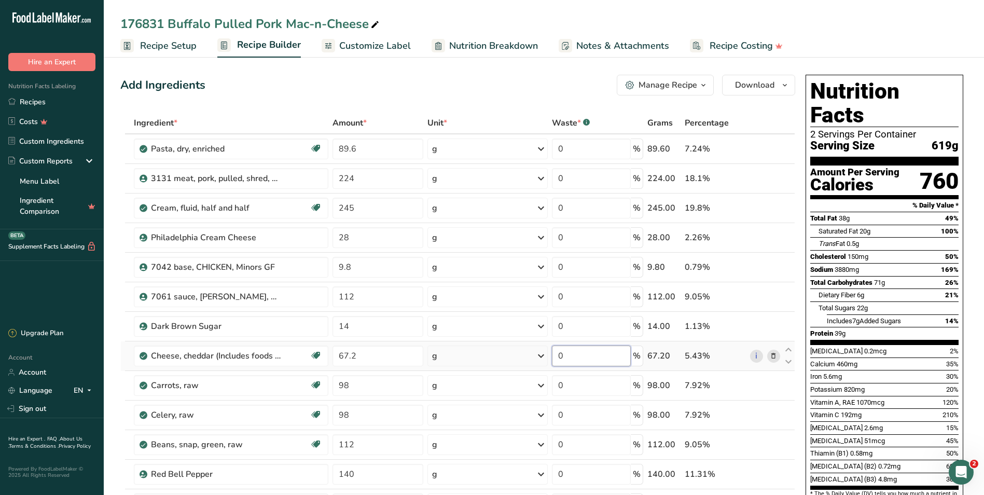
drag, startPoint x: 567, startPoint y: 354, endPoint x: 552, endPoint y: 356, distance: 15.1
click at [552, 356] on td "0 %" at bounding box center [597, 356] width 95 height 30
click at [574, 386] on div "Ingredient * Amount * Unit * Waste * .a-a{fill:#347362;}.b-a{fill:#fff;} Grams …" at bounding box center [457, 347] width 675 height 471
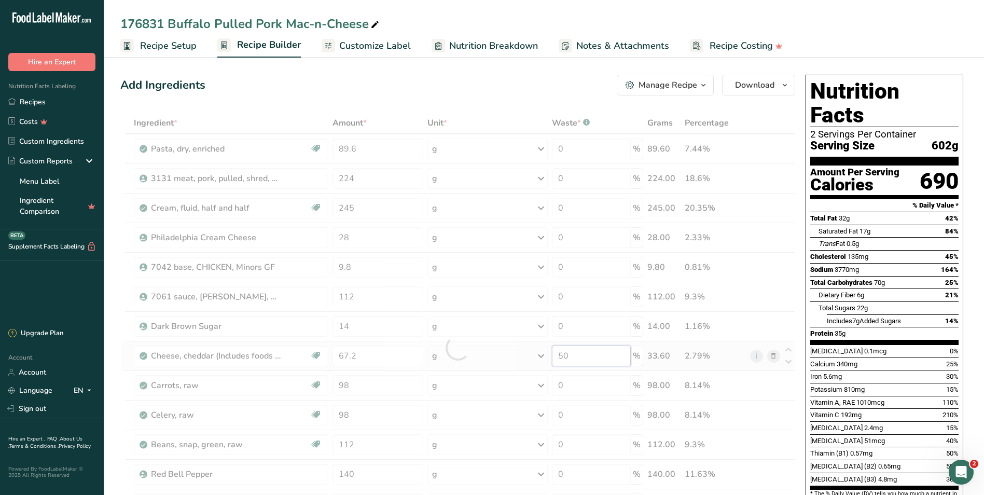
click at [573, 356] on div "Ingredient * Amount * Unit * Waste * .a-a{fill:#347362;}.b-a{fill:#fff;} Grams …" at bounding box center [457, 347] width 675 height 471
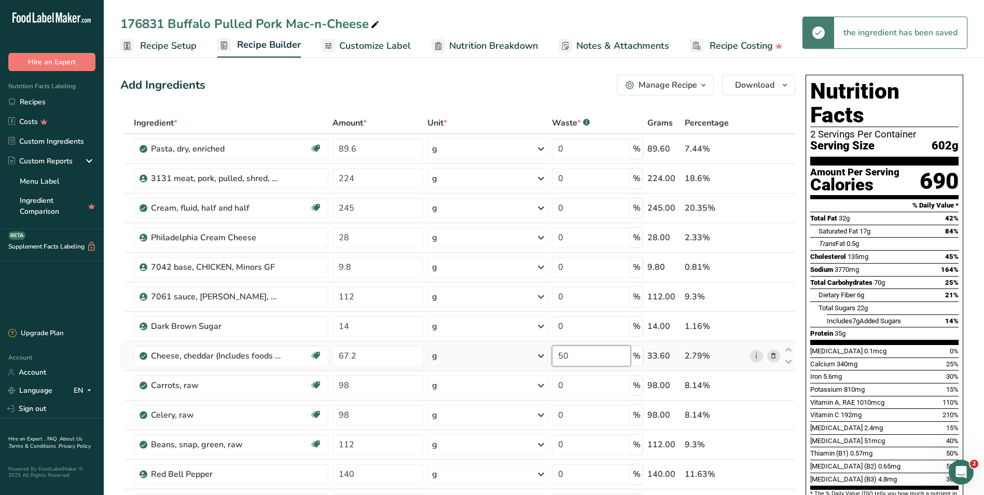
drag, startPoint x: 585, startPoint y: 358, endPoint x: 555, endPoint y: 351, distance: 30.4
click at [555, 351] on input "50" at bounding box center [591, 355] width 79 height 21
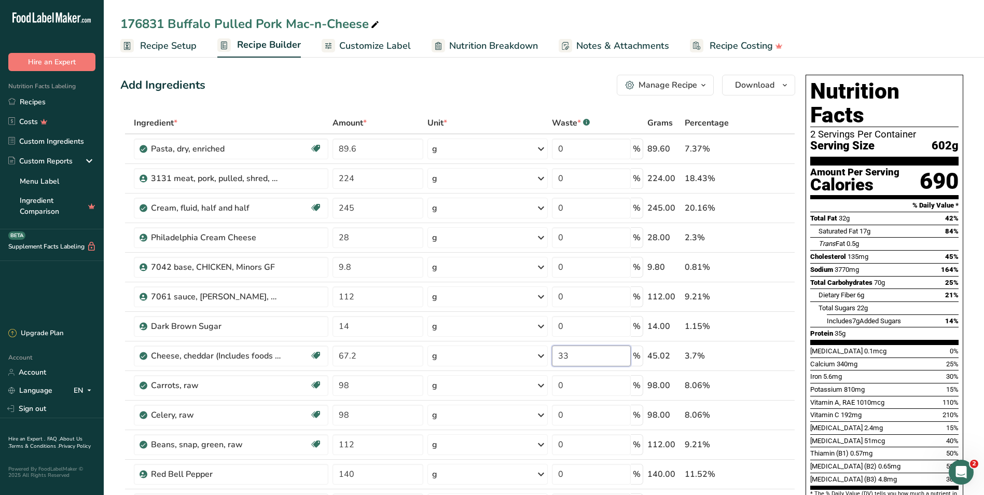
type input "33"
click at [436, 82] on div "Add Ingredients Manage Recipe Delete Recipe Duplicate Recipe Scale Recipe Save …" at bounding box center [457, 85] width 675 height 21
drag, startPoint x: 580, startPoint y: 148, endPoint x: 547, endPoint y: 144, distance: 33.4
click at [547, 144] on tr "Pasta, dry, enriched Dairy free Vegan Vegetarian Soy free 89.6 g Portions 1 cup…" at bounding box center [458, 149] width 674 height 30
type input "25"
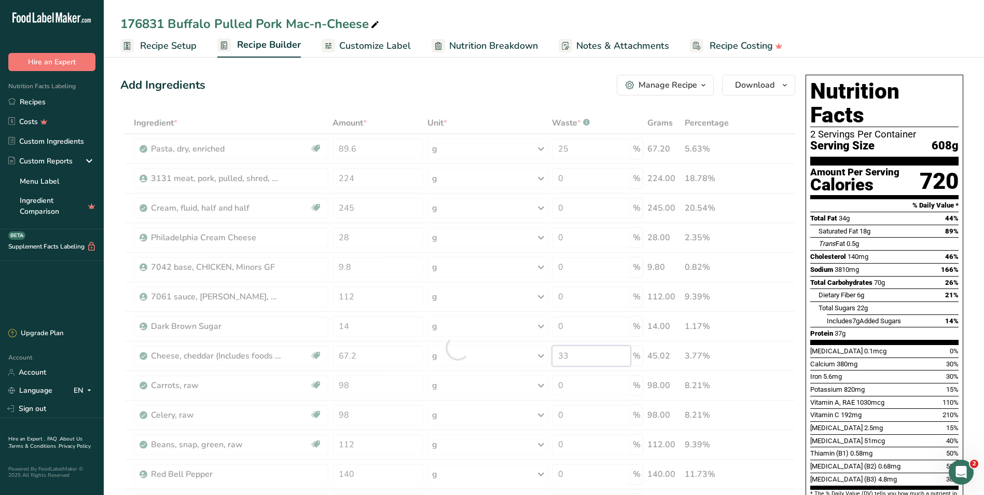
click at [582, 357] on div "Ingredient * Amount * Unit * Waste * .a-a{fill:#347362;}.b-a{fill:#fff;} Grams …" at bounding box center [457, 347] width 675 height 471
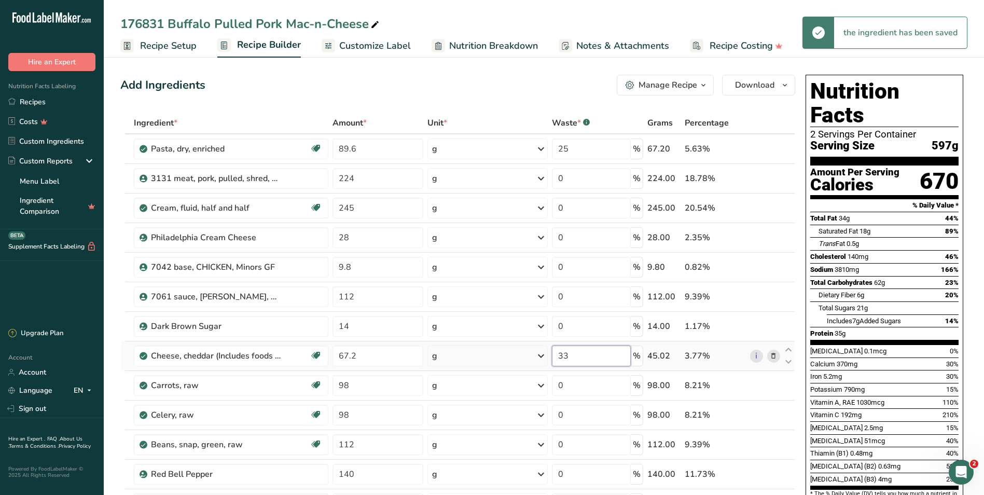
drag, startPoint x: 579, startPoint y: 356, endPoint x: 554, endPoint y: 352, distance: 25.2
click at [554, 352] on input "33" at bounding box center [591, 355] width 79 height 21
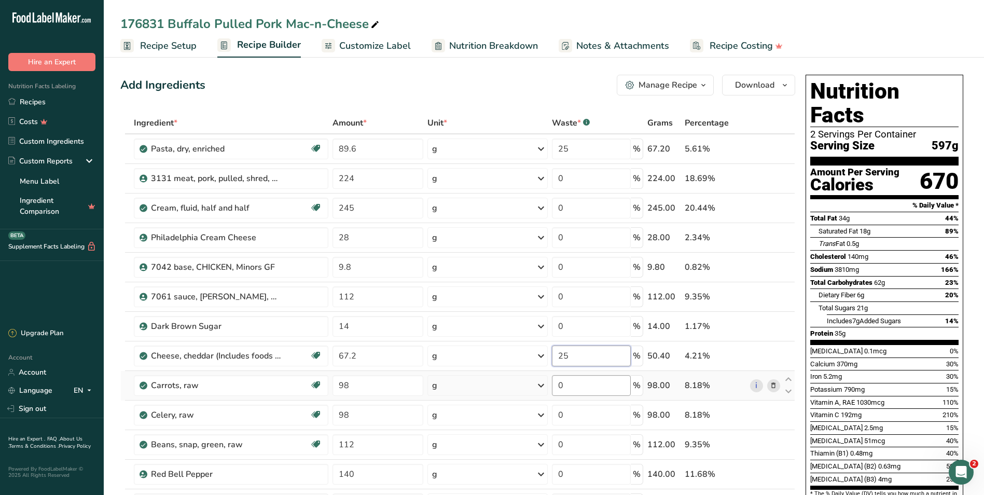
type input "25"
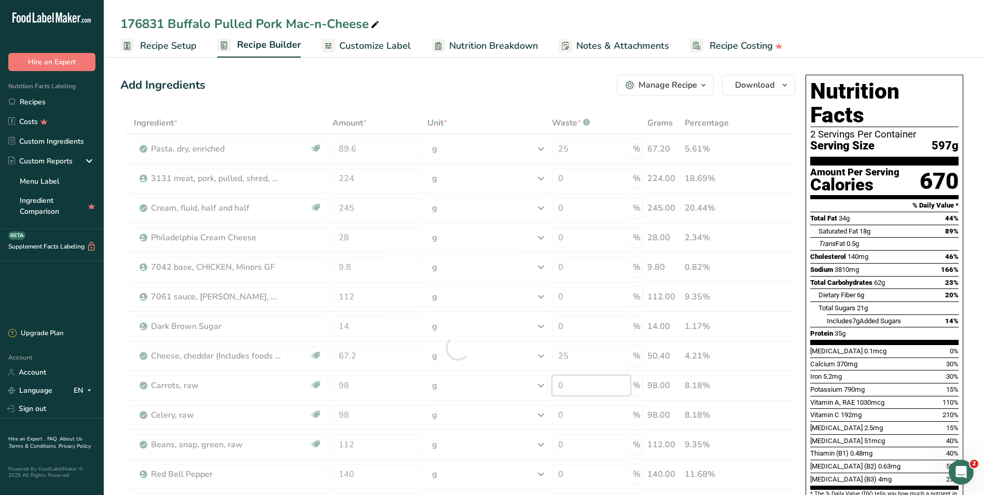
click at [579, 385] on div "Ingredient * Amount * Unit * Waste * .a-a{fill:#347362;}.b-a{fill:#fff;} Grams …" at bounding box center [457, 347] width 675 height 471
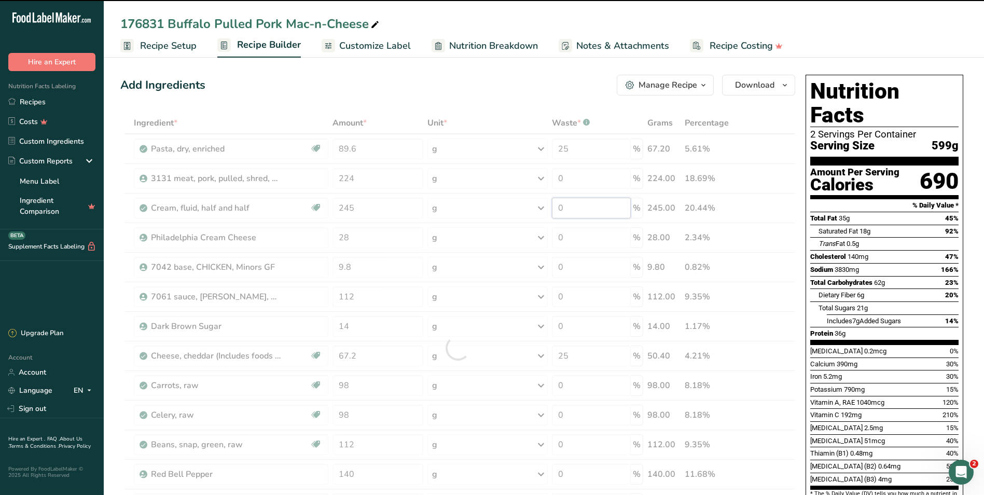
drag, startPoint x: 571, startPoint y: 207, endPoint x: 558, endPoint y: 207, distance: 13.0
click at [558, 207] on div "Ingredient * Amount * Unit * Waste * .a-a{fill:#347362;}.b-a{fill:#fff;} Grams …" at bounding box center [457, 347] width 675 height 471
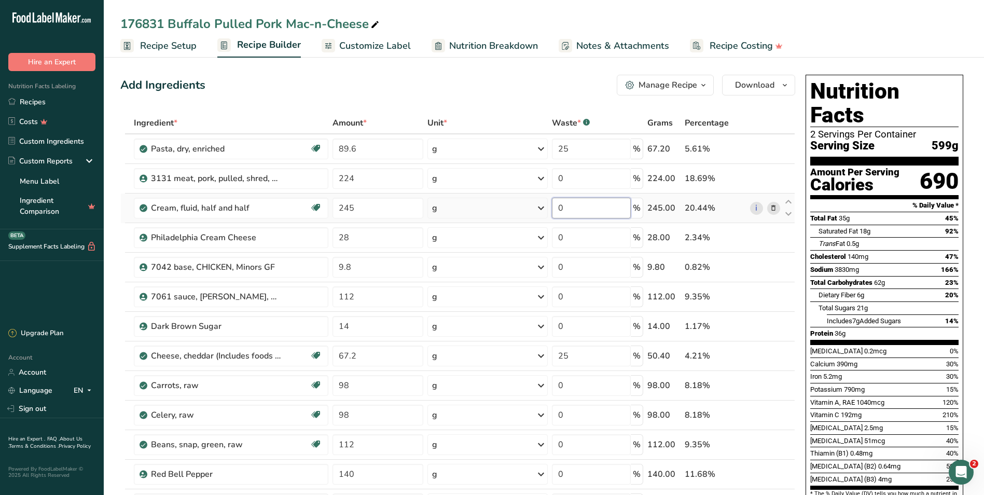
drag, startPoint x: 566, startPoint y: 206, endPoint x: 557, endPoint y: 207, distance: 8.9
click at [557, 207] on input "0" at bounding box center [591, 208] width 79 height 21
type input "25"
click at [571, 242] on div "Ingredient * Amount * Unit * Waste * .a-a{fill:#347362;}.b-a{fill:#fff;} Grams …" at bounding box center [457, 347] width 675 height 471
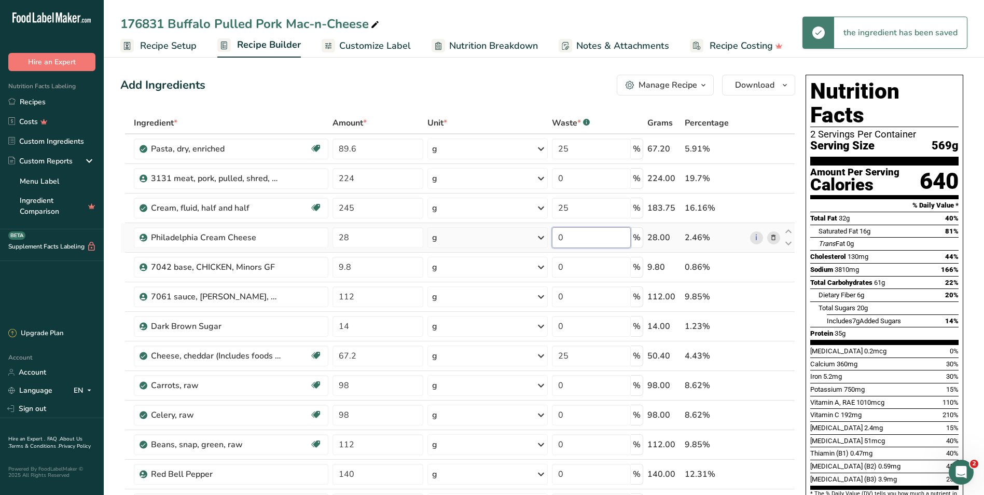
drag, startPoint x: 572, startPoint y: 234, endPoint x: 557, endPoint y: 235, distance: 15.1
click at [557, 235] on input "0" at bounding box center [591, 237] width 79 height 21
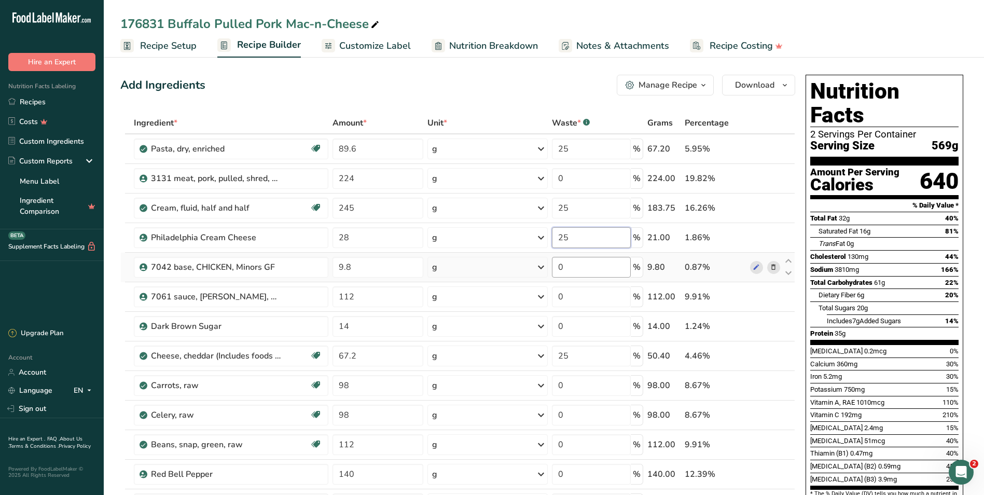
type input "25"
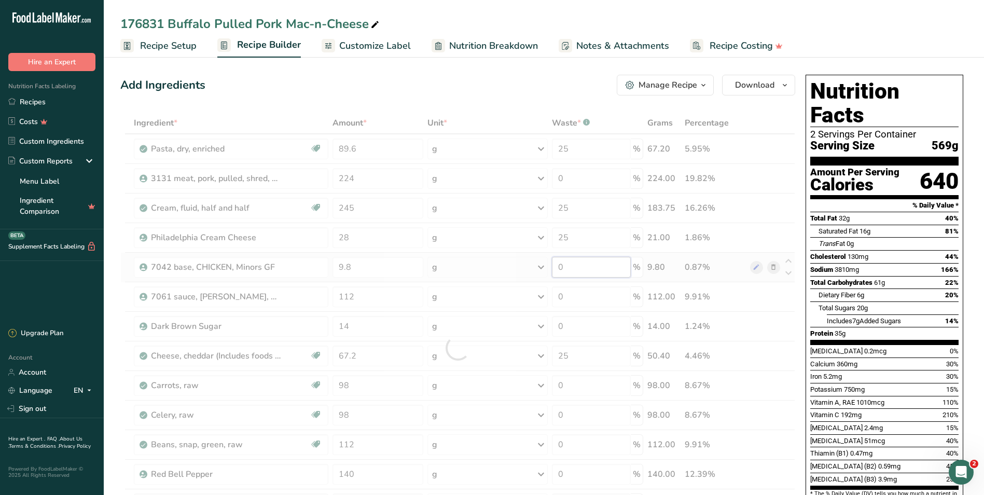
click at [571, 271] on div "Ingredient * Amount * Unit * Waste * .a-a{fill:#347362;}.b-a{fill:#fff;} Grams …" at bounding box center [457, 347] width 675 height 471
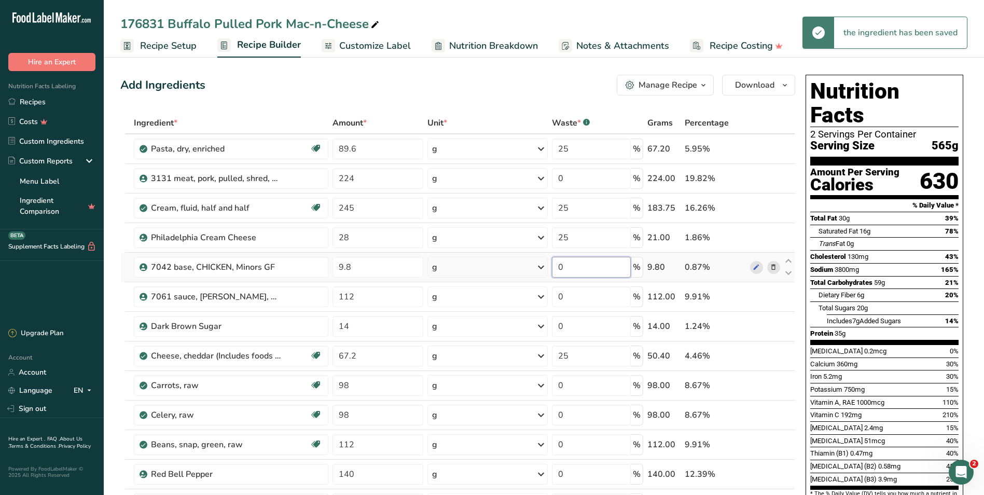
drag, startPoint x: 571, startPoint y: 265, endPoint x: 559, endPoint y: 265, distance: 12.4
click at [559, 265] on input "0" at bounding box center [591, 267] width 79 height 21
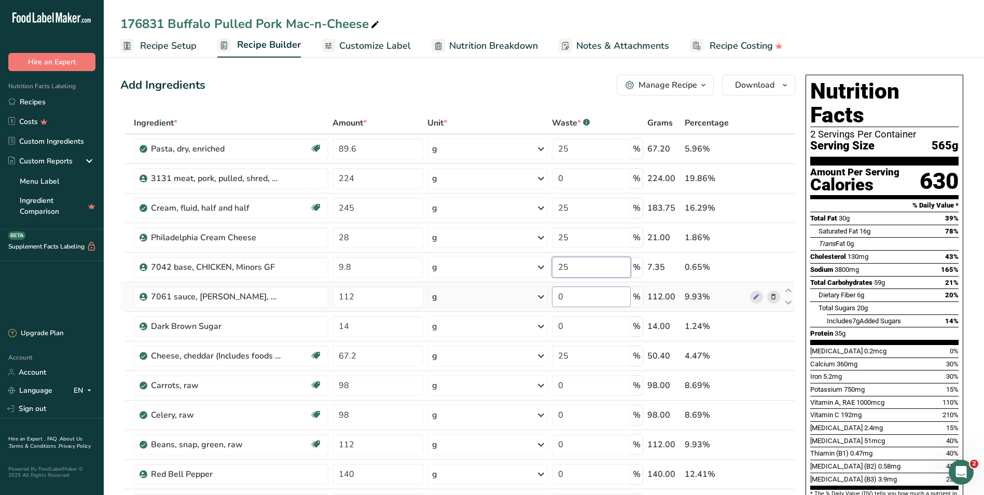
type input "25"
click at [571, 293] on div "Ingredient * Amount * Unit * Waste * .a-a{fill:#347362;}.b-a{fill:#fff;} Grams …" at bounding box center [457, 347] width 675 height 471
drag, startPoint x: 563, startPoint y: 295, endPoint x: 554, endPoint y: 296, distance: 8.8
click at [554, 296] on input "0" at bounding box center [591, 296] width 79 height 21
type input "25"
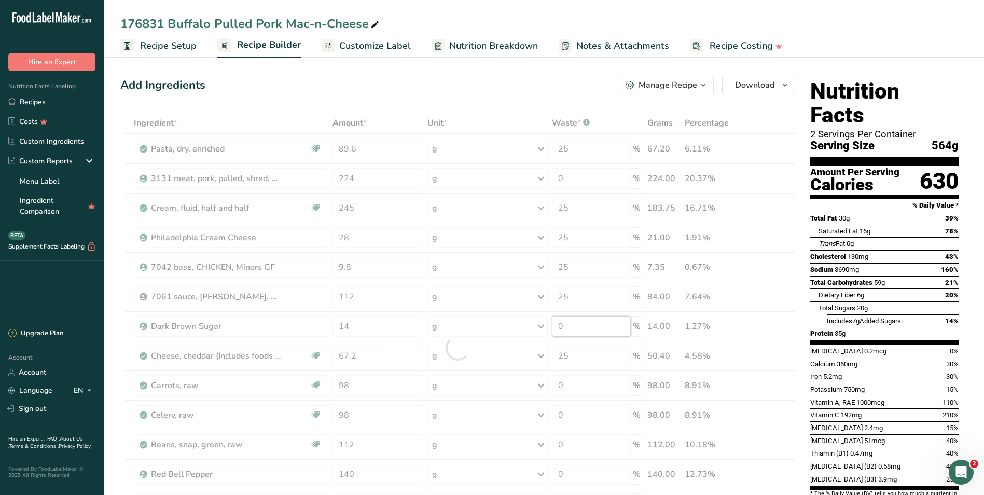
click at [578, 327] on div "Ingredient * Amount * Unit * Waste * .a-a{fill:#347362;}.b-a{fill:#fff;} Grams …" at bounding box center [457, 347] width 675 height 471
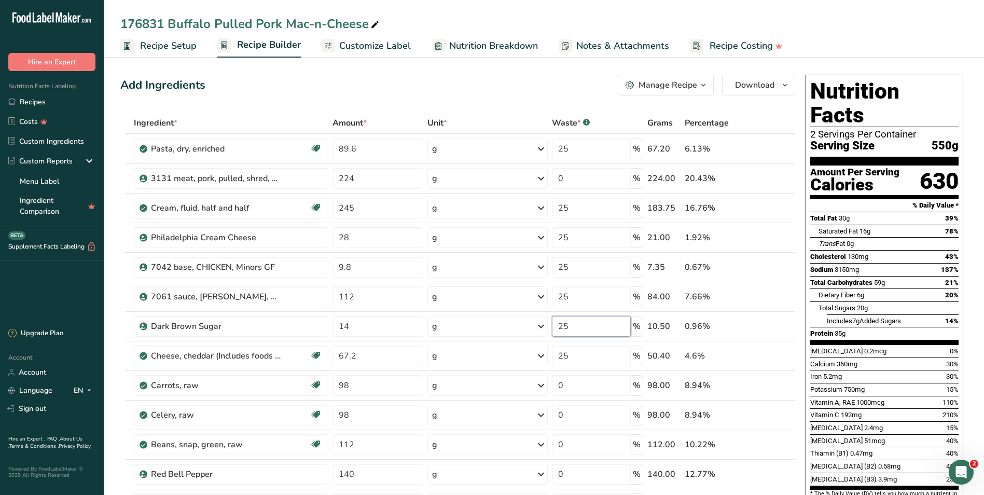
type input "25"
click at [177, 49] on span "Recipe Setup" at bounding box center [168, 46] width 57 height 14
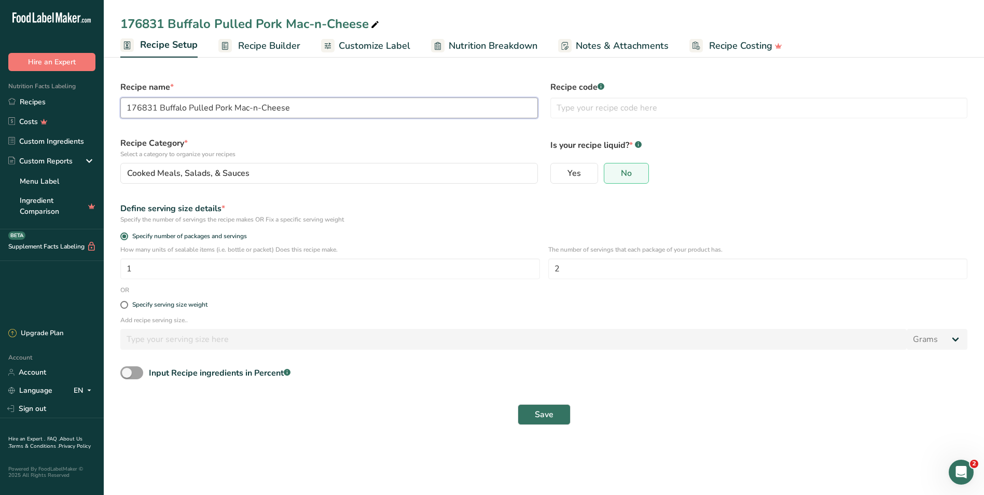
click at [159, 107] on input "176831 Buffalo Pulled Pork Mac-n-Cheese" at bounding box center [328, 107] width 417 height 21
type input "176831 lightened up Buffalo Pulled Pork Mac-n-Cheese"
click at [552, 413] on span "Save" at bounding box center [544, 414] width 19 height 12
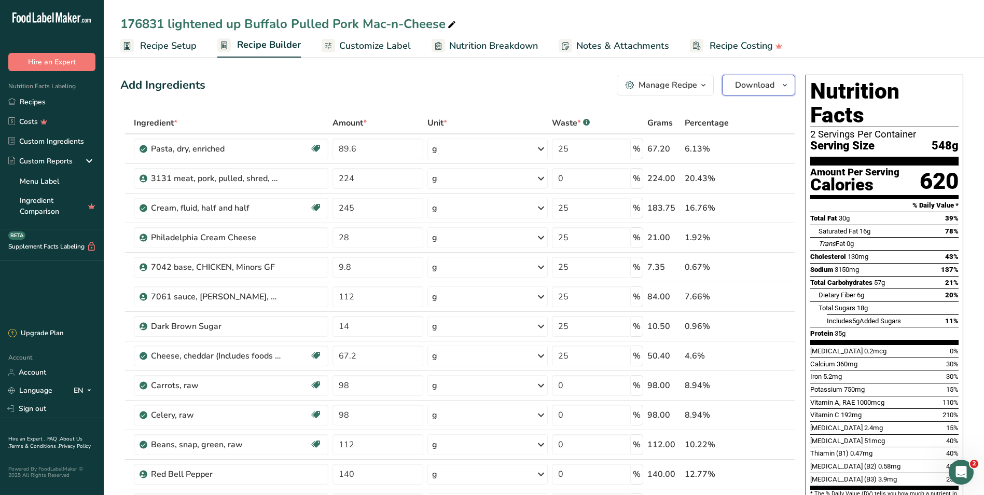
click at [747, 88] on span "Download" at bounding box center [754, 85] width 39 height 12
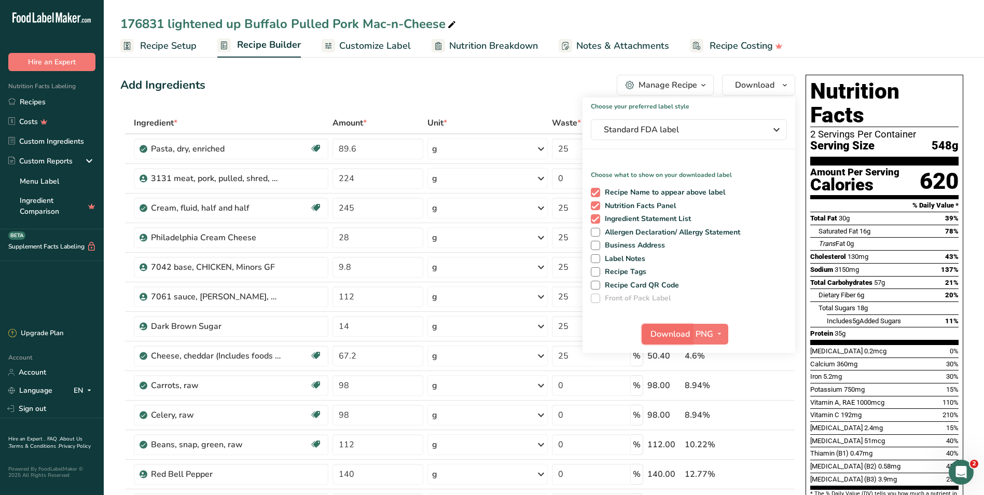
click at [666, 334] on span "Download" at bounding box center [669, 334] width 39 height 12
drag, startPoint x: 30, startPoint y: 101, endPoint x: 620, endPoint y: 170, distance: 594.6
click at [30, 101] on link "Recipes" at bounding box center [52, 102] width 104 height 20
